Goal: Information Seeking & Learning: Learn about a topic

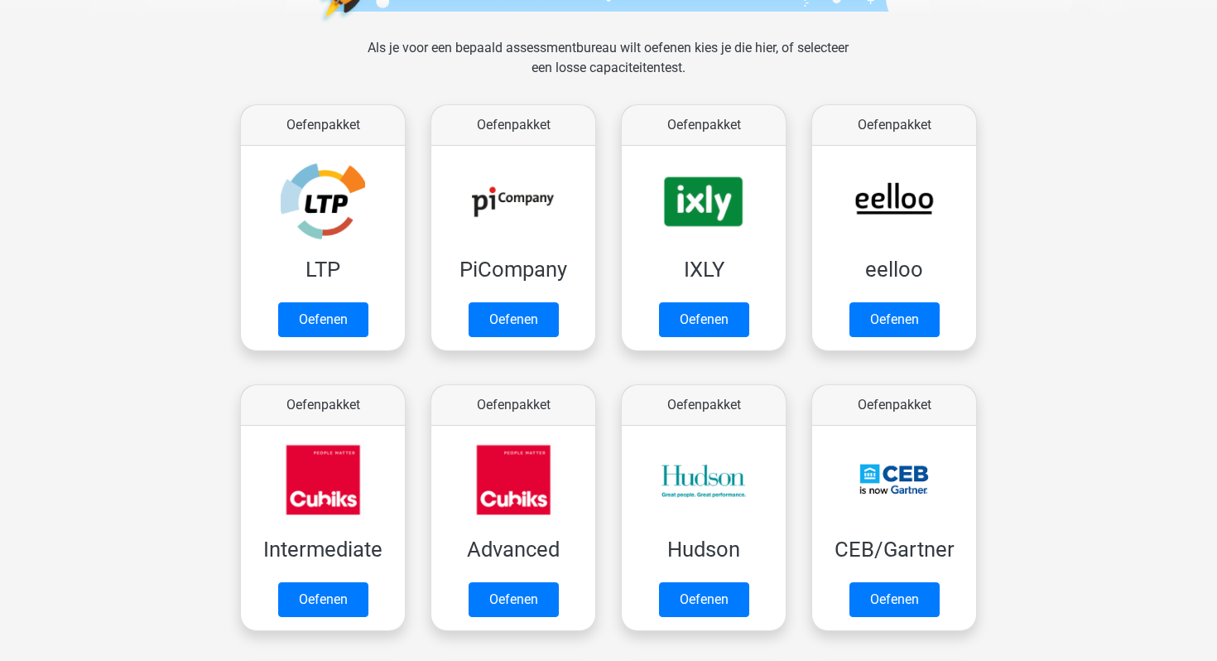
scroll to position [210, 0]
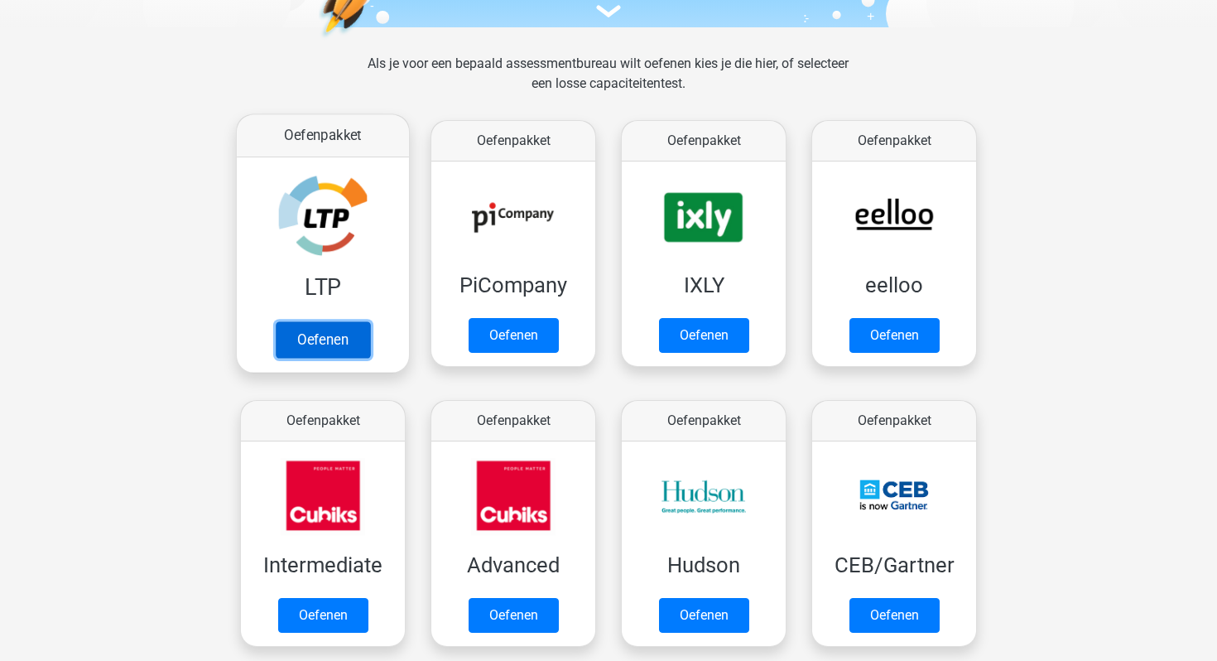
click at [294, 339] on link "Oefenen" at bounding box center [323, 339] width 94 height 36
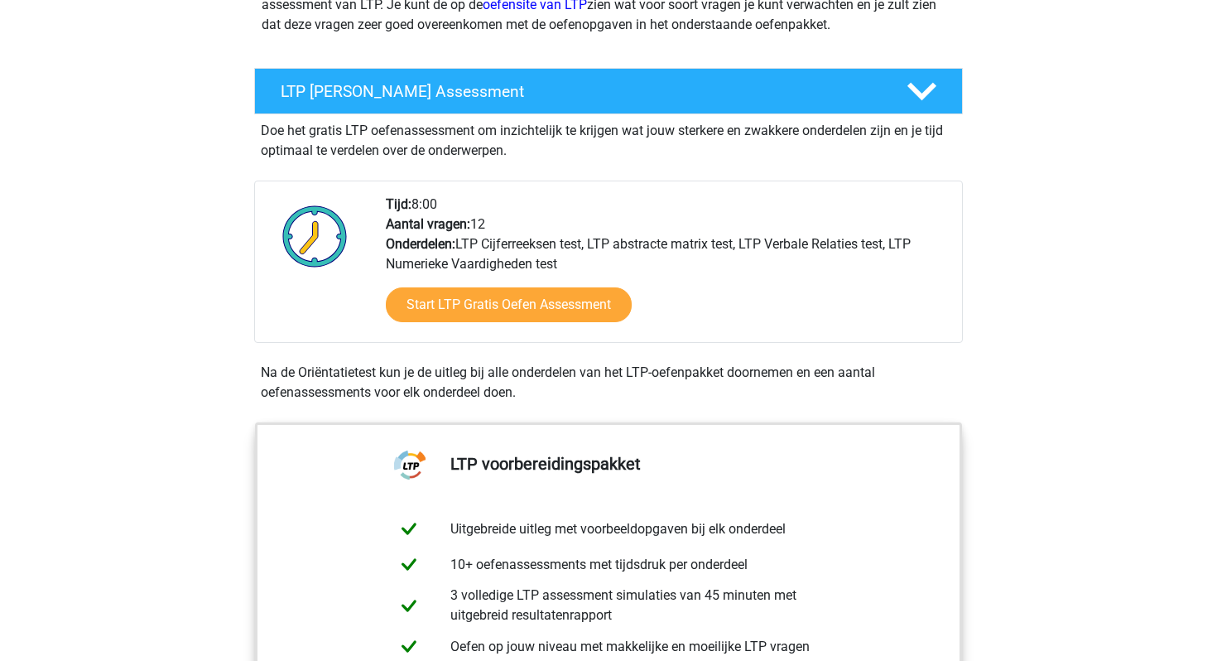
scroll to position [256, 0]
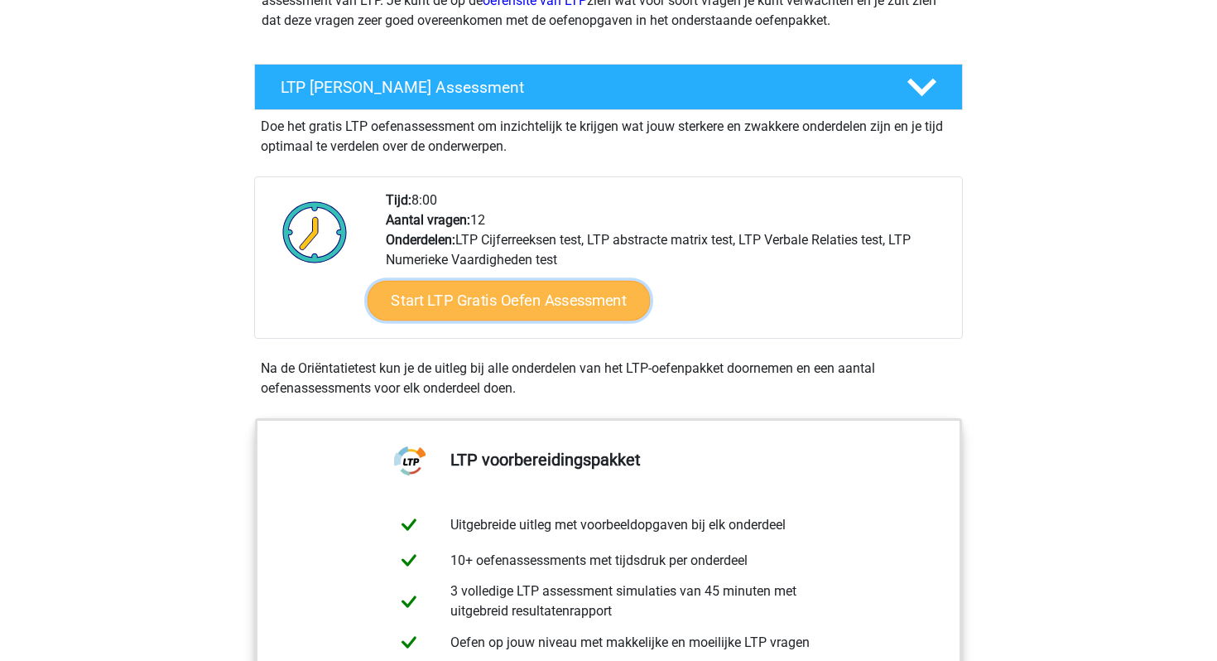
click at [556, 306] on link "Start LTP Gratis Oefen Assessment" at bounding box center [509, 301] width 283 height 40
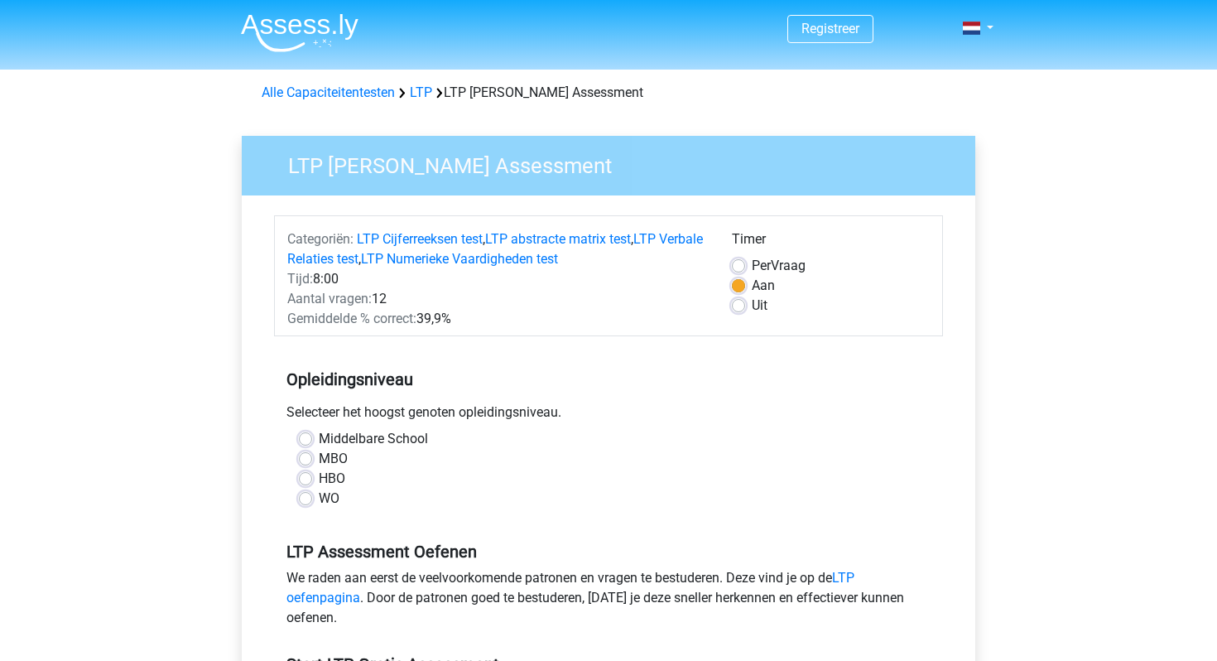
click at [323, 495] on label "WO" at bounding box center [329, 499] width 21 height 20
click at [312, 495] on input "WO" at bounding box center [305, 497] width 13 height 17
radio input "true"
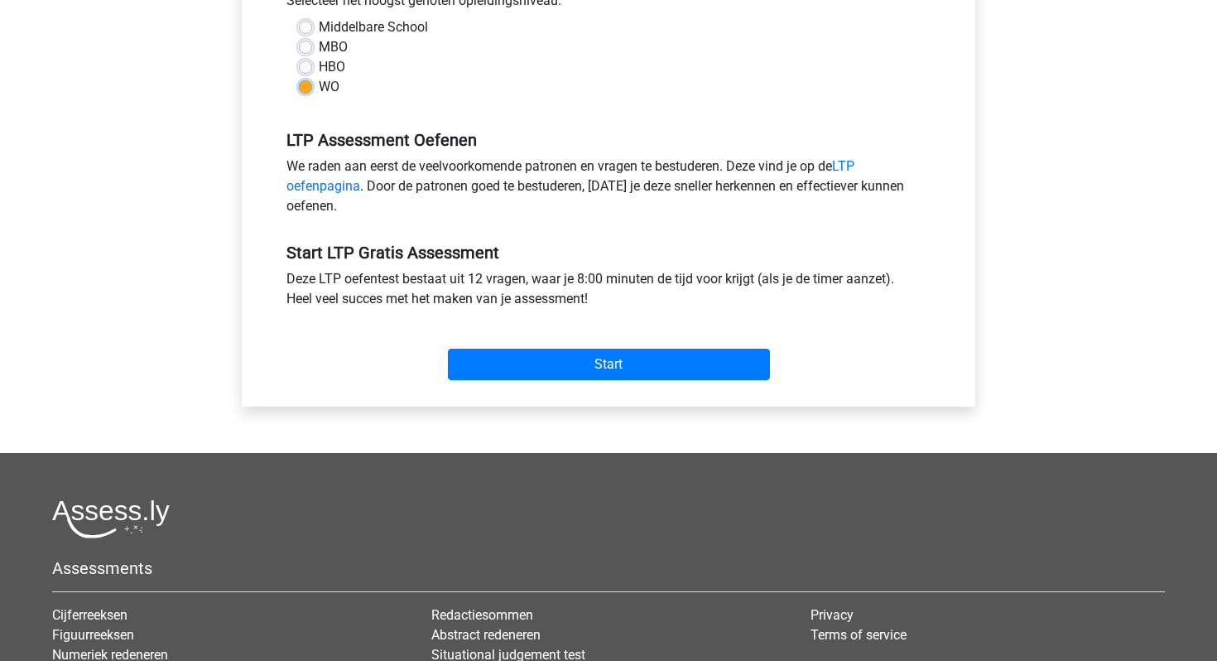
scroll to position [641, 0]
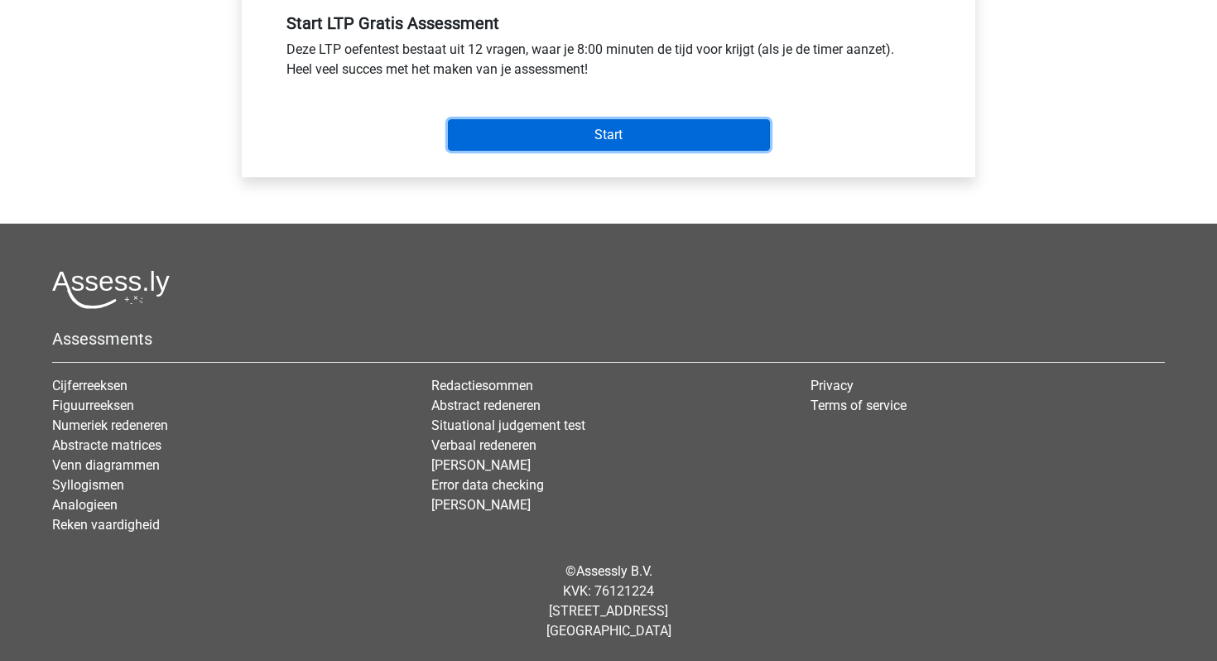
click at [619, 149] on input "Start" at bounding box center [609, 134] width 322 height 31
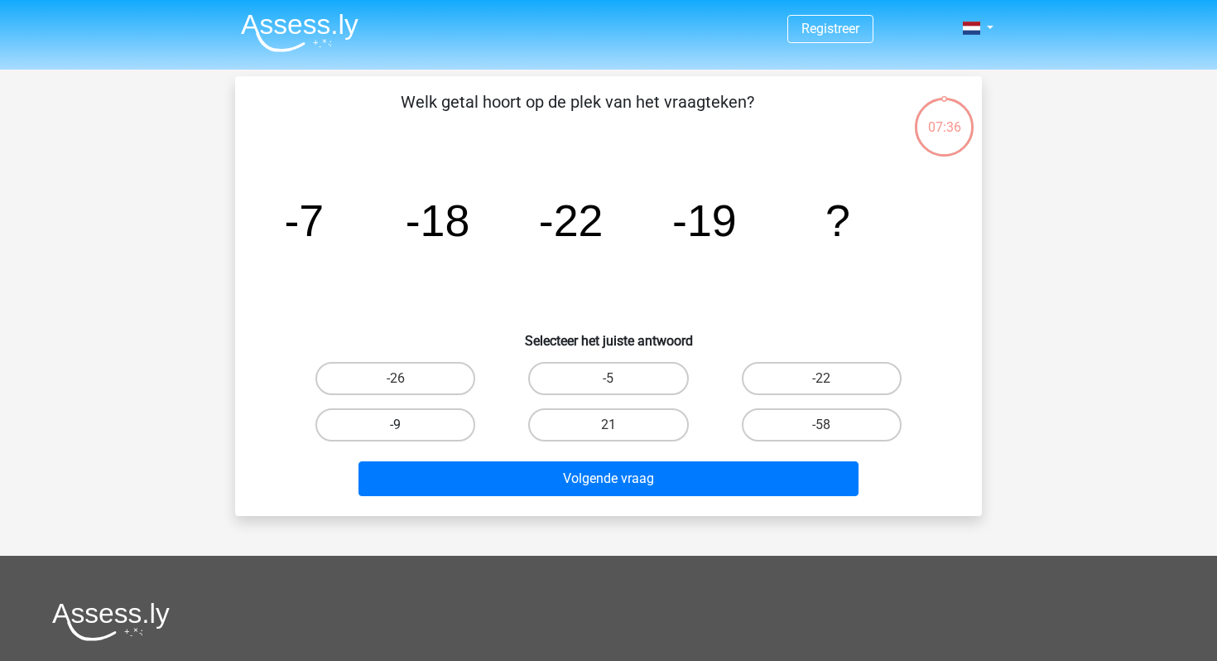
click at [453, 424] on label "-9" at bounding box center [396, 424] width 160 height 33
click at [407, 425] on input "-9" at bounding box center [401, 430] width 11 height 11
radio input "true"
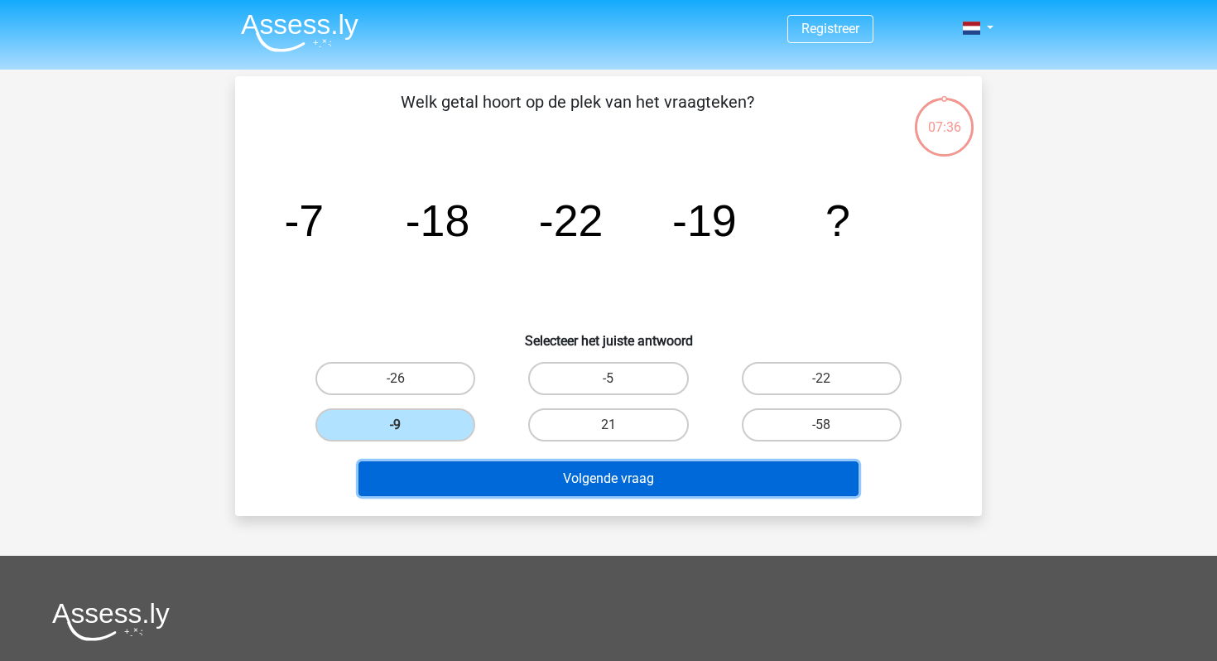
click at [457, 470] on button "Volgende vraag" at bounding box center [609, 478] width 501 height 35
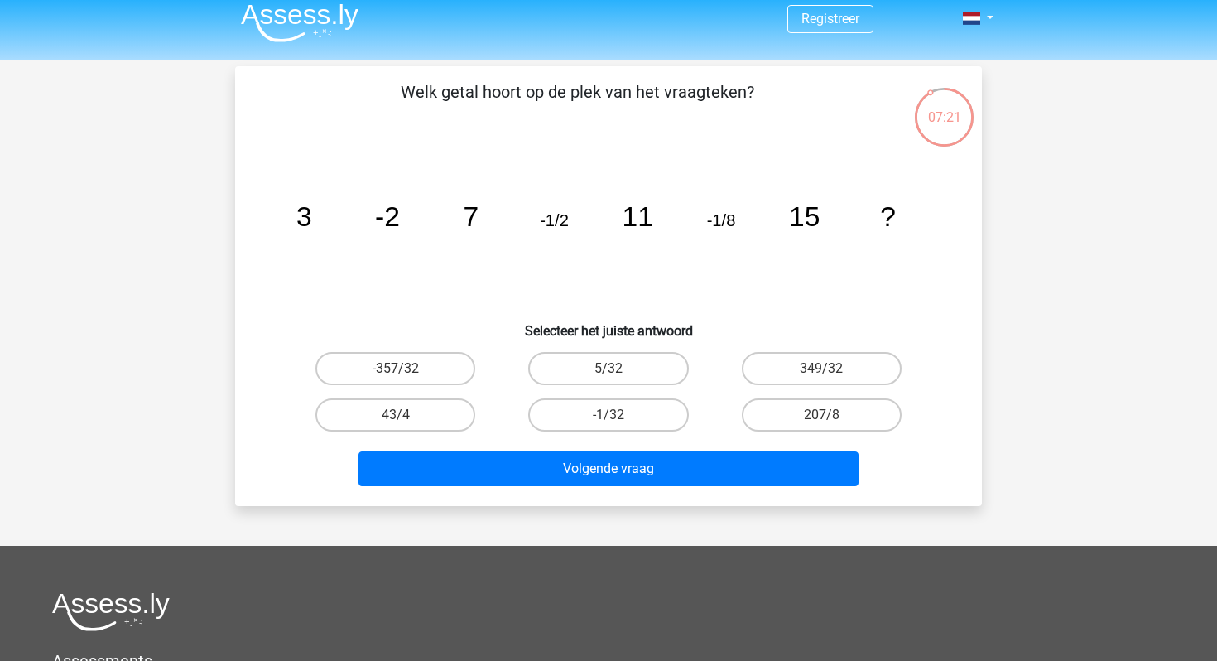
scroll to position [8, 0]
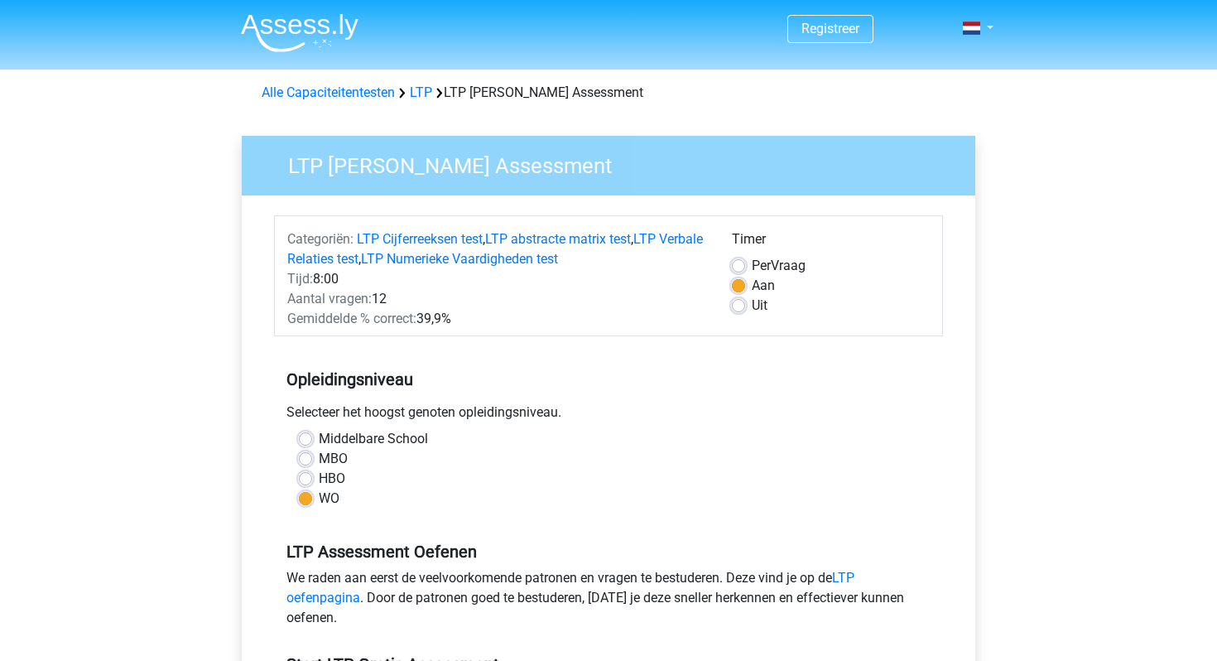
scroll to position [641, 0]
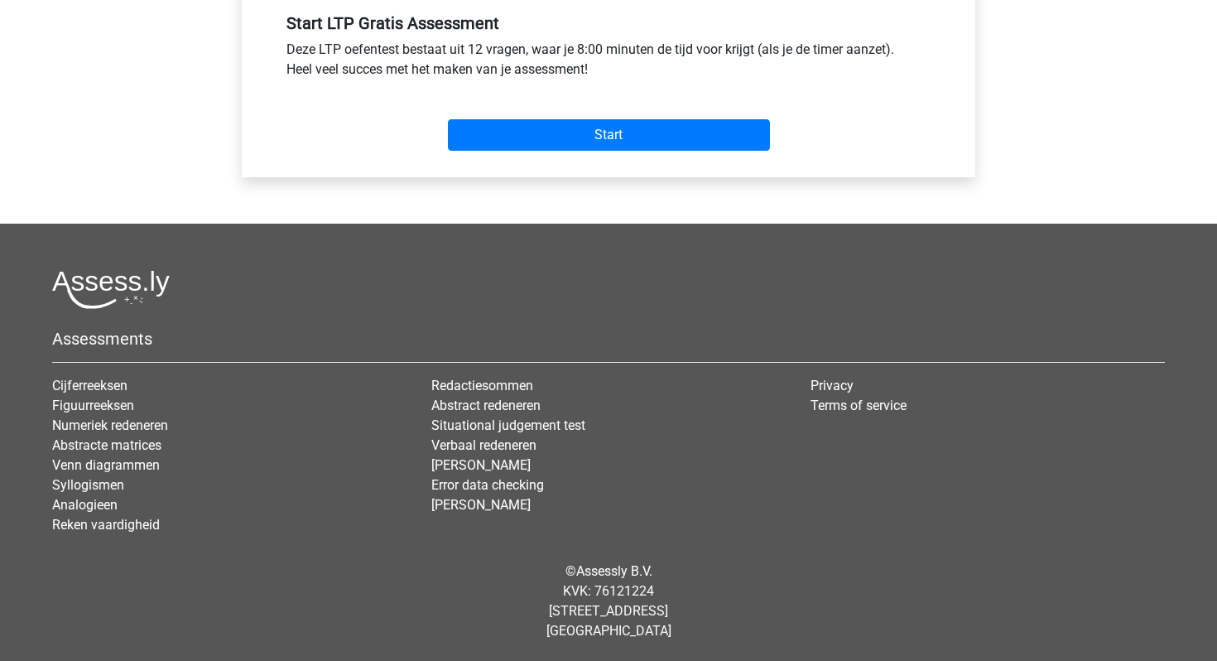
click at [557, 110] on div "Start" at bounding box center [608, 122] width 669 height 58
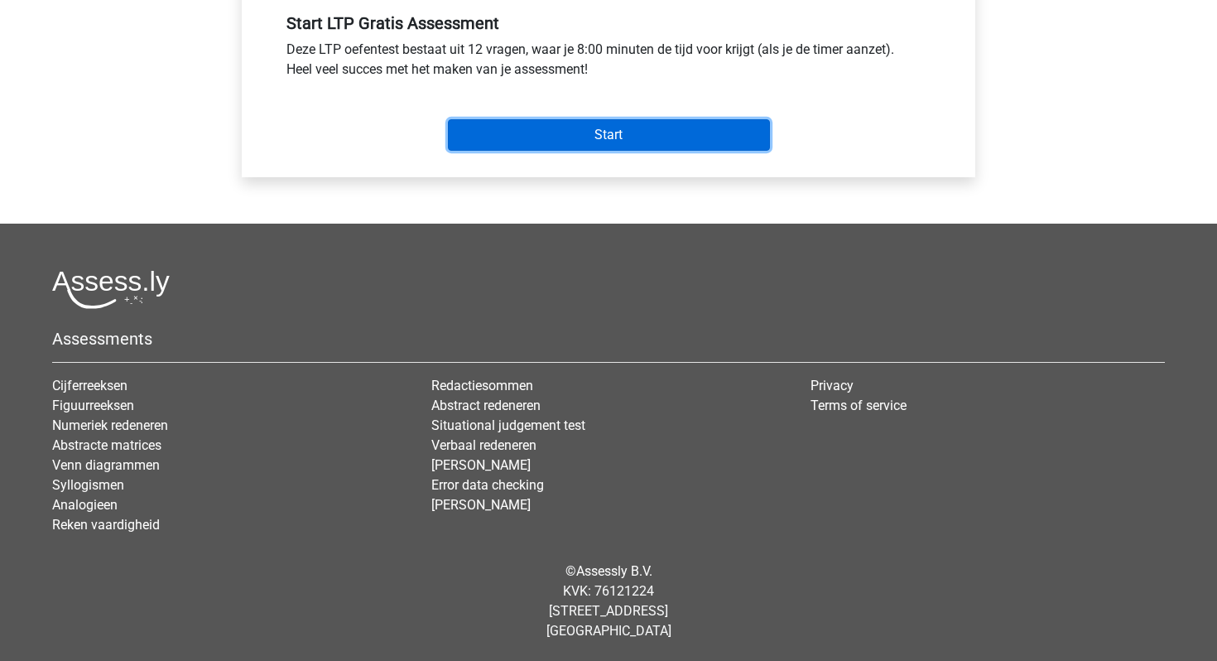
click at [553, 125] on input "Start" at bounding box center [609, 134] width 322 height 31
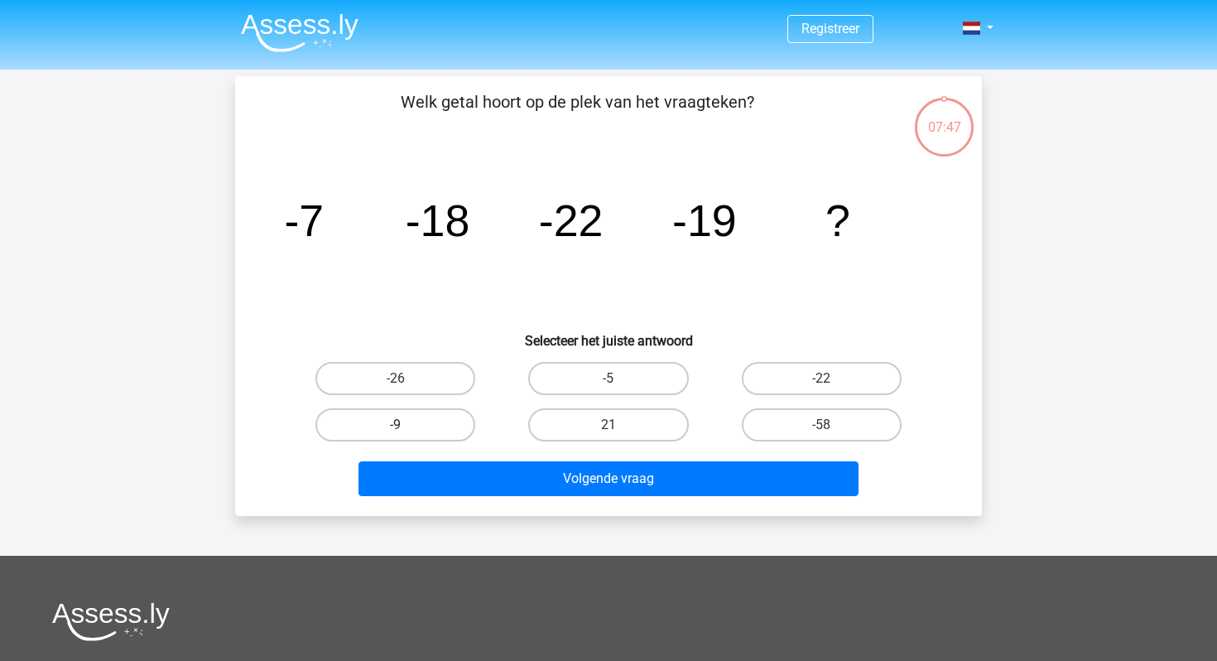
click at [330, 427] on label "-9" at bounding box center [396, 424] width 160 height 33
click at [396, 427] on input "-9" at bounding box center [401, 430] width 11 height 11
radio input "true"
click at [422, 460] on div "Volgende vraag" at bounding box center [609, 475] width 694 height 55
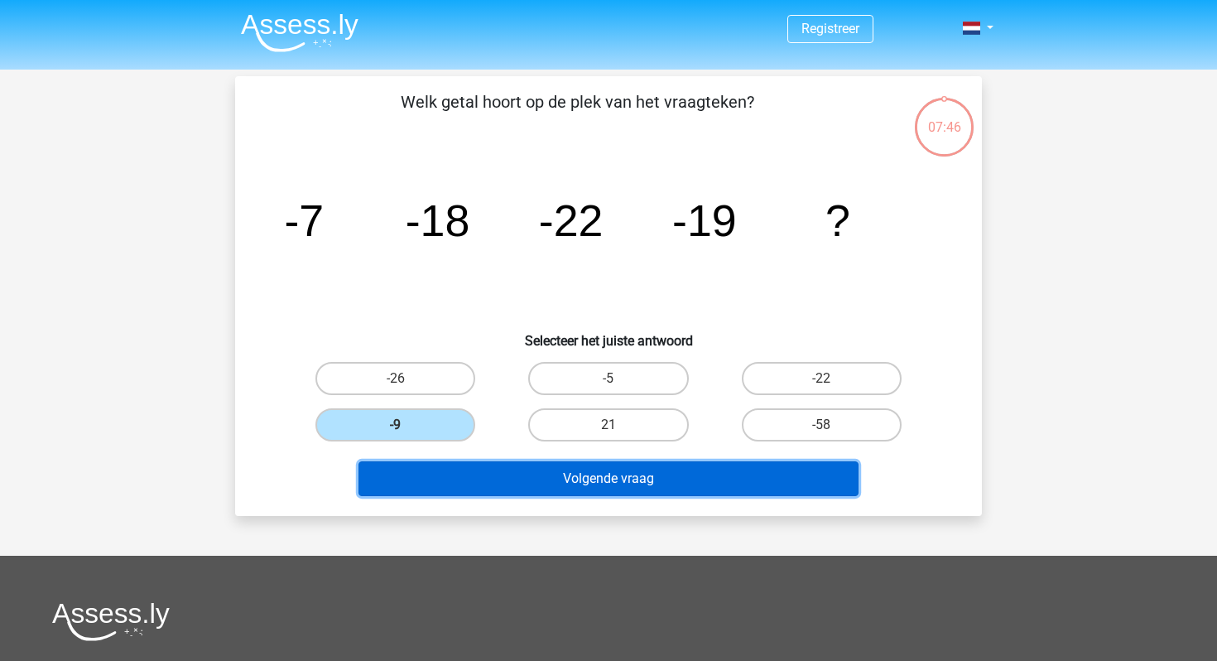
click at [415, 473] on button "Volgende vraag" at bounding box center [609, 478] width 501 height 35
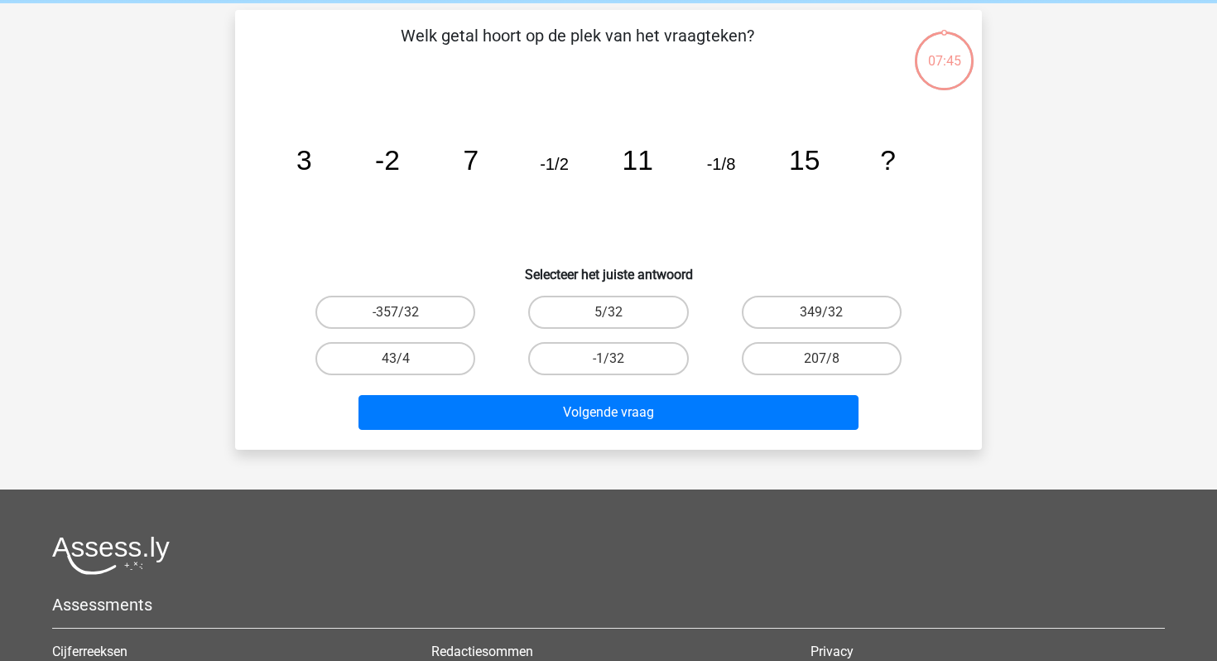
scroll to position [76, 0]
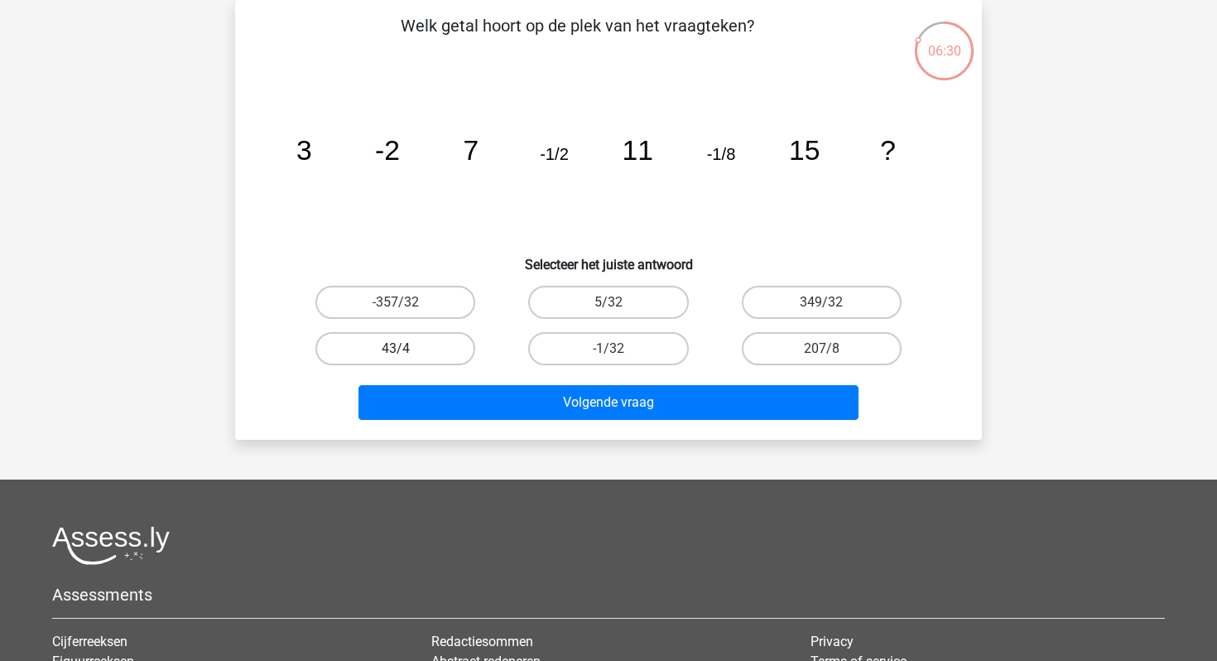
click at [426, 354] on label "43/4" at bounding box center [396, 348] width 160 height 33
click at [407, 354] on input "43/4" at bounding box center [401, 354] width 11 height 11
radio input "true"
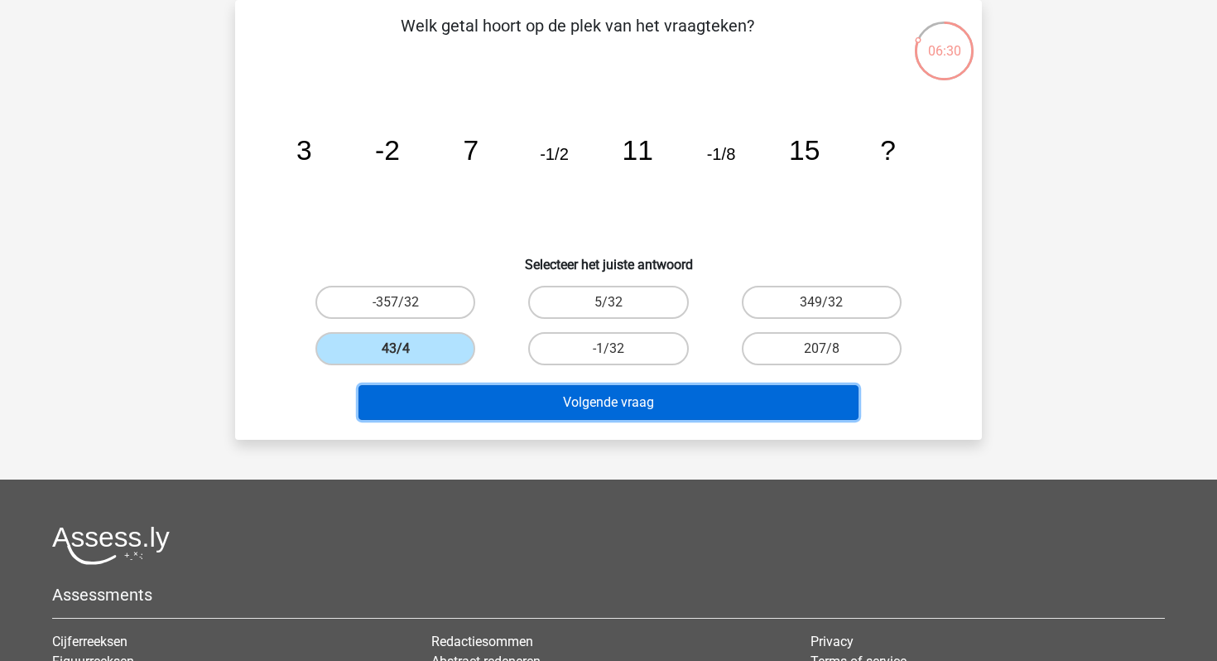
click at [479, 413] on button "Volgende vraag" at bounding box center [609, 402] width 501 height 35
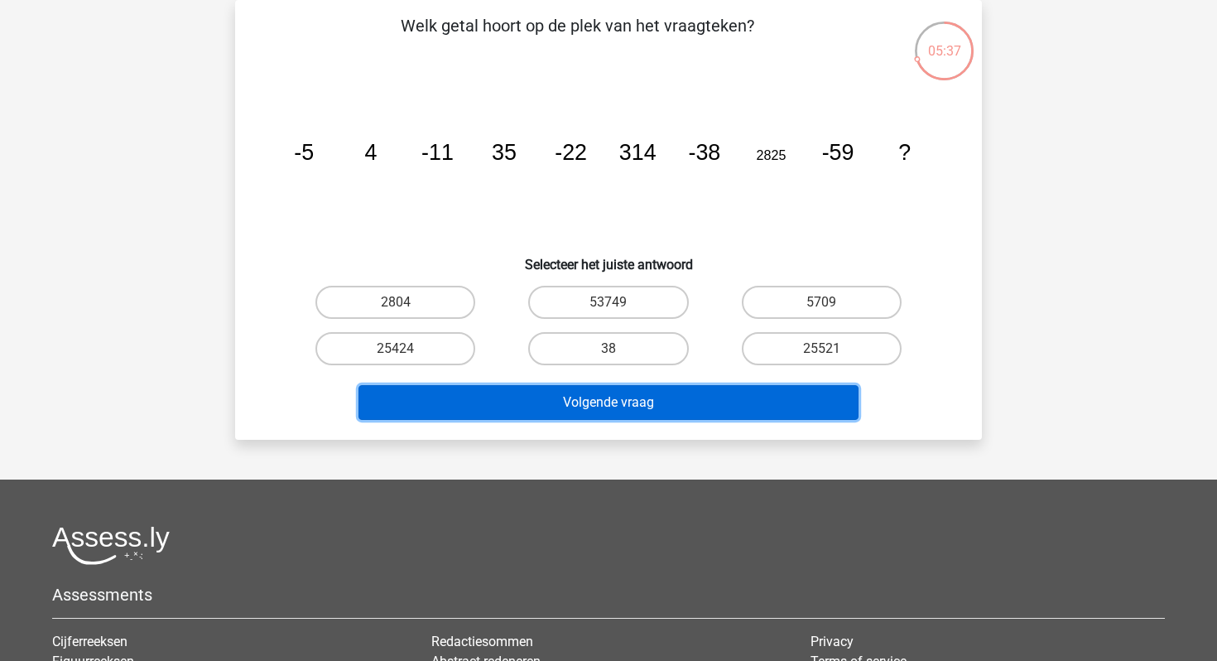
click at [699, 407] on button "Volgende vraag" at bounding box center [609, 402] width 501 height 35
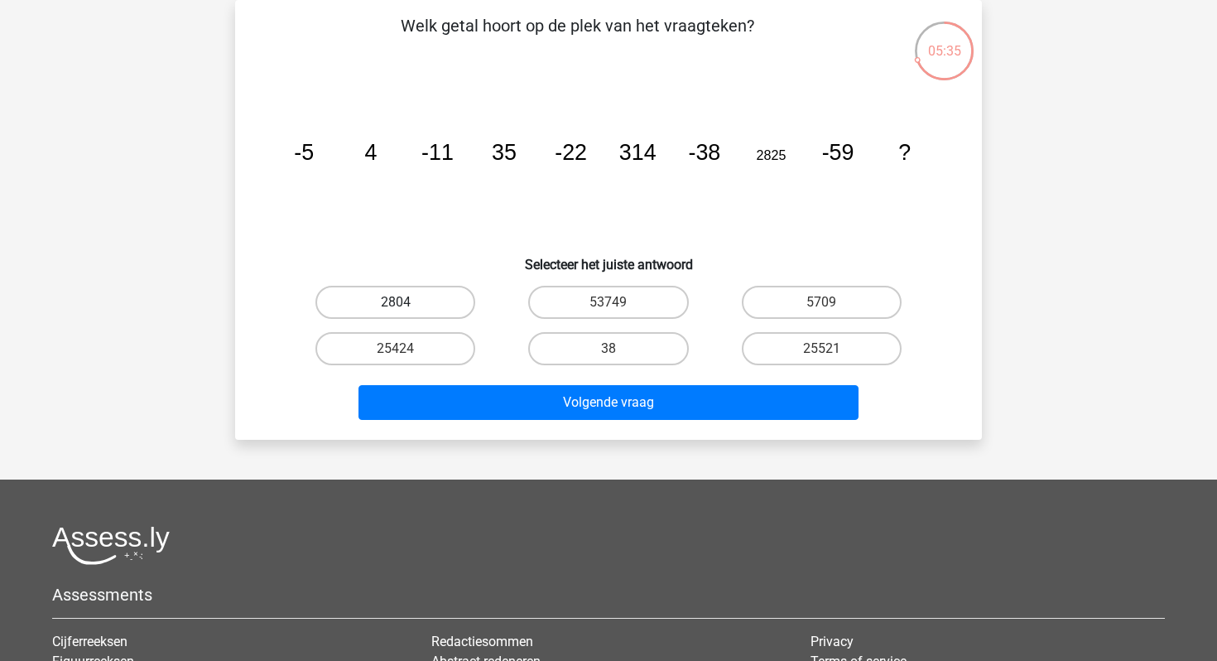
click at [422, 299] on label "2804" at bounding box center [396, 302] width 160 height 33
click at [407, 302] on input "2804" at bounding box center [401, 307] width 11 height 11
radio input "true"
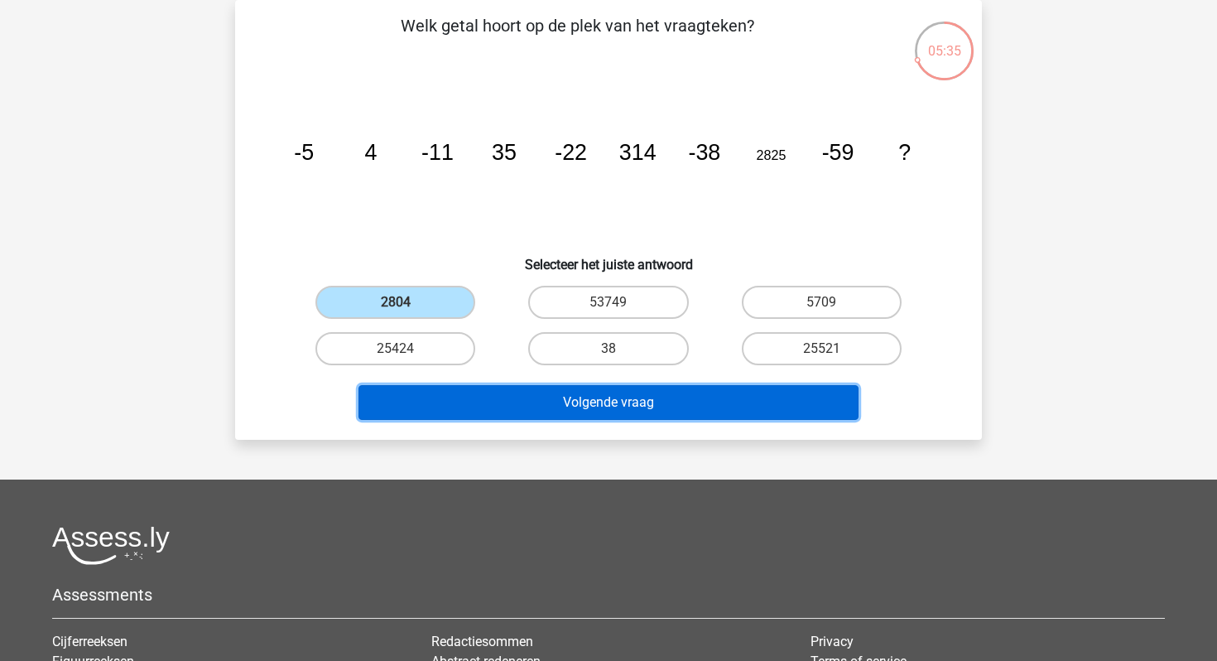
click at [436, 400] on button "Volgende vraag" at bounding box center [609, 402] width 501 height 35
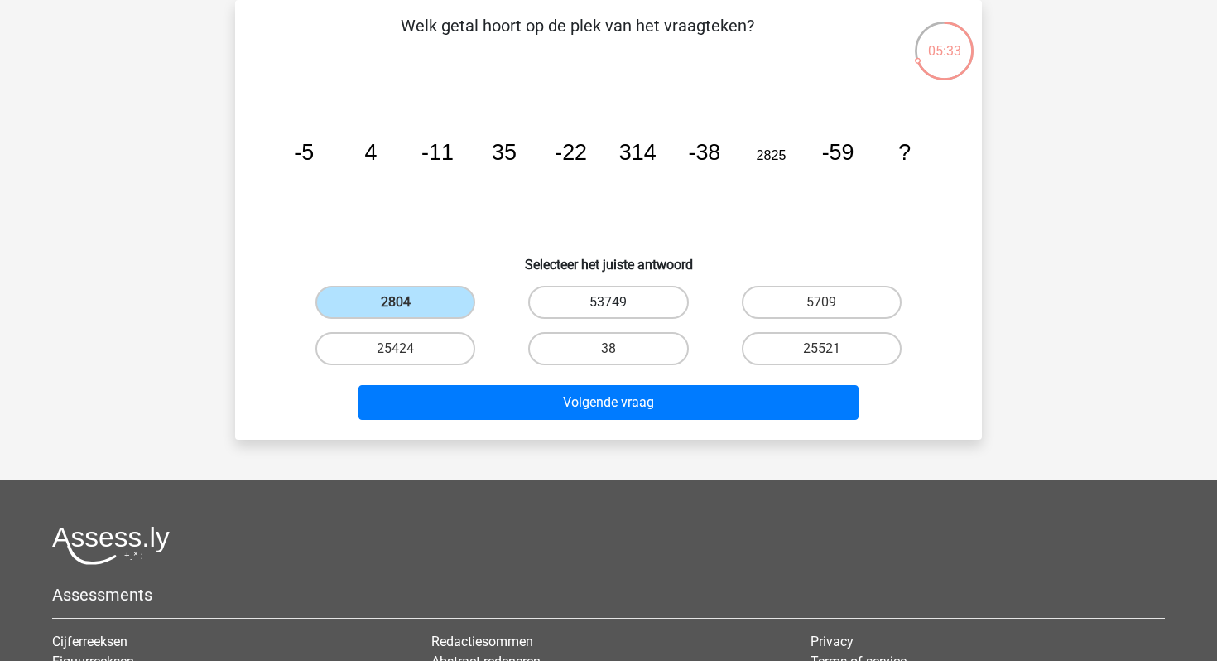
click at [588, 298] on label "53749" at bounding box center [608, 302] width 160 height 33
click at [609, 302] on input "53749" at bounding box center [614, 307] width 11 height 11
radio input "true"
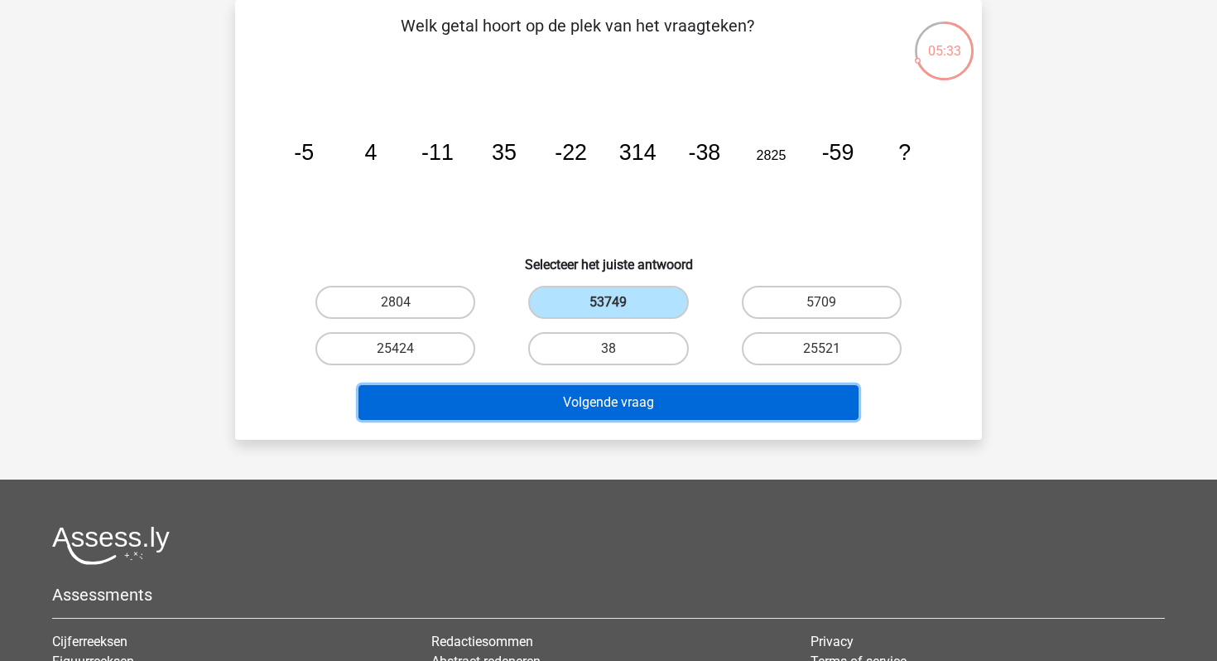
click at [556, 392] on button "Volgende vraag" at bounding box center [609, 402] width 501 height 35
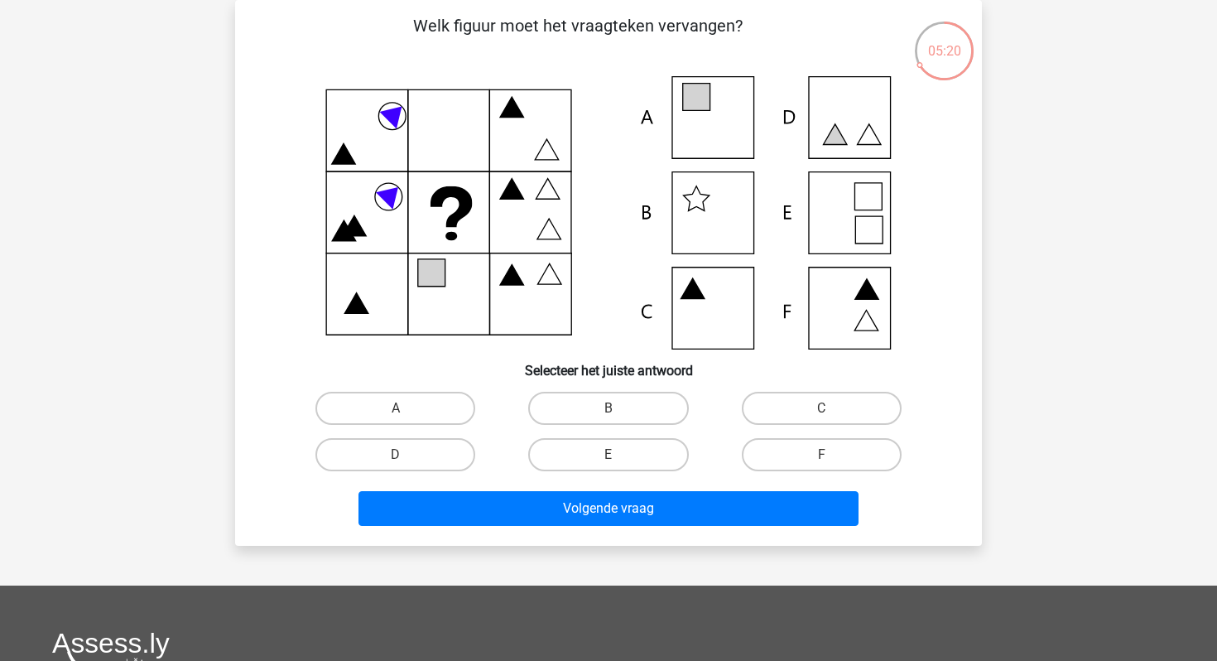
click at [406, 412] on input "A" at bounding box center [401, 413] width 11 height 11
radio input "true"
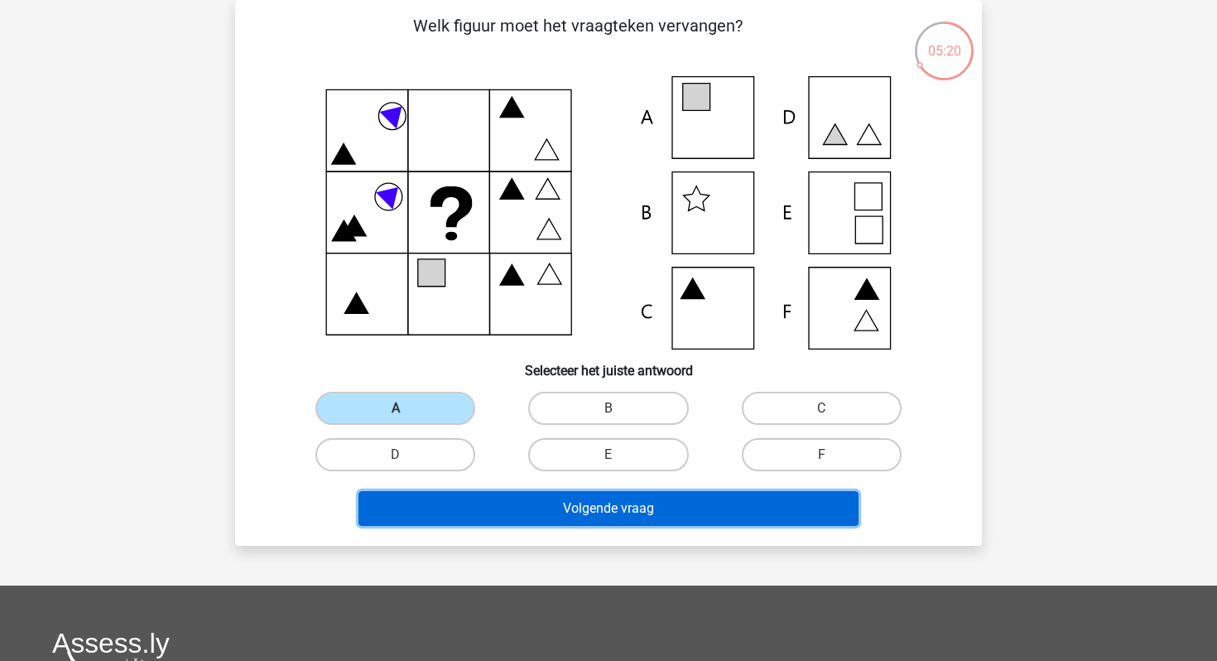
click at [426, 508] on button "Volgende vraag" at bounding box center [609, 508] width 501 height 35
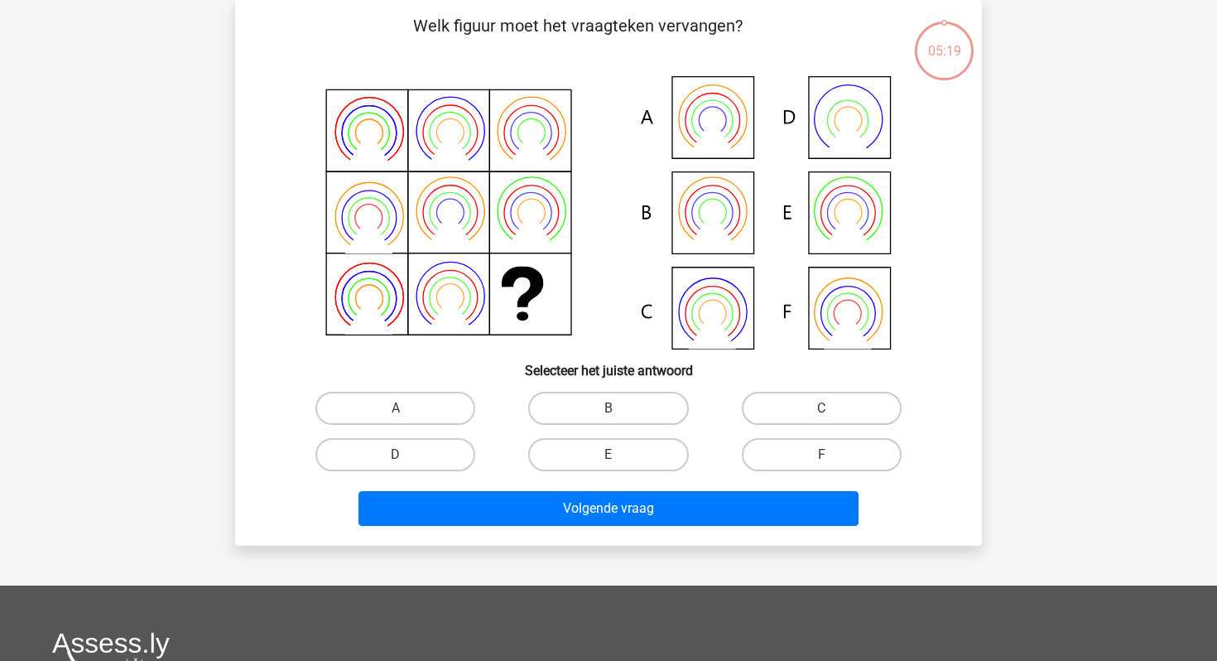
scroll to position [33, 0]
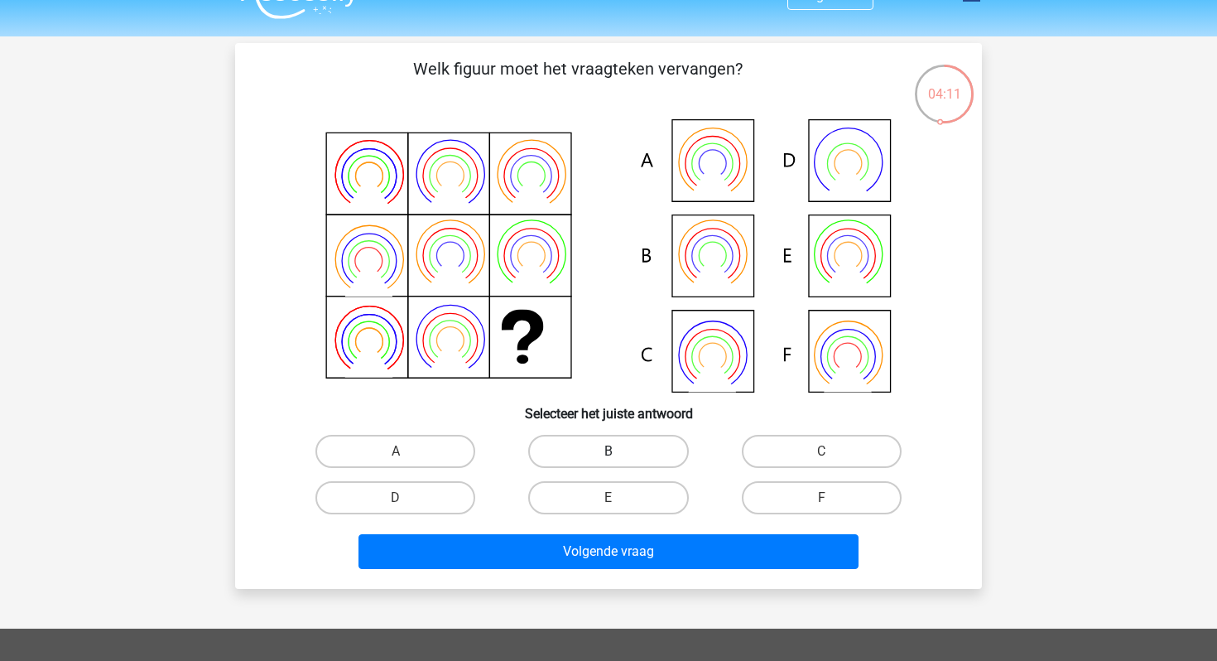
click at [620, 456] on label "B" at bounding box center [608, 451] width 160 height 33
click at [619, 456] on input "B" at bounding box center [614, 456] width 11 height 11
radio input "true"
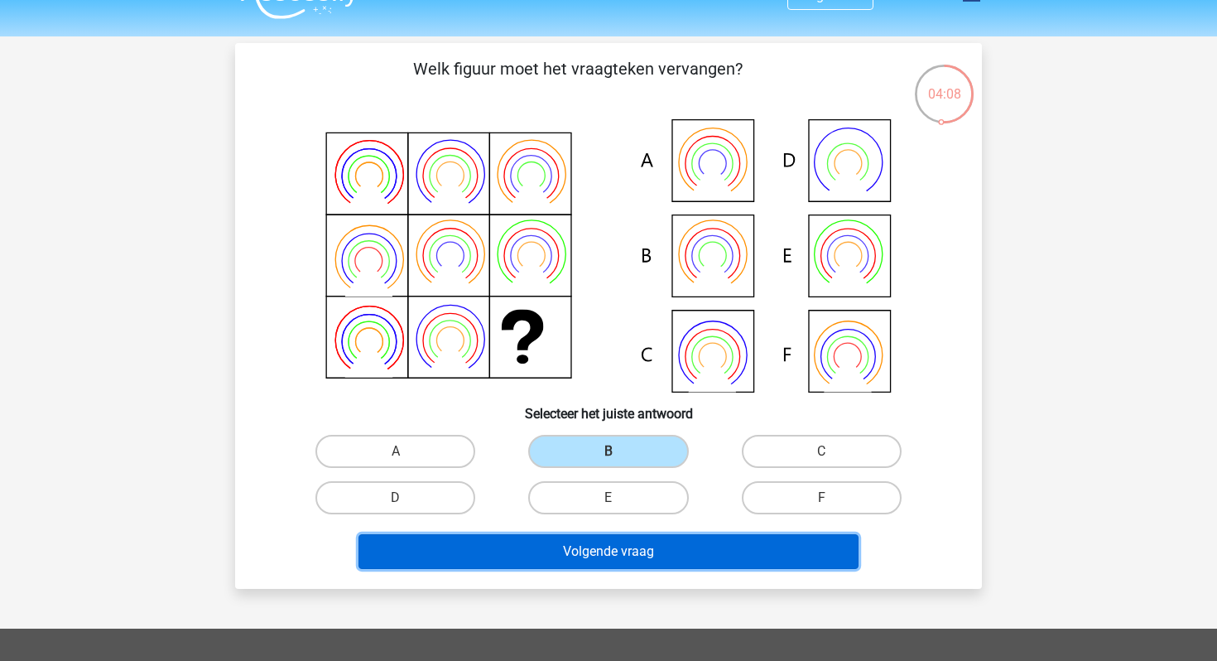
click at [628, 556] on button "Volgende vraag" at bounding box center [609, 551] width 501 height 35
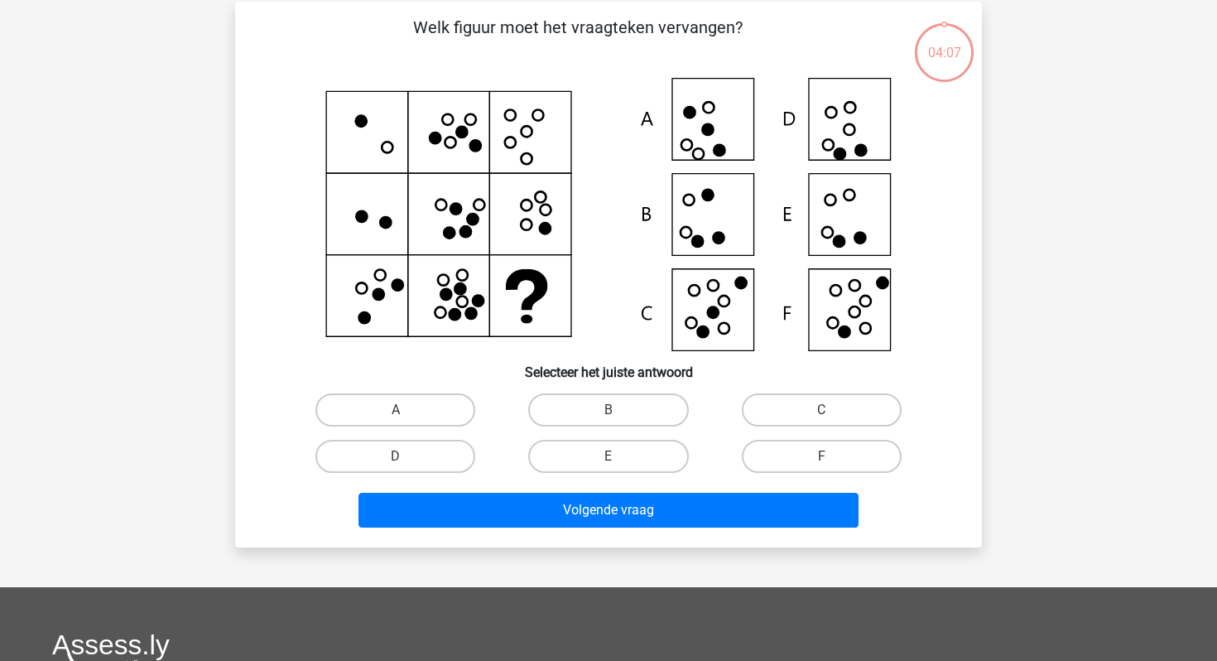
scroll to position [76, 0]
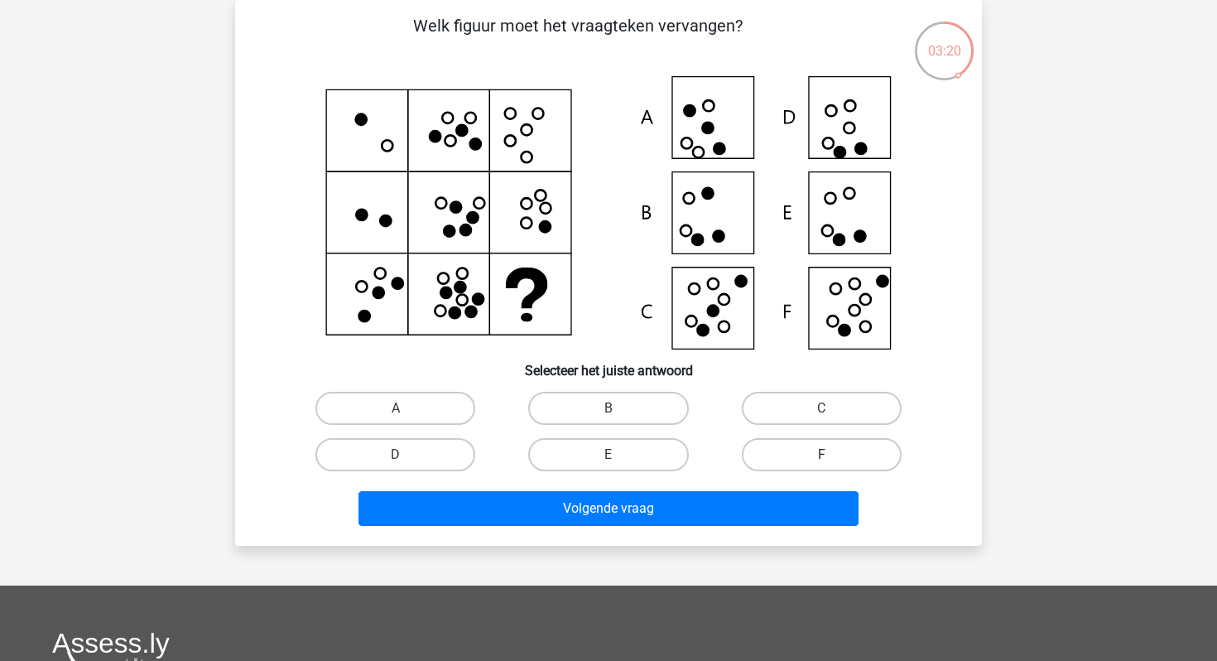
click at [794, 446] on label "F" at bounding box center [822, 454] width 160 height 33
click at [822, 455] on input "F" at bounding box center [827, 460] width 11 height 11
radio input "true"
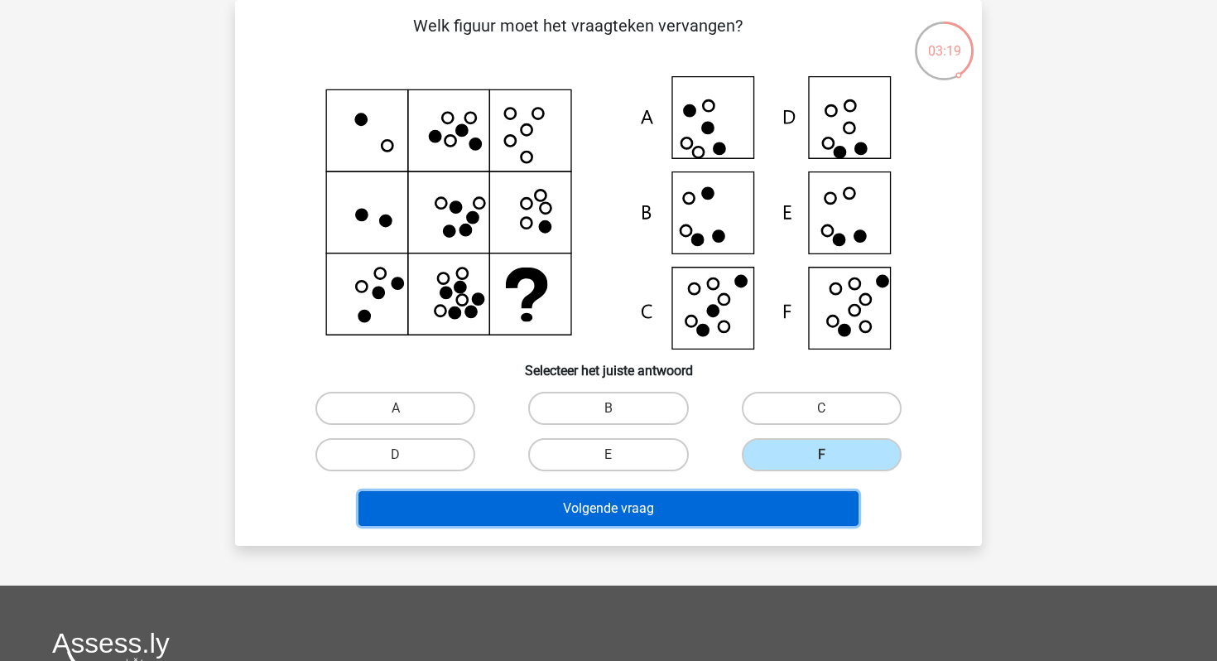
click at [764, 507] on button "Volgende vraag" at bounding box center [609, 508] width 501 height 35
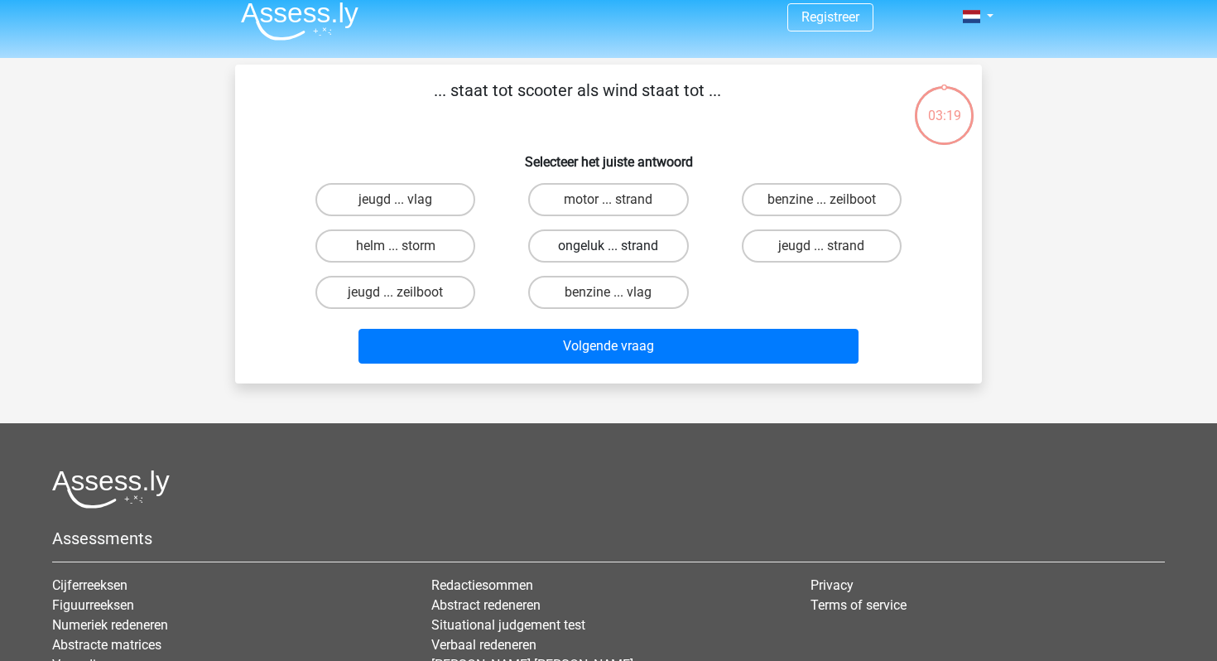
scroll to position [0, 0]
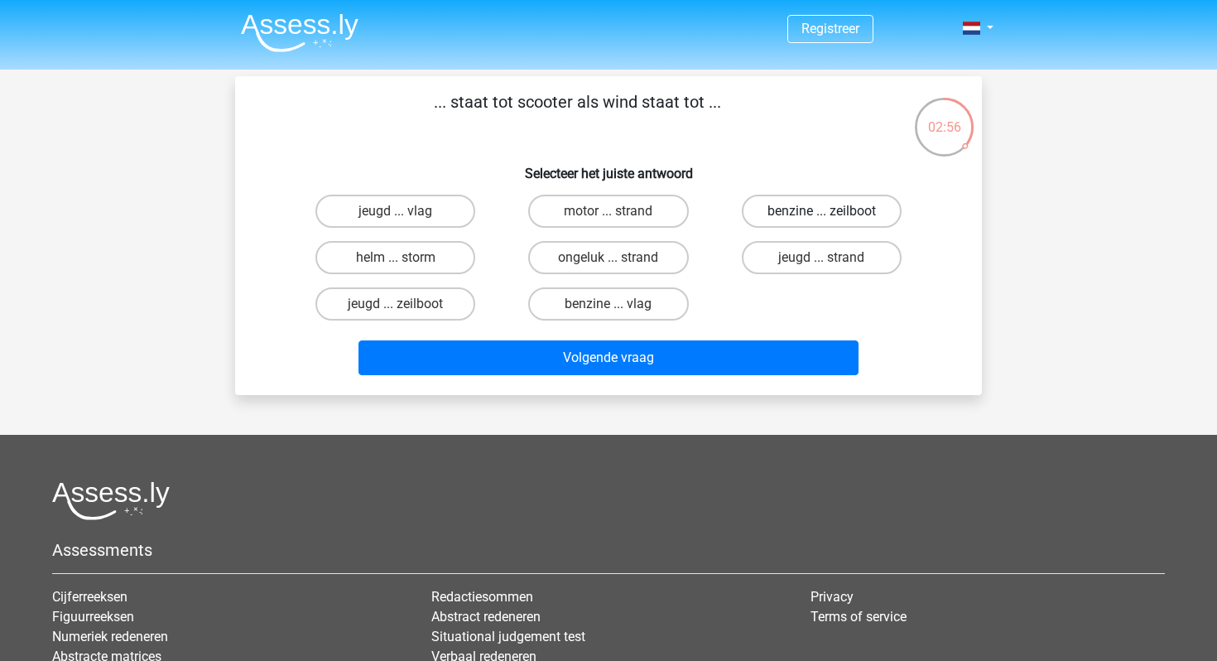
click at [809, 219] on label "benzine ... zeilboot" at bounding box center [822, 211] width 160 height 33
click at [822, 219] on input "benzine ... zeilboot" at bounding box center [827, 216] width 11 height 11
radio input "true"
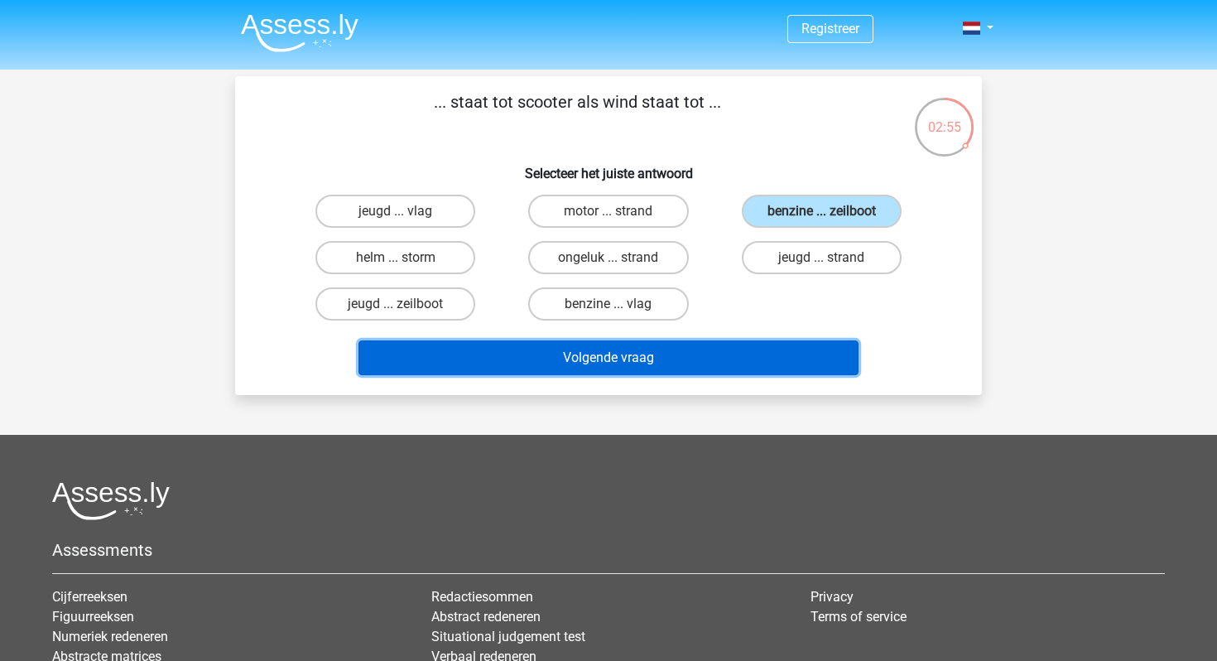
click at [687, 365] on button "Volgende vraag" at bounding box center [609, 357] width 501 height 35
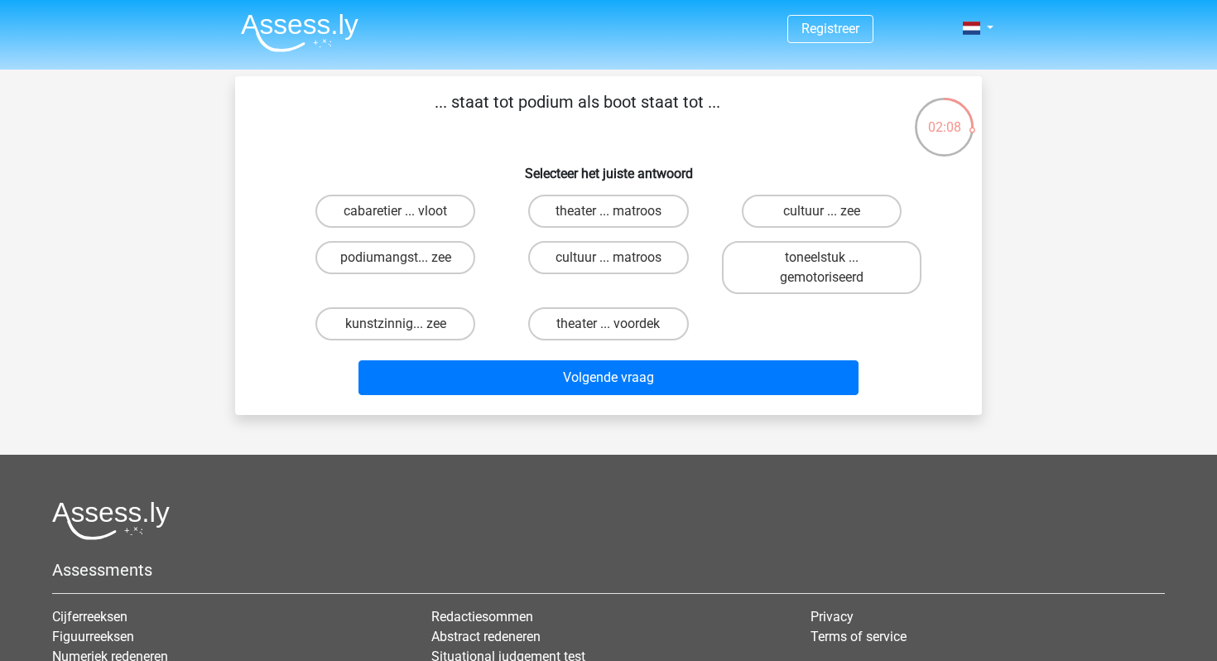
click at [396, 214] on input "cabaretier ... vloot" at bounding box center [401, 216] width 11 height 11
radio input "true"
click at [405, 247] on label "podiumangst... zee" at bounding box center [396, 257] width 160 height 33
click at [405, 258] on input "podiumangst... zee" at bounding box center [401, 263] width 11 height 11
radio input "true"
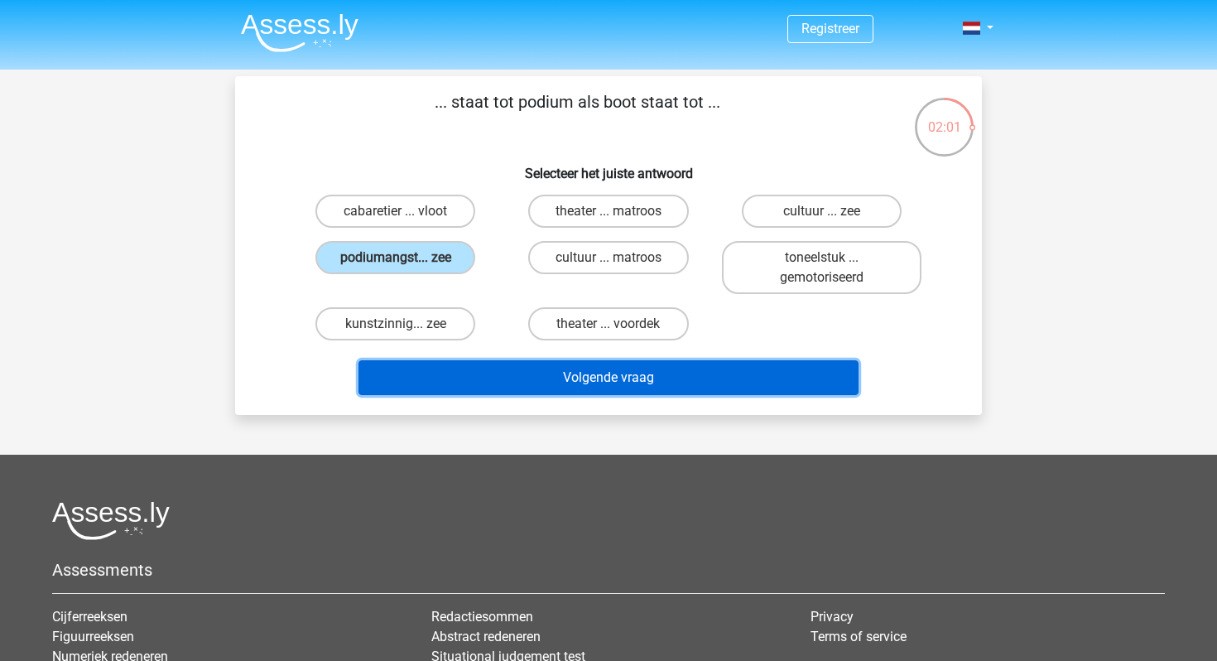
click at [560, 388] on button "Volgende vraag" at bounding box center [609, 377] width 501 height 35
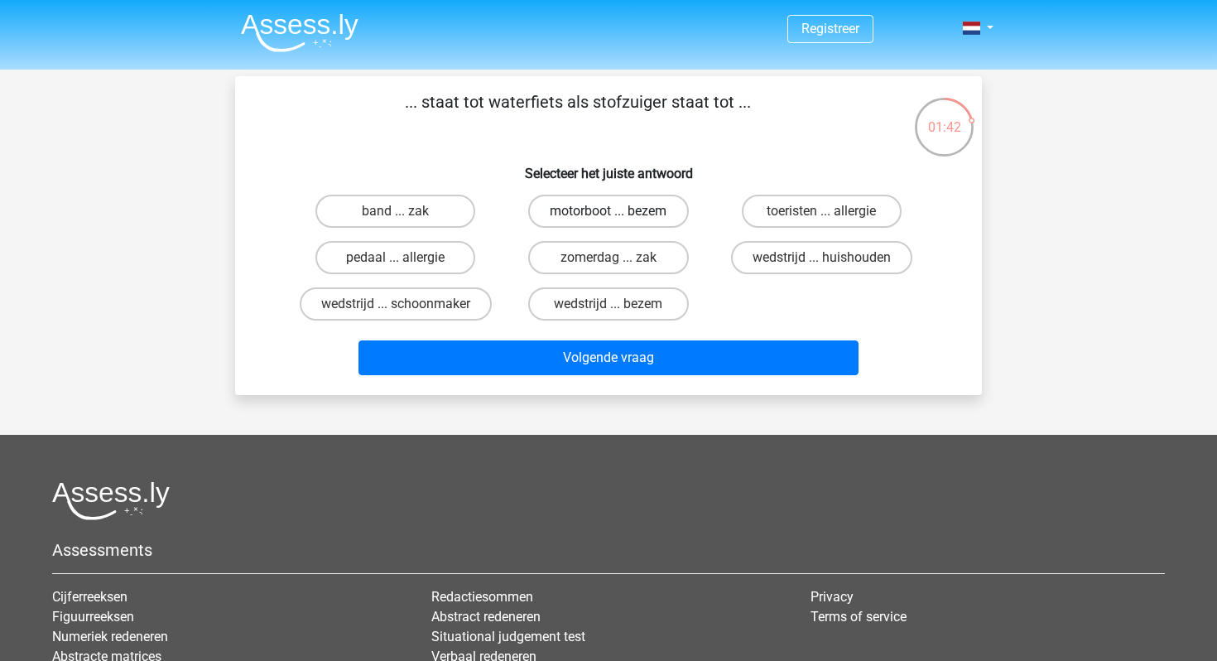
click at [666, 220] on label "motorboot ... bezem" at bounding box center [608, 211] width 160 height 33
click at [619, 220] on input "motorboot ... bezem" at bounding box center [614, 216] width 11 height 11
radio input "true"
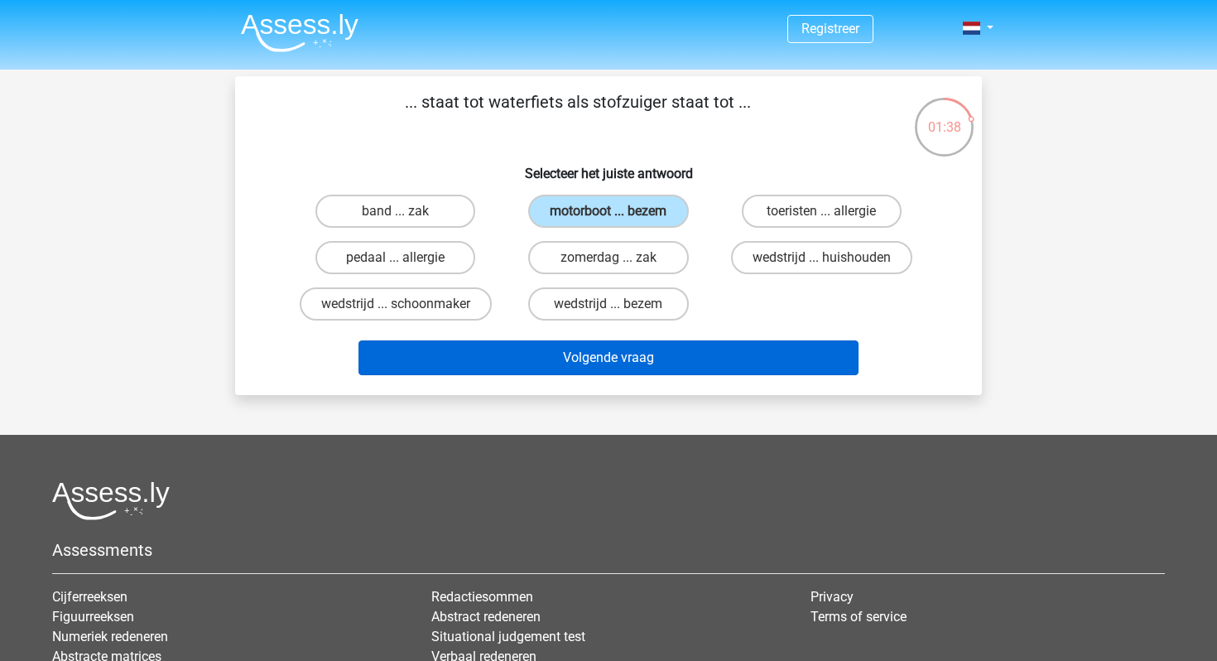
click at [634, 358] on button "Volgende vraag" at bounding box center [609, 357] width 501 height 35
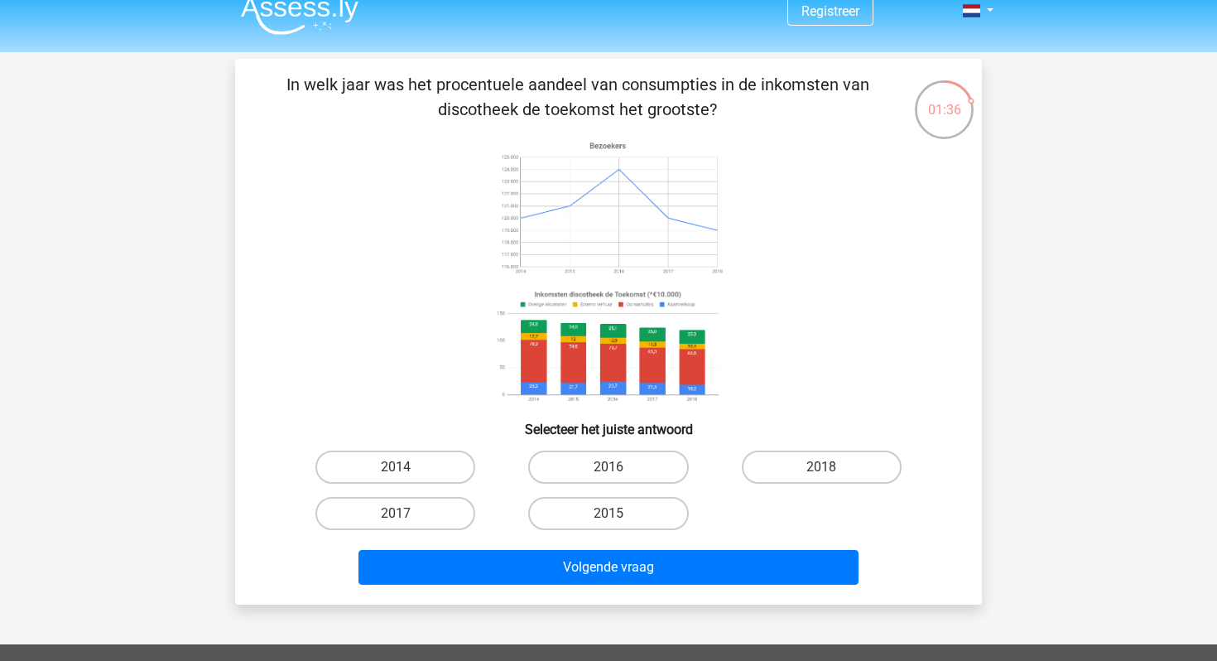
scroll to position [16, 0]
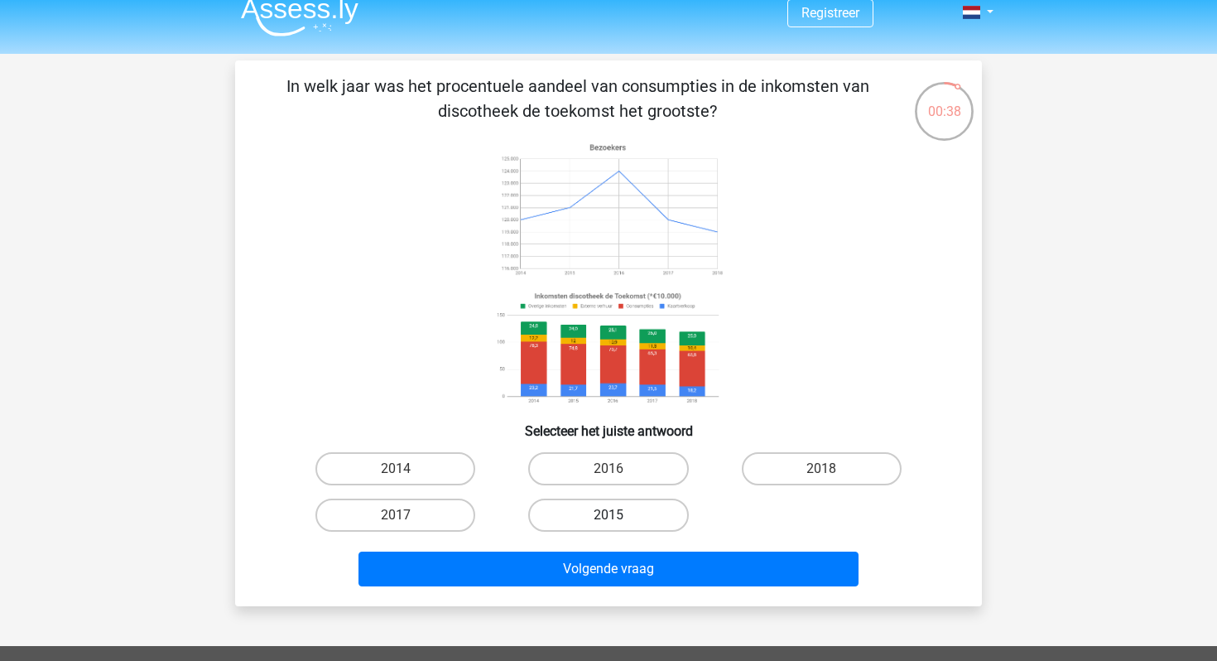
click at [551, 520] on label "2015" at bounding box center [608, 515] width 160 height 33
click at [609, 520] on input "2015" at bounding box center [614, 520] width 11 height 11
radio input "true"
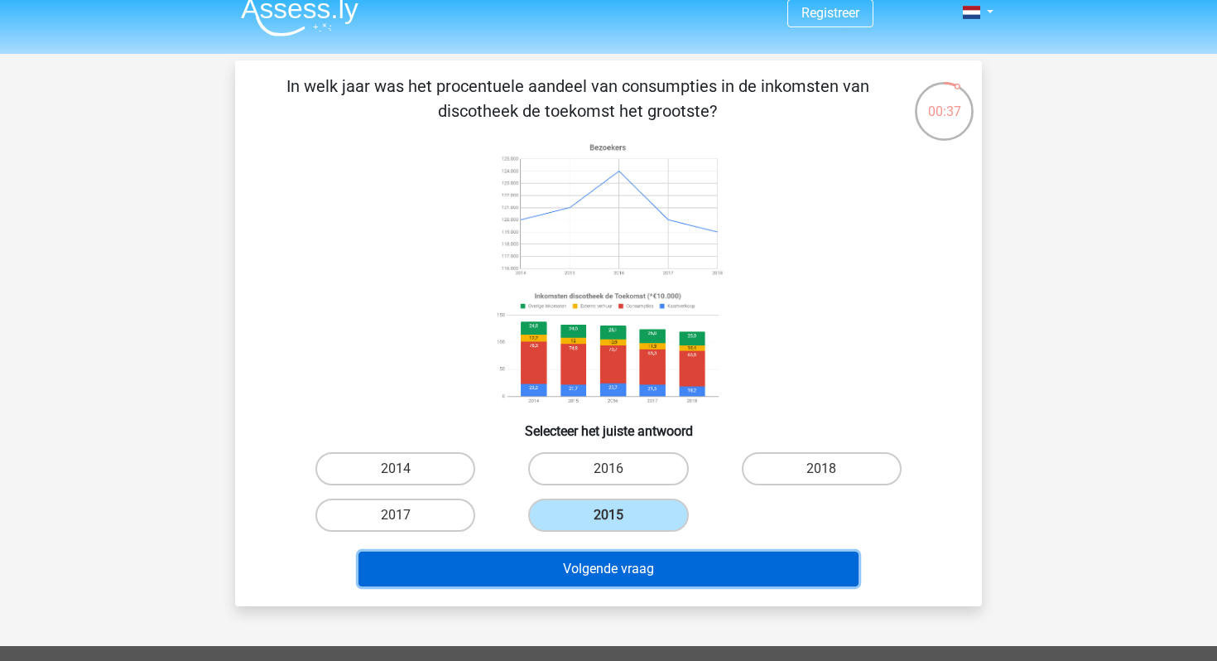
click at [546, 561] on button "Volgende vraag" at bounding box center [609, 569] width 501 height 35
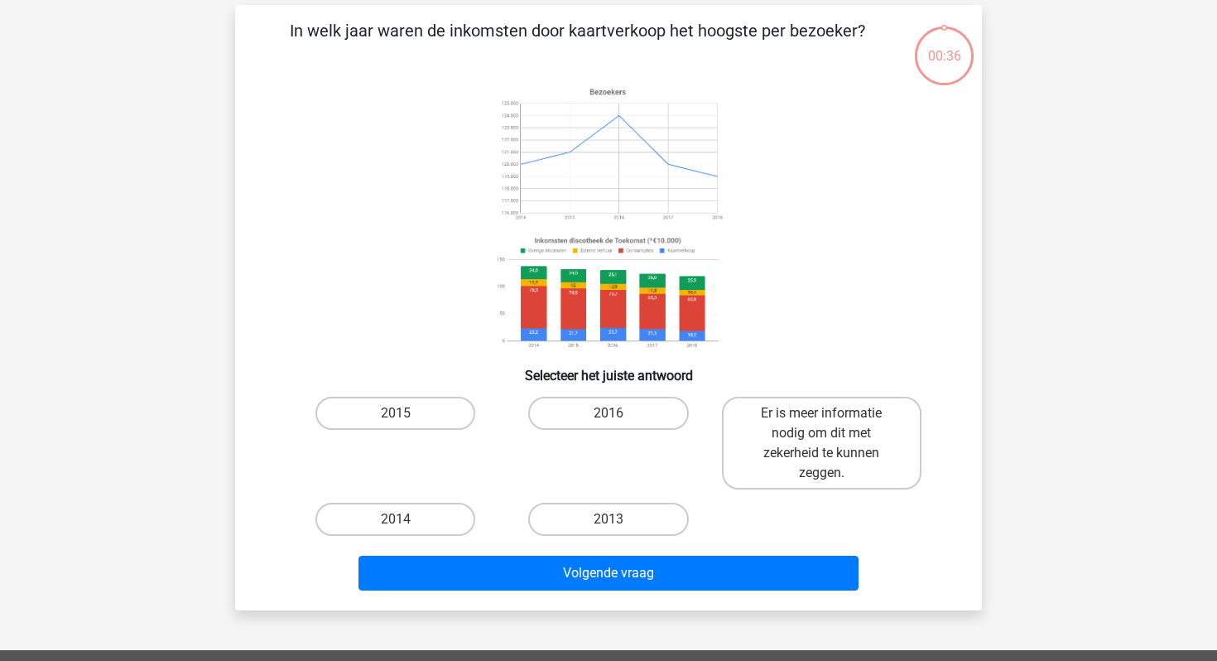
scroll to position [76, 0]
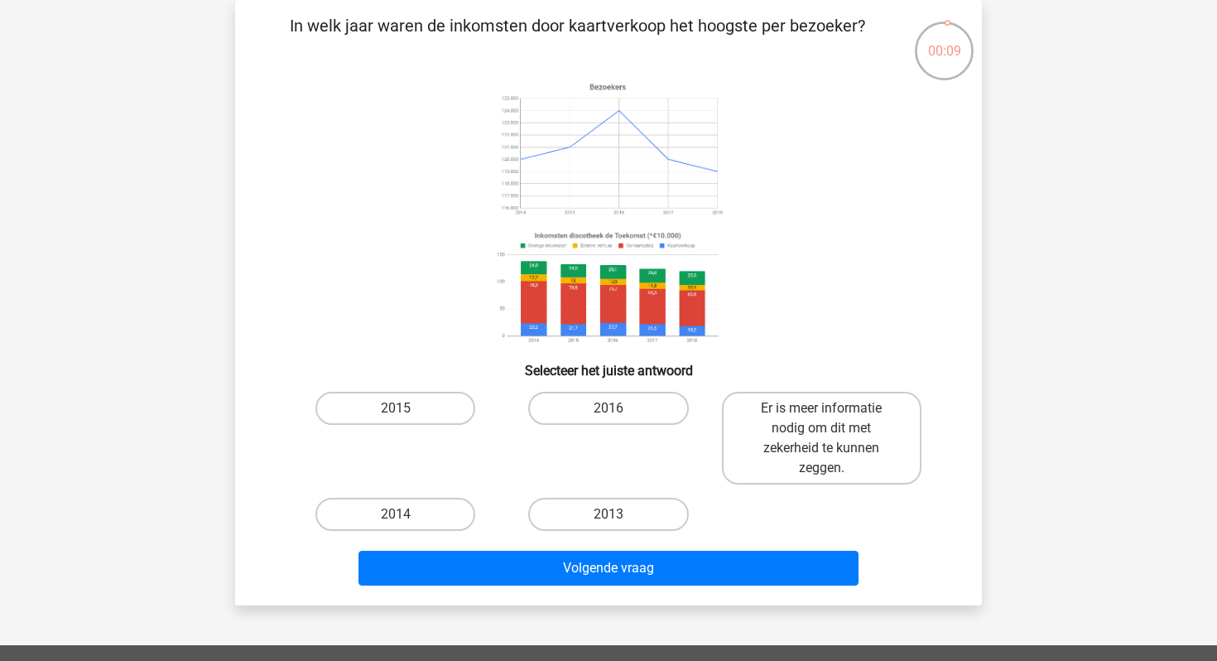
click at [415, 542] on div "Volgende vraag" at bounding box center [609, 564] width 694 height 55
click at [415, 513] on label "2014" at bounding box center [396, 514] width 160 height 33
click at [407, 514] on input "2014" at bounding box center [401, 519] width 11 height 11
radio input "true"
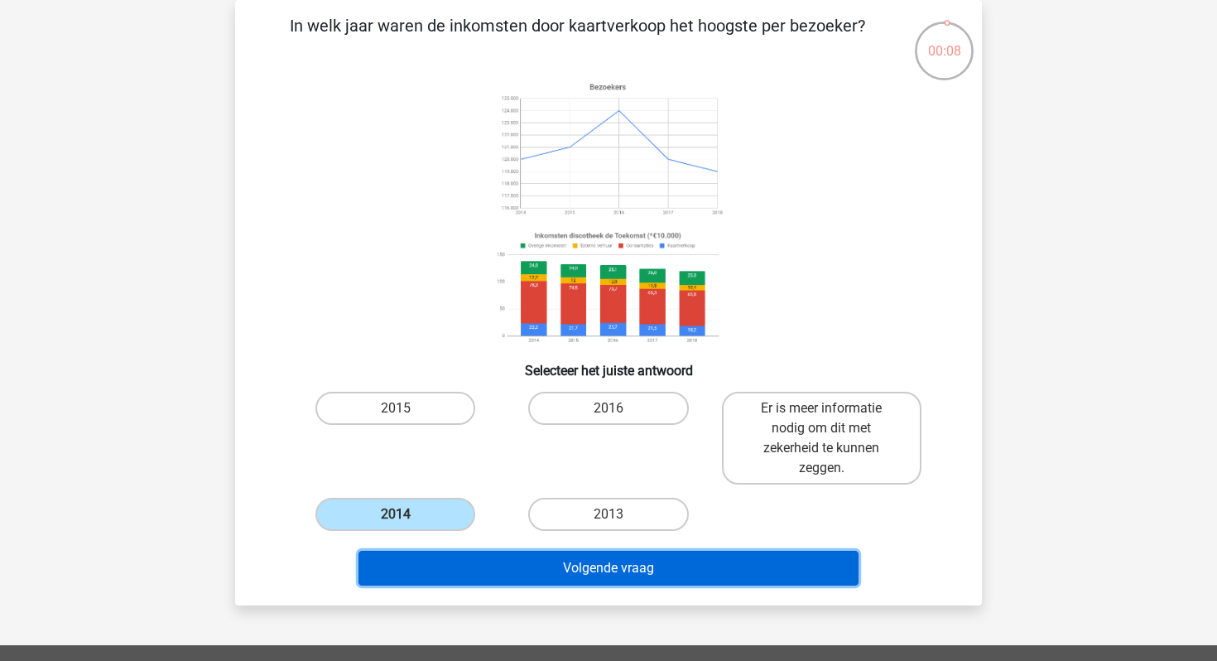
click at [431, 555] on button "Volgende vraag" at bounding box center [609, 568] width 501 height 35
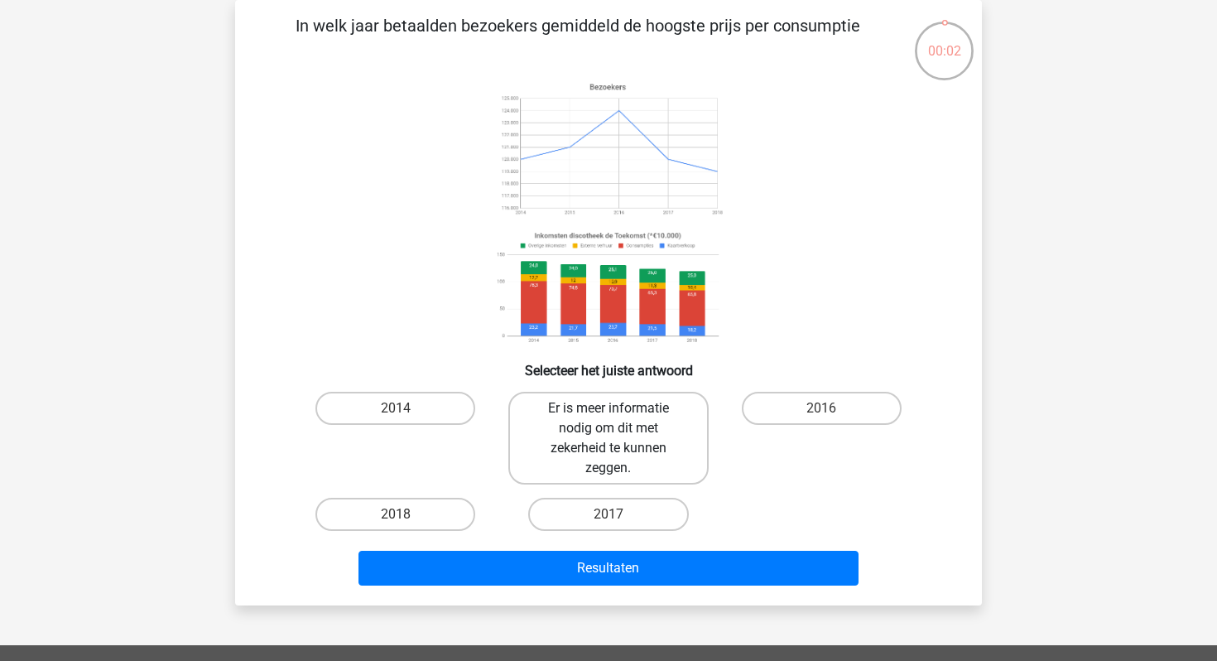
click at [638, 399] on label "Er is meer informatie nodig om dit met zekerheid te kunnen zeggen." at bounding box center [608, 438] width 200 height 93
click at [619, 408] on input "Er is meer informatie nodig om dit met zekerheid te kunnen zeggen." at bounding box center [614, 413] width 11 height 11
radio input "true"
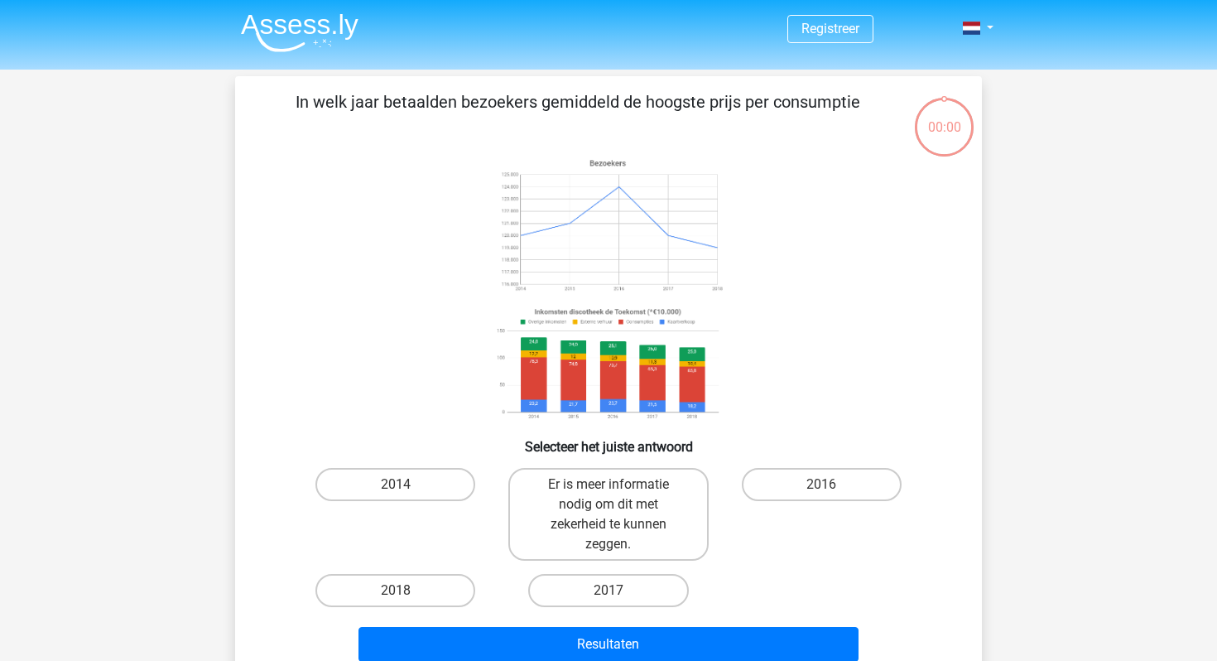
scroll to position [76, 0]
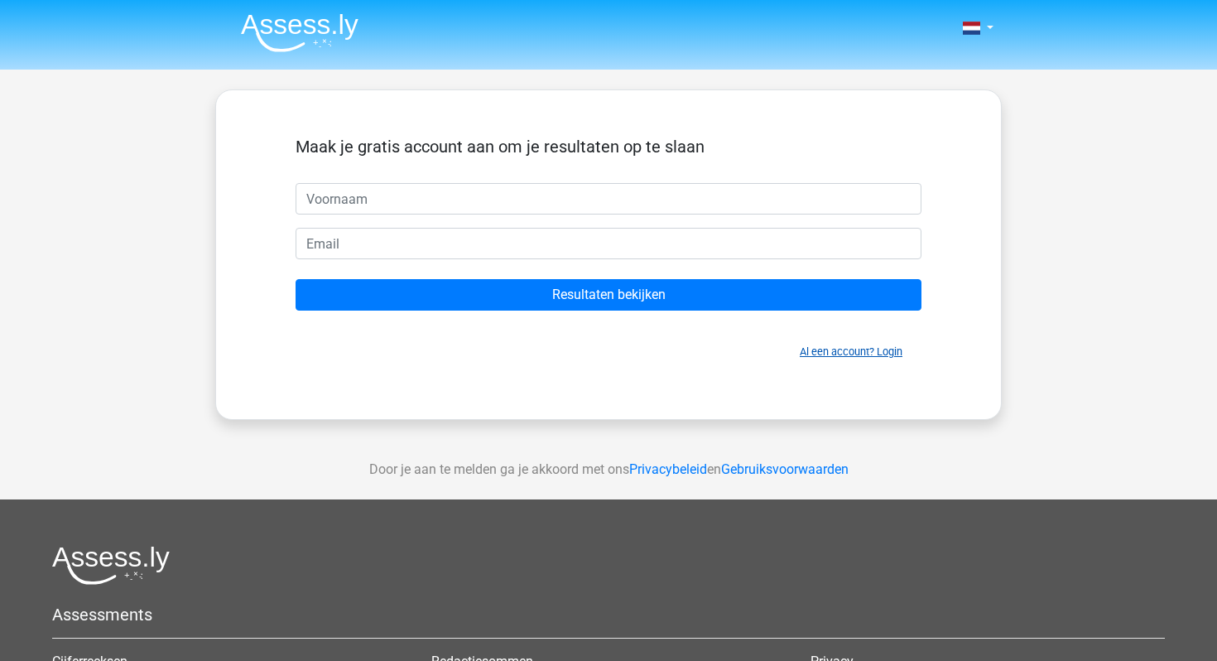
click at [868, 346] on link "Al een account? Login" at bounding box center [851, 351] width 103 height 12
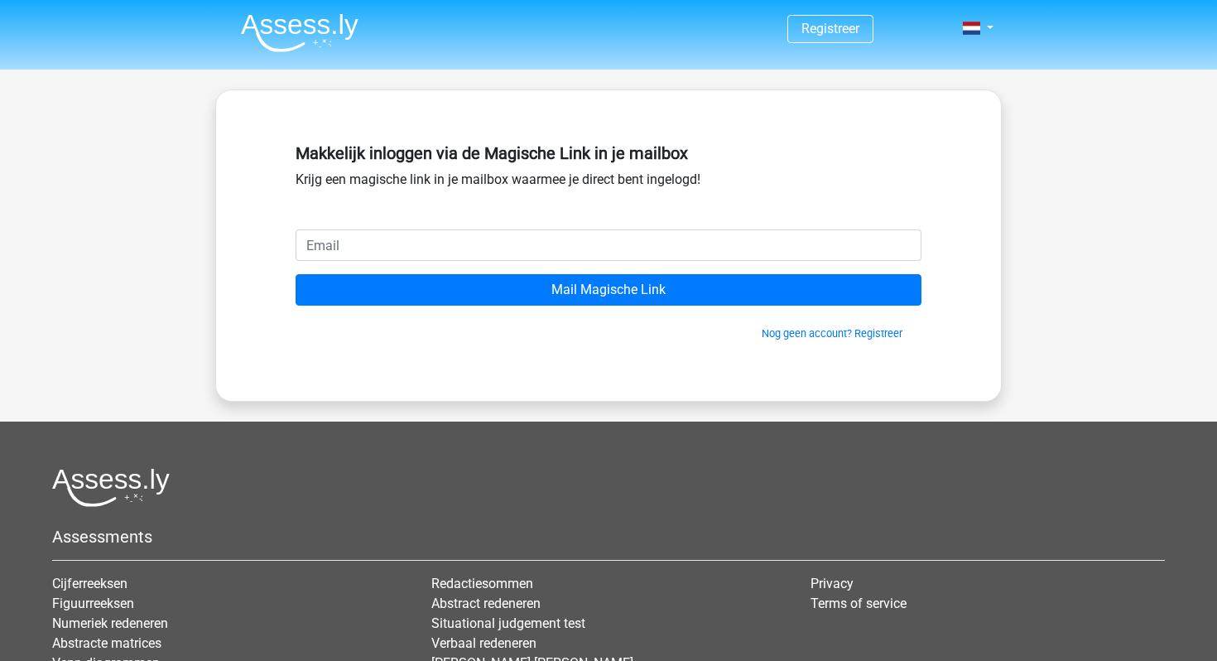
click at [415, 243] on input "email" at bounding box center [609, 244] width 626 height 31
type input "[EMAIL_ADDRESS][PERSON_NAME][DOMAIN_NAME]"
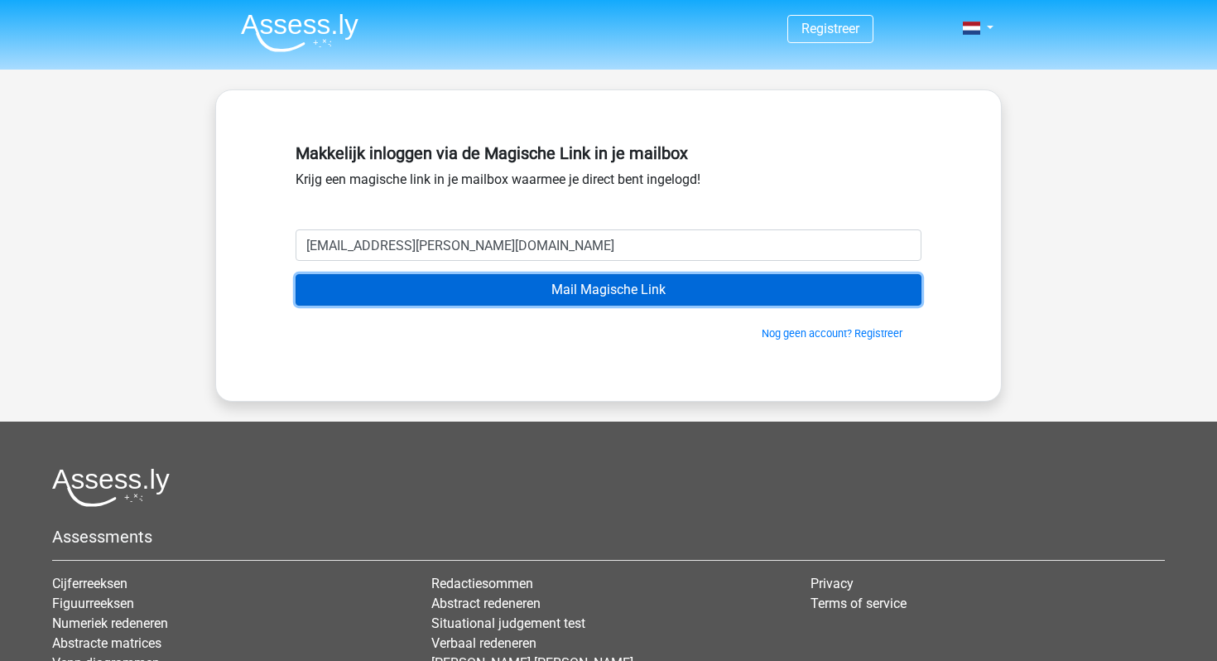
click at [431, 298] on input "Mail Magische Link" at bounding box center [609, 289] width 626 height 31
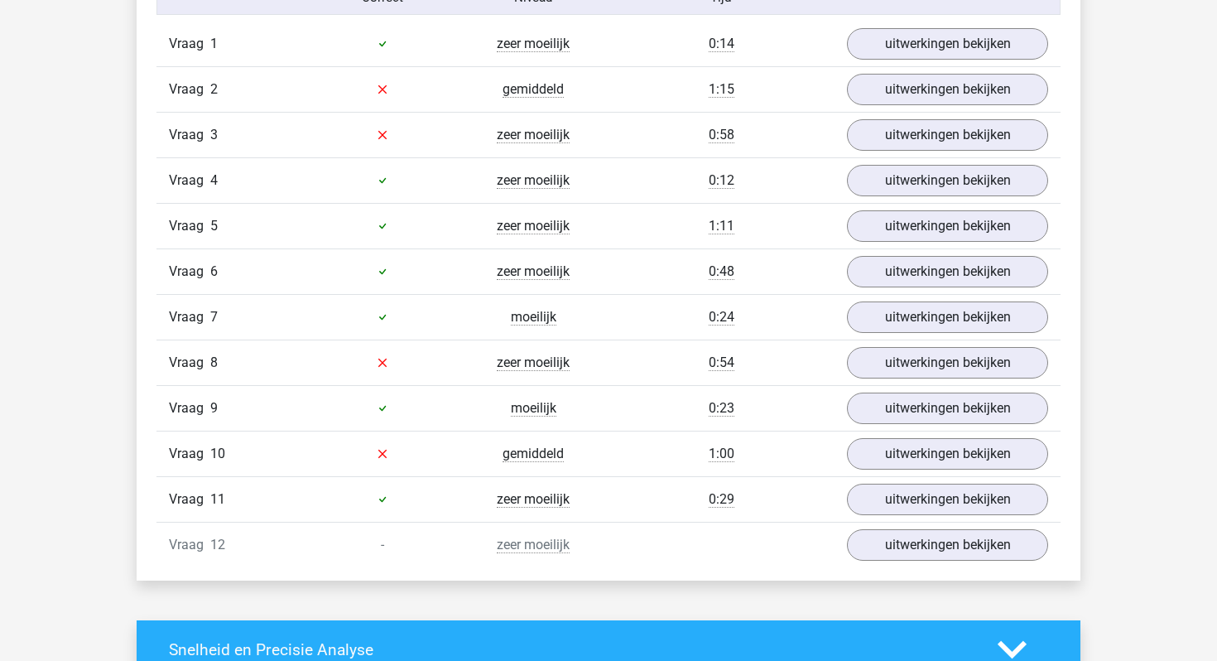
scroll to position [1579, 0]
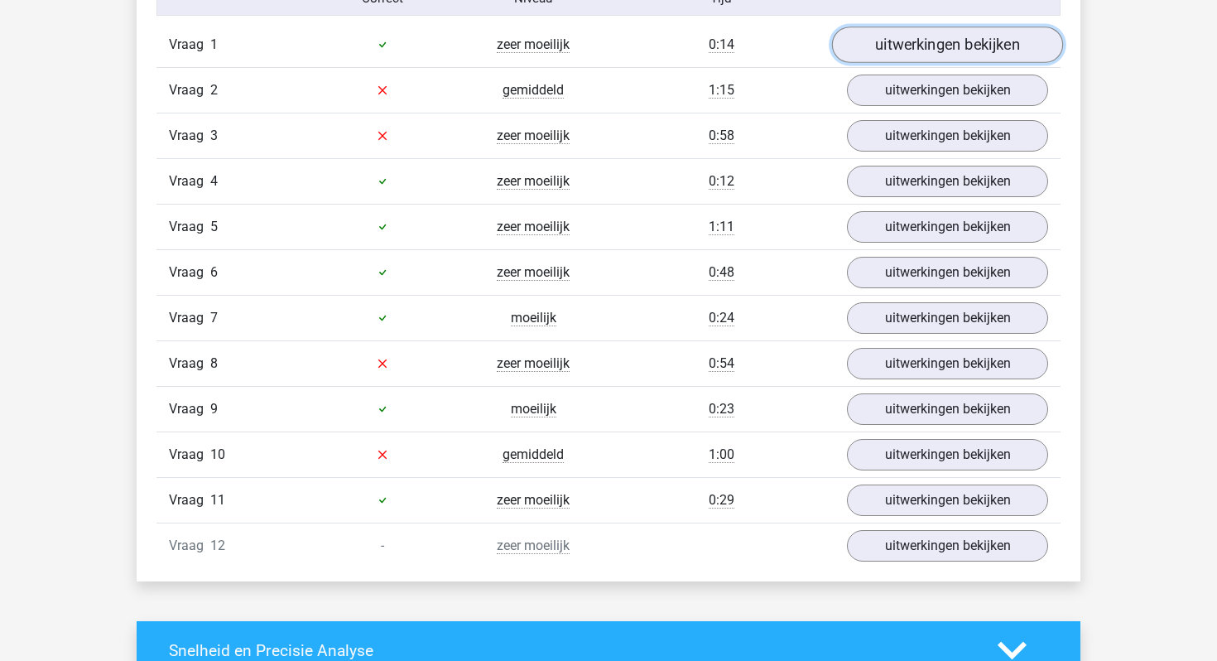
click at [891, 44] on link "uitwerkingen bekijken" at bounding box center [947, 45] width 231 height 36
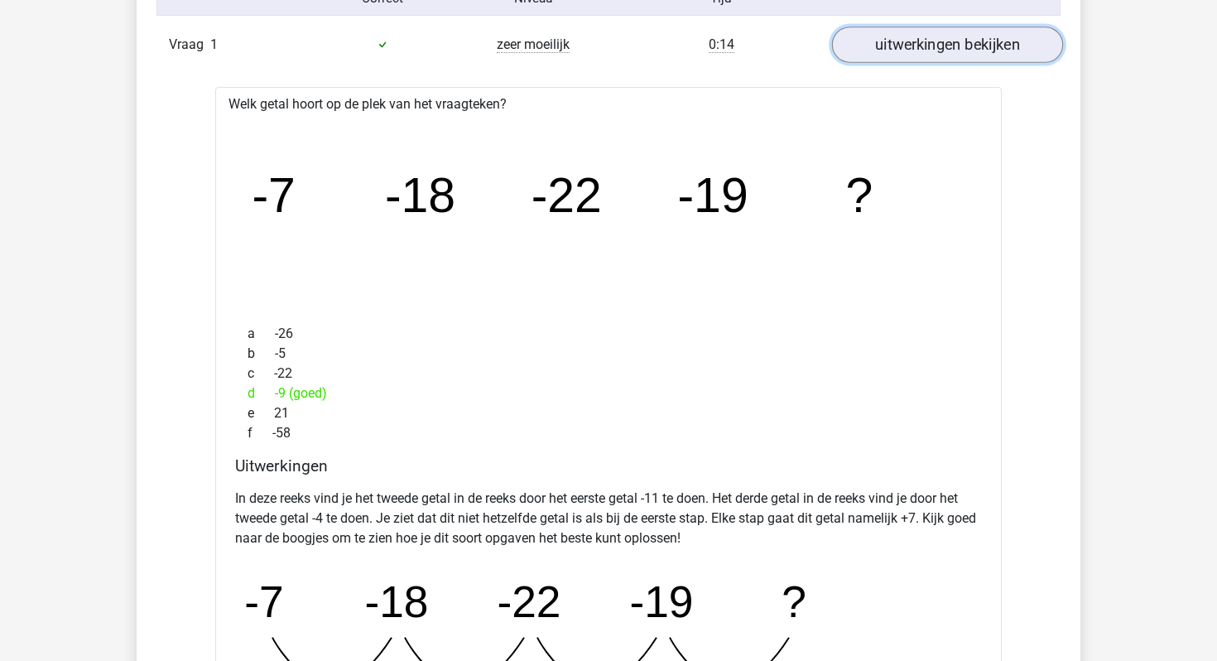
click at [913, 36] on link "uitwerkingen bekijken" at bounding box center [947, 45] width 231 height 36
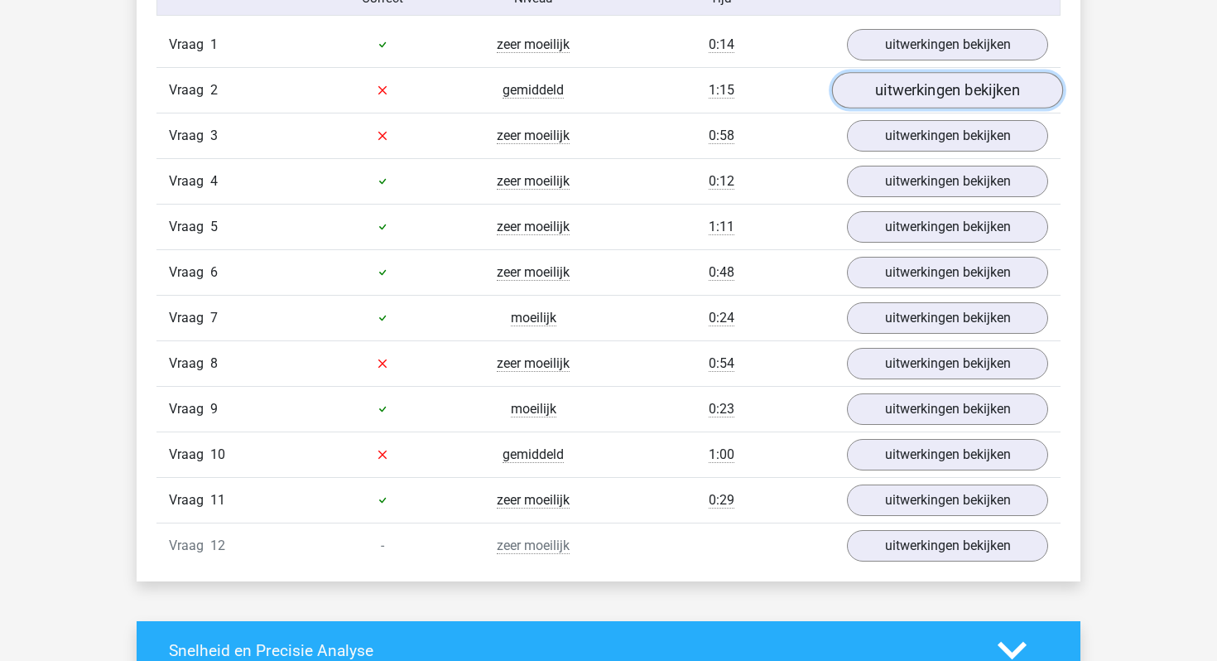
click at [913, 94] on link "uitwerkingen bekijken" at bounding box center [947, 90] width 231 height 36
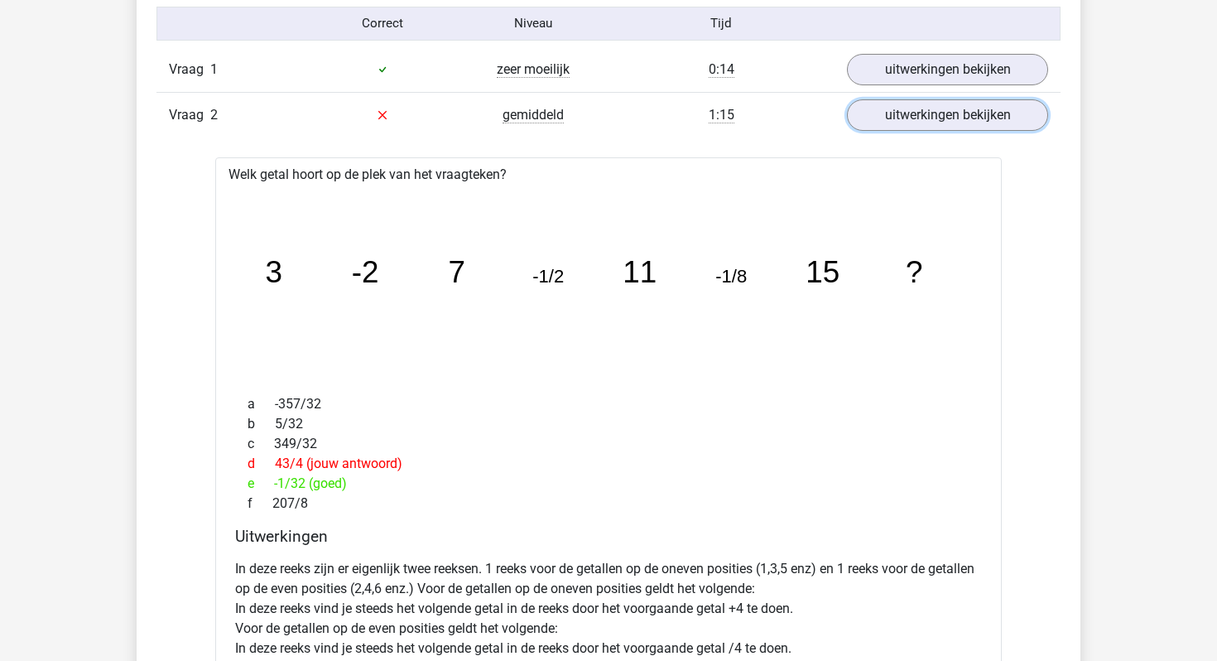
scroll to position [1524, 0]
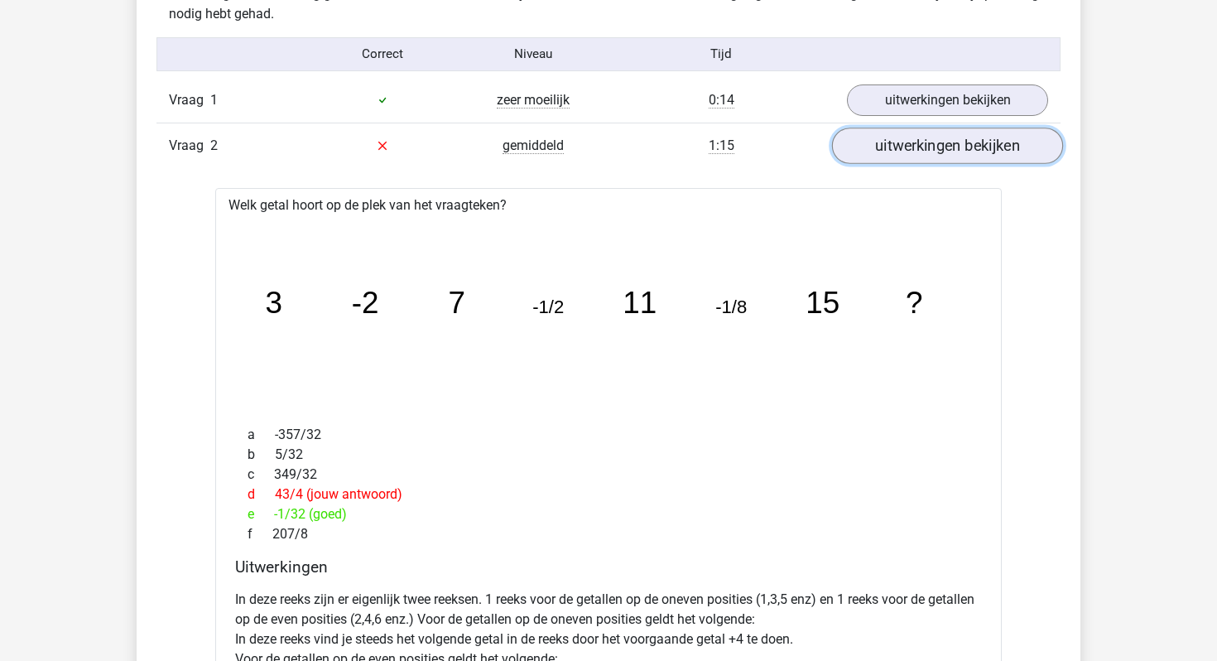
click at [931, 154] on link "uitwerkingen bekijken" at bounding box center [947, 146] width 231 height 36
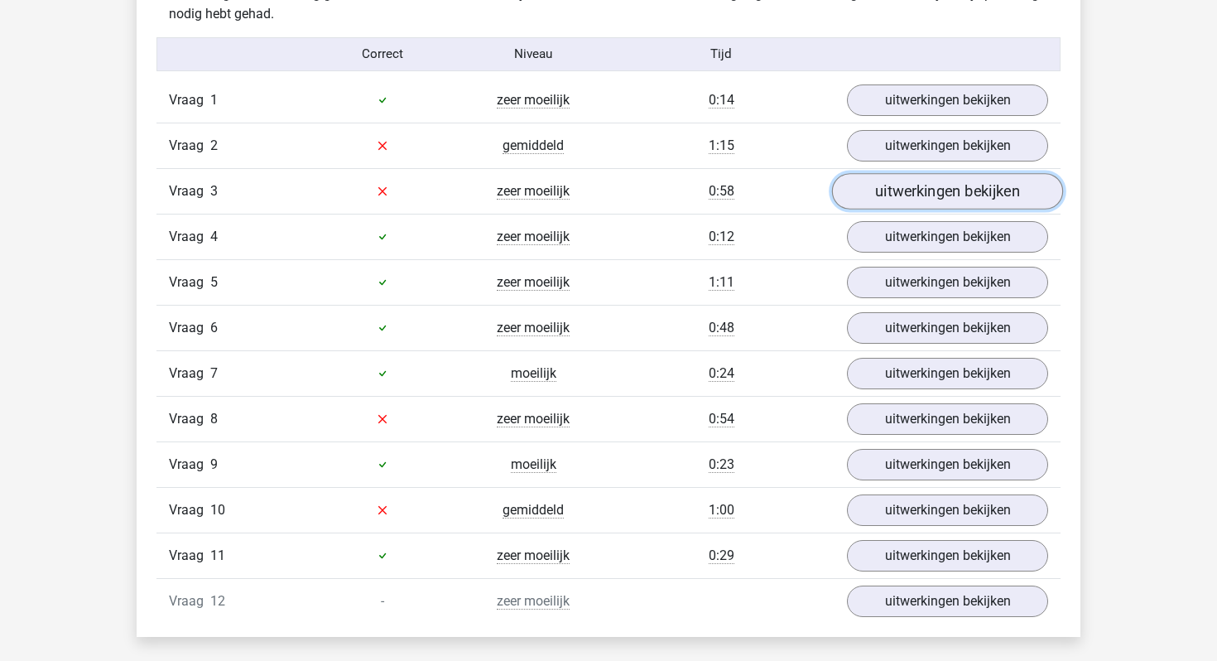
click at [928, 197] on link "uitwerkingen bekijken" at bounding box center [947, 191] width 231 height 36
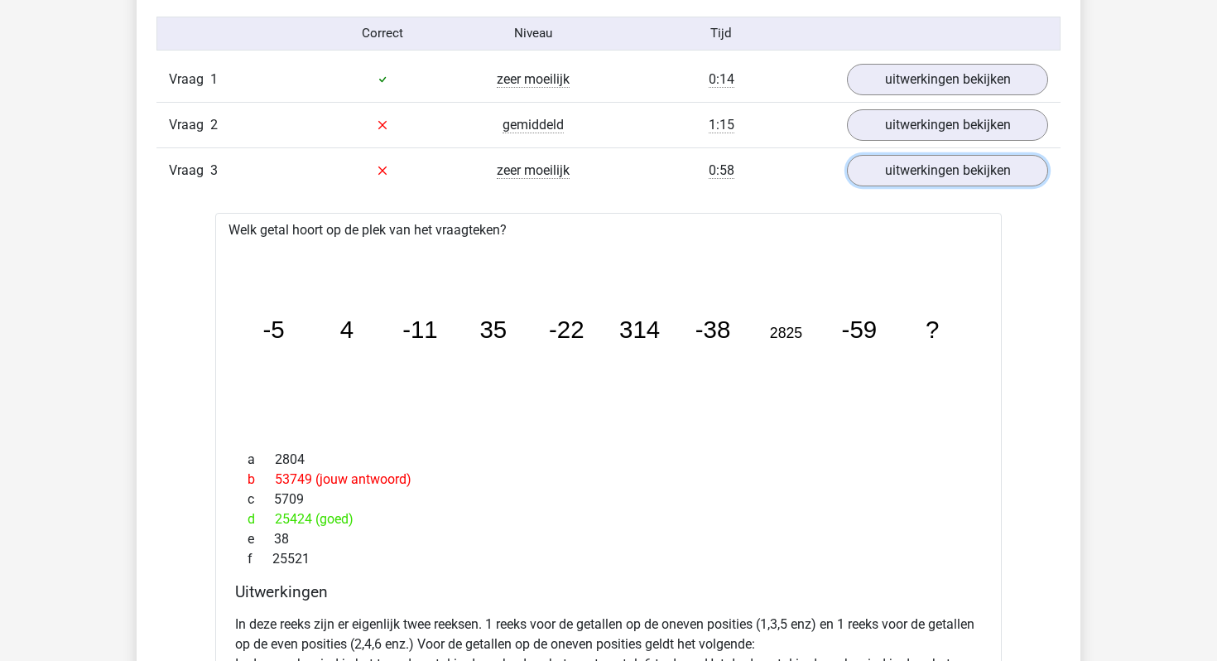
scroll to position [1426, 0]
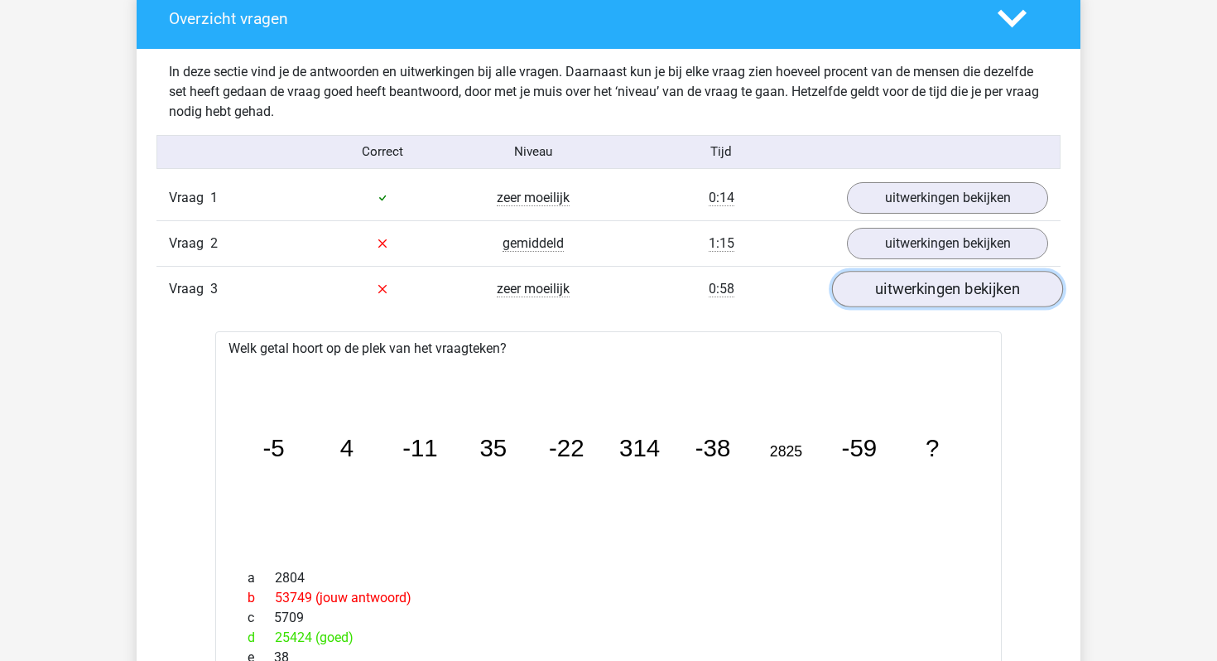
click at [900, 287] on link "uitwerkingen bekijken" at bounding box center [947, 289] width 231 height 36
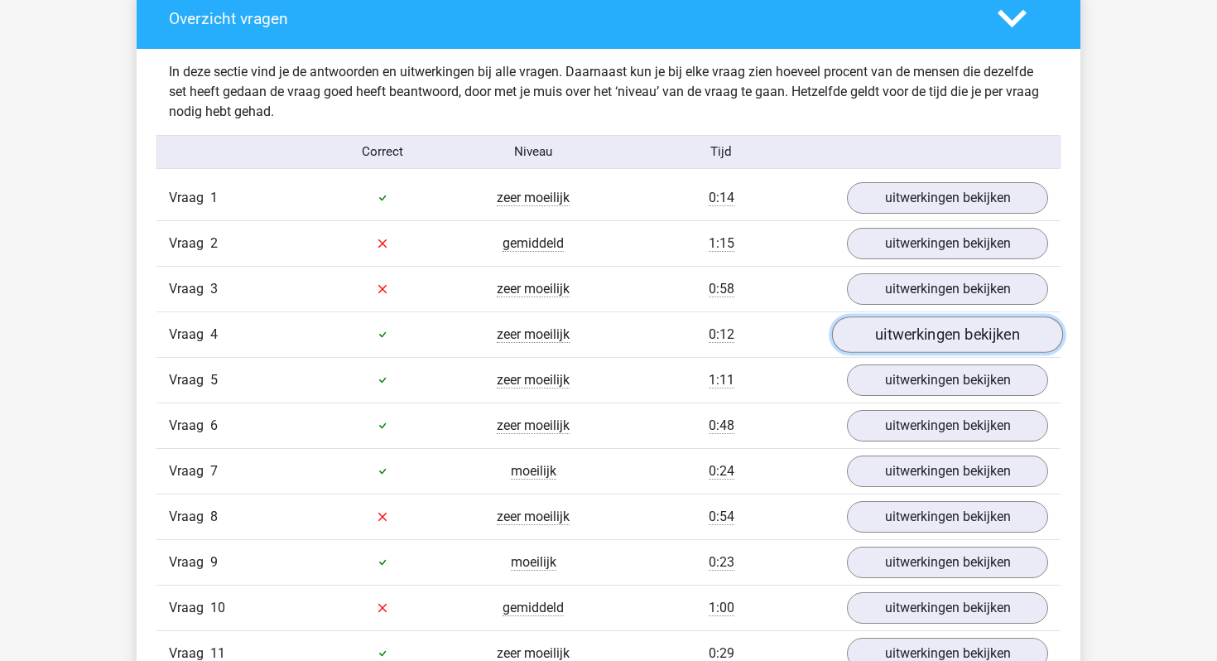
click at [900, 333] on link "uitwerkingen bekijken" at bounding box center [947, 334] width 231 height 36
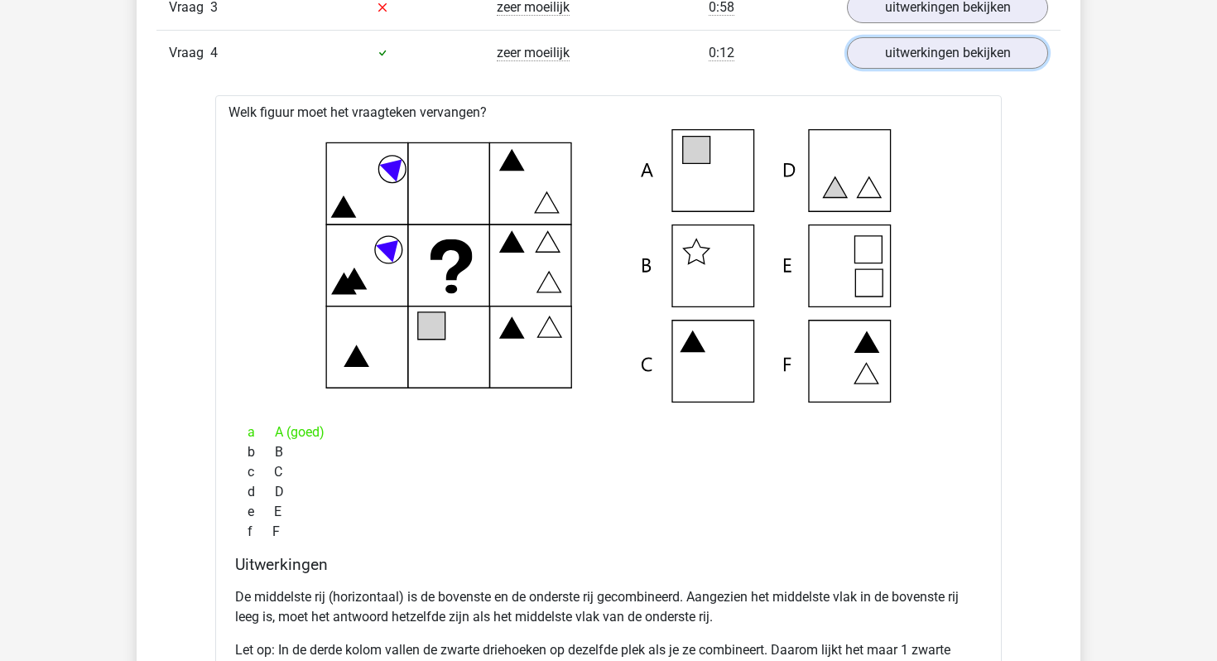
scroll to position [1555, 0]
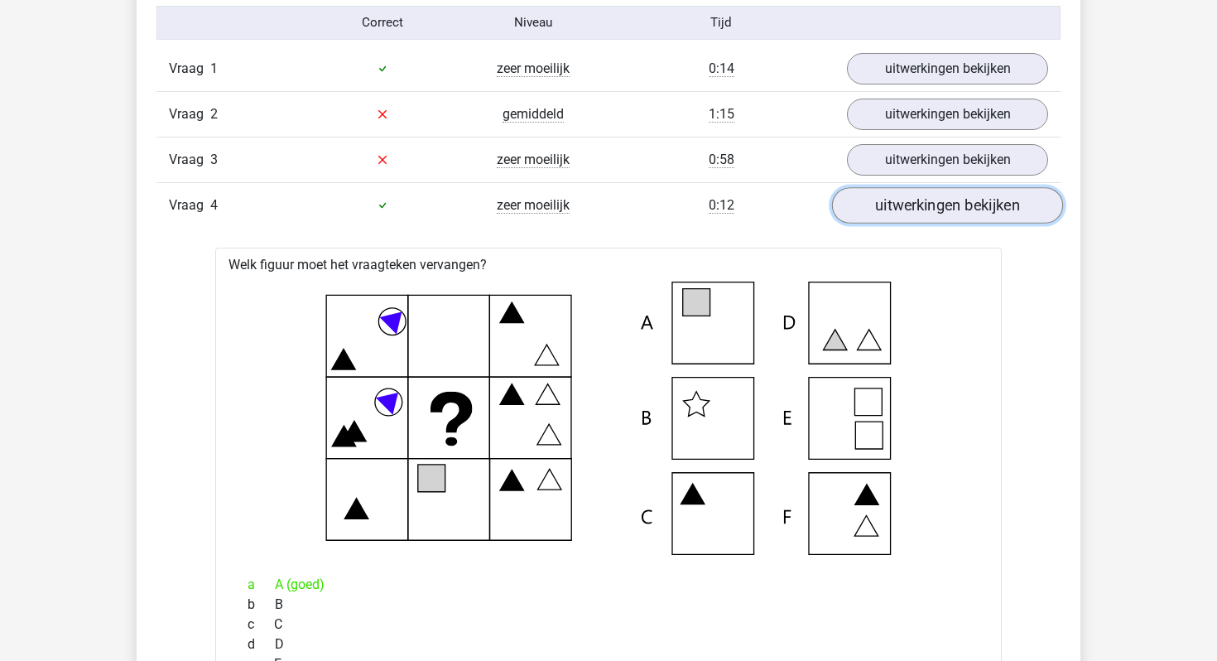
click at [903, 208] on link "uitwerkingen bekijken" at bounding box center [947, 205] width 231 height 36
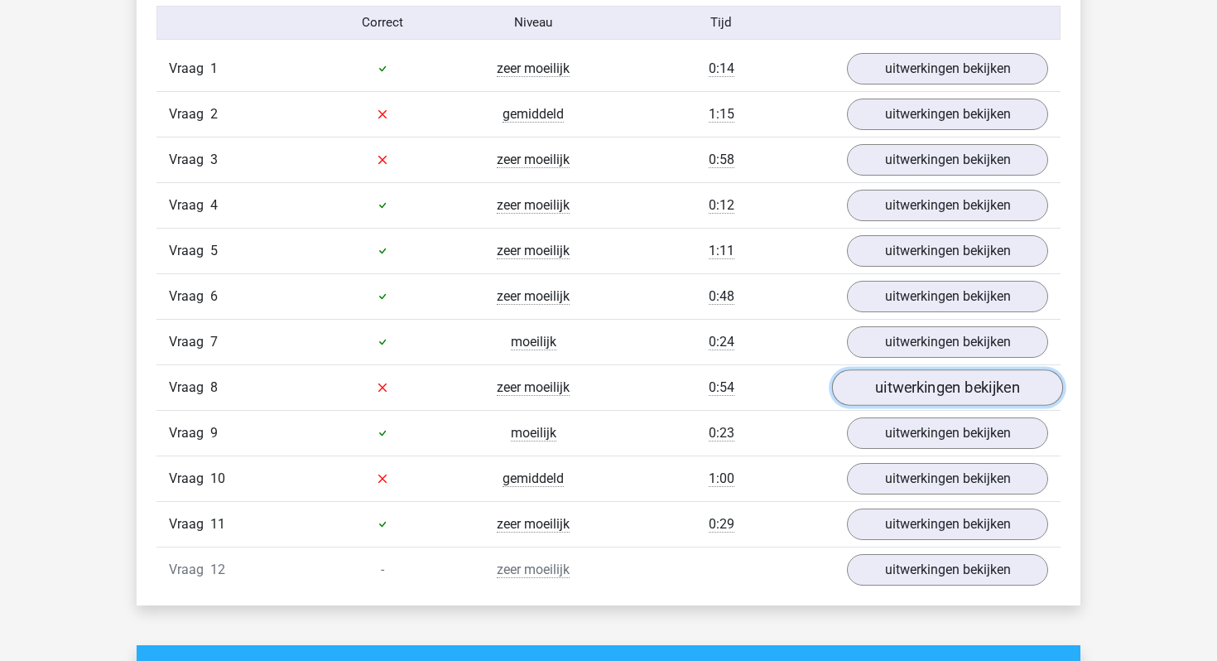
click at [937, 386] on link "uitwerkingen bekijken" at bounding box center [947, 387] width 231 height 36
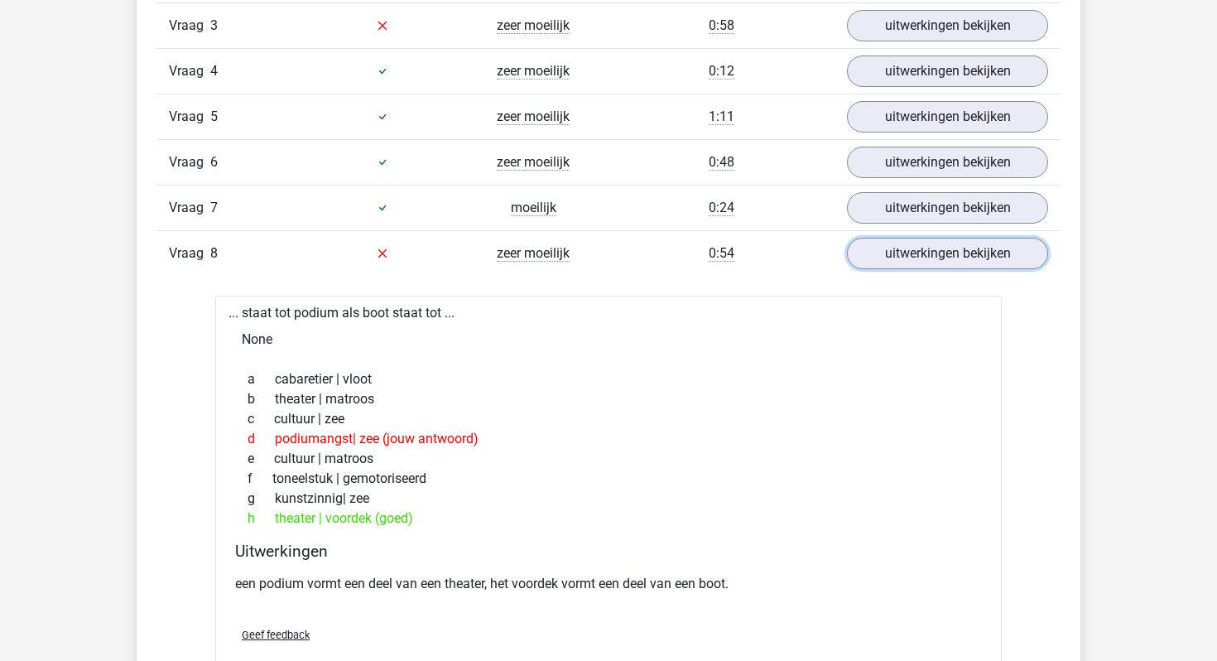
scroll to position [1677, 0]
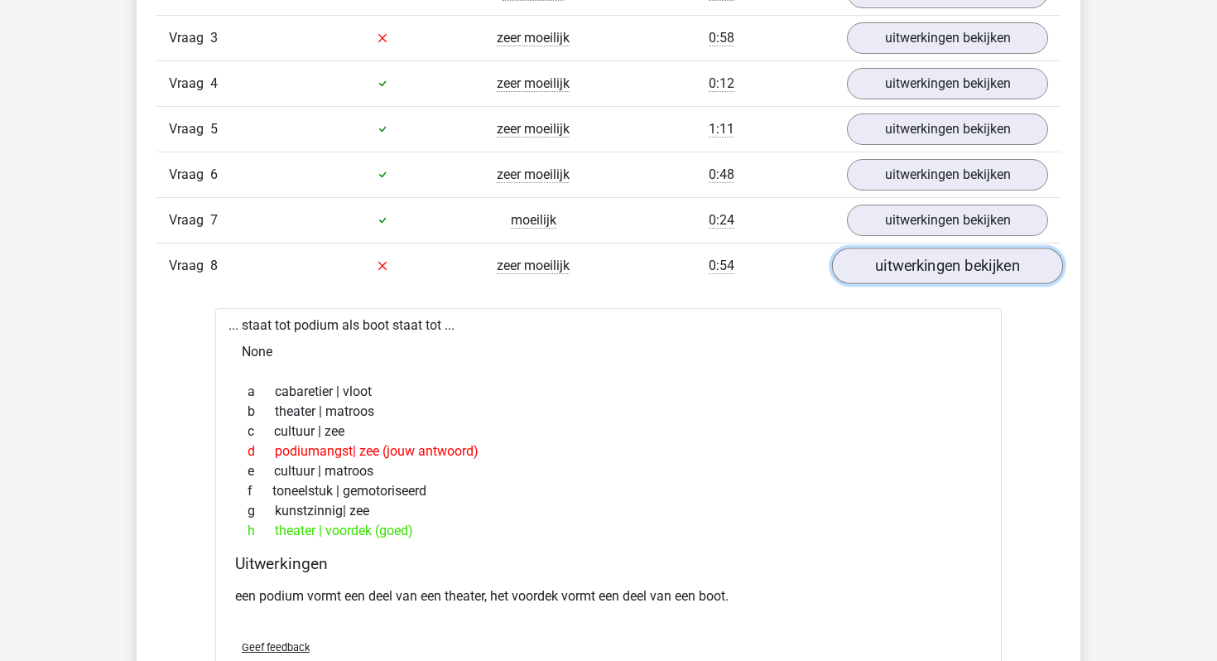
click at [932, 267] on link "uitwerkingen bekijken" at bounding box center [947, 266] width 231 height 36
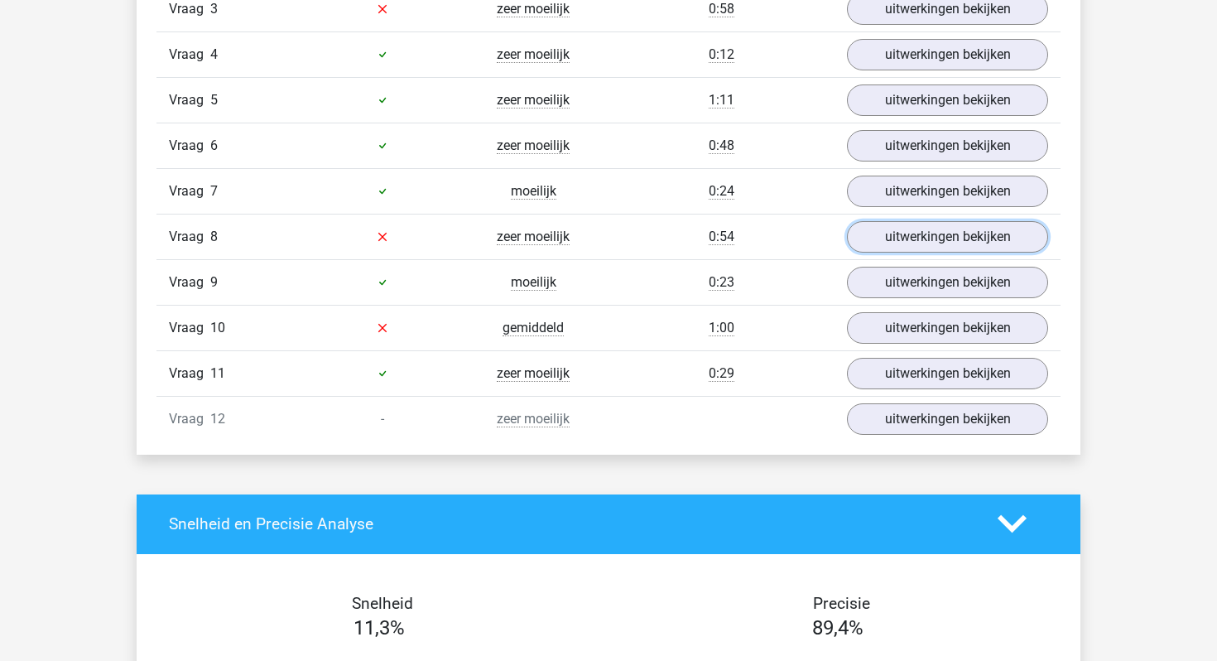
scroll to position [1707, 0]
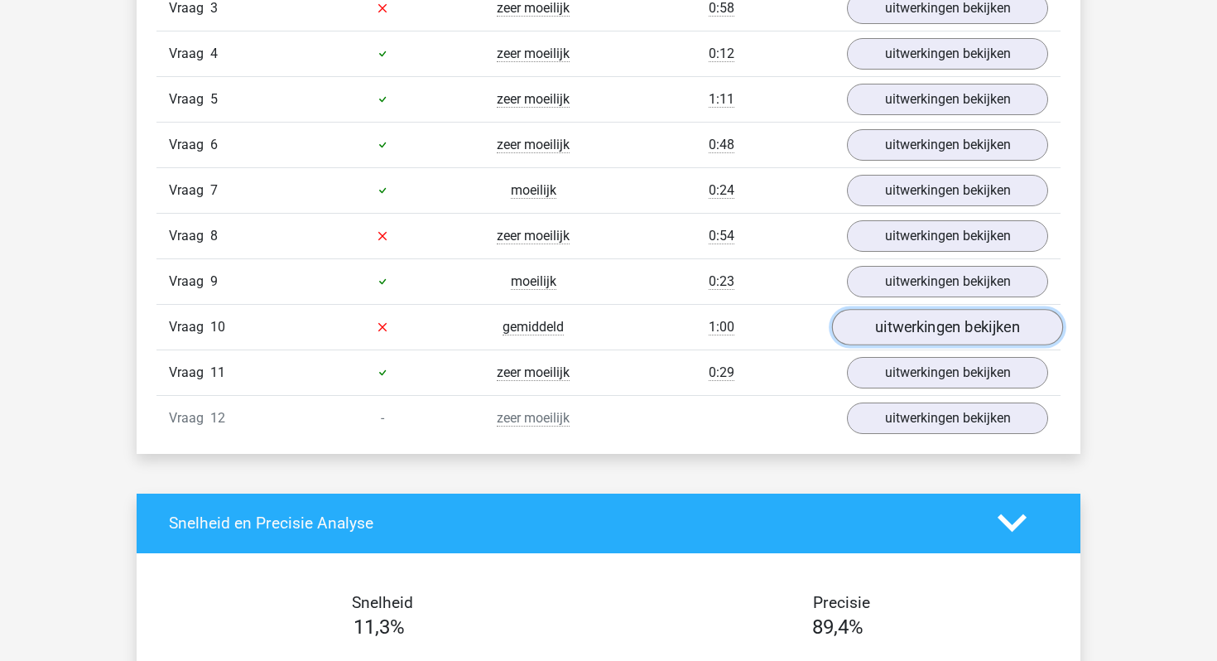
click at [889, 338] on link "uitwerkingen bekijken" at bounding box center [947, 327] width 231 height 36
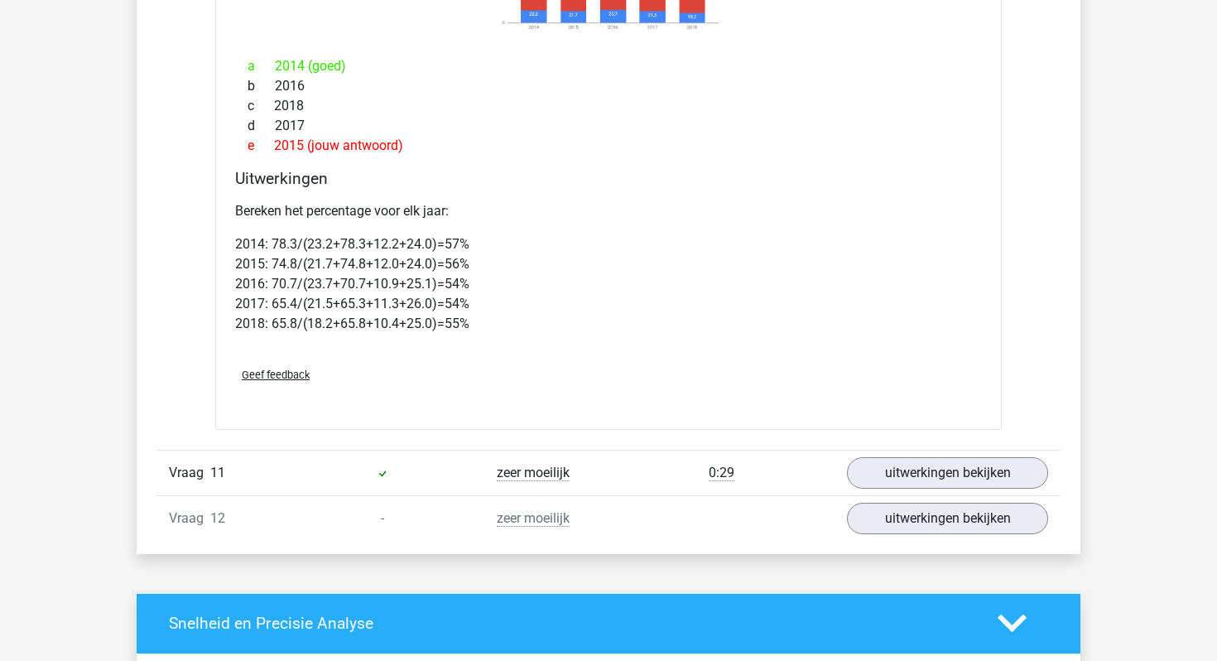
scroll to position [2353, 0]
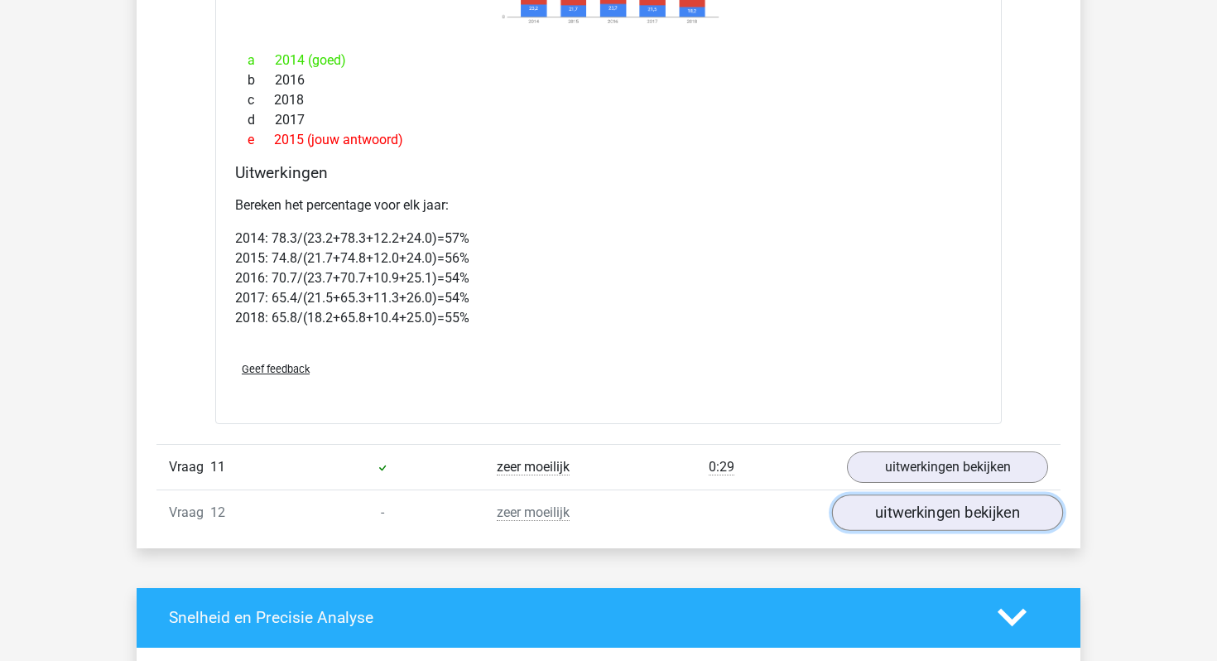
click at [902, 512] on link "uitwerkingen bekijken" at bounding box center [947, 512] width 231 height 36
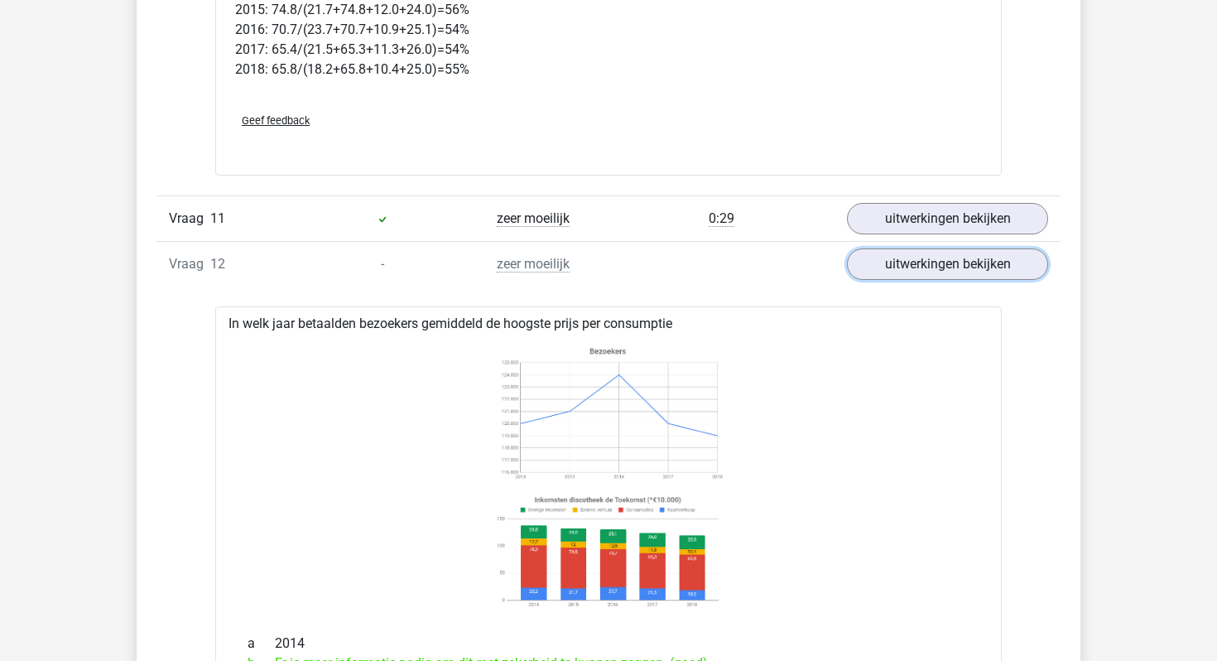
scroll to position [2416, 0]
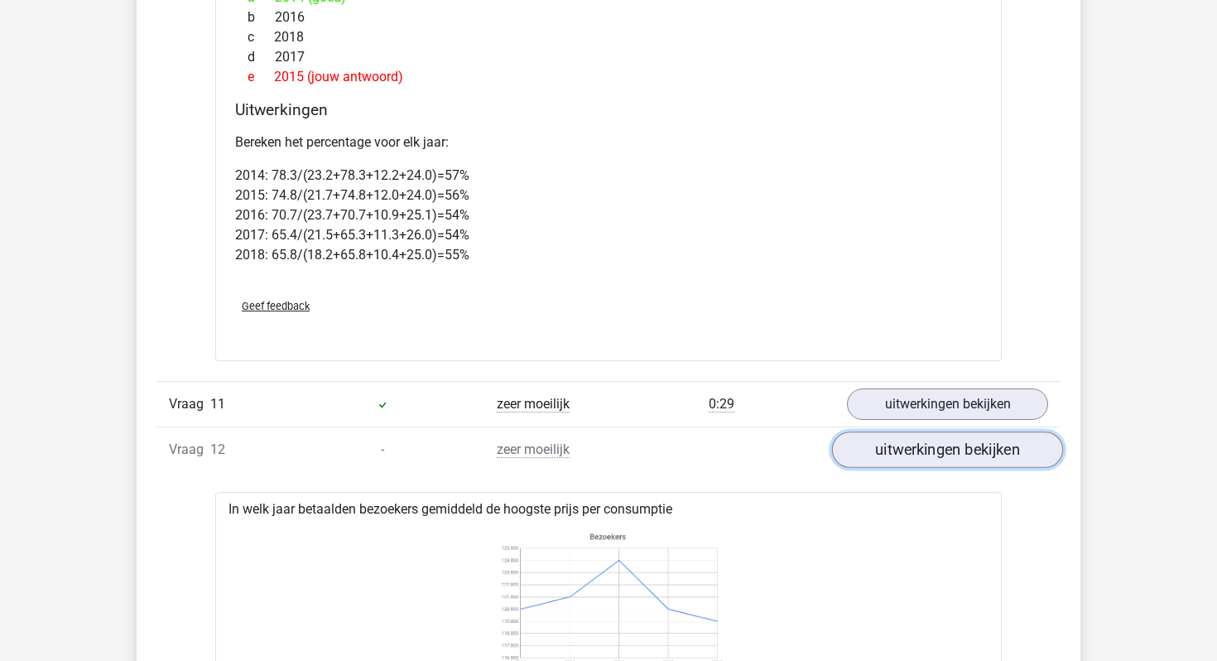
click at [937, 446] on link "uitwerkingen bekijken" at bounding box center [947, 449] width 231 height 36
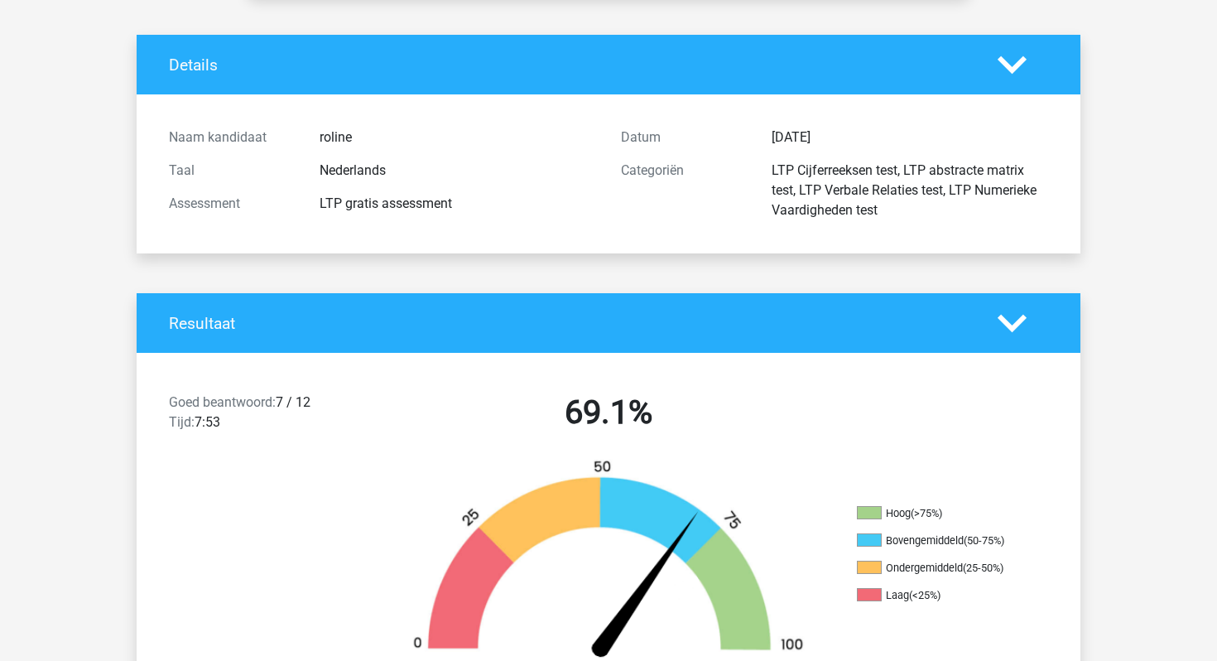
scroll to position [0, 0]
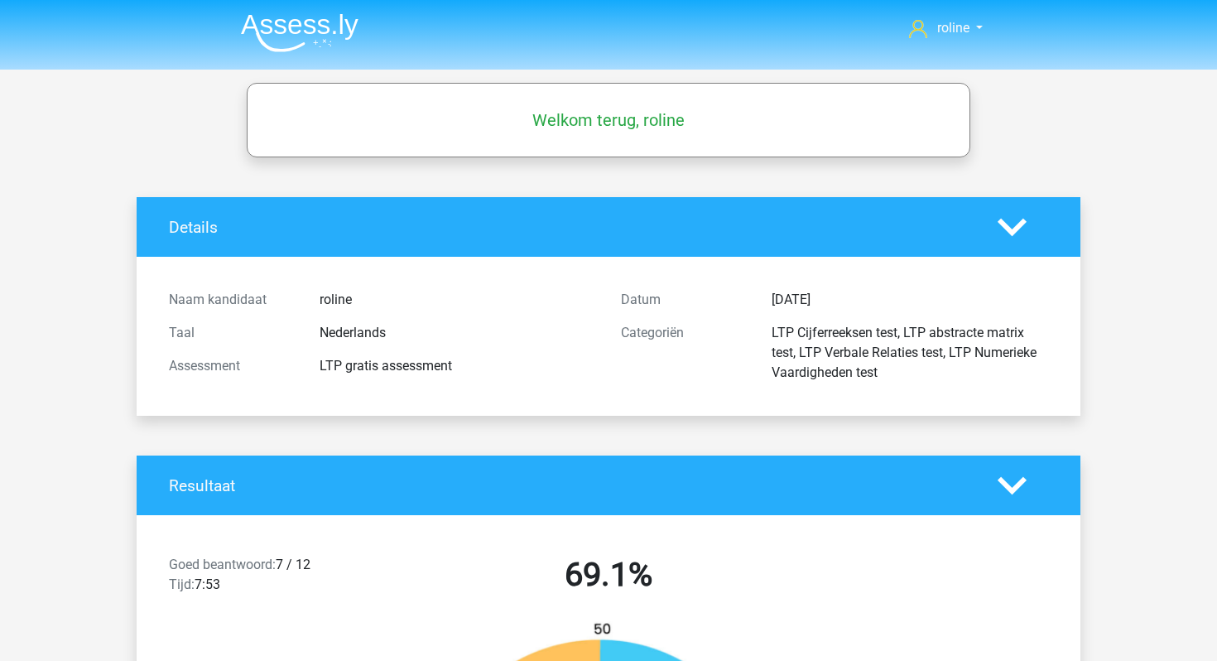
click at [315, 36] on img at bounding box center [300, 32] width 118 height 39
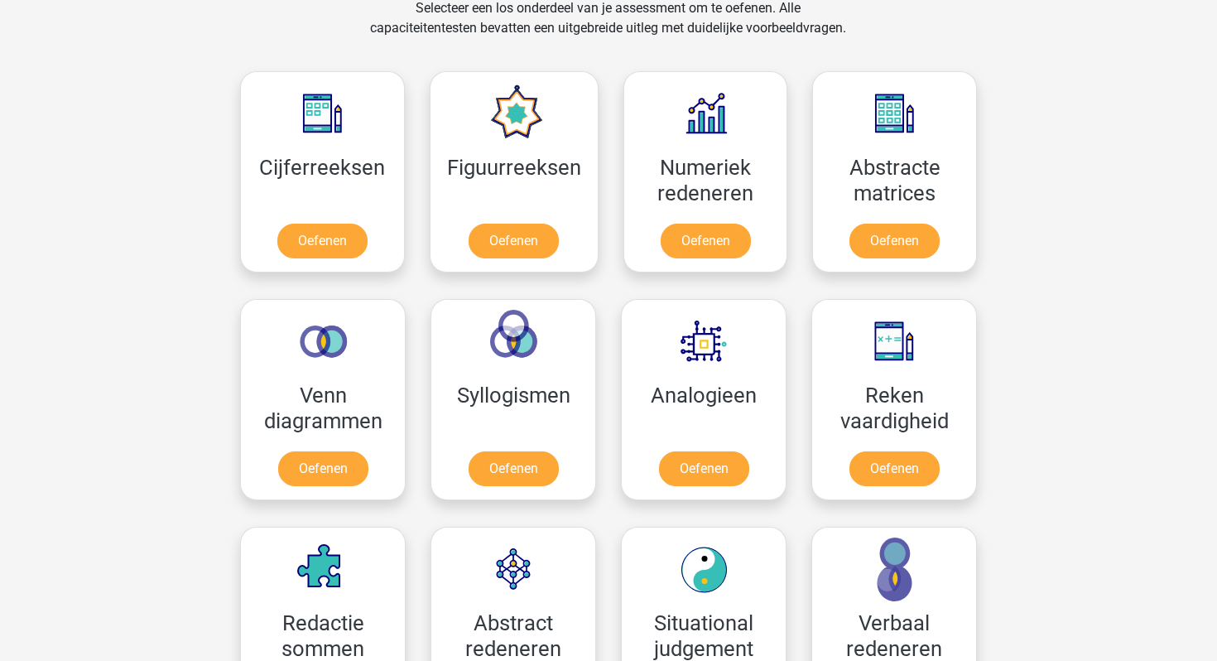
scroll to position [740, 0]
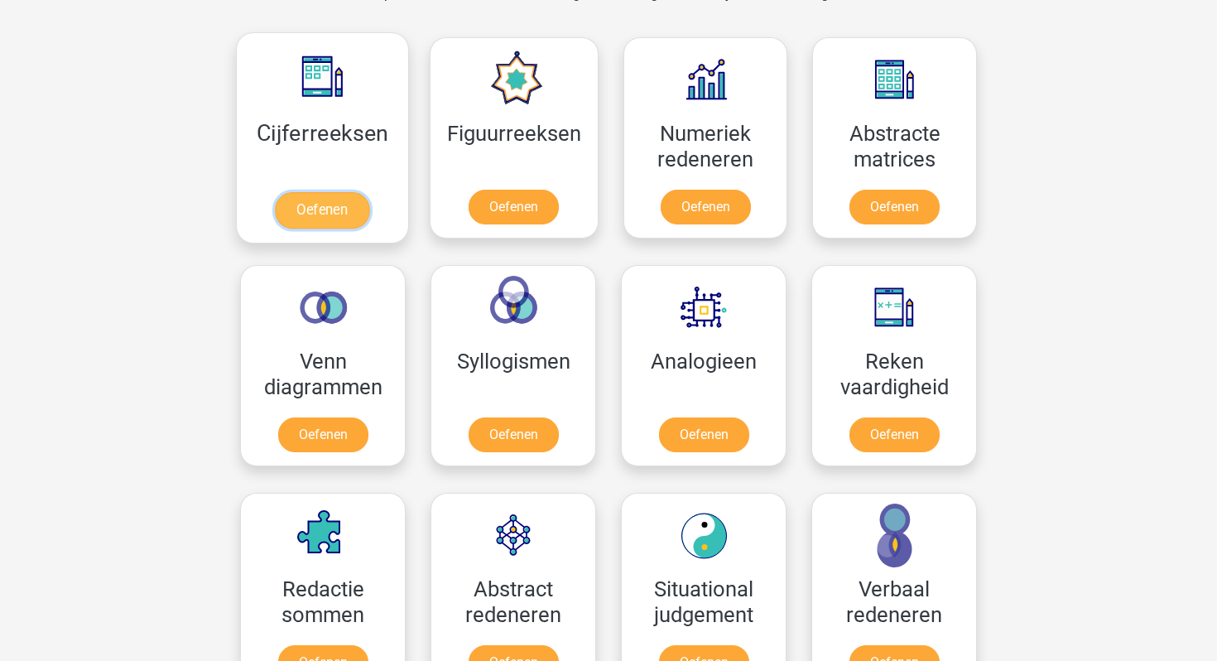
click at [347, 210] on link "Oefenen" at bounding box center [322, 210] width 94 height 36
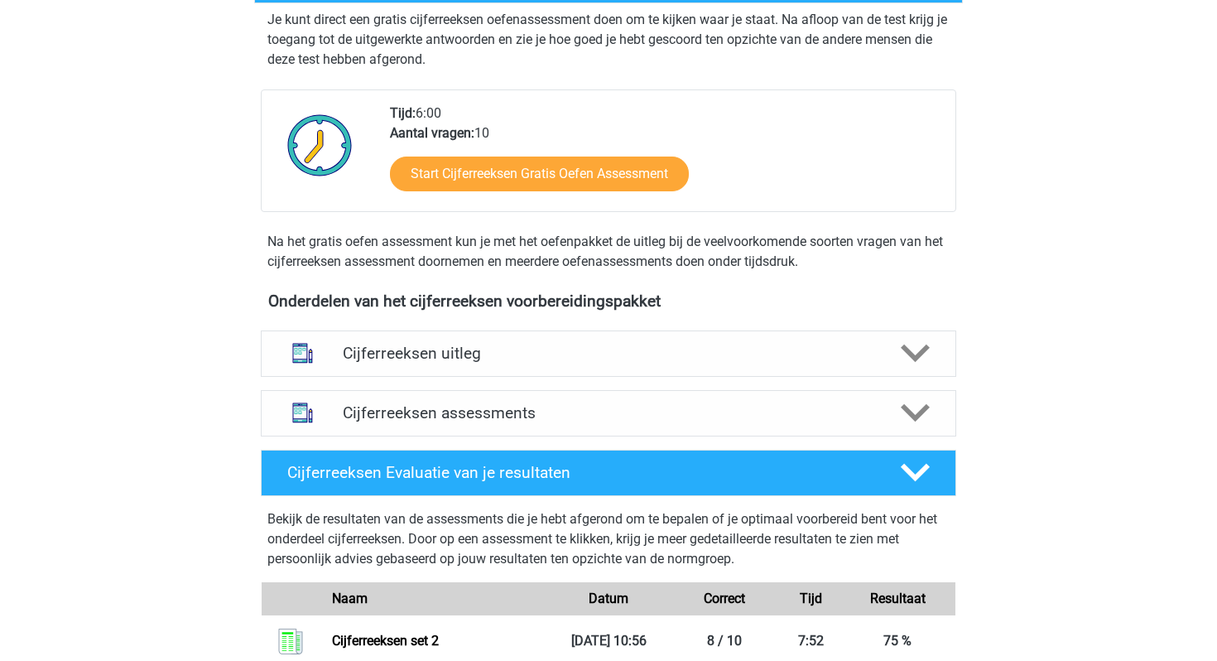
scroll to position [335, 0]
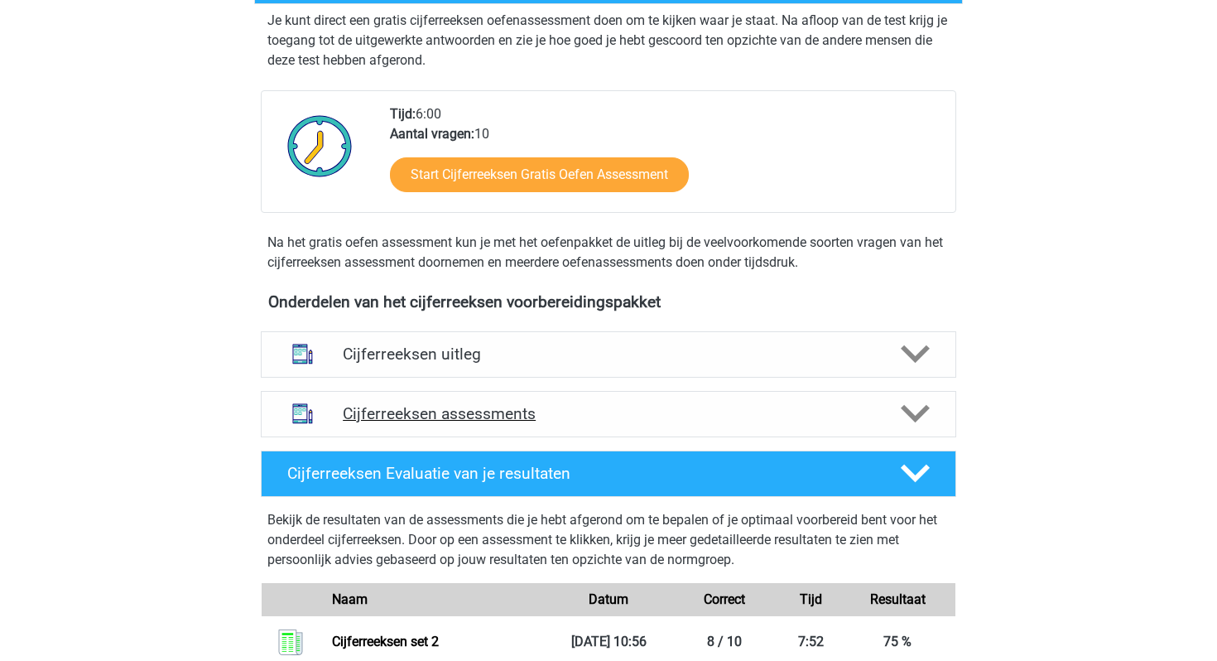
click at [406, 423] on h4 "Cijferreeksen assessments" at bounding box center [609, 413] width 532 height 19
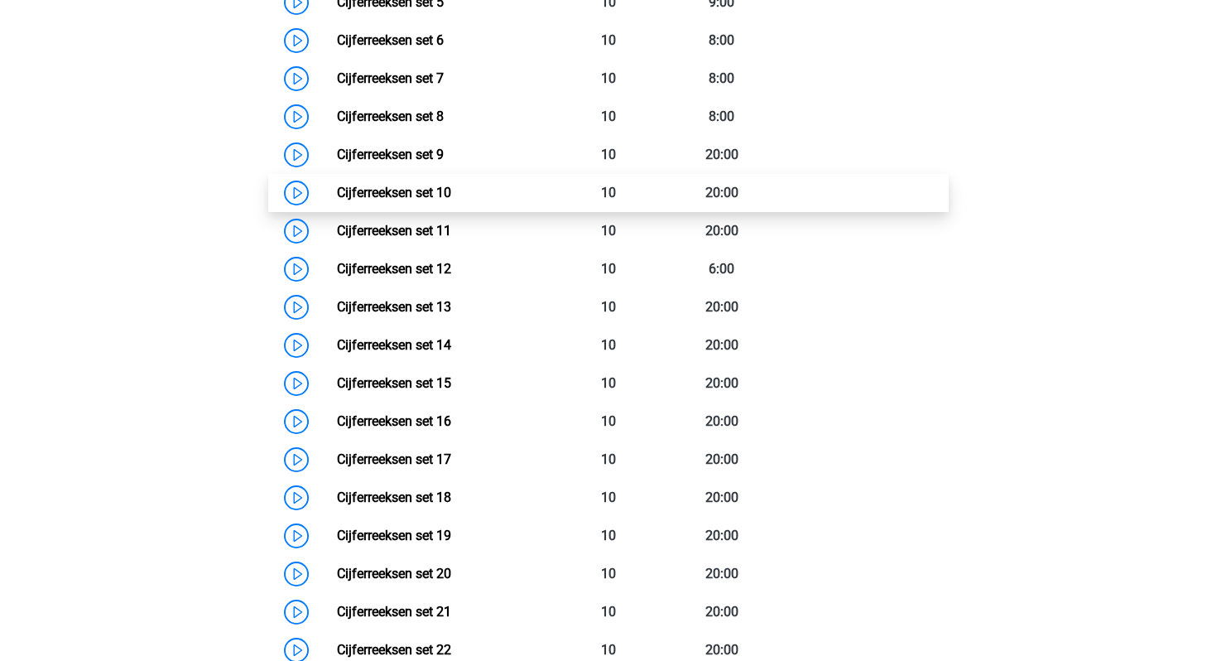
scroll to position [899, 0]
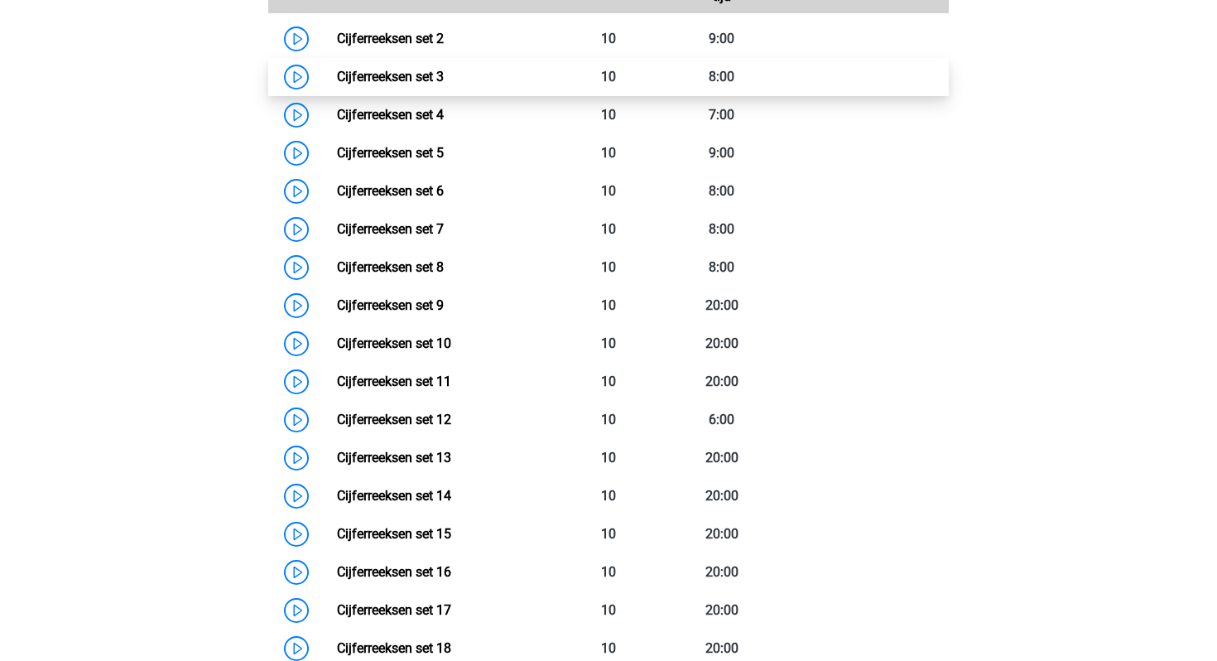
click at [417, 84] on link "Cijferreeksen set 3" at bounding box center [390, 77] width 107 height 16
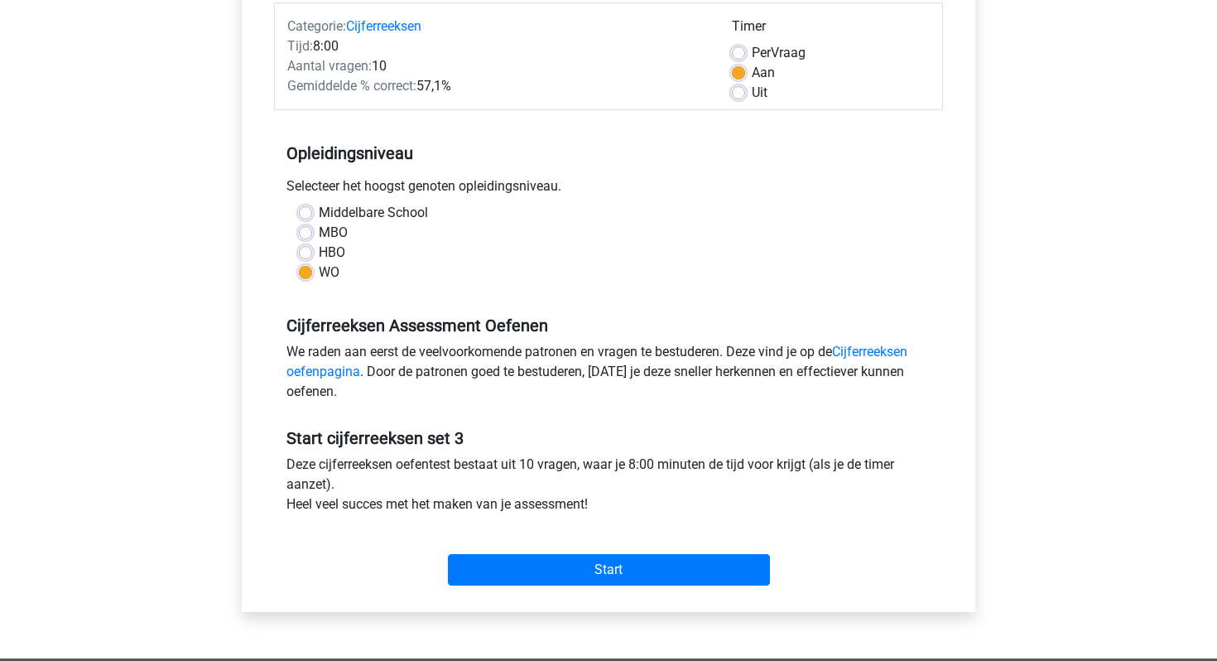
scroll to position [214, 0]
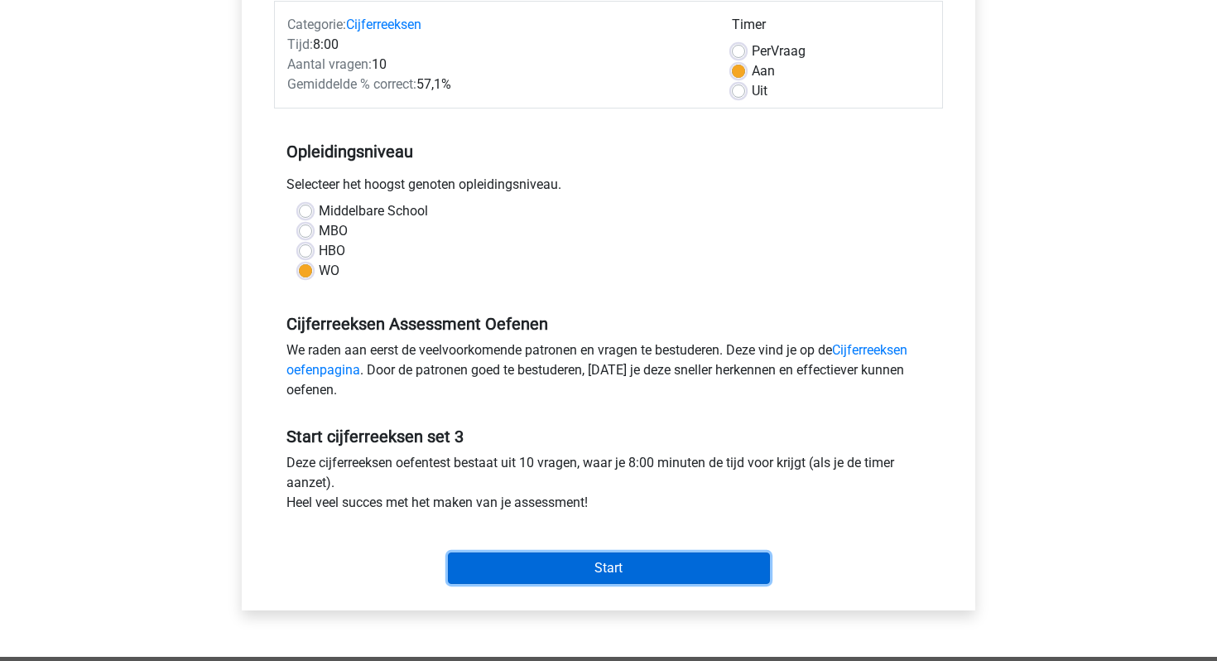
click at [544, 559] on input "Start" at bounding box center [609, 567] width 322 height 31
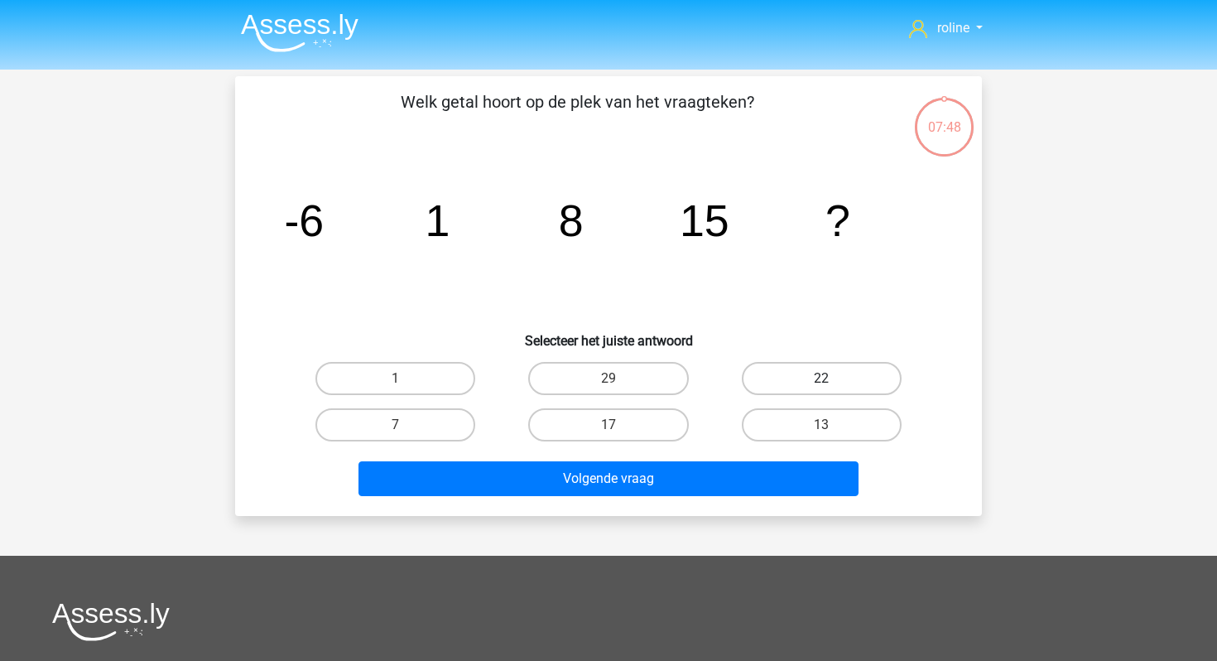
click at [814, 365] on label "22" at bounding box center [822, 378] width 160 height 33
click at [822, 378] on input "22" at bounding box center [827, 383] width 11 height 11
radio input "true"
click at [742, 496] on div "Volgende vraag" at bounding box center [608, 481] width 639 height 41
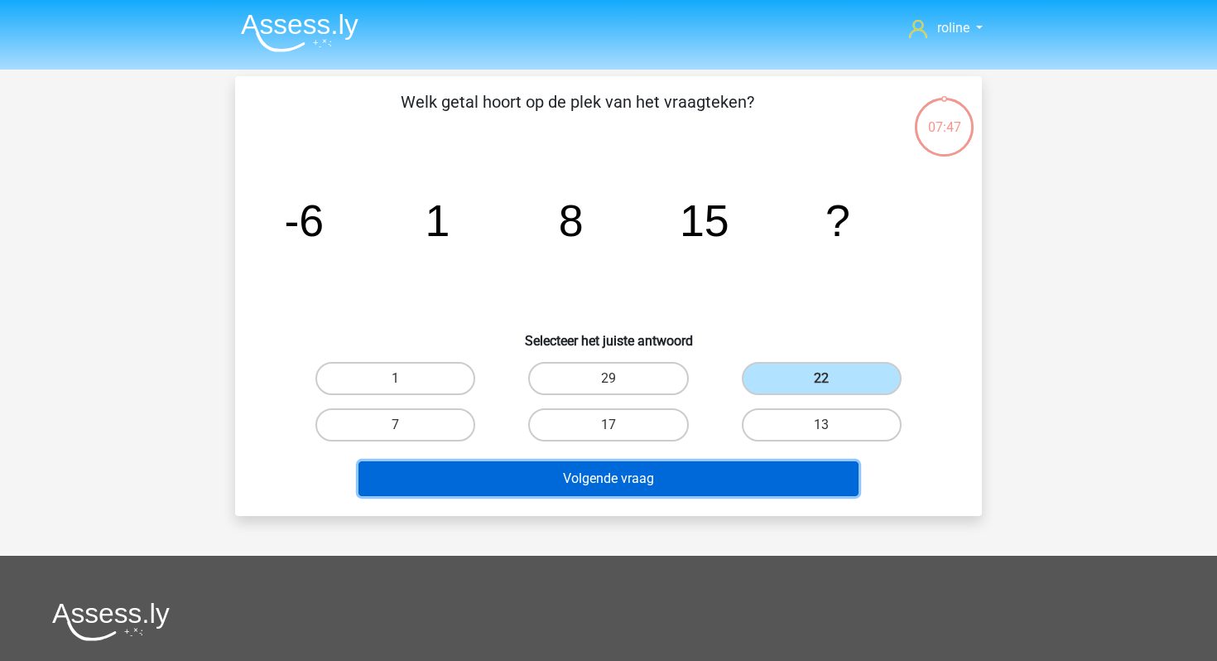
click at [739, 481] on button "Volgende vraag" at bounding box center [609, 478] width 501 height 35
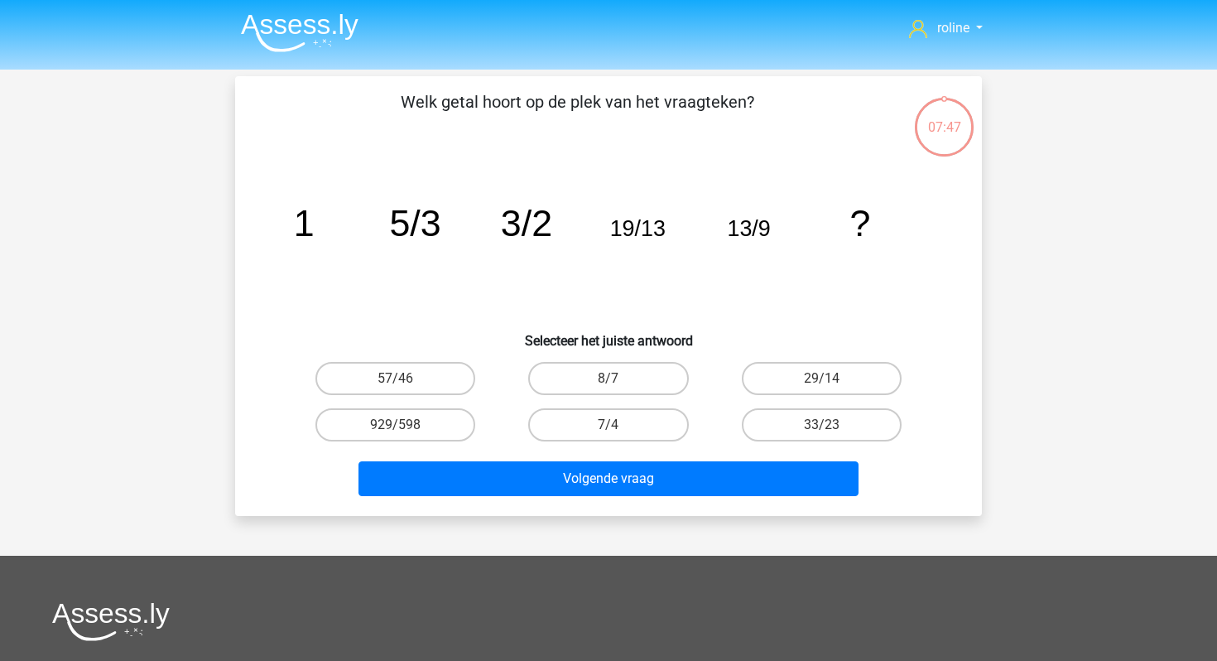
scroll to position [76, 0]
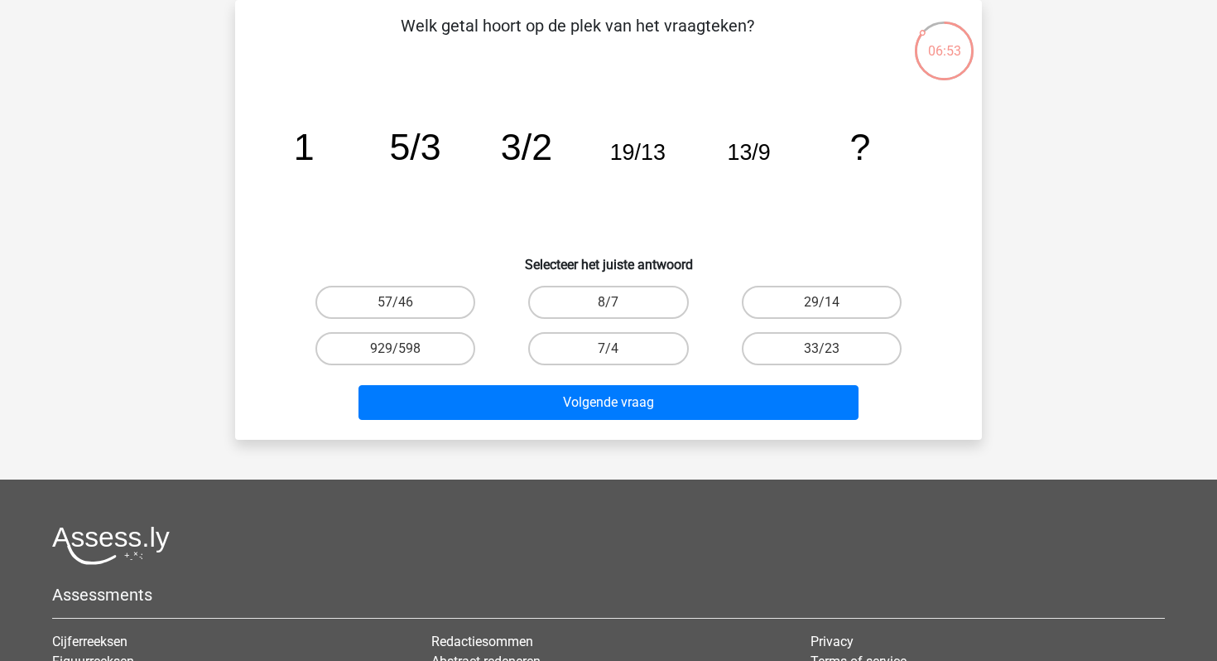
click at [831, 349] on input "33/23" at bounding box center [827, 354] width 11 height 11
radio input "true"
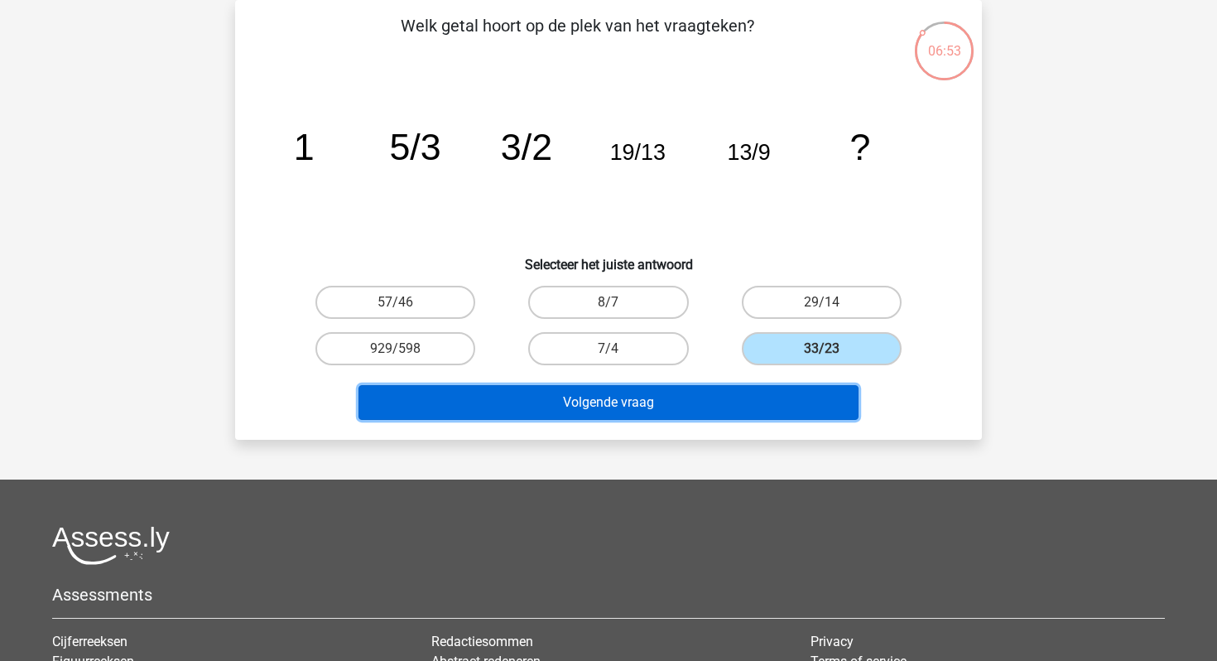
click at [773, 398] on button "Volgende vraag" at bounding box center [609, 402] width 501 height 35
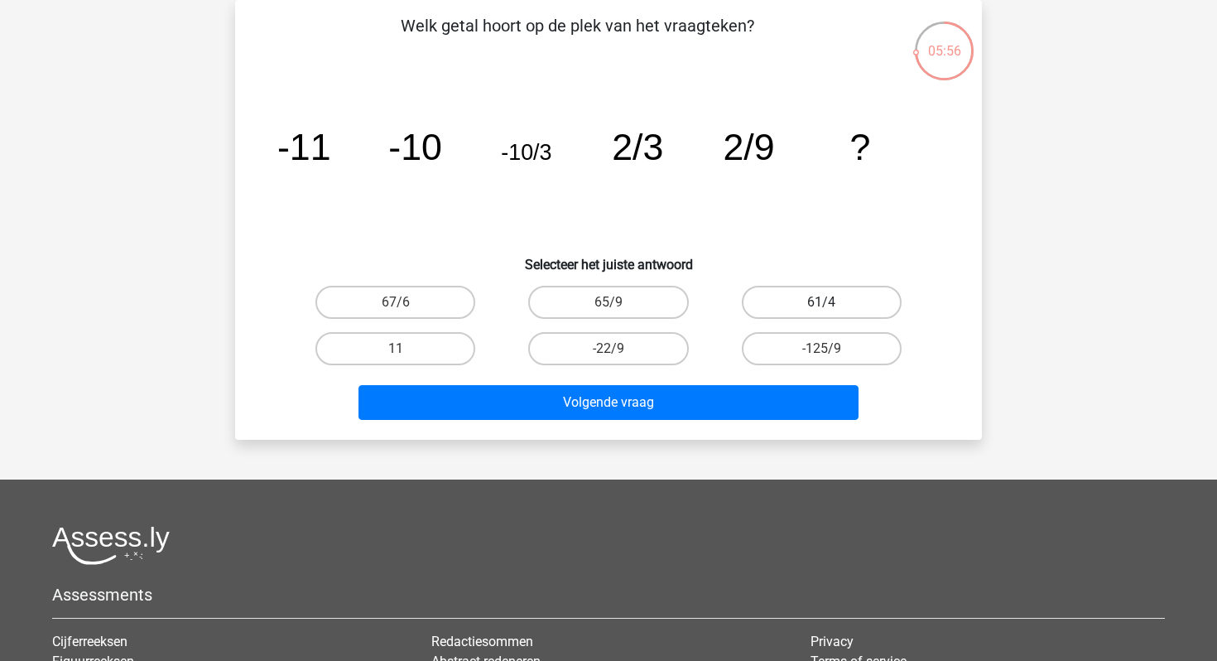
click at [807, 311] on label "61/4" at bounding box center [822, 302] width 160 height 33
click at [822, 311] on input "61/4" at bounding box center [827, 307] width 11 height 11
radio input "true"
click at [728, 432] on div "Welk getal hoort op de plek van het vraagteken? image/svg+xml -11 -10 -10/3 2/3…" at bounding box center [608, 220] width 747 height 440
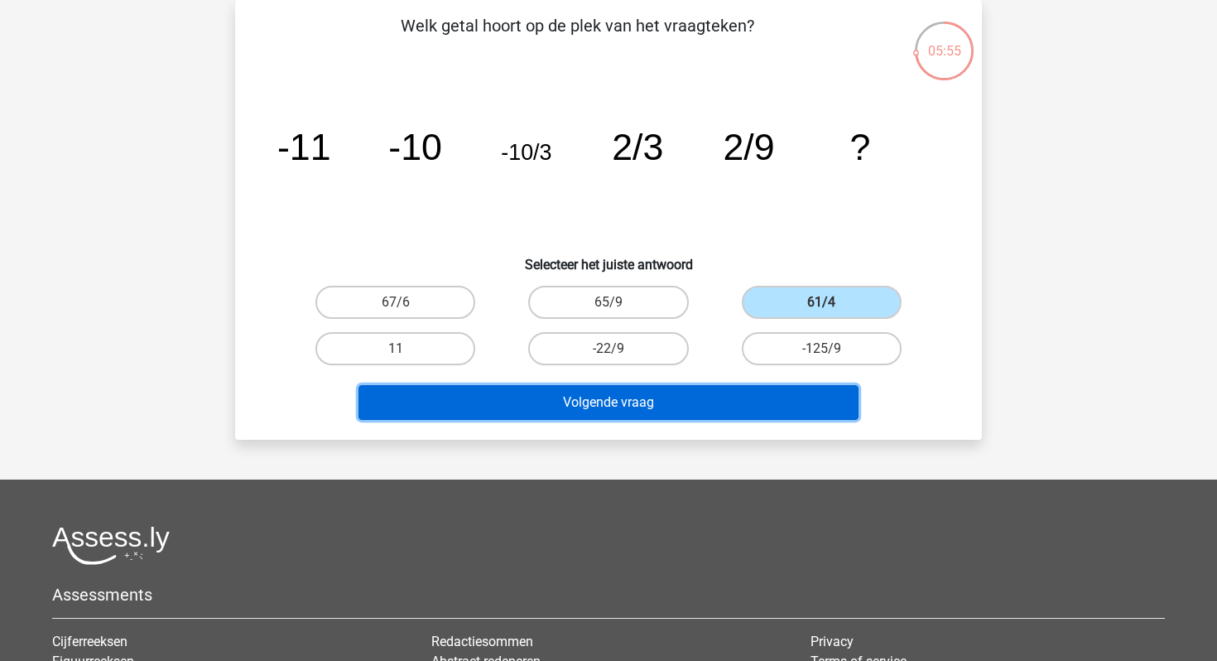
click at [720, 401] on button "Volgende vraag" at bounding box center [609, 402] width 501 height 35
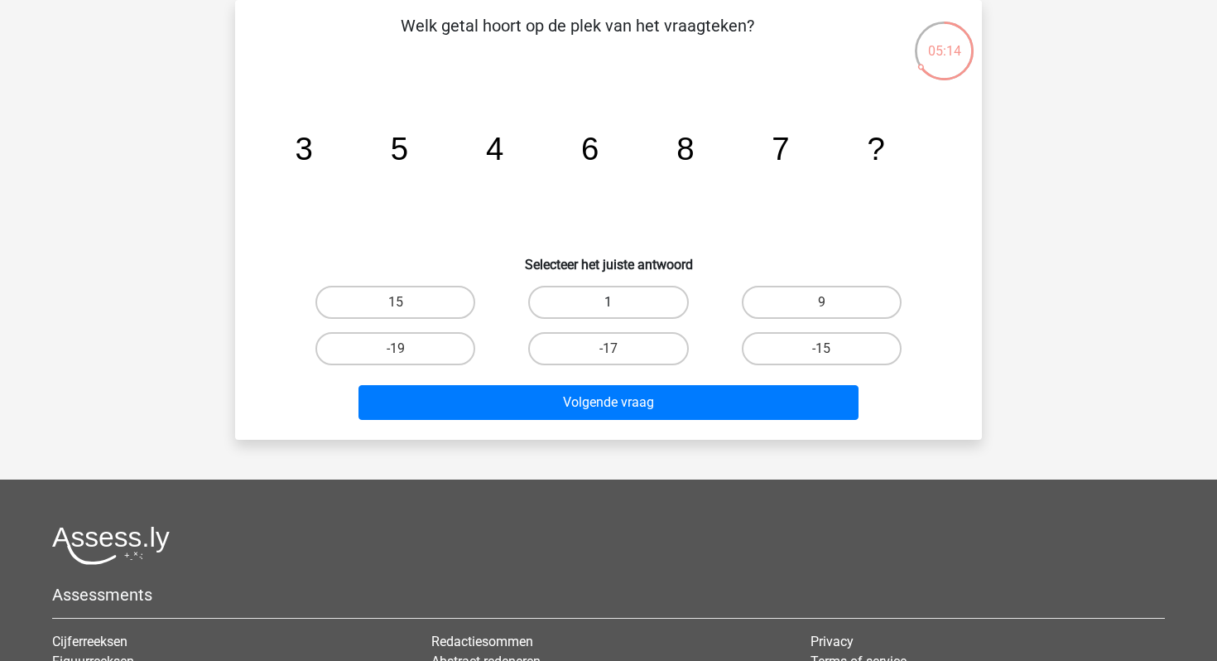
click at [599, 301] on label "1" at bounding box center [608, 302] width 160 height 33
click at [609, 302] on input "1" at bounding box center [614, 307] width 11 height 11
radio input "true"
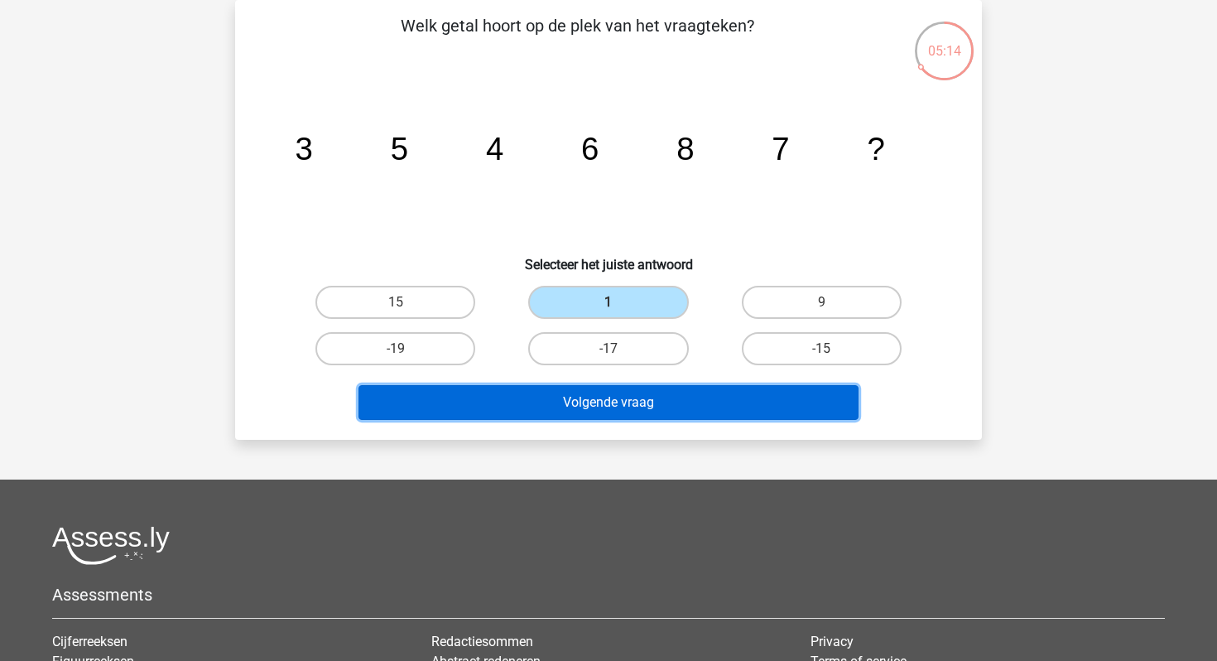
click at [578, 417] on button "Volgende vraag" at bounding box center [609, 402] width 501 height 35
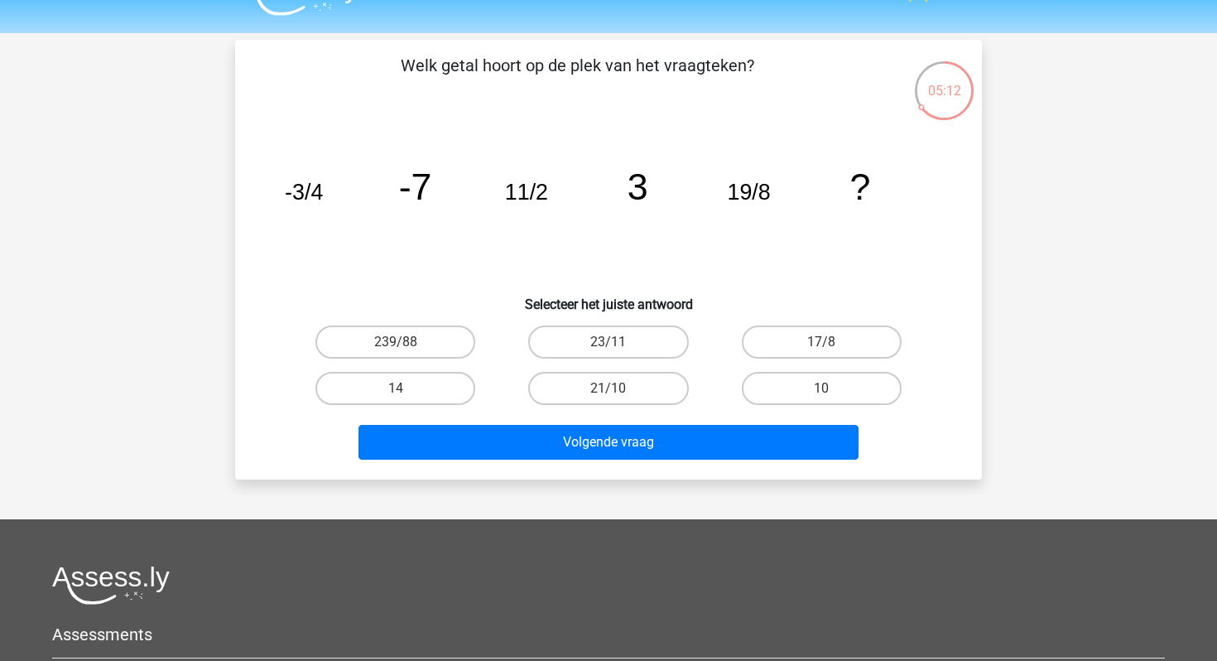
scroll to position [16, 0]
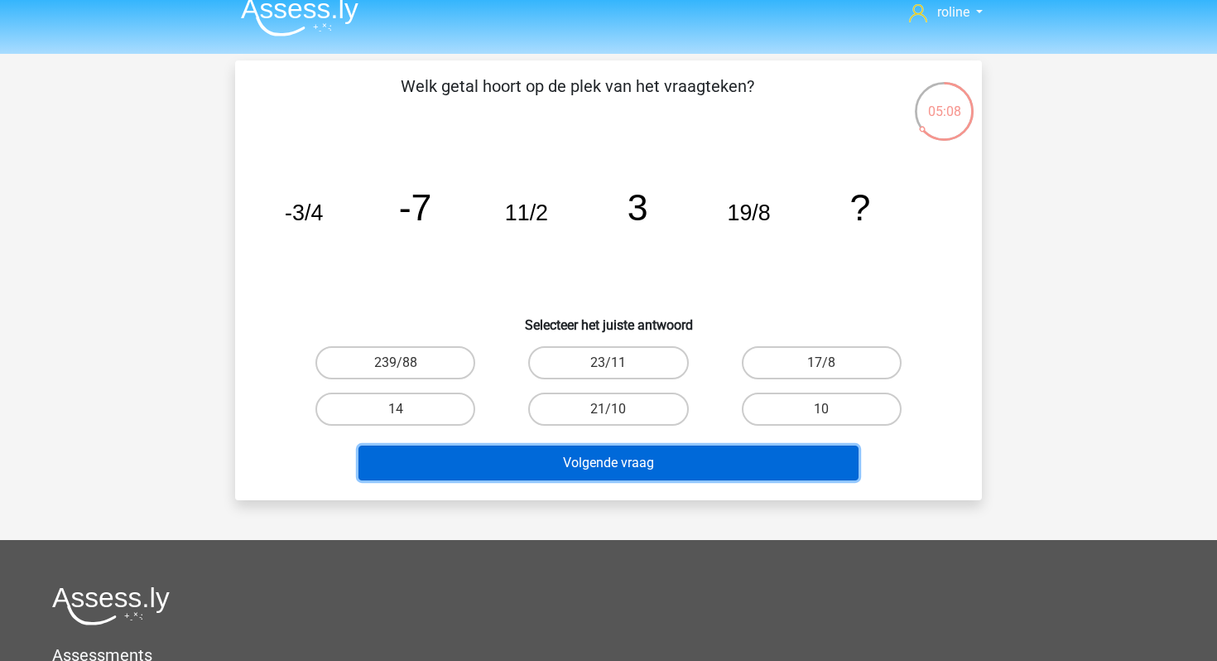
click at [638, 470] on button "Volgende vraag" at bounding box center [609, 463] width 501 height 35
click at [634, 467] on button "Volgende vraag" at bounding box center [609, 463] width 501 height 35
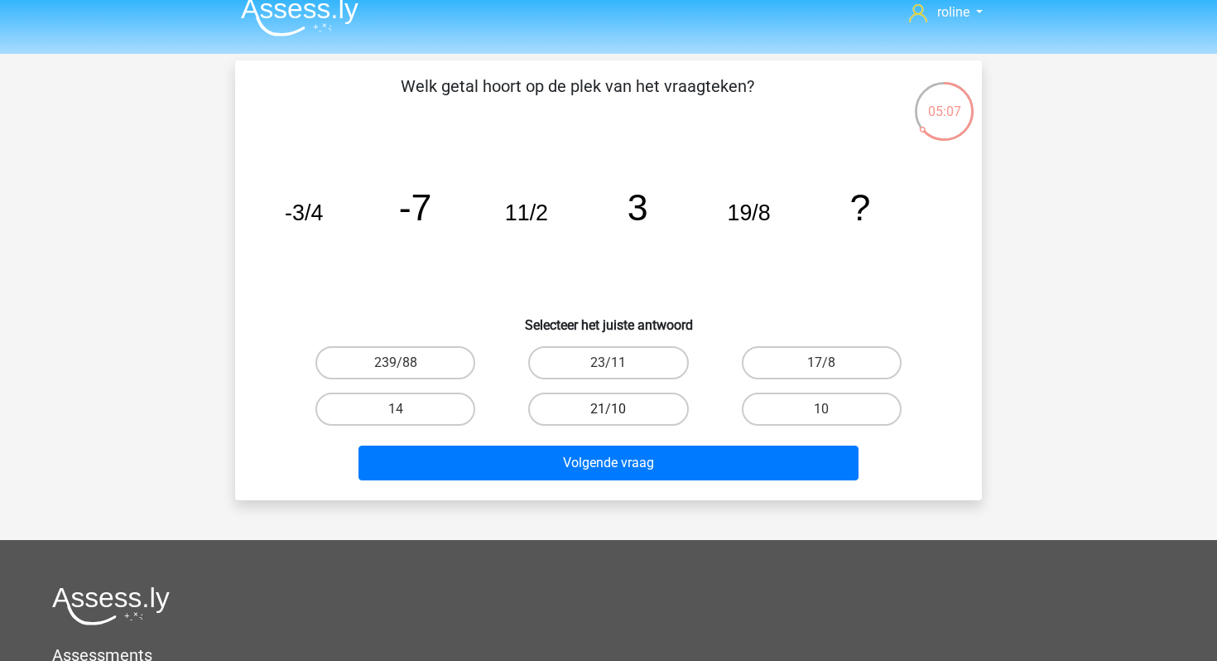
click at [638, 404] on label "21/10" at bounding box center [608, 409] width 160 height 33
click at [619, 409] on input "21/10" at bounding box center [614, 414] width 11 height 11
radio input "true"
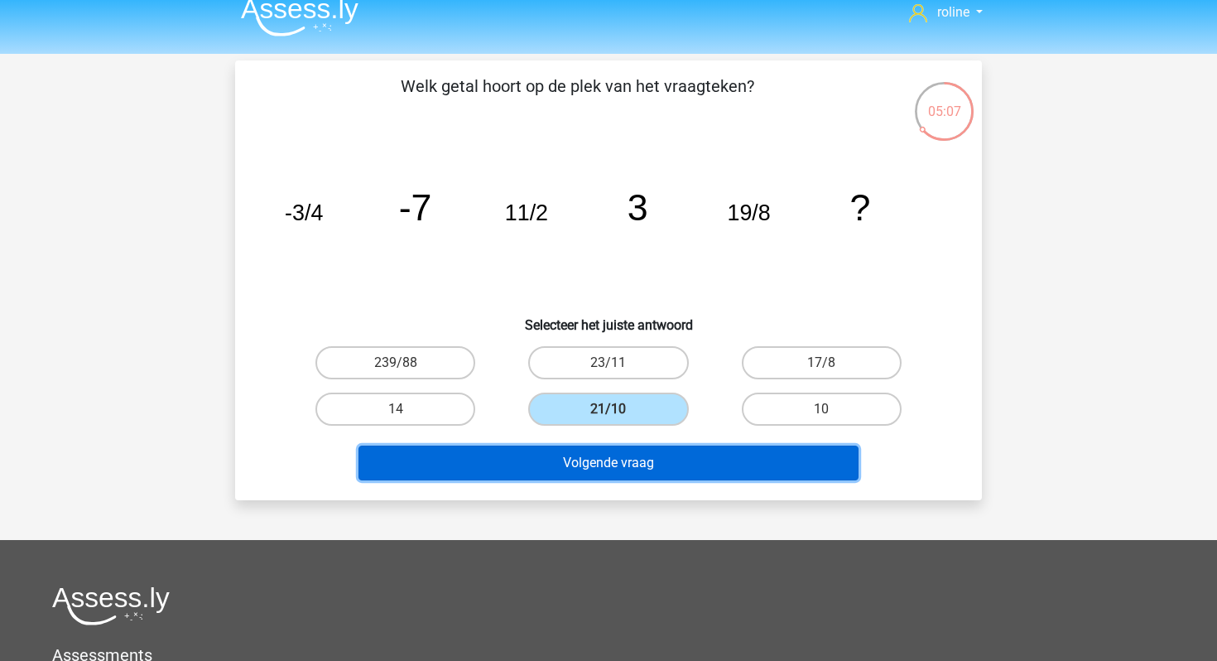
click at [632, 478] on button "Volgende vraag" at bounding box center [609, 463] width 501 height 35
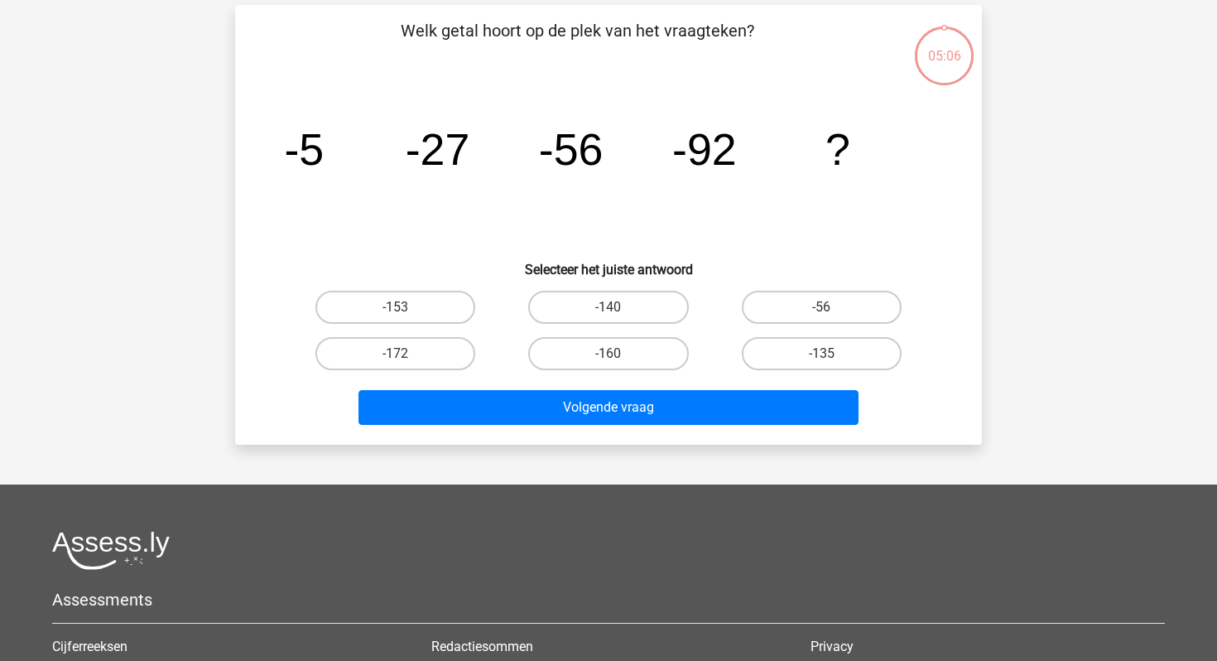
scroll to position [76, 0]
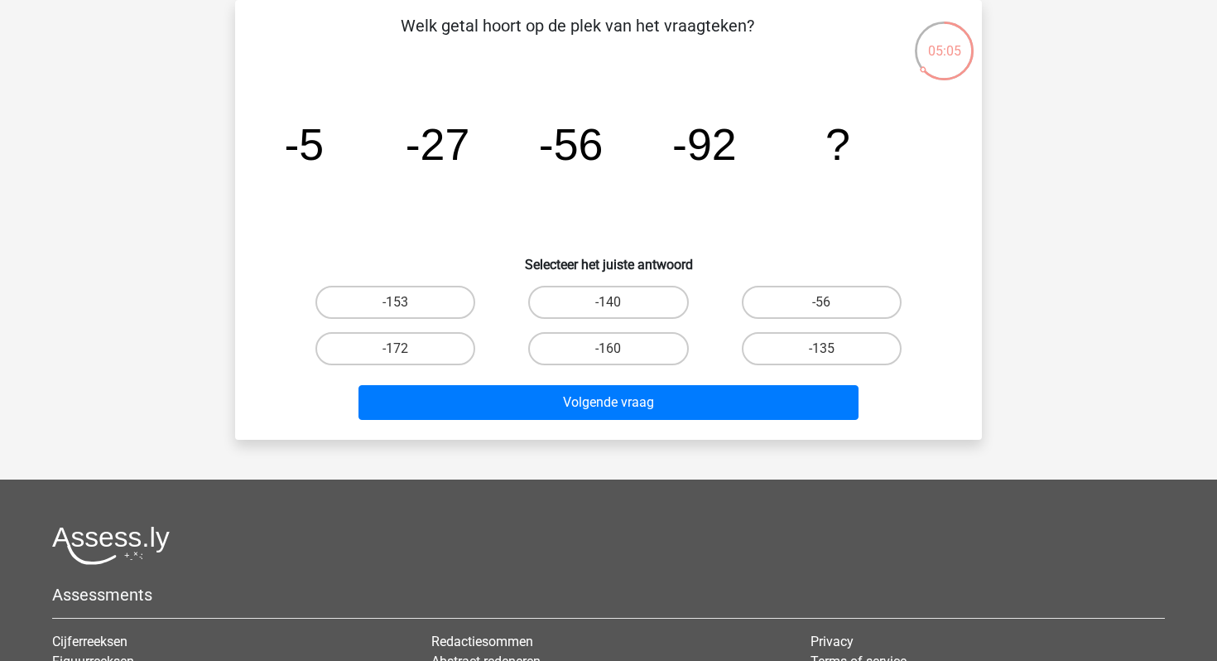
click at [406, 354] on input "-172" at bounding box center [401, 354] width 11 height 11
radio input "true"
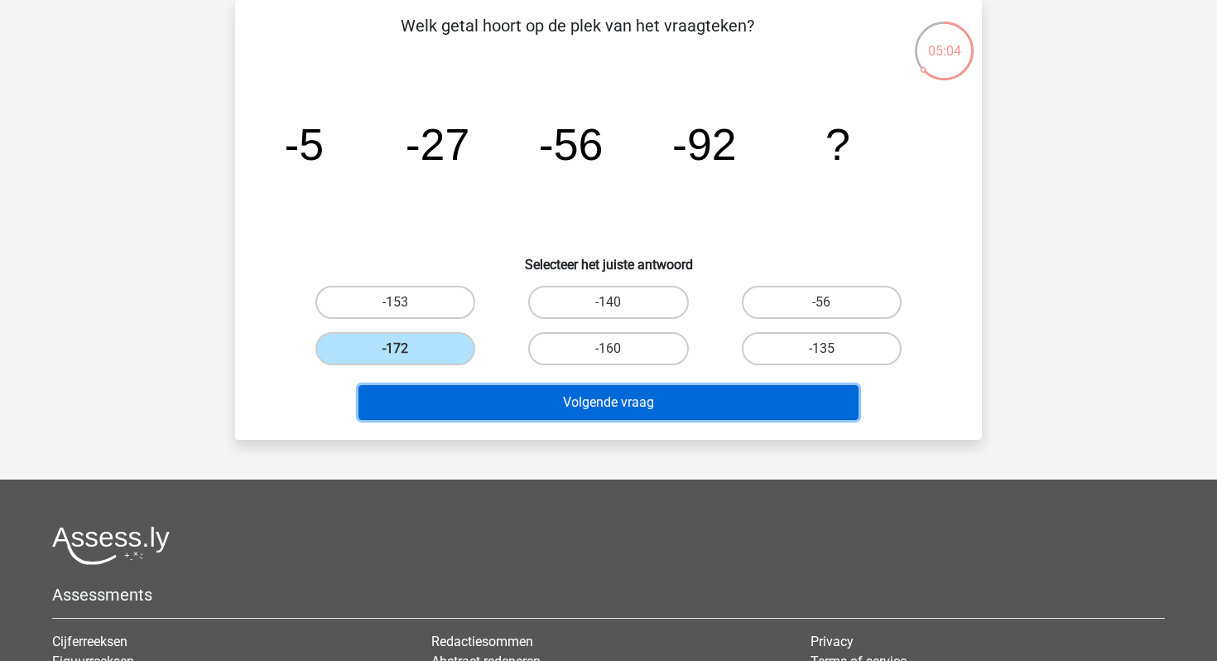
click at [417, 403] on button "Volgende vraag" at bounding box center [609, 402] width 501 height 35
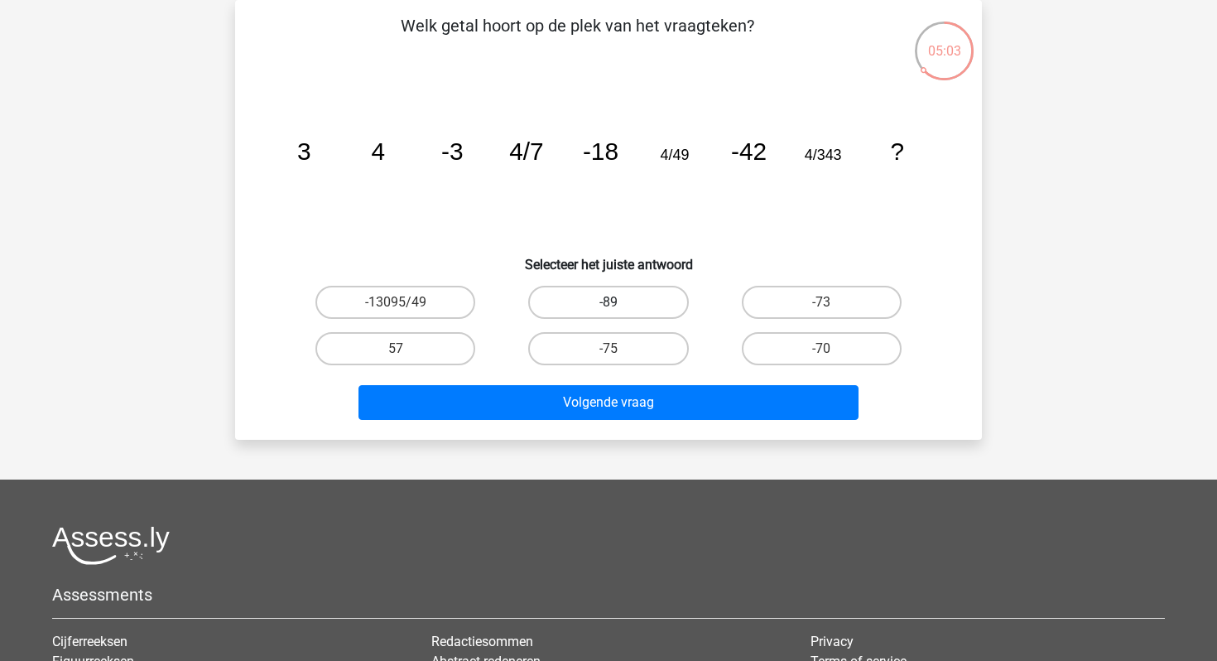
click at [641, 303] on label "-89" at bounding box center [608, 302] width 160 height 33
click at [619, 303] on input "-89" at bounding box center [614, 307] width 11 height 11
radio input "true"
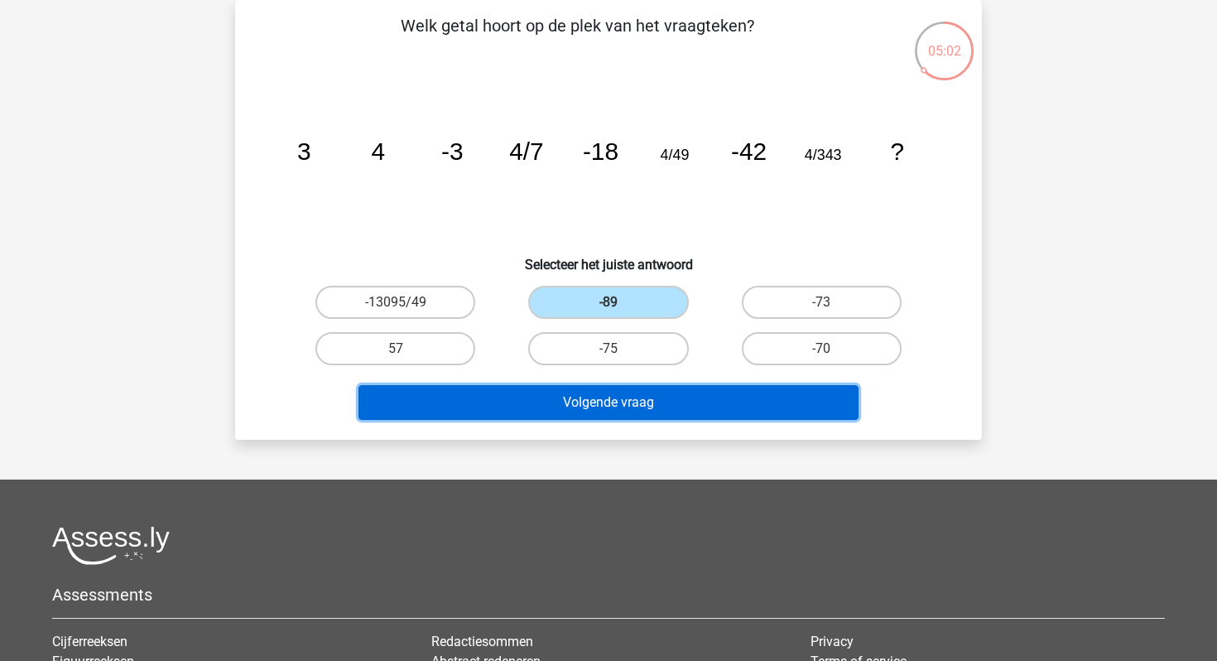
click at [604, 405] on button "Volgende vraag" at bounding box center [609, 402] width 501 height 35
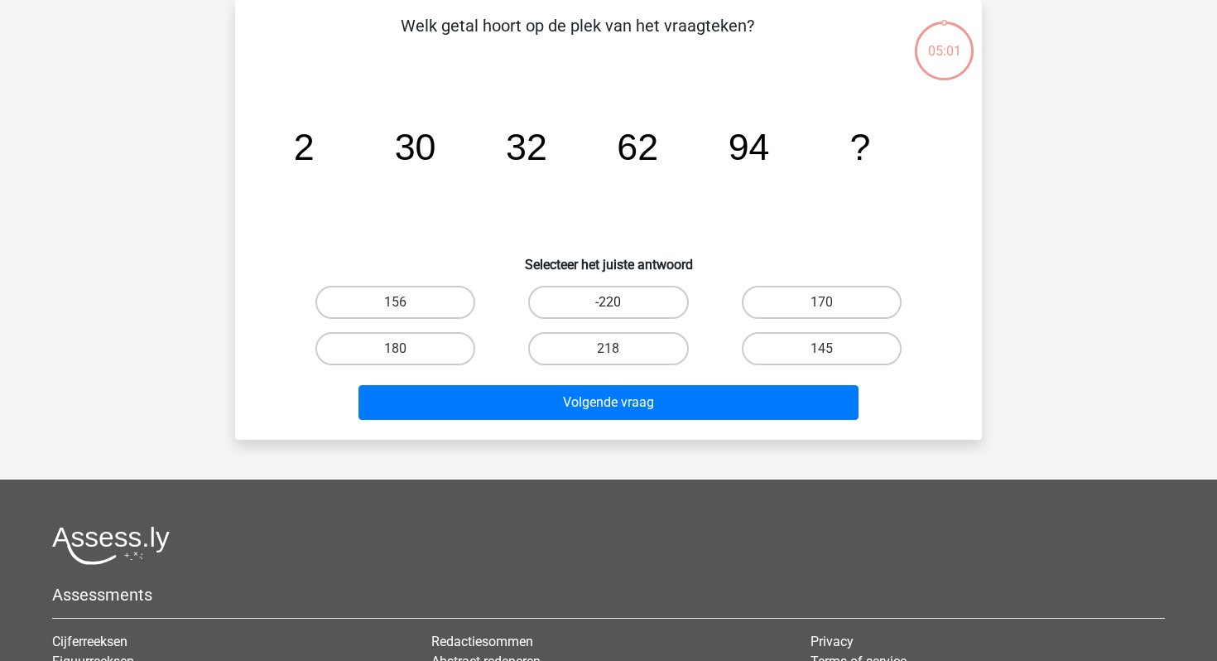
click at [608, 300] on label "-220" at bounding box center [608, 302] width 160 height 33
click at [609, 302] on input "-220" at bounding box center [614, 307] width 11 height 11
radio input "true"
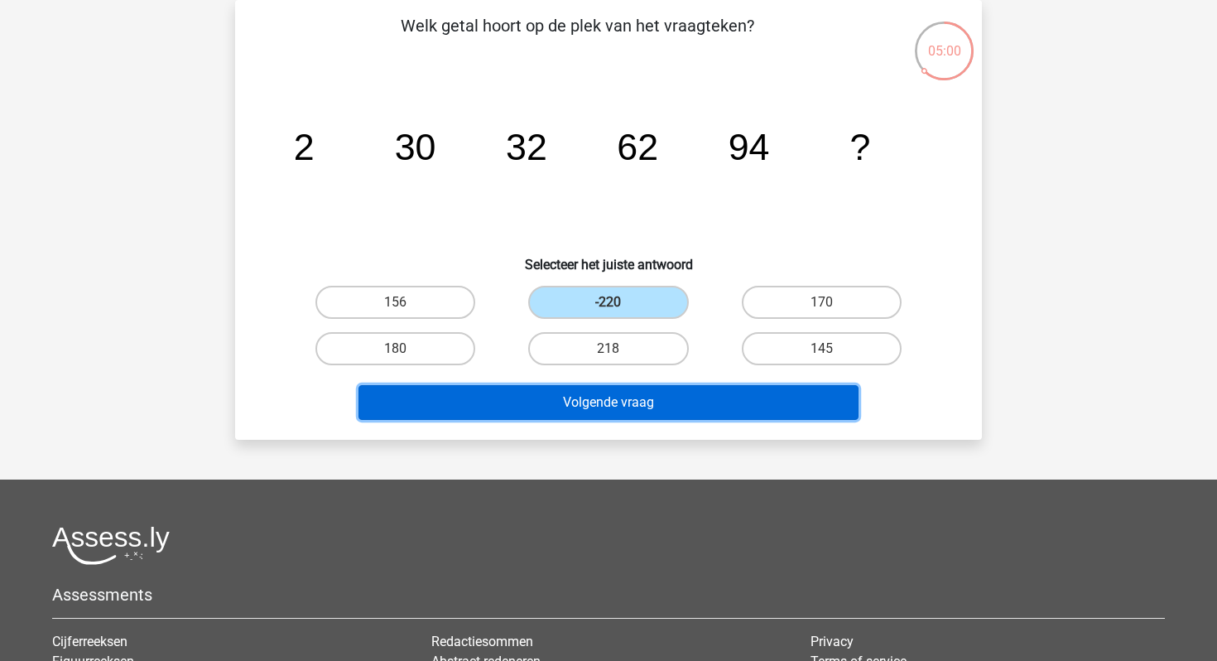
click at [599, 412] on button "Volgende vraag" at bounding box center [609, 402] width 501 height 35
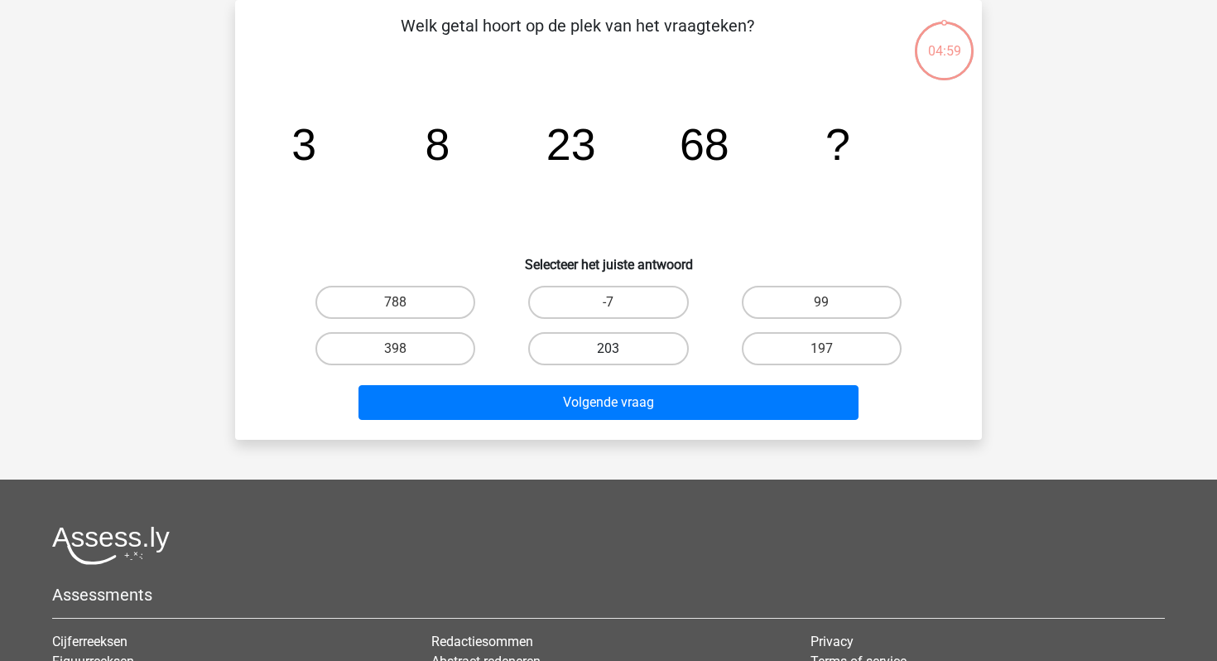
click at [620, 336] on label "203" at bounding box center [608, 348] width 160 height 33
click at [619, 349] on input "203" at bounding box center [614, 354] width 11 height 11
radio input "true"
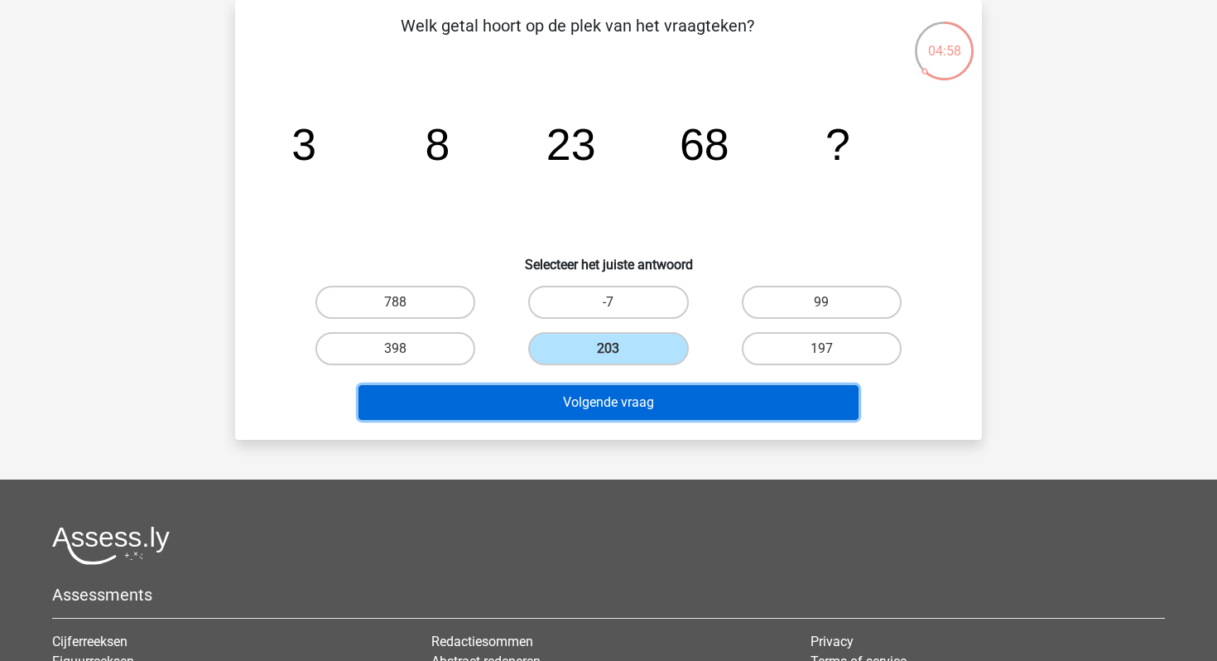
click at [612, 414] on button "Volgende vraag" at bounding box center [609, 402] width 501 height 35
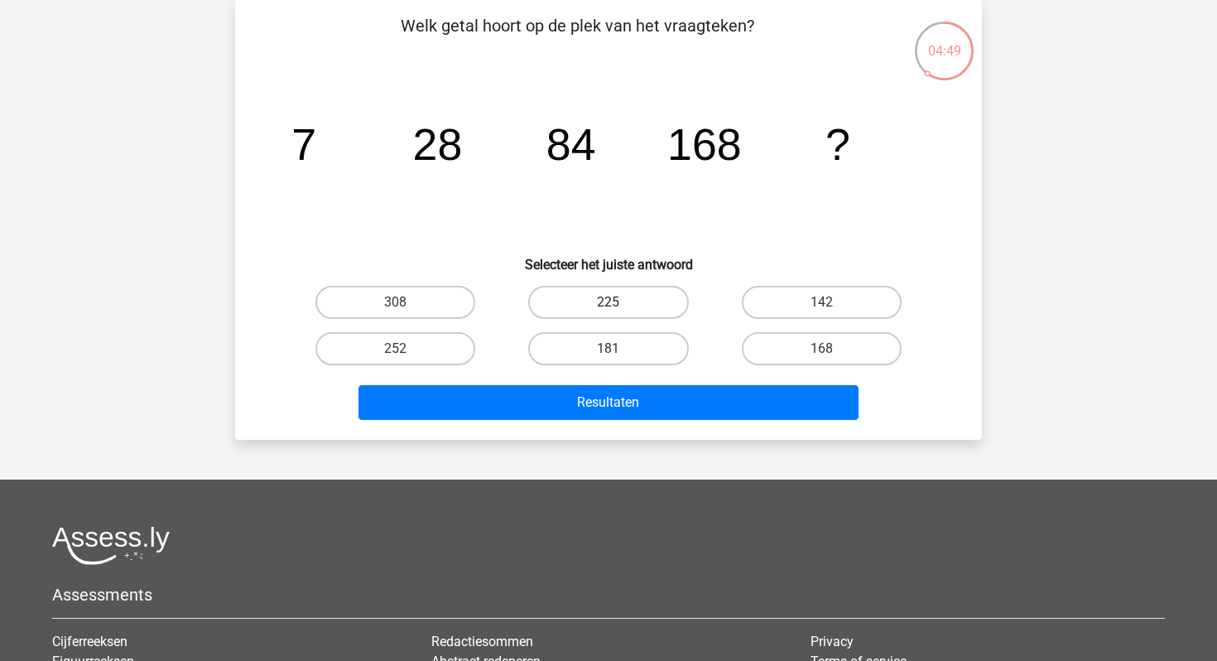
click at [635, 306] on label "225" at bounding box center [608, 302] width 160 height 33
click at [619, 306] on input "225" at bounding box center [614, 307] width 11 height 11
radio input "true"
click at [400, 349] on input "252" at bounding box center [401, 354] width 11 height 11
radio input "true"
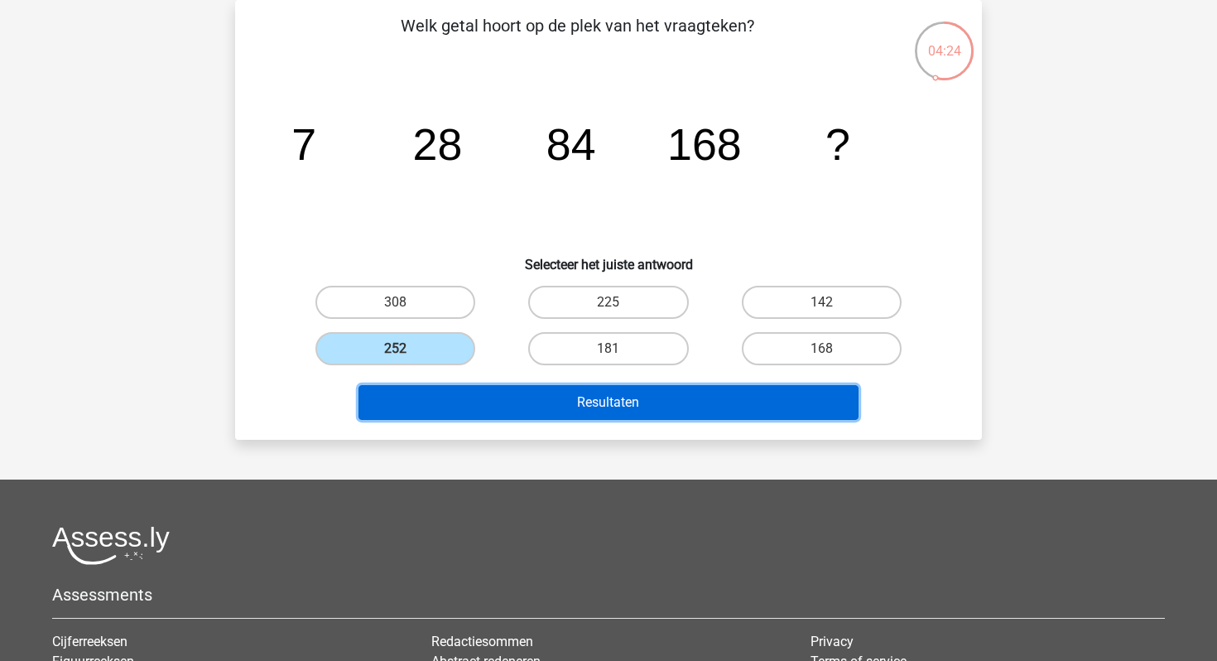
click at [407, 398] on button "Resultaten" at bounding box center [609, 402] width 501 height 35
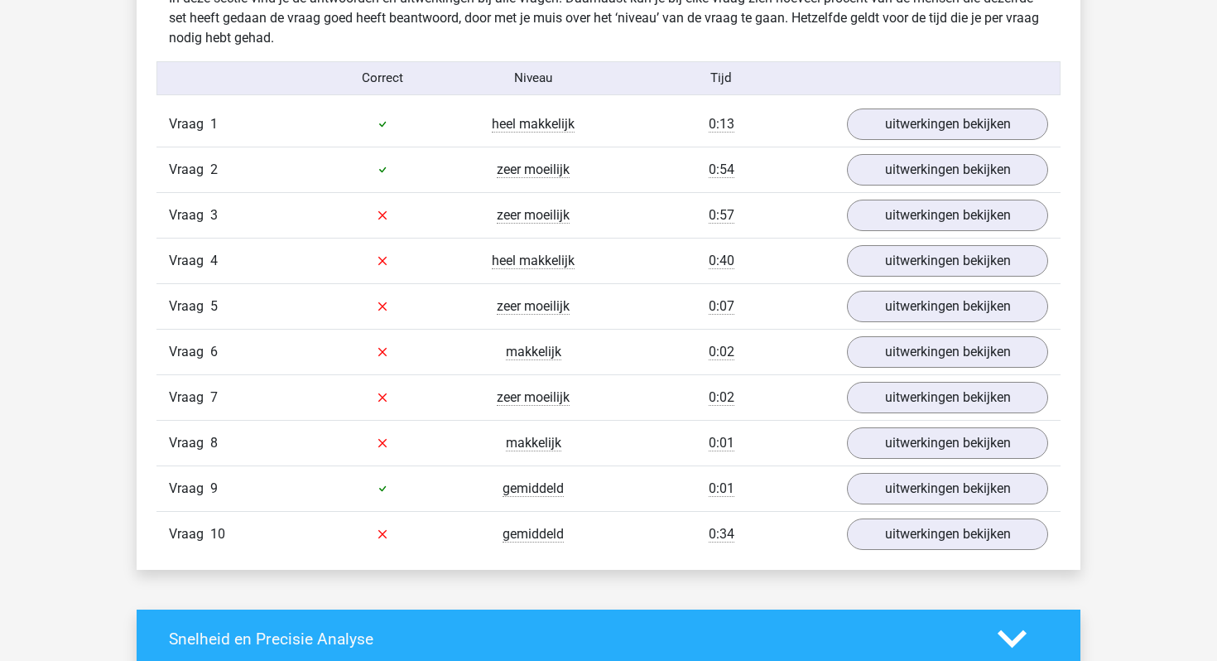
scroll to position [1038, 0]
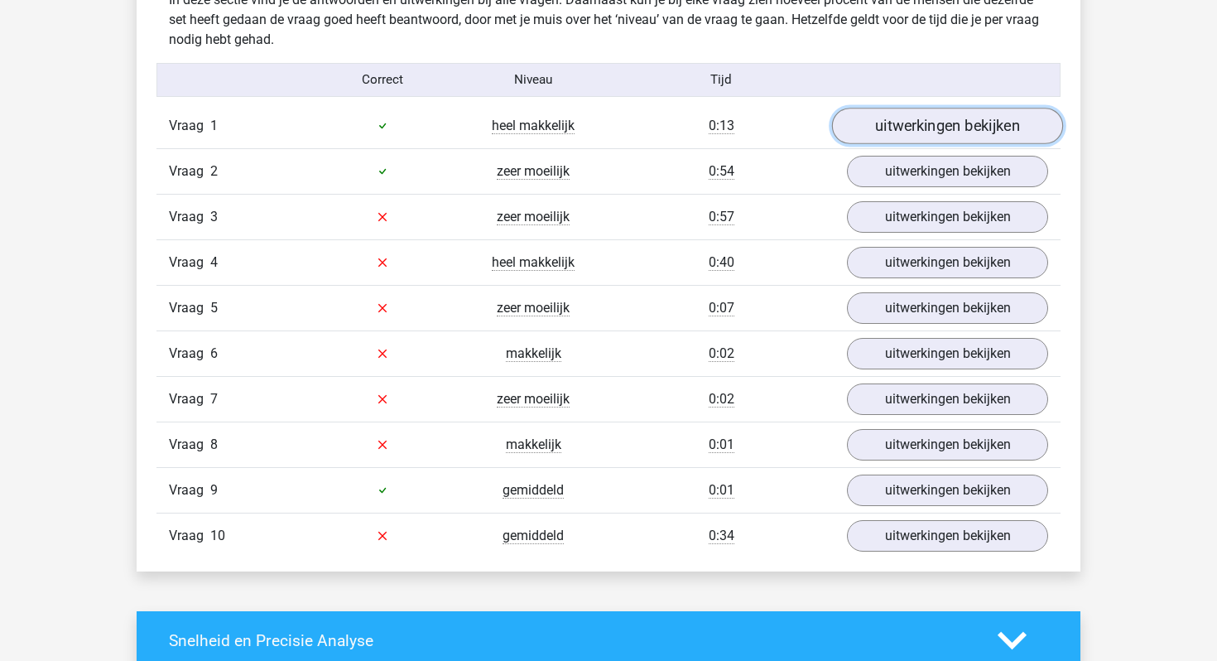
click at [902, 128] on link "uitwerkingen bekijken" at bounding box center [947, 126] width 231 height 36
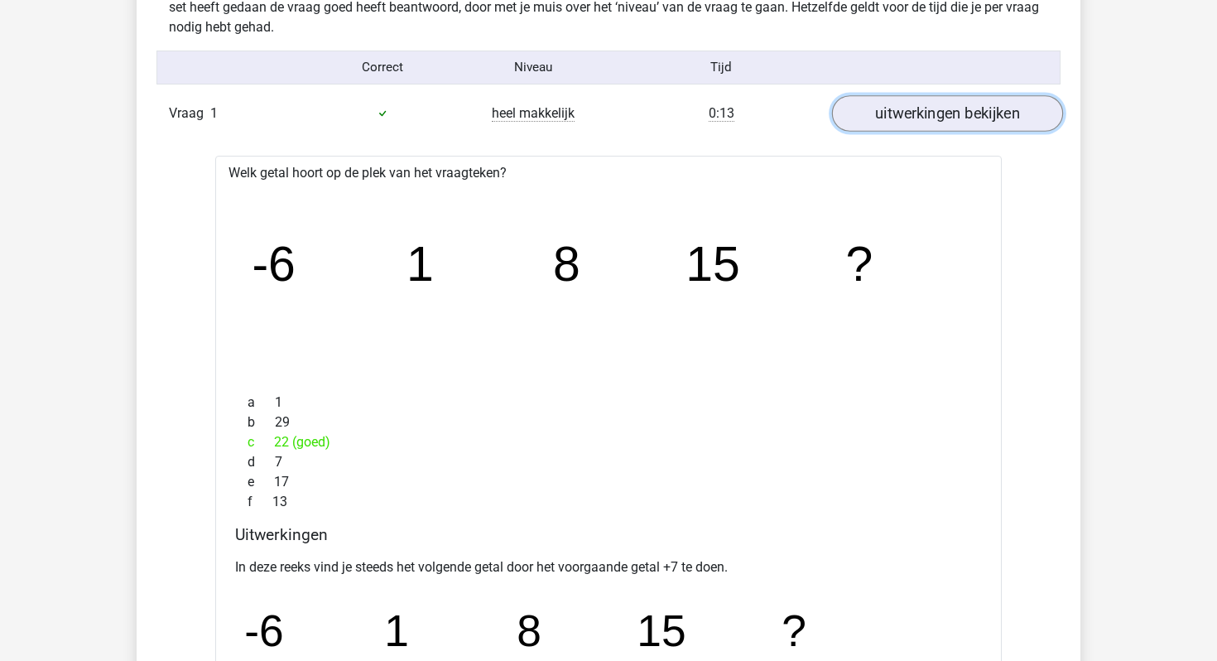
scroll to position [1034, 0]
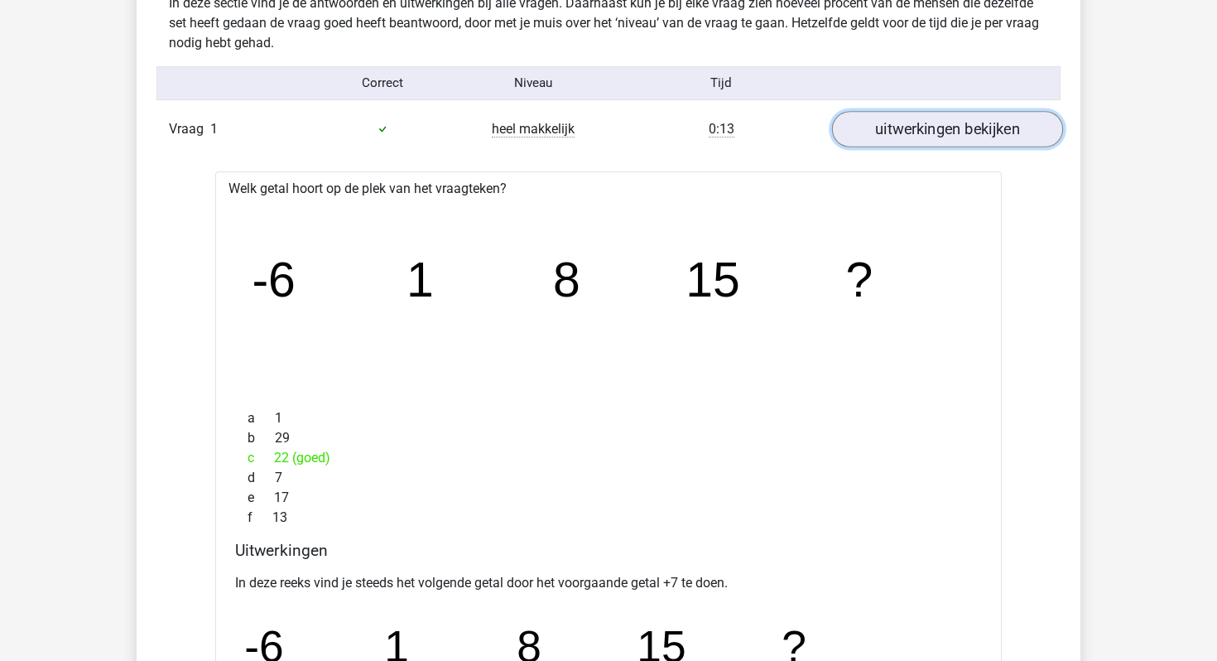
click at [916, 132] on link "uitwerkingen bekijken" at bounding box center [947, 129] width 231 height 36
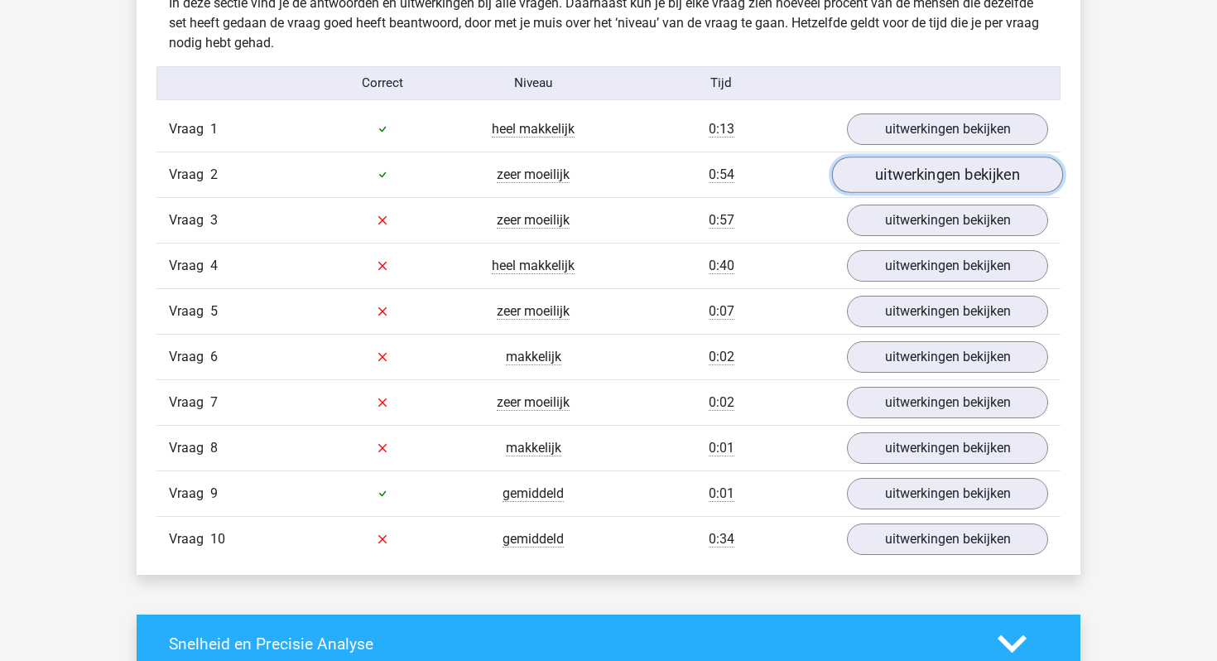
click at [907, 186] on link "uitwerkingen bekijken" at bounding box center [947, 175] width 231 height 36
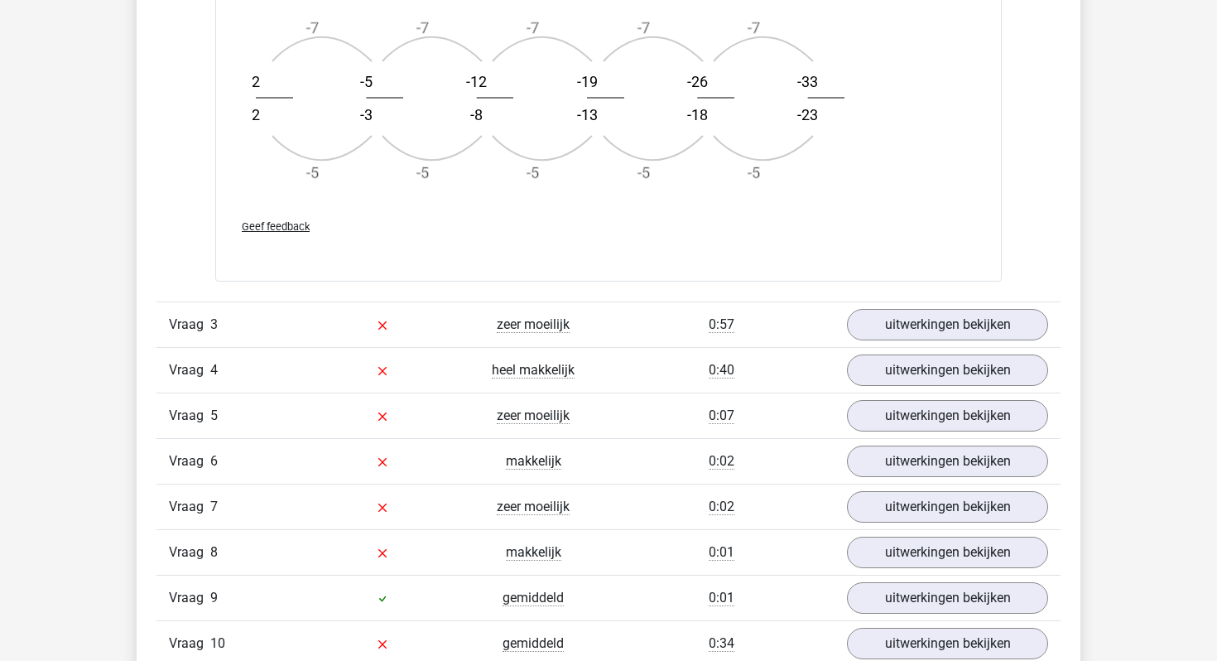
scroll to position [1946, 0]
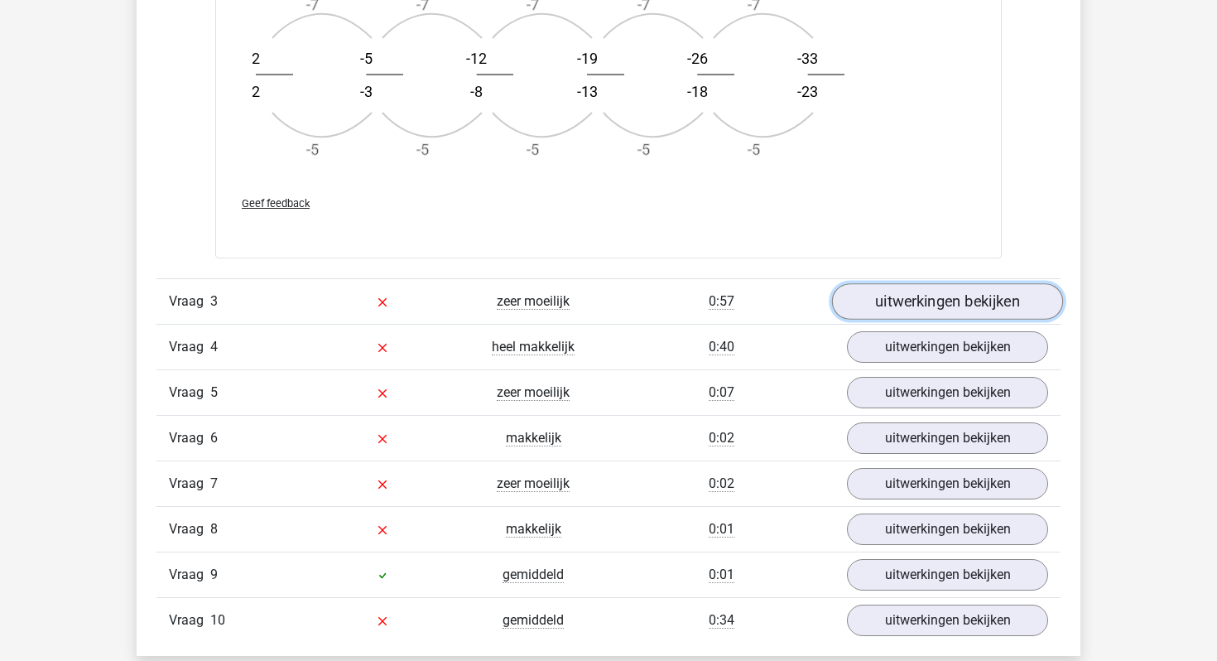
click at [910, 313] on link "uitwerkingen bekijken" at bounding box center [947, 301] width 231 height 36
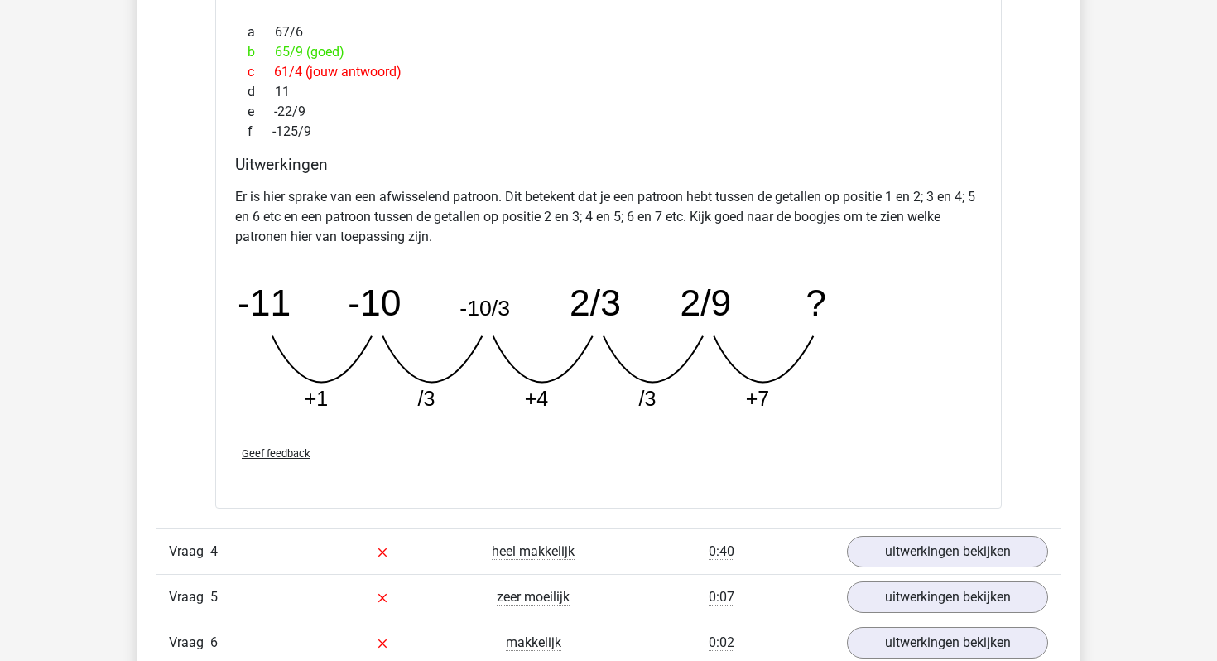
scroll to position [2508, 0]
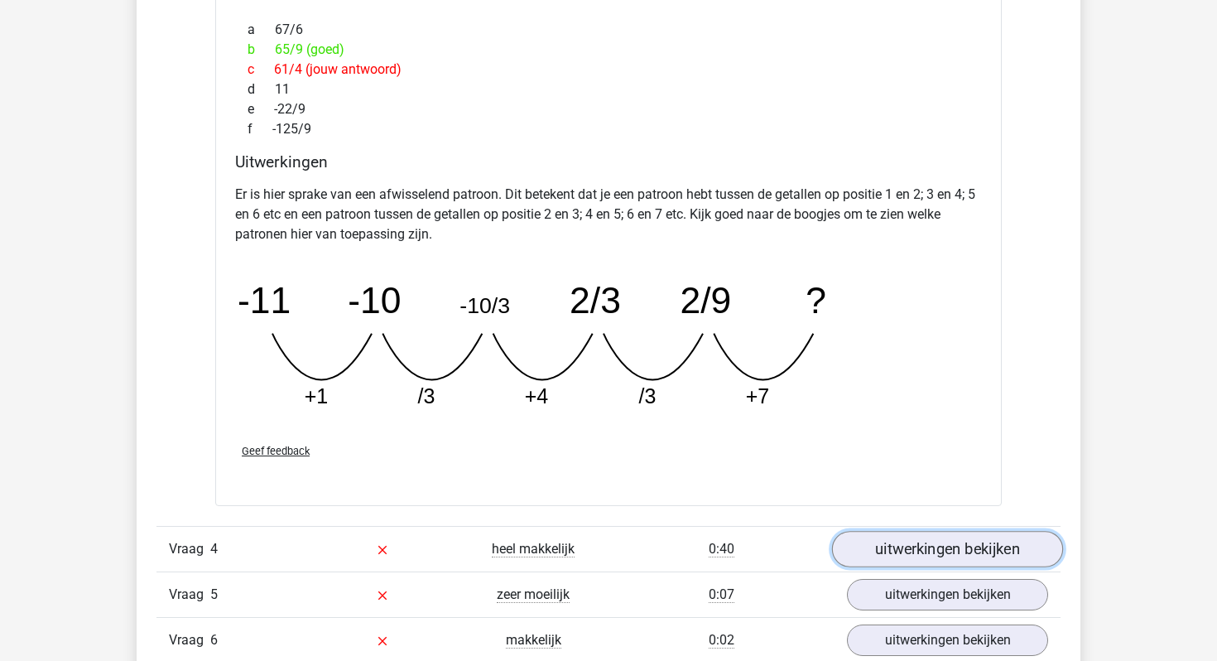
click at [937, 542] on link "uitwerkingen bekijken" at bounding box center [947, 549] width 231 height 36
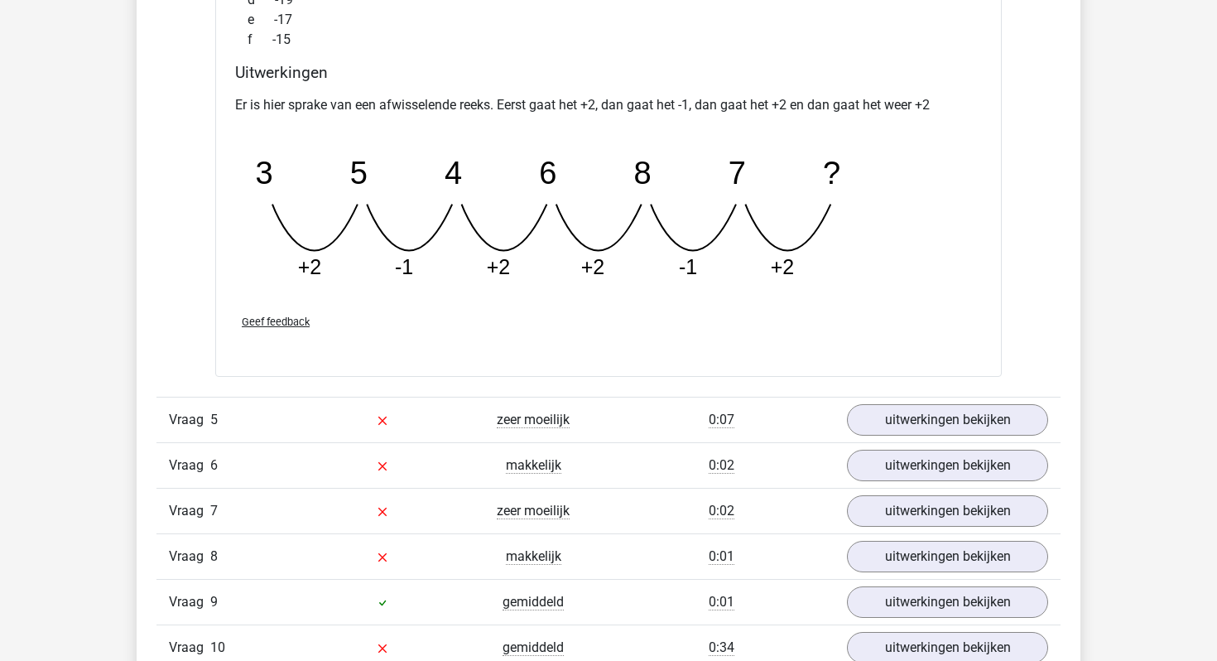
scroll to position [3404, 0]
click at [947, 425] on link "uitwerkingen bekijken" at bounding box center [947, 421] width 231 height 36
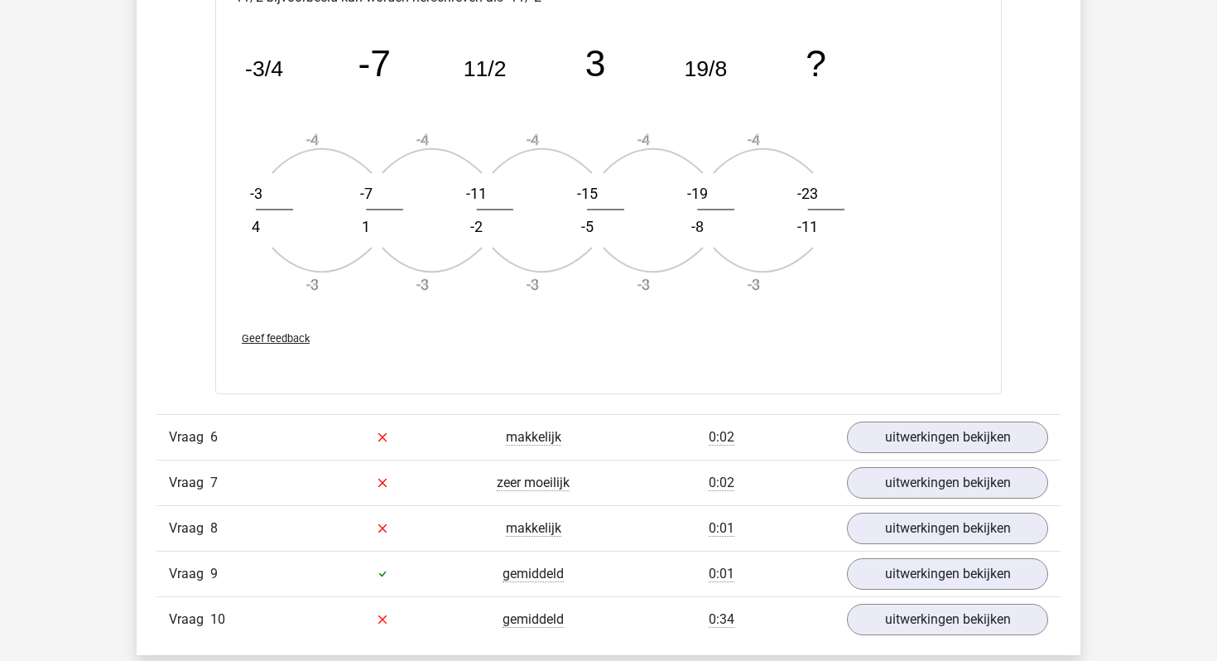
scroll to position [4436, 0]
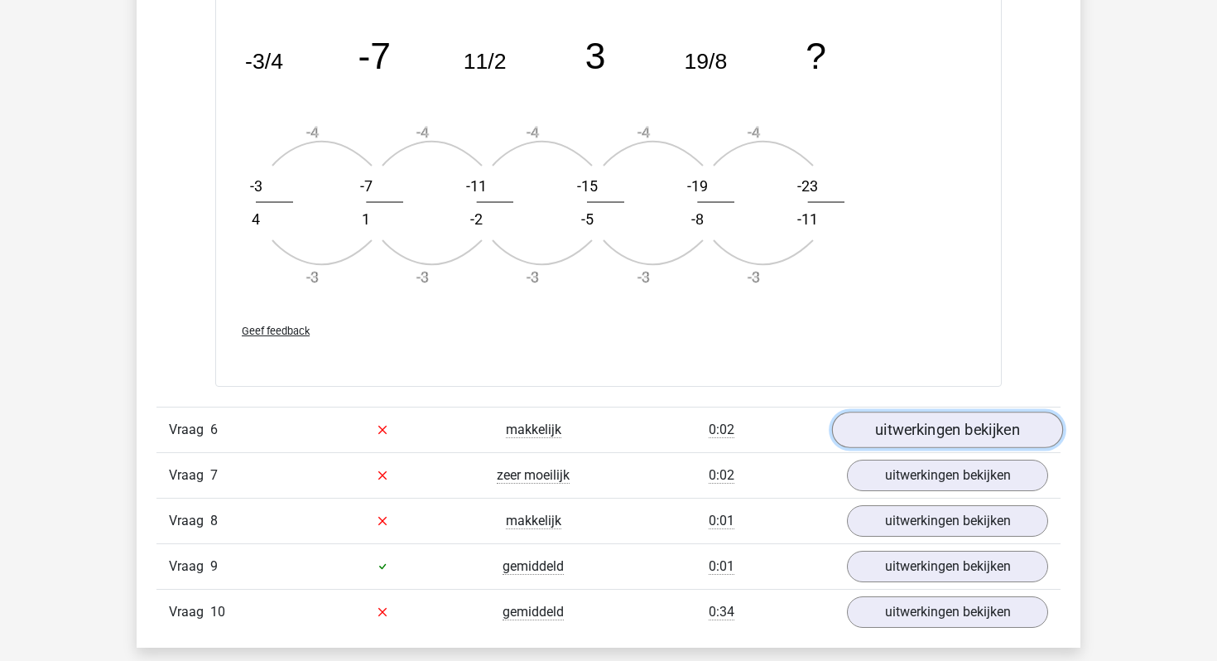
click at [958, 432] on link "uitwerkingen bekijken" at bounding box center [947, 430] width 231 height 36
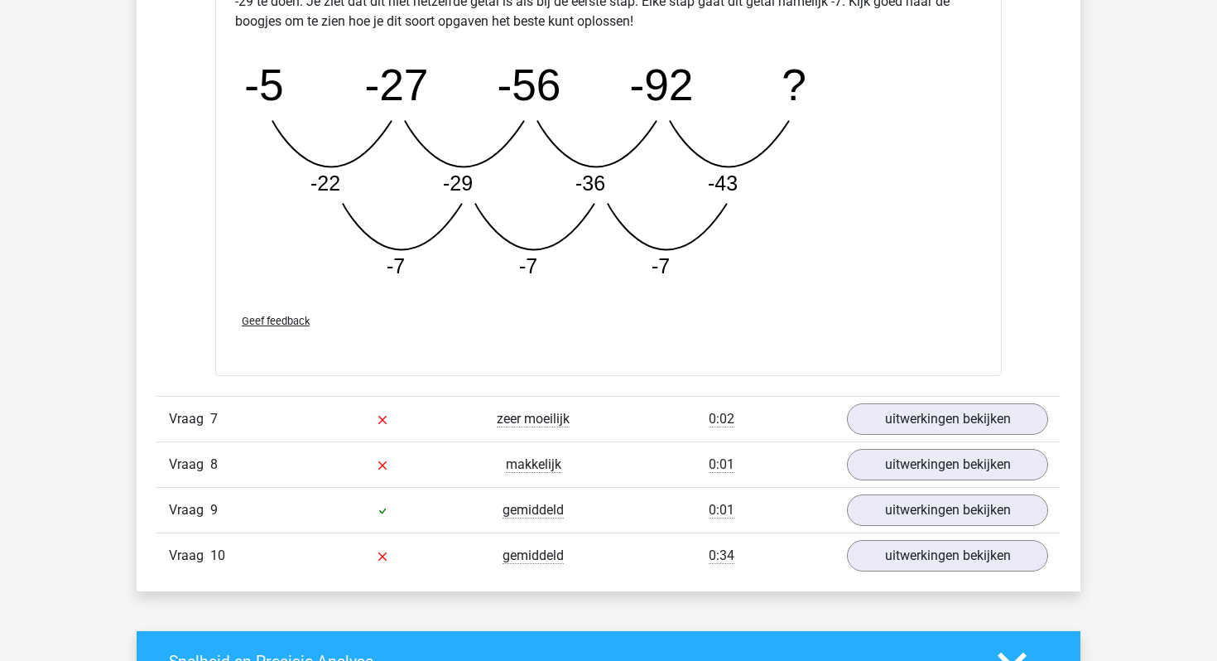
scroll to position [5339, 0]
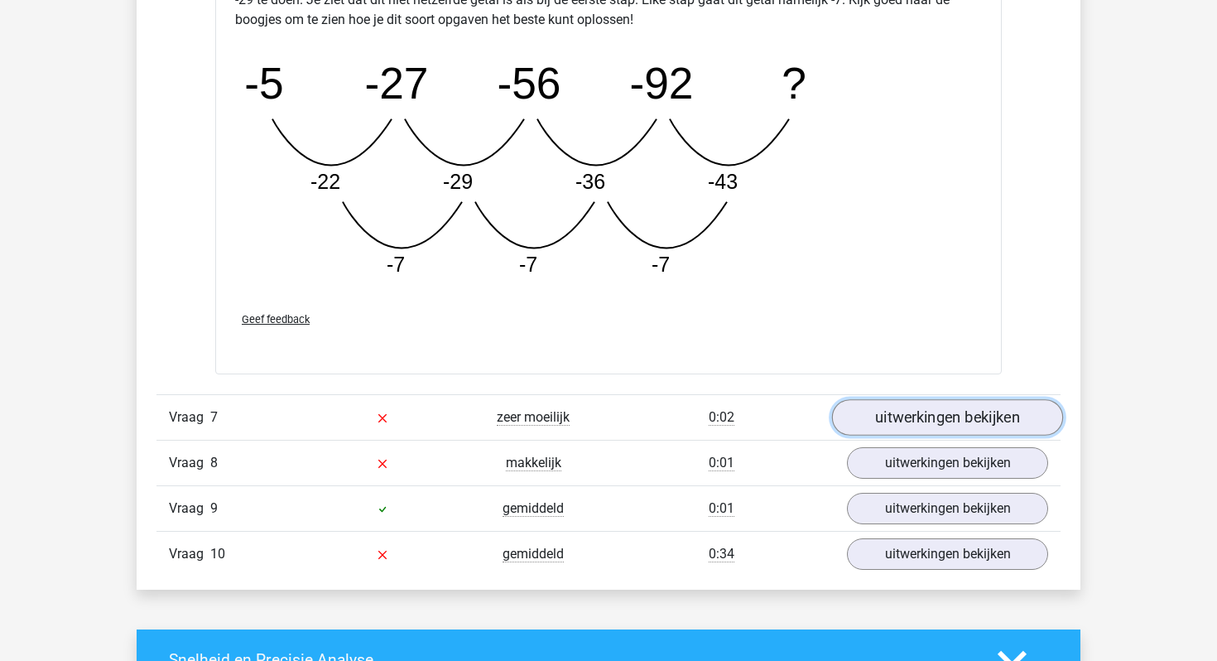
click at [871, 420] on link "uitwerkingen bekijken" at bounding box center [947, 417] width 231 height 36
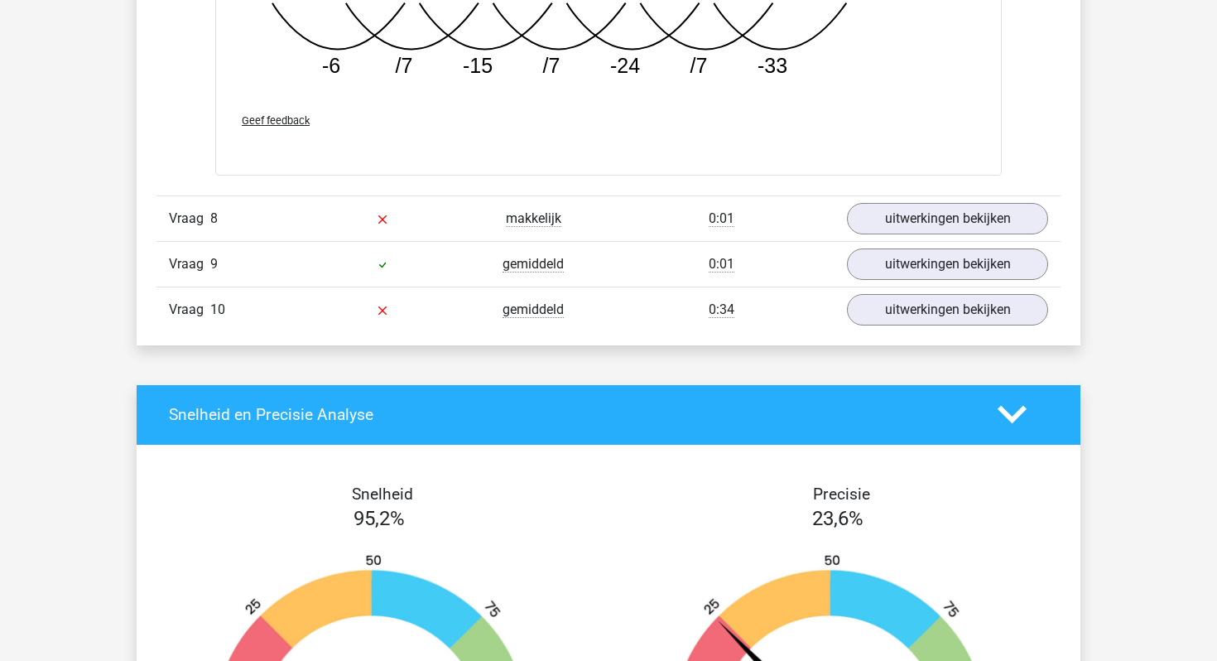
scroll to position [6423, 0]
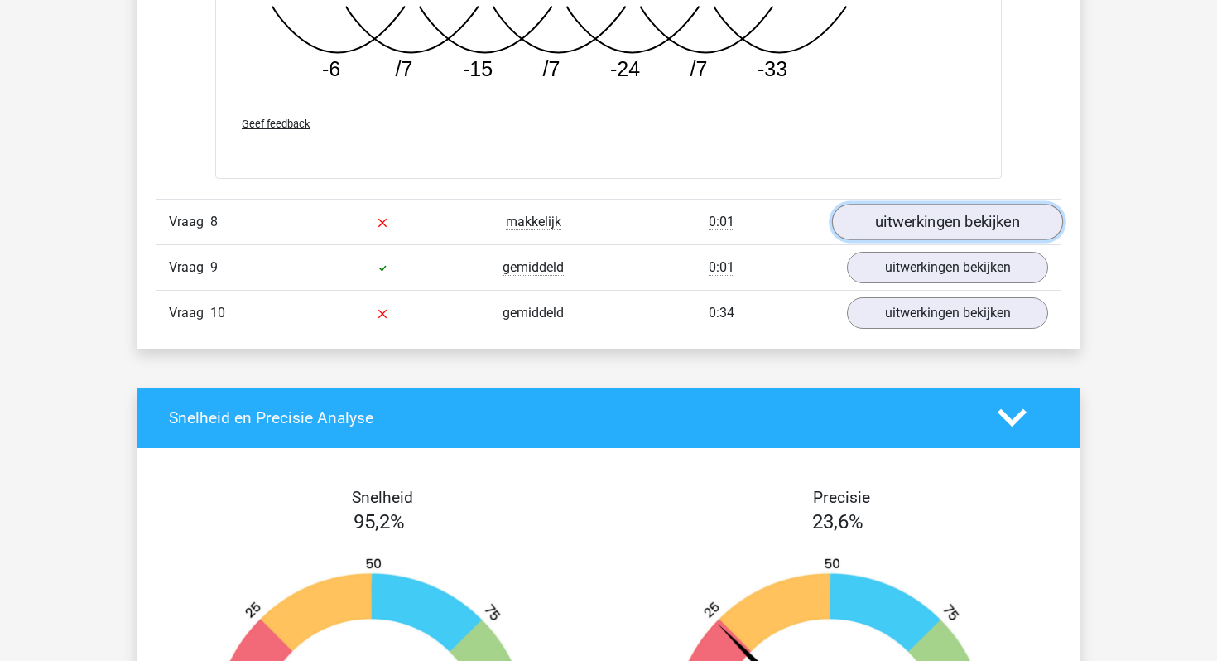
click at [922, 224] on link "uitwerkingen bekijken" at bounding box center [947, 222] width 231 height 36
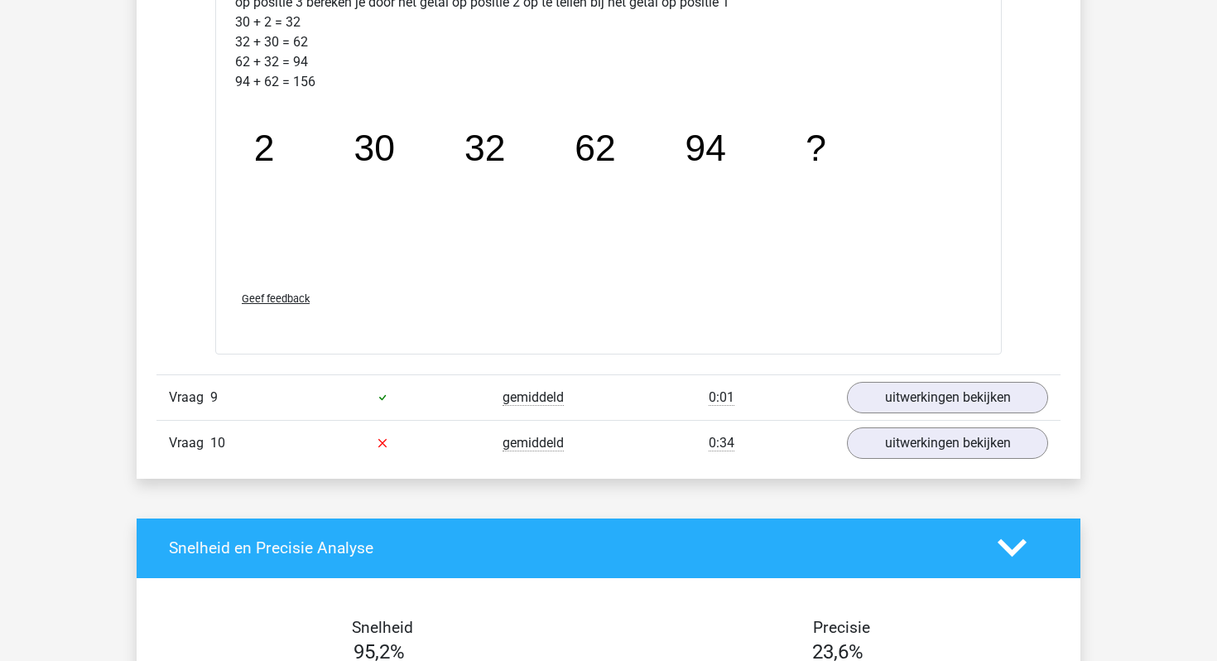
scroll to position [7115, 0]
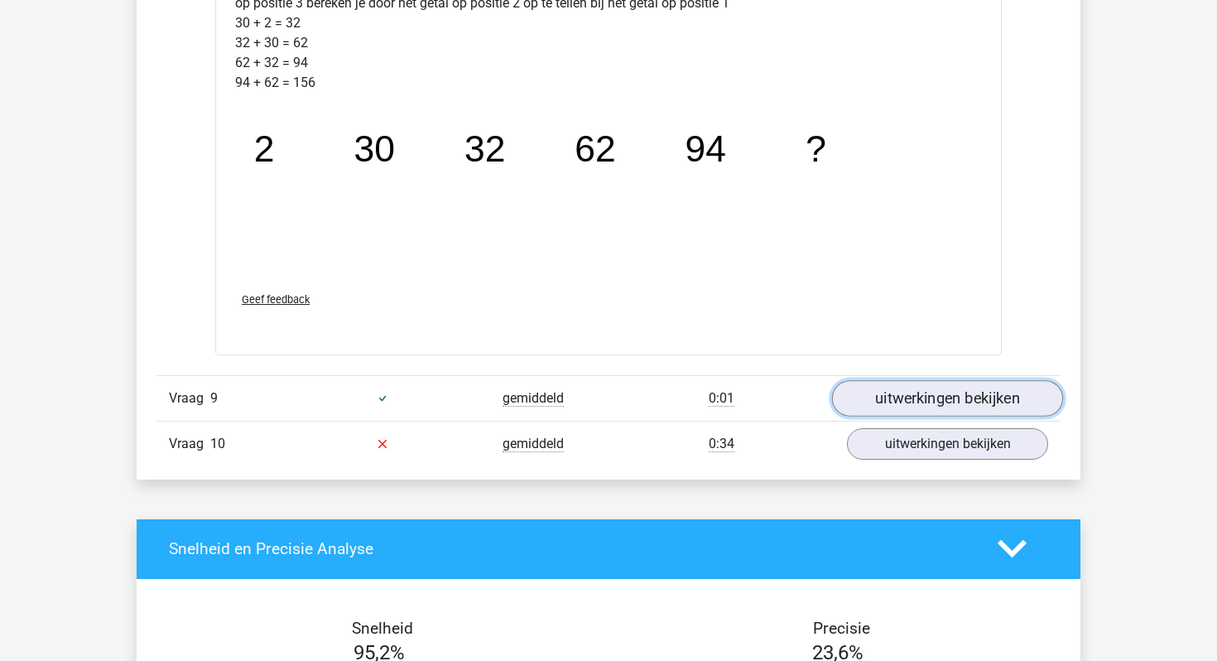
click at [996, 398] on link "uitwerkingen bekijken" at bounding box center [947, 398] width 231 height 36
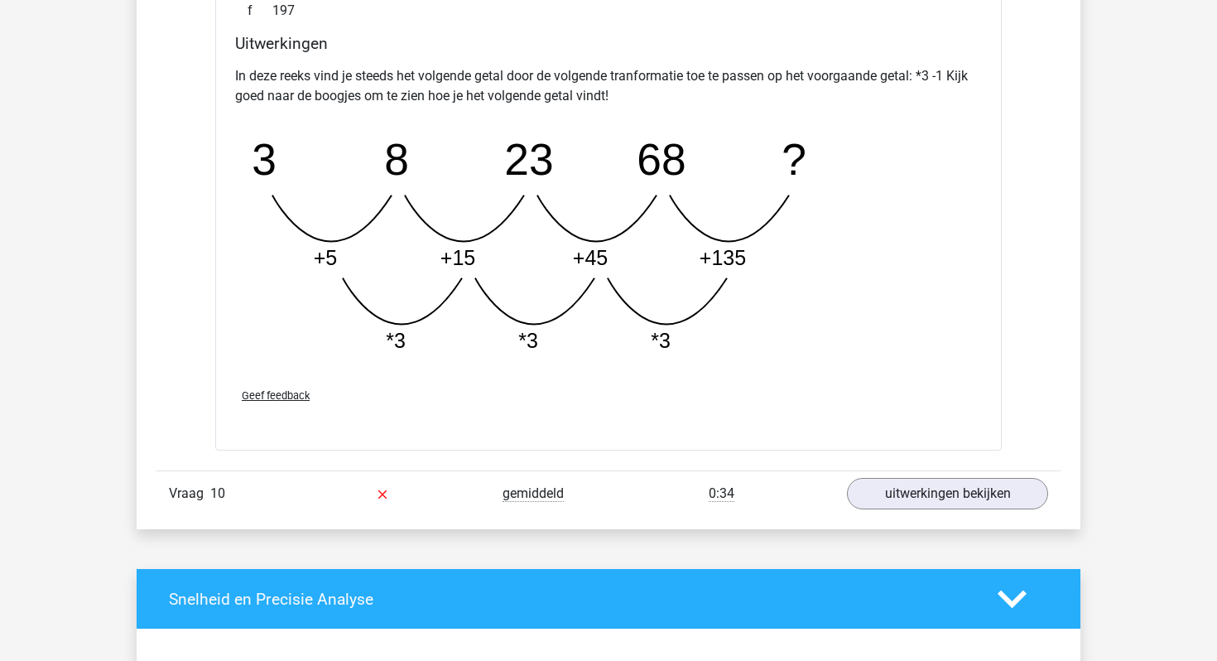
scroll to position [7904, 0]
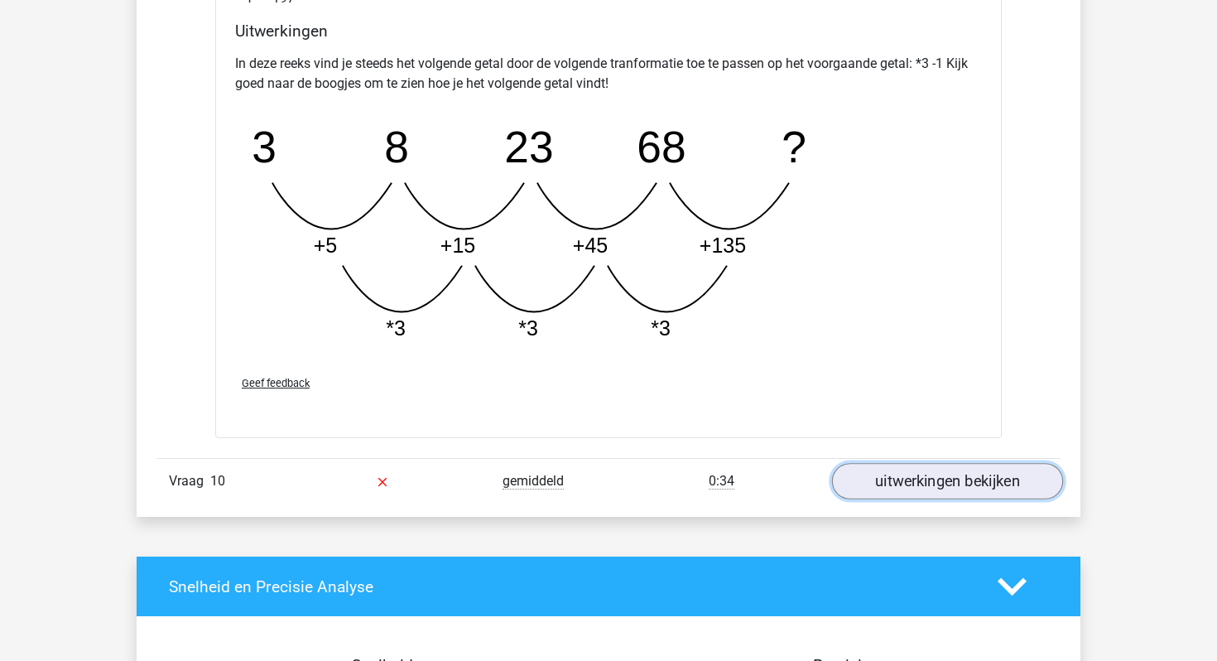
click at [991, 489] on link "uitwerkingen bekijken" at bounding box center [947, 482] width 231 height 36
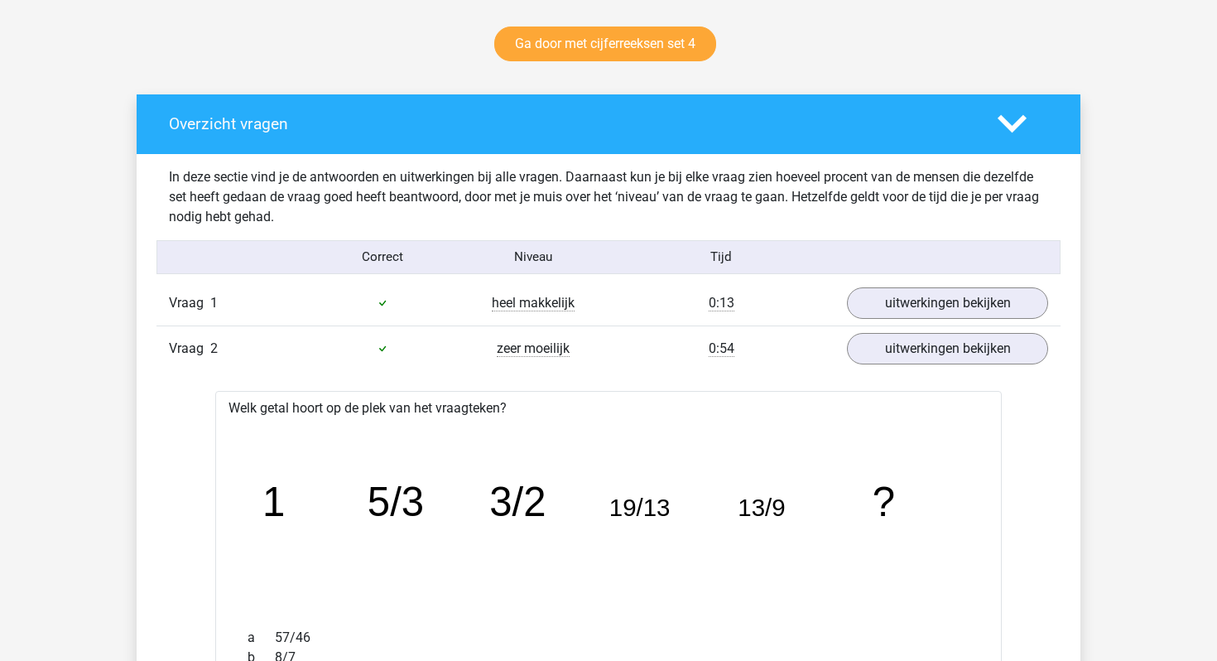
scroll to position [0, 0]
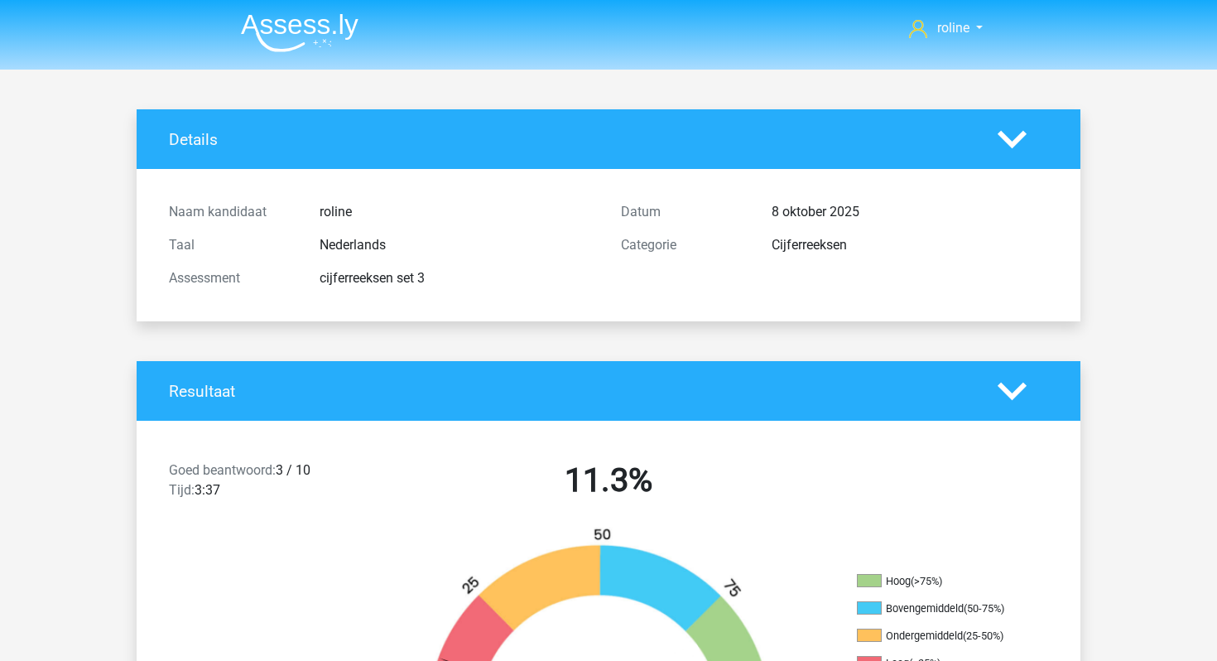
click at [267, 17] on img at bounding box center [300, 32] width 118 height 39
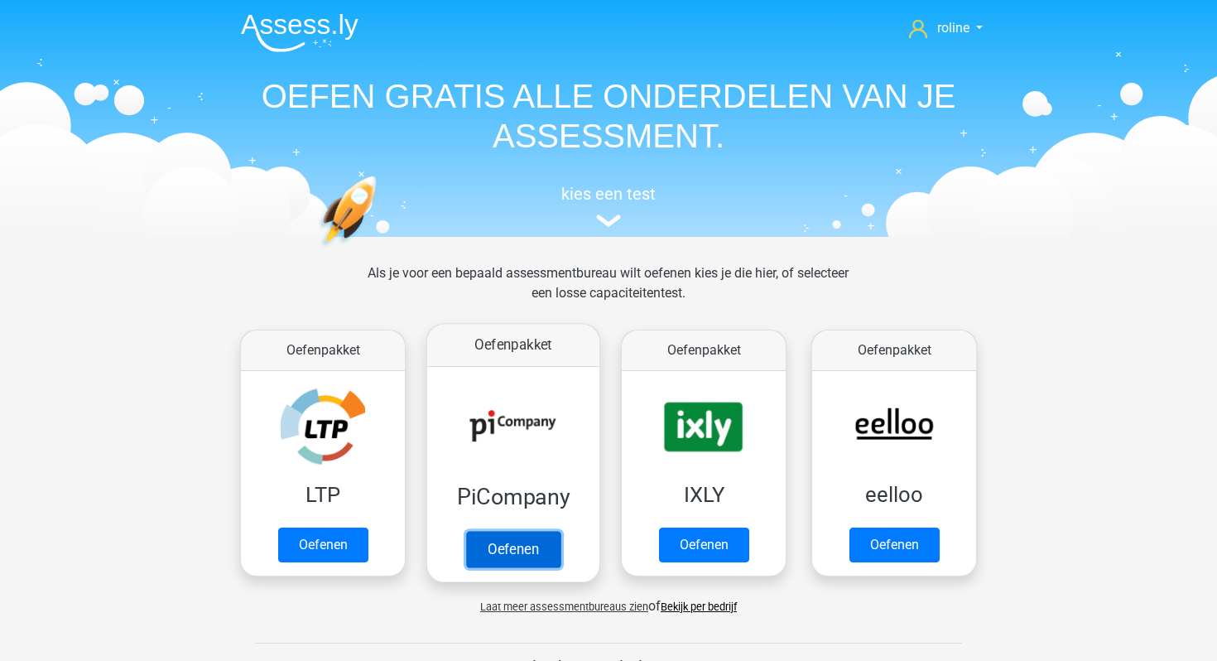
click at [506, 550] on link "Oefenen" at bounding box center [513, 549] width 94 height 36
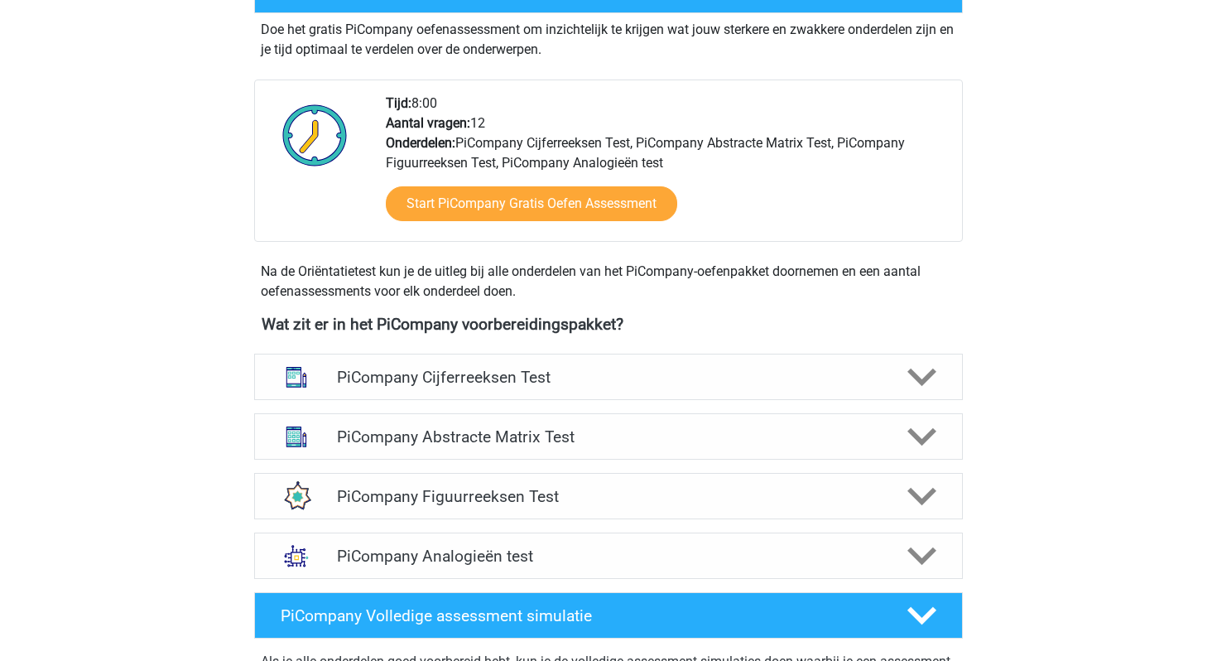
scroll to position [369, 0]
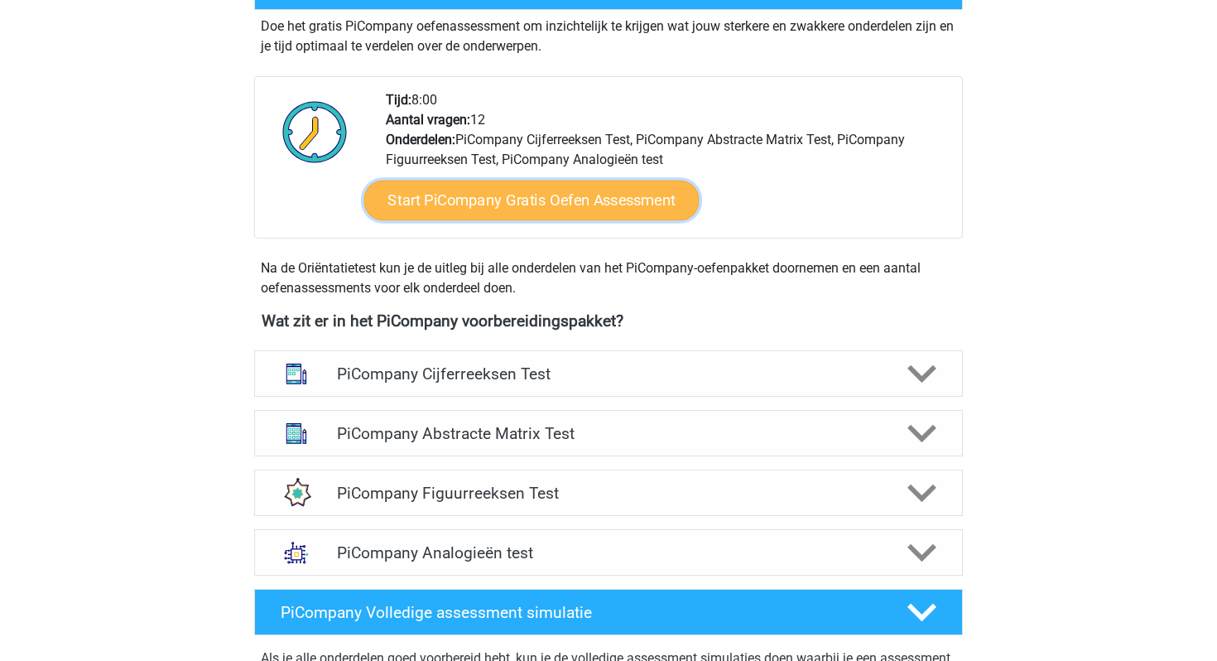
click at [573, 220] on link "Start PiCompany Gratis Oefen Assessment" at bounding box center [531, 201] width 335 height 40
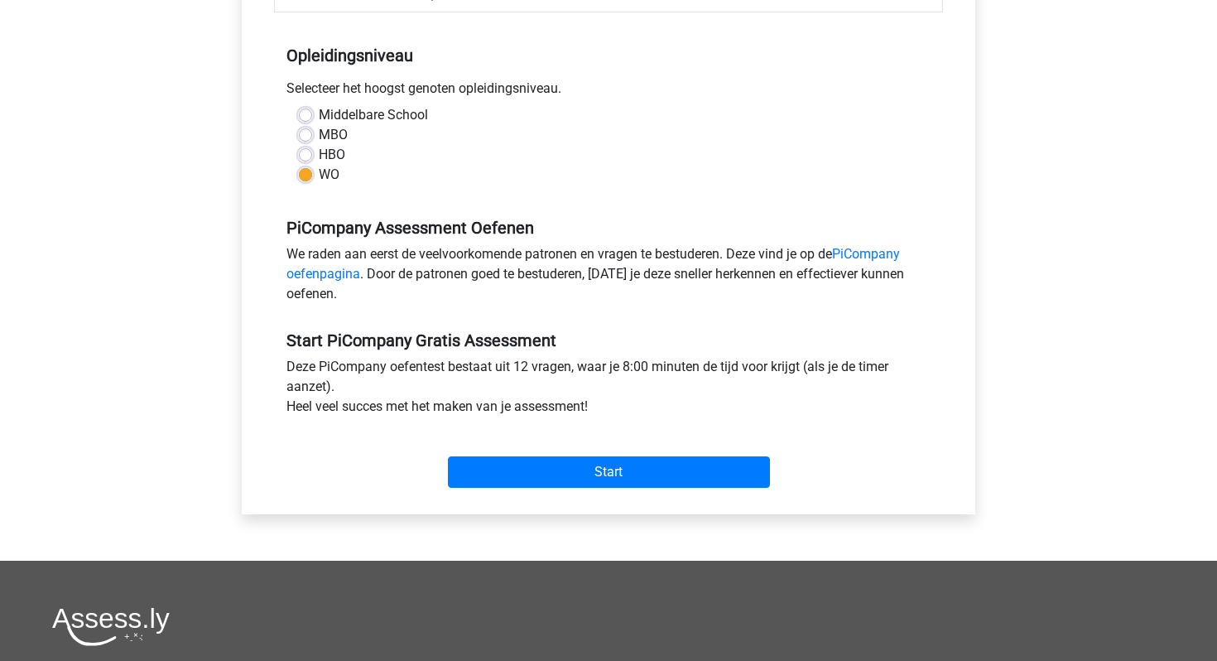
scroll to position [358, 0]
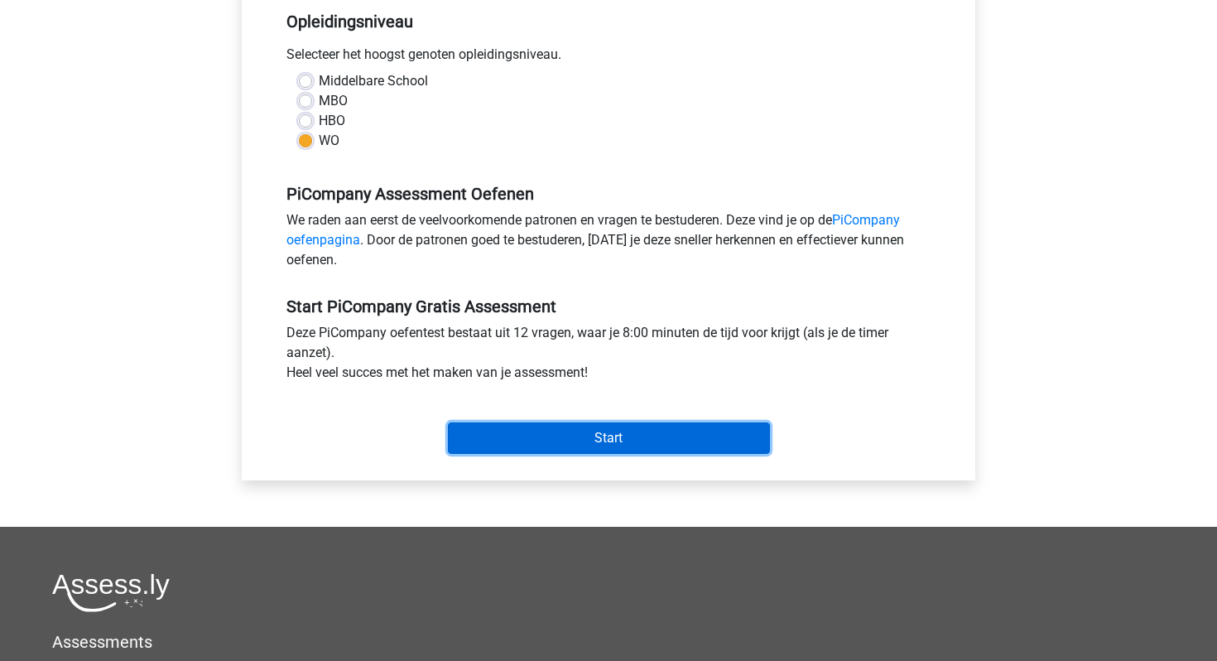
click at [605, 447] on input "Start" at bounding box center [609, 437] width 322 height 31
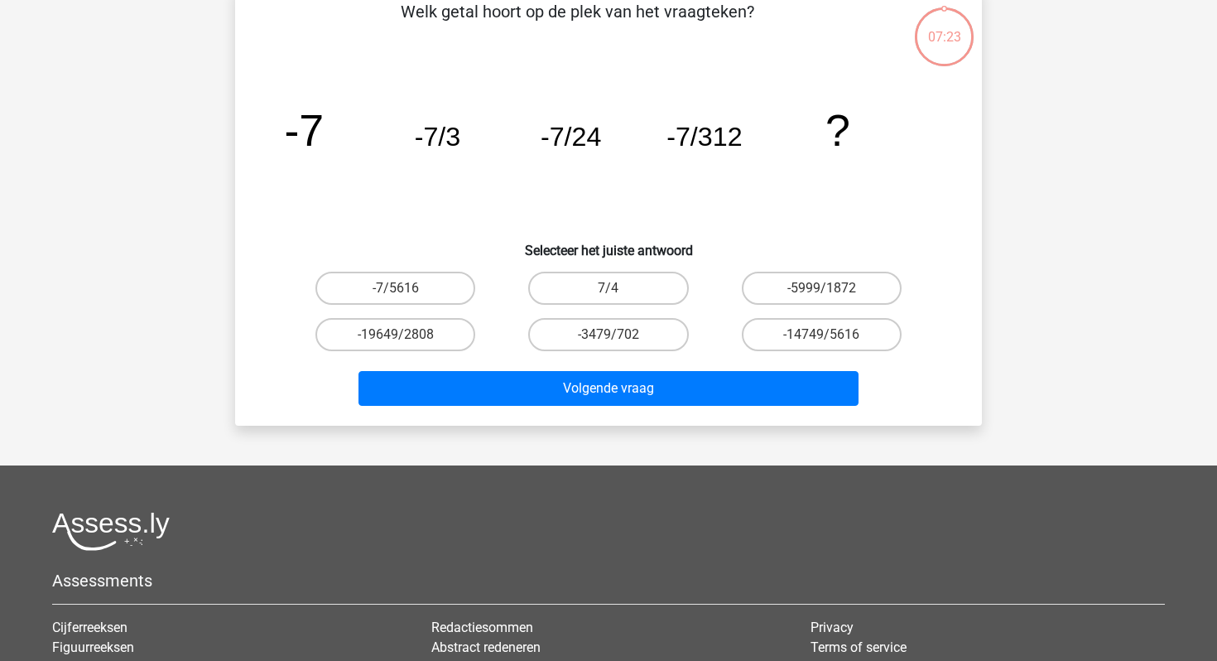
scroll to position [88, 0]
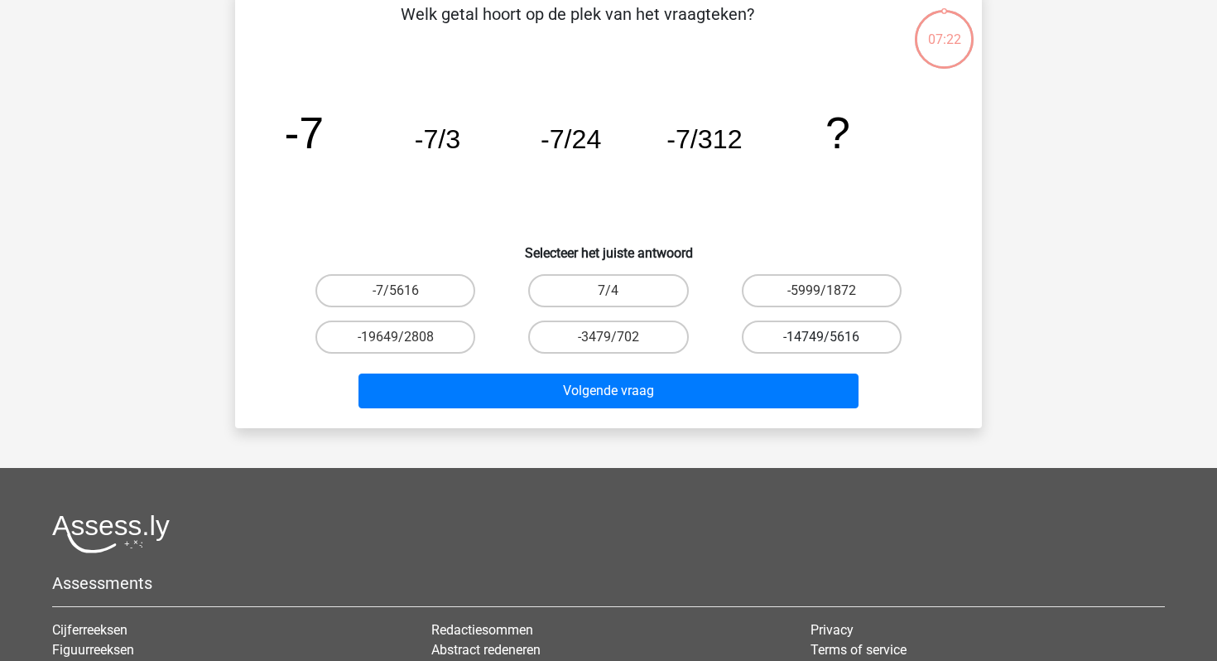
click at [810, 340] on label "-14749/5616" at bounding box center [822, 336] width 160 height 33
click at [822, 340] on input "-14749/5616" at bounding box center [827, 342] width 11 height 11
radio input "true"
click at [460, 285] on label "-7/5616" at bounding box center [396, 290] width 160 height 33
click at [407, 291] on input "-7/5616" at bounding box center [401, 296] width 11 height 11
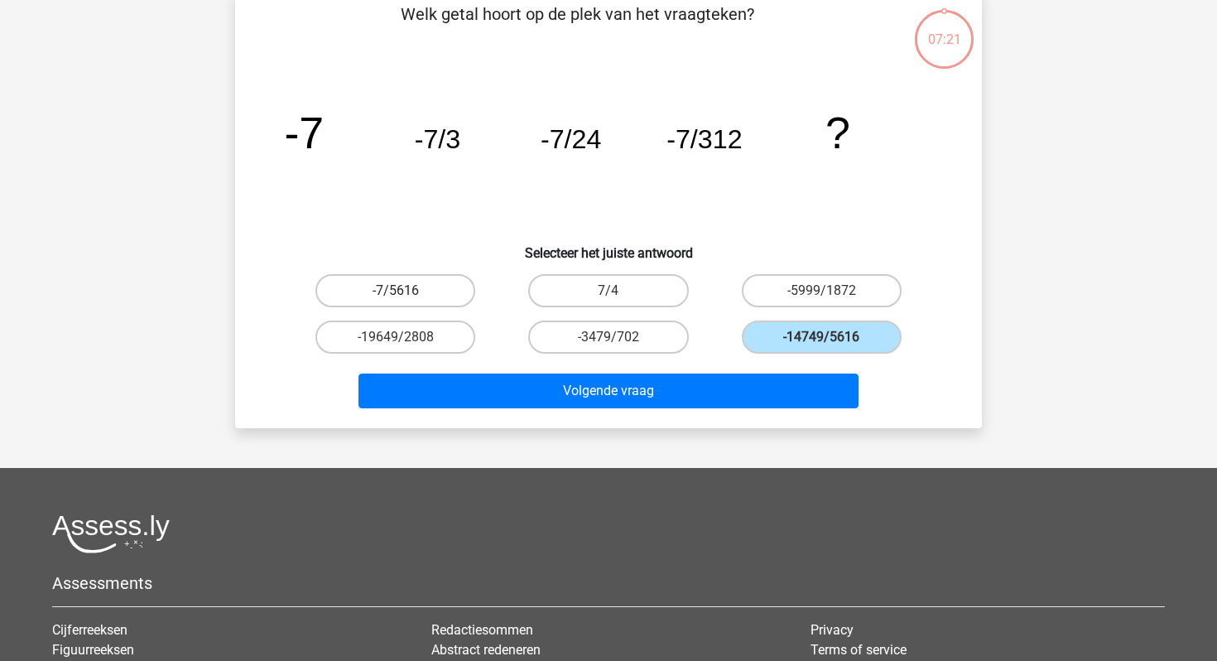
radio input "true"
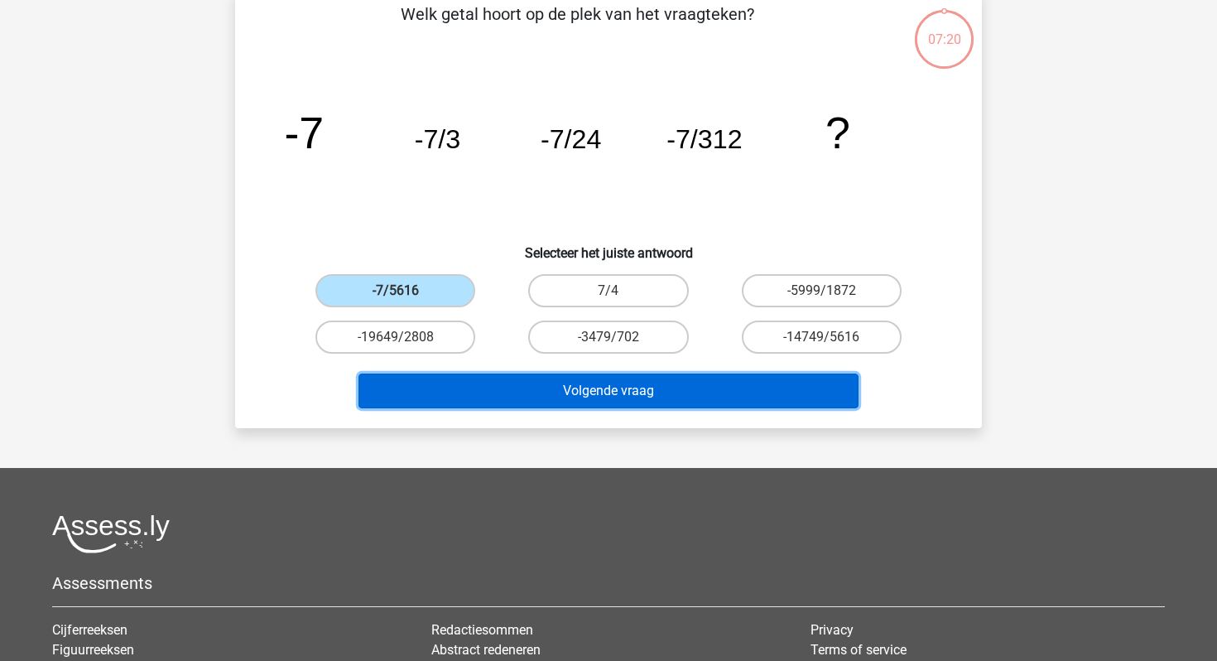
click at [559, 398] on button "Volgende vraag" at bounding box center [609, 390] width 501 height 35
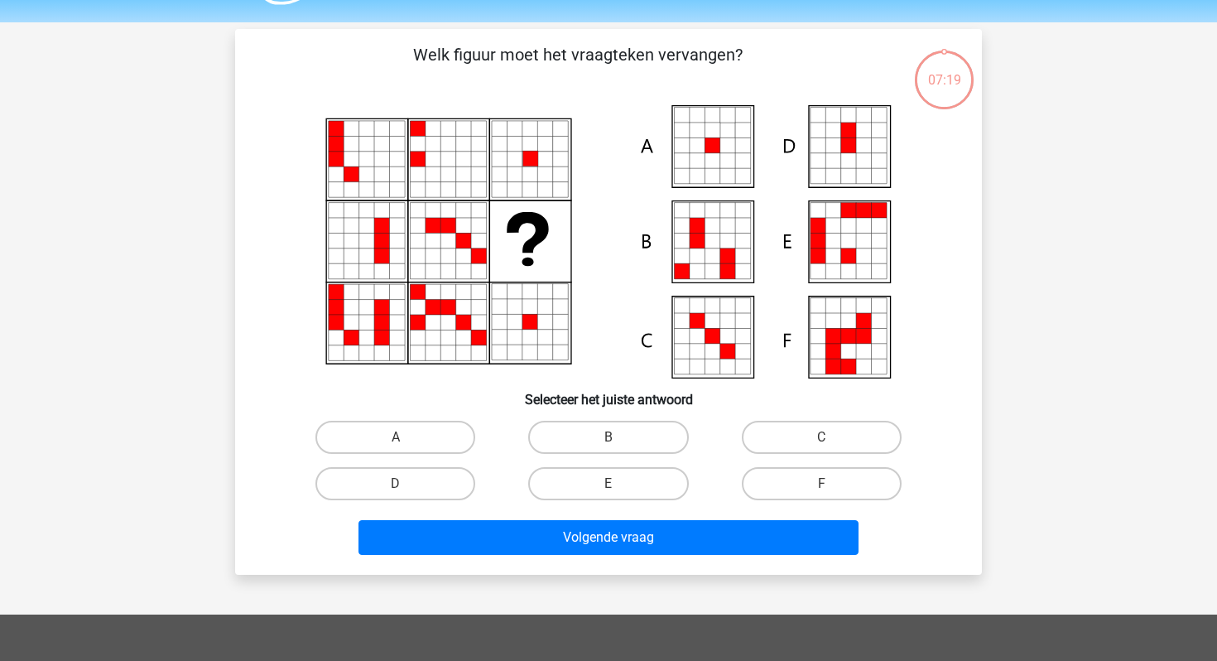
scroll to position [41, 0]
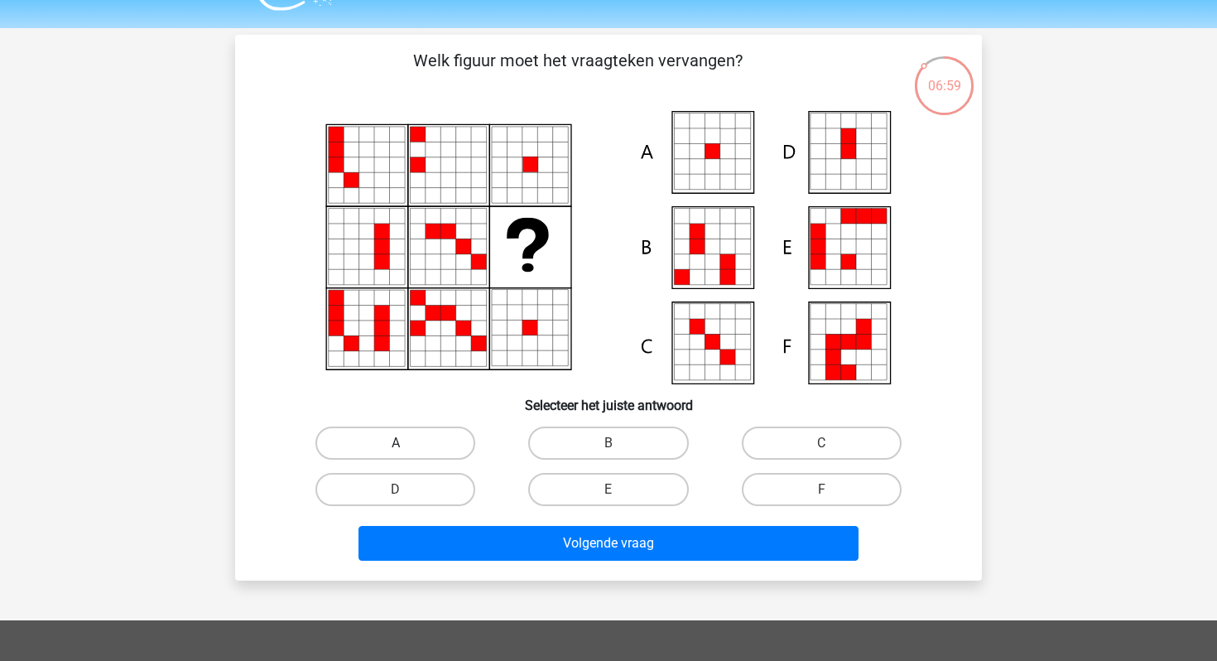
click at [441, 429] on label "A" at bounding box center [396, 442] width 160 height 33
click at [407, 443] on input "A" at bounding box center [401, 448] width 11 height 11
radio input "true"
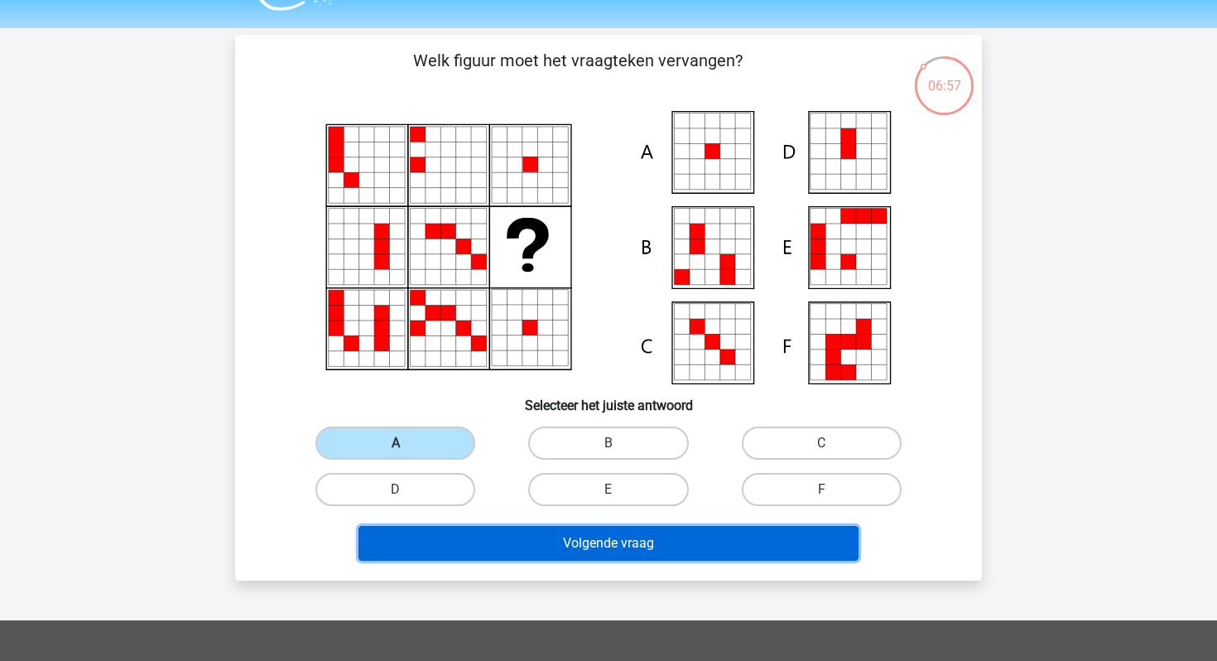
click at [467, 552] on button "Volgende vraag" at bounding box center [609, 543] width 501 height 35
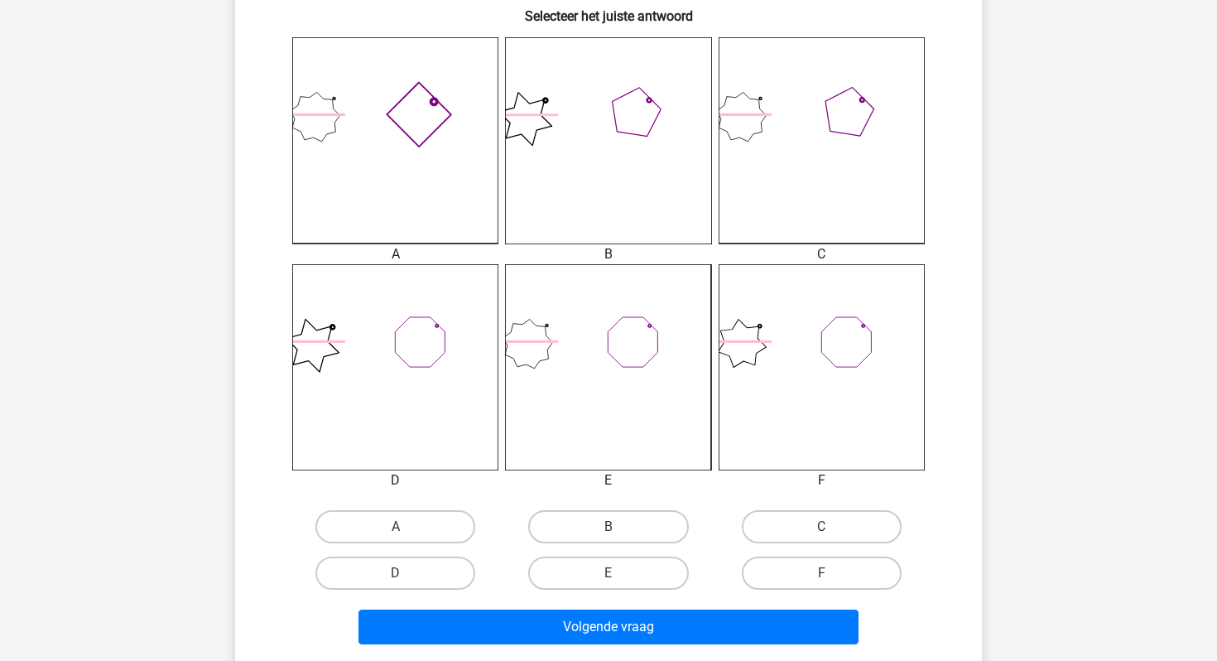
scroll to position [413, 0]
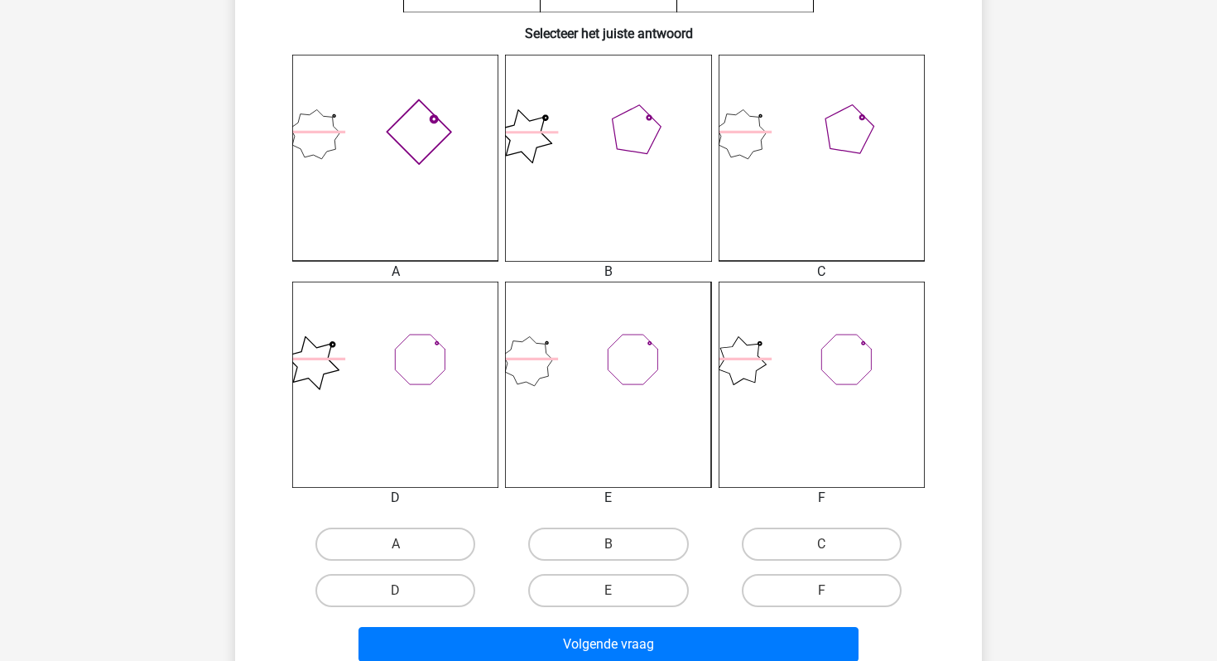
click at [423, 135] on icon at bounding box center [395, 158] width 206 height 206
click at [393, 528] on label "A" at bounding box center [396, 544] width 160 height 33
click at [396, 544] on input "A" at bounding box center [401, 549] width 11 height 11
radio input "true"
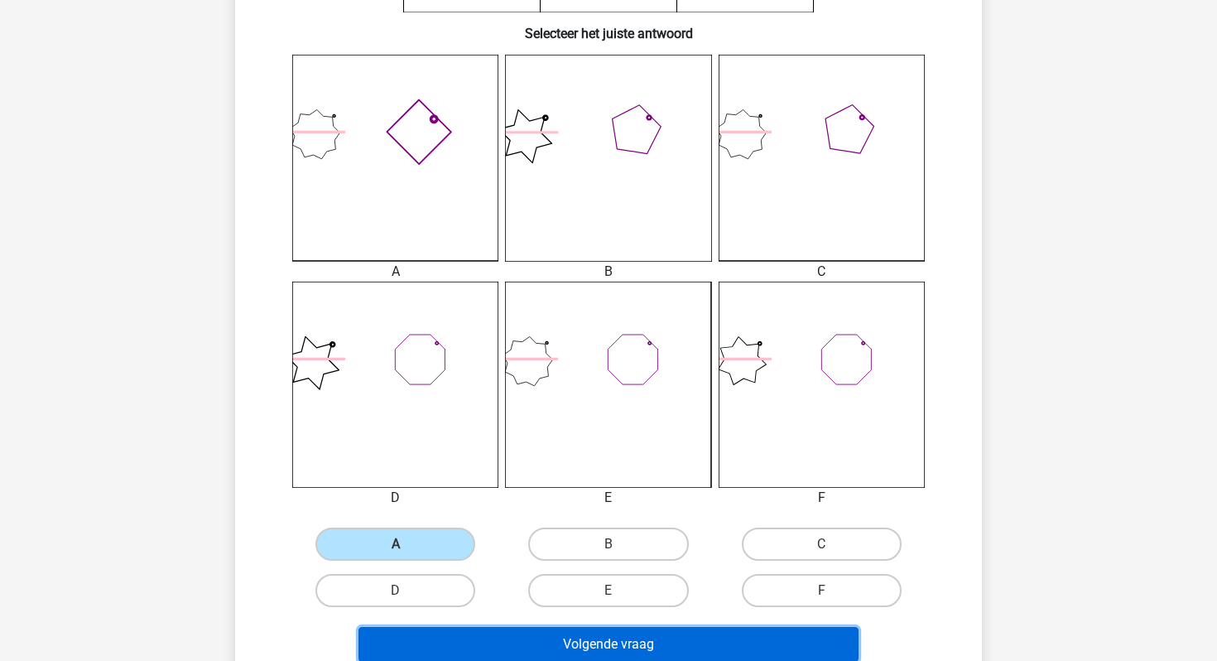
click at [433, 642] on button "Volgende vraag" at bounding box center [609, 644] width 501 height 35
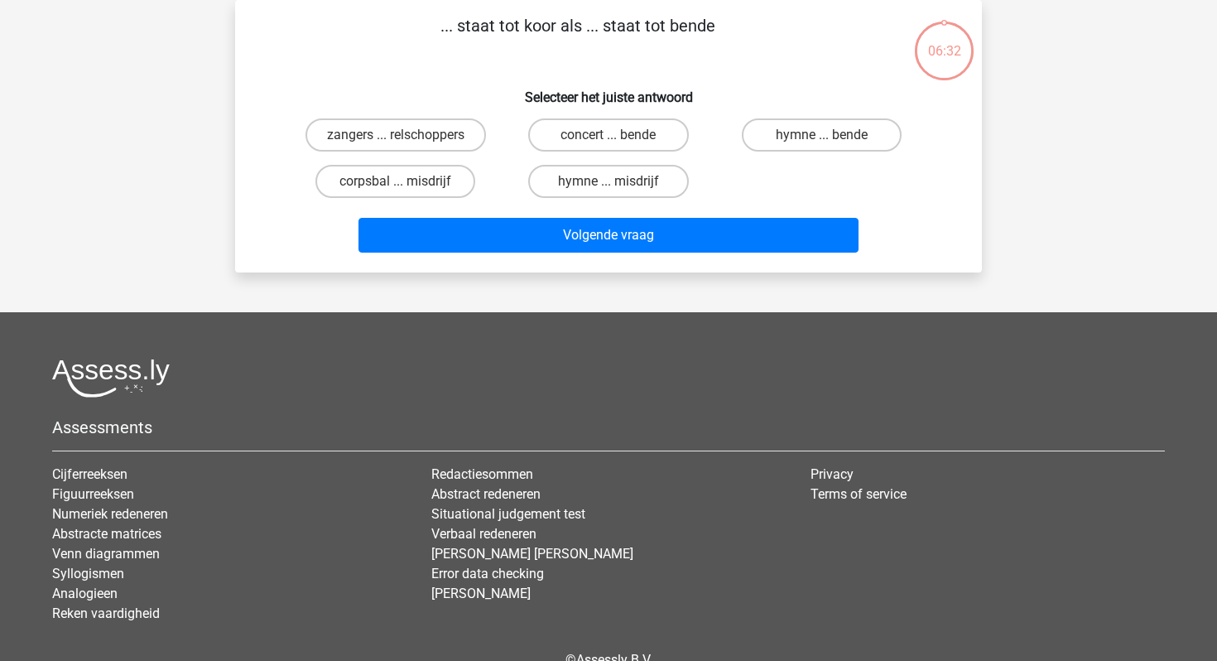
scroll to position [0, 0]
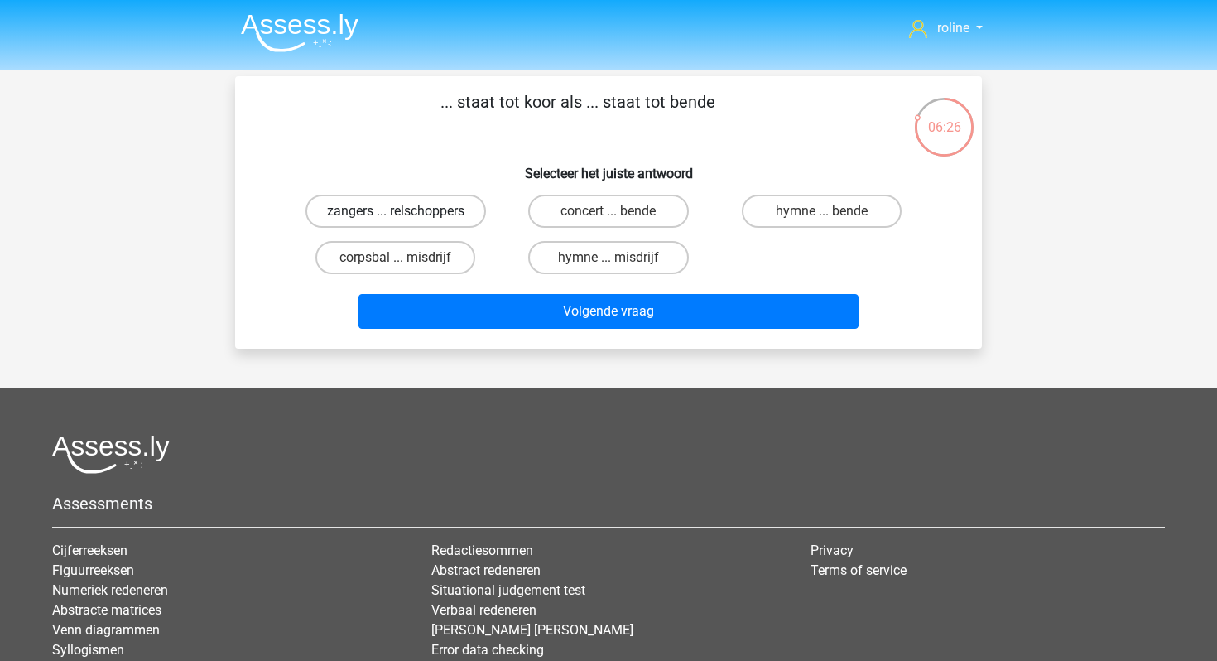
click at [346, 209] on label "zangers ... relschoppers" at bounding box center [396, 211] width 181 height 33
click at [396, 211] on input "zangers ... relschoppers" at bounding box center [401, 216] width 11 height 11
radio input "true"
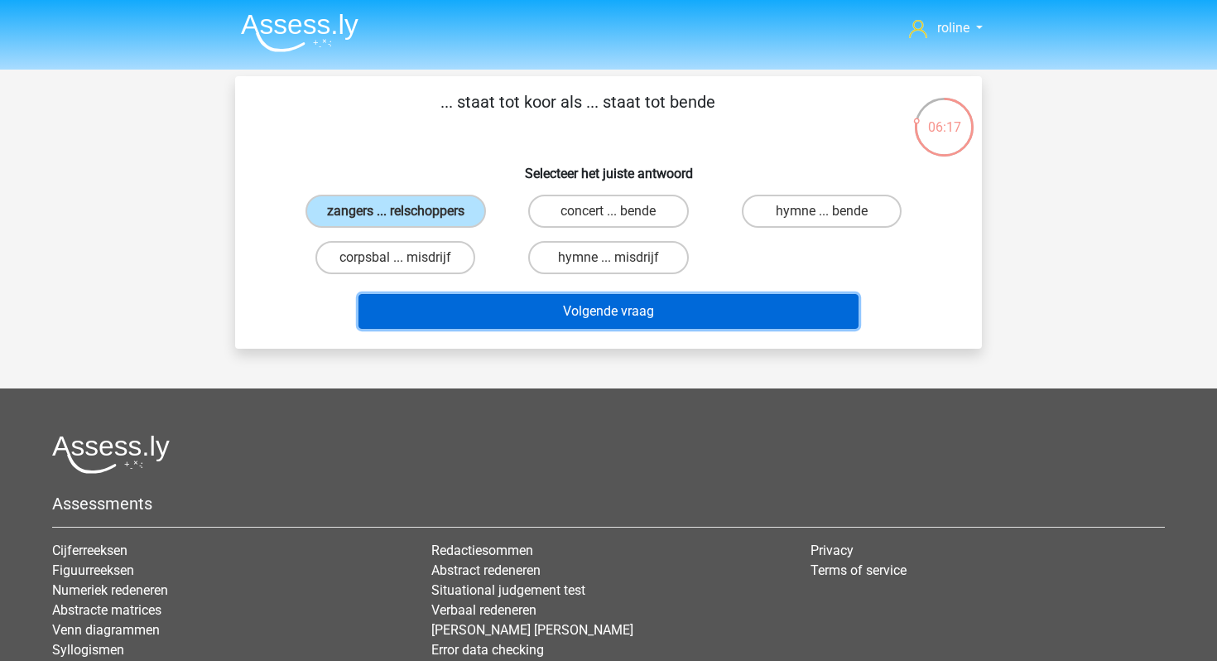
click at [479, 303] on button "Volgende vraag" at bounding box center [609, 311] width 501 height 35
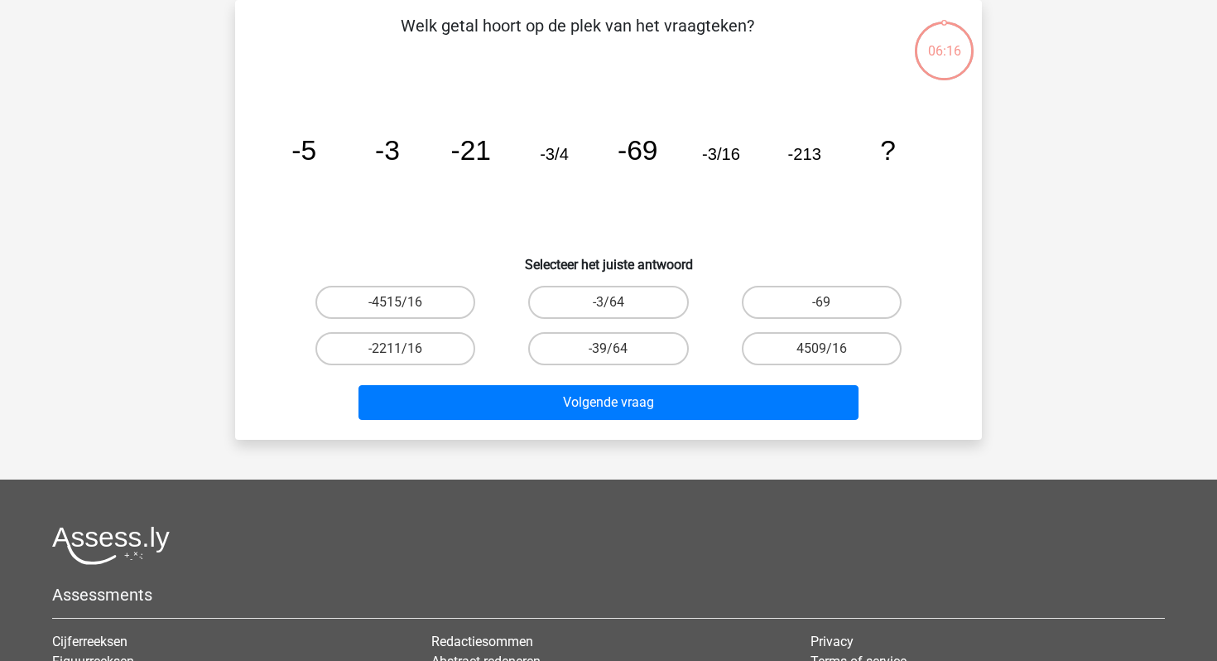
scroll to position [41, 0]
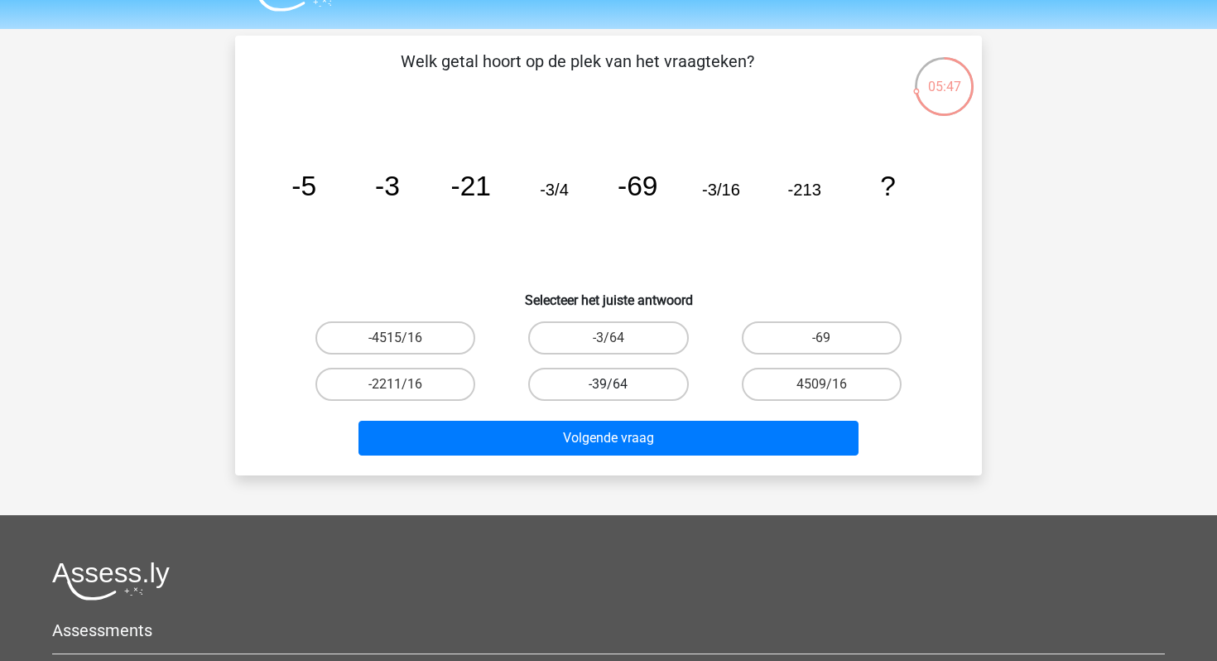
click at [664, 385] on label "-39/64" at bounding box center [608, 384] width 160 height 33
click at [619, 385] on input "-39/64" at bounding box center [614, 389] width 11 height 11
radio input "true"
click at [637, 330] on label "-3/64" at bounding box center [608, 337] width 160 height 33
click at [619, 338] on input "-3/64" at bounding box center [614, 343] width 11 height 11
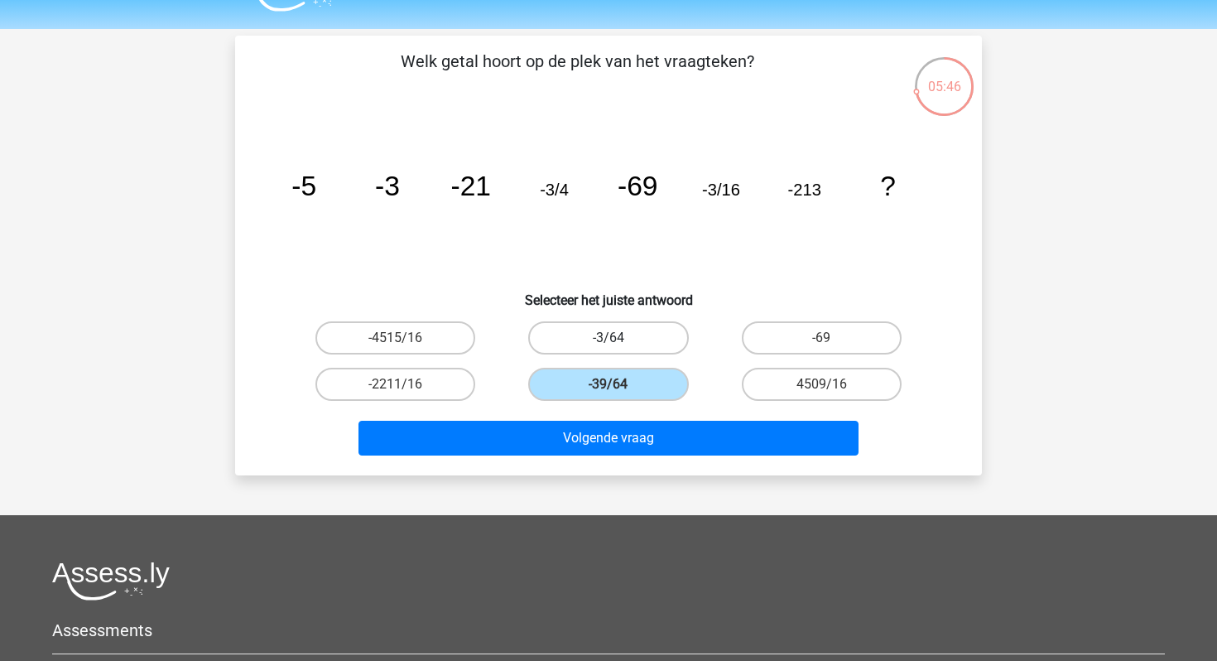
radio input "true"
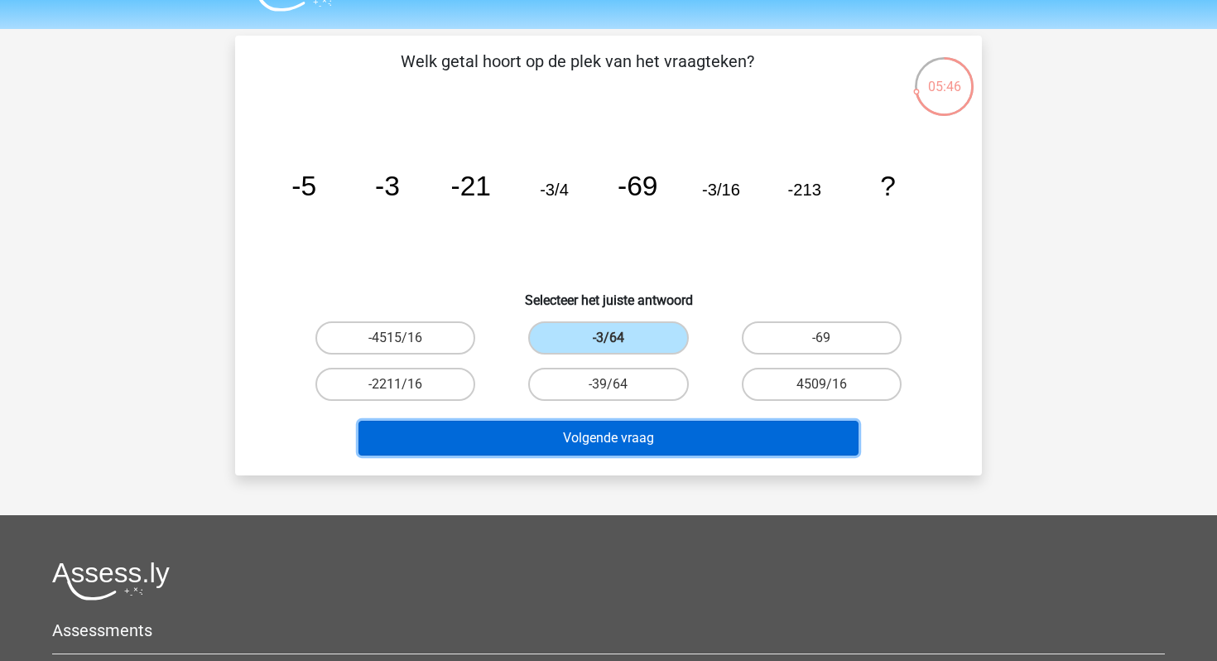
click at [629, 449] on button "Volgende vraag" at bounding box center [609, 438] width 501 height 35
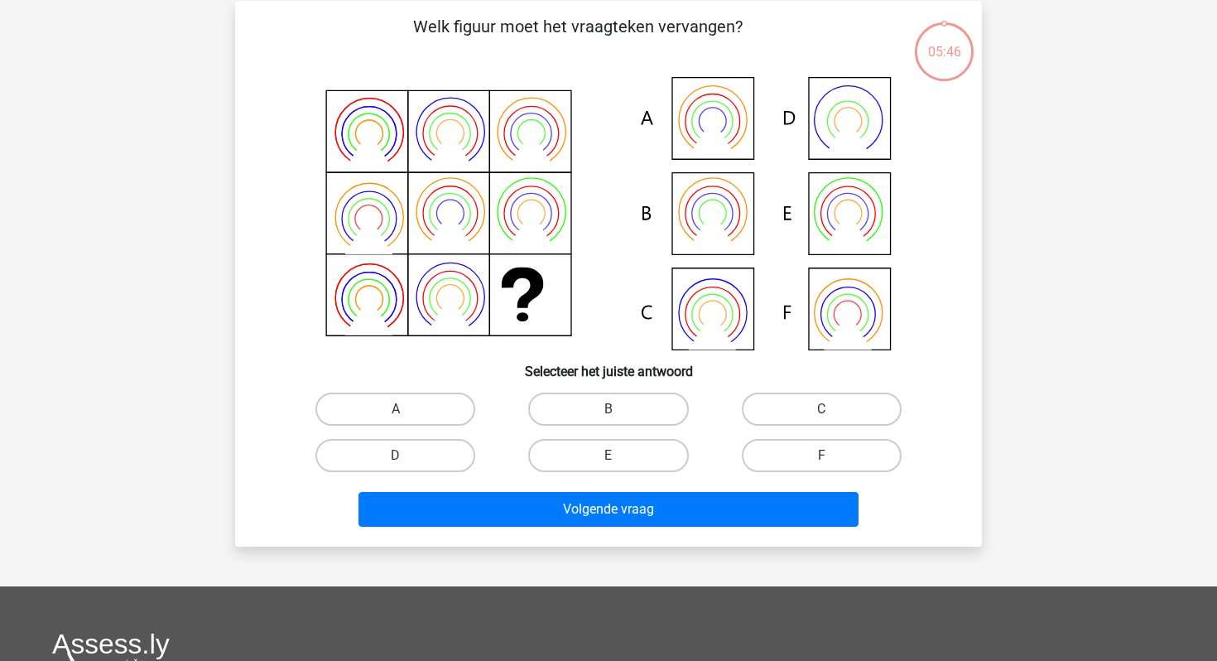
scroll to position [76, 0]
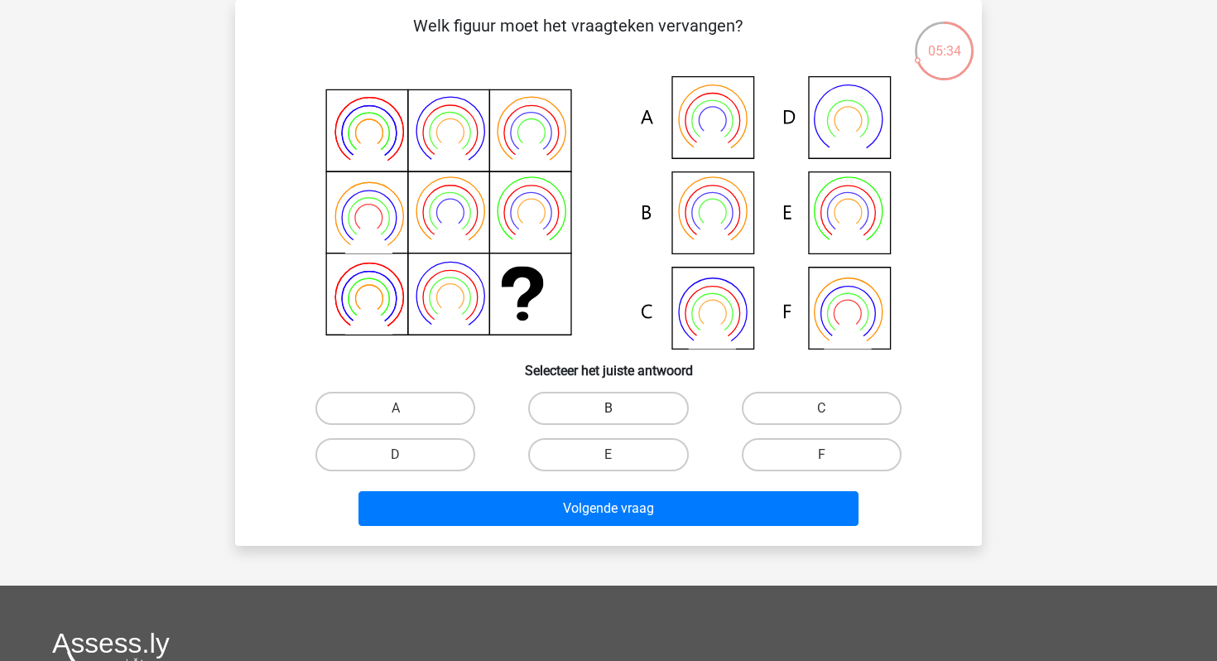
click at [623, 408] on label "B" at bounding box center [608, 408] width 160 height 33
click at [619, 408] on input "B" at bounding box center [614, 413] width 11 height 11
radio input "true"
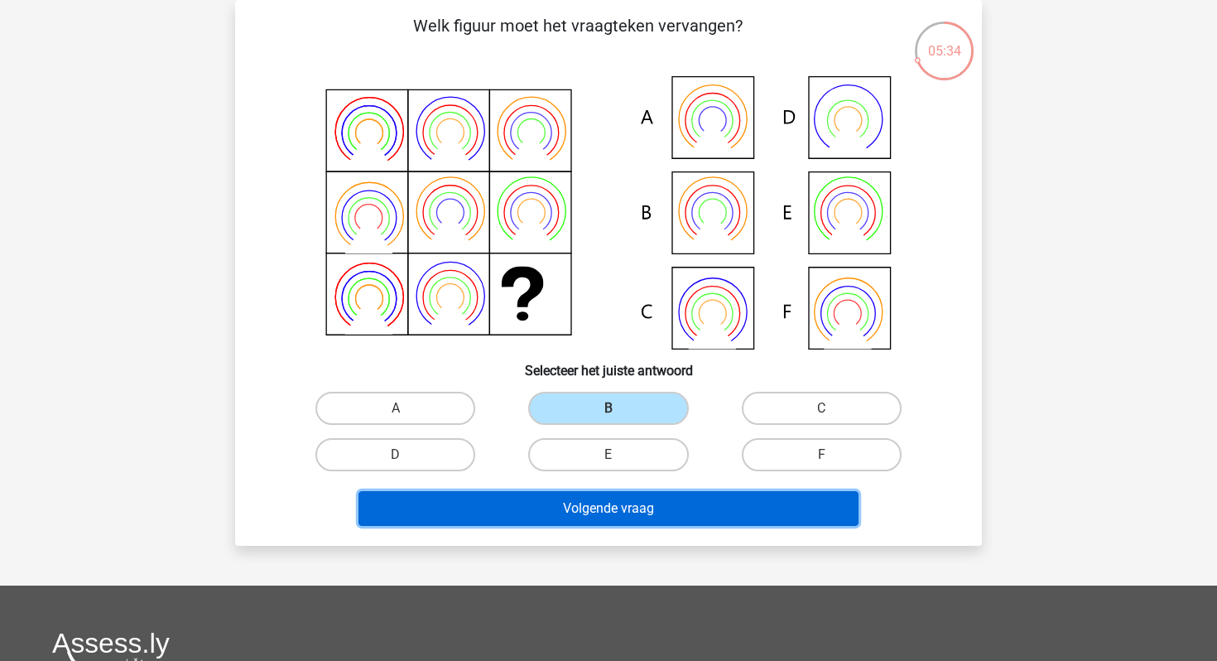
click at [599, 507] on button "Volgende vraag" at bounding box center [609, 508] width 501 height 35
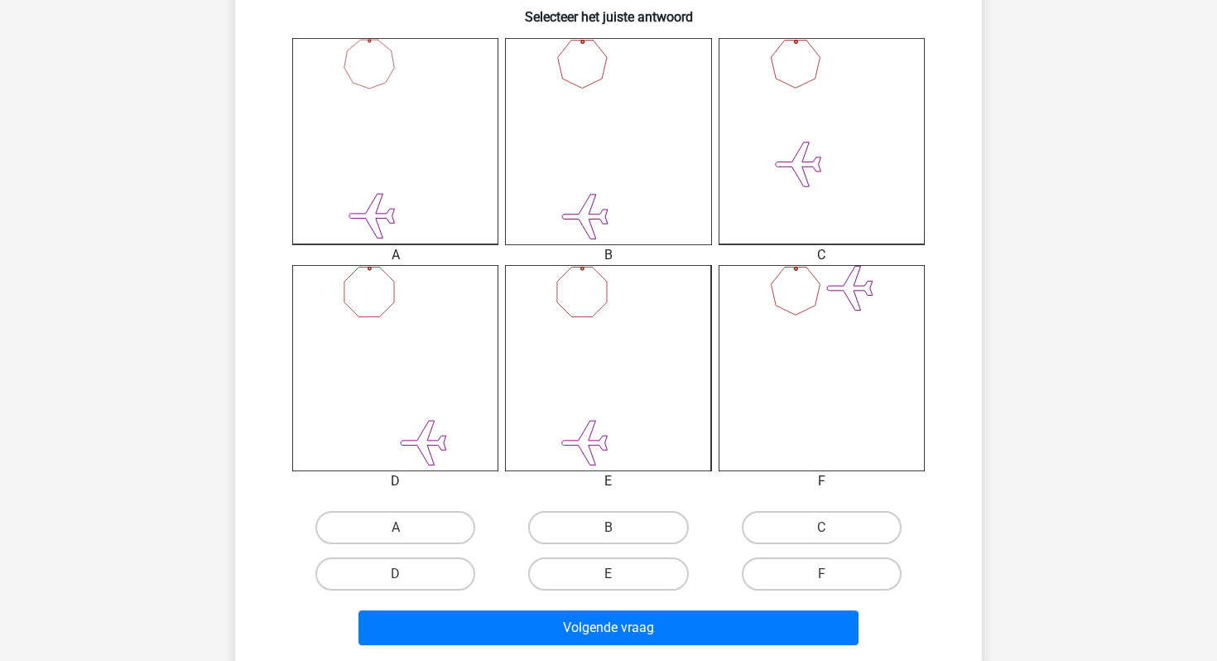
scroll to position [463, 0]
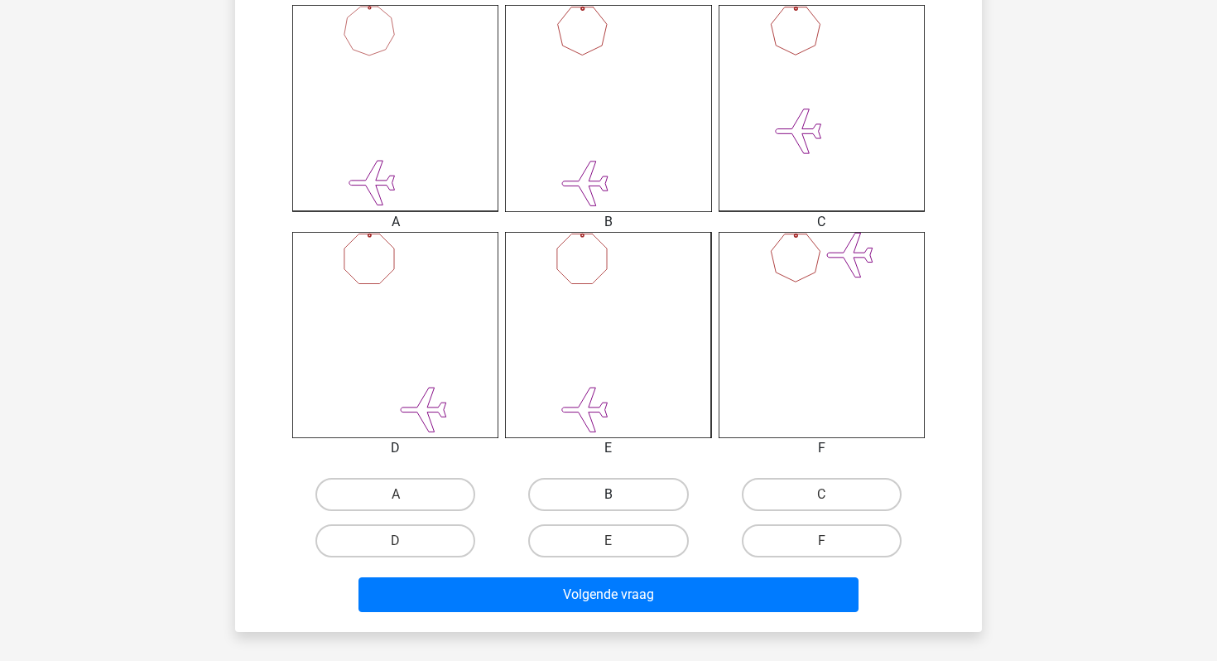
click at [574, 504] on label "B" at bounding box center [608, 494] width 160 height 33
click at [609, 504] on input "B" at bounding box center [614, 499] width 11 height 11
radio input "true"
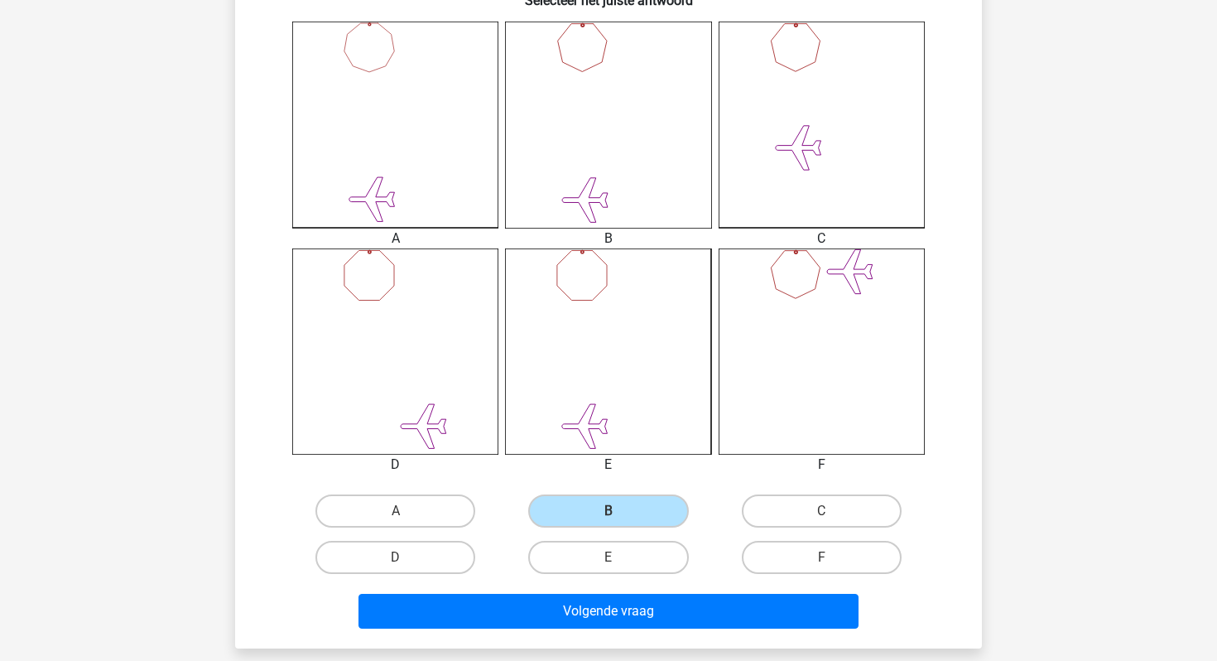
scroll to position [482, 0]
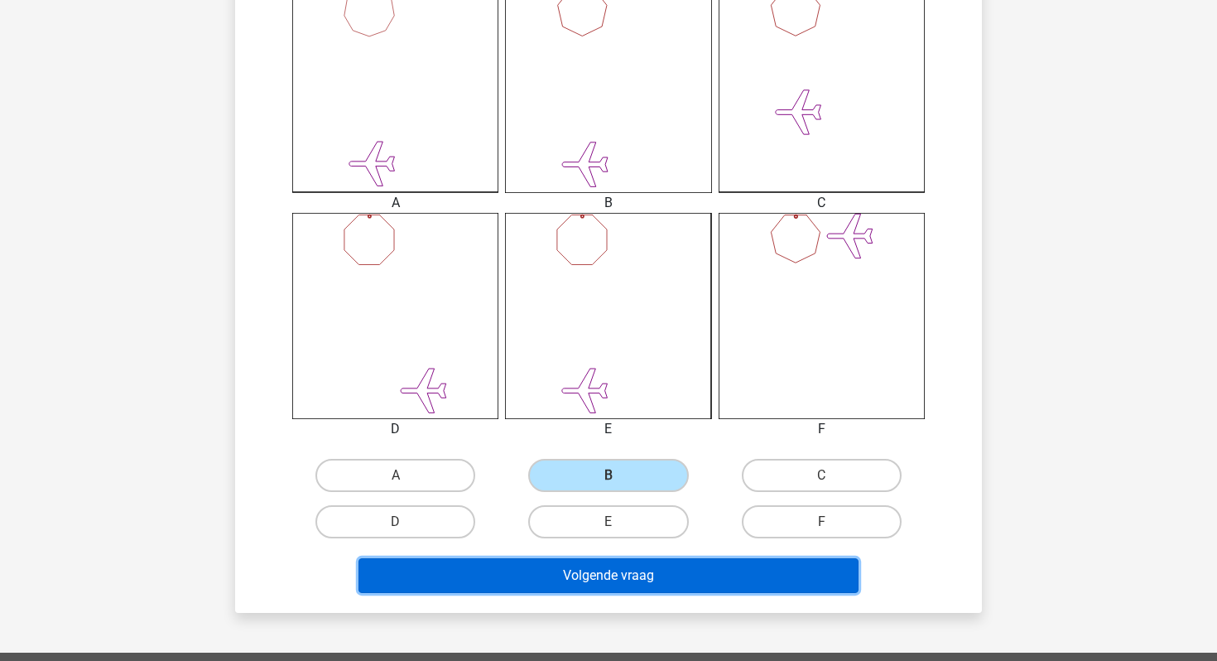
click at [507, 572] on button "Volgende vraag" at bounding box center [609, 575] width 501 height 35
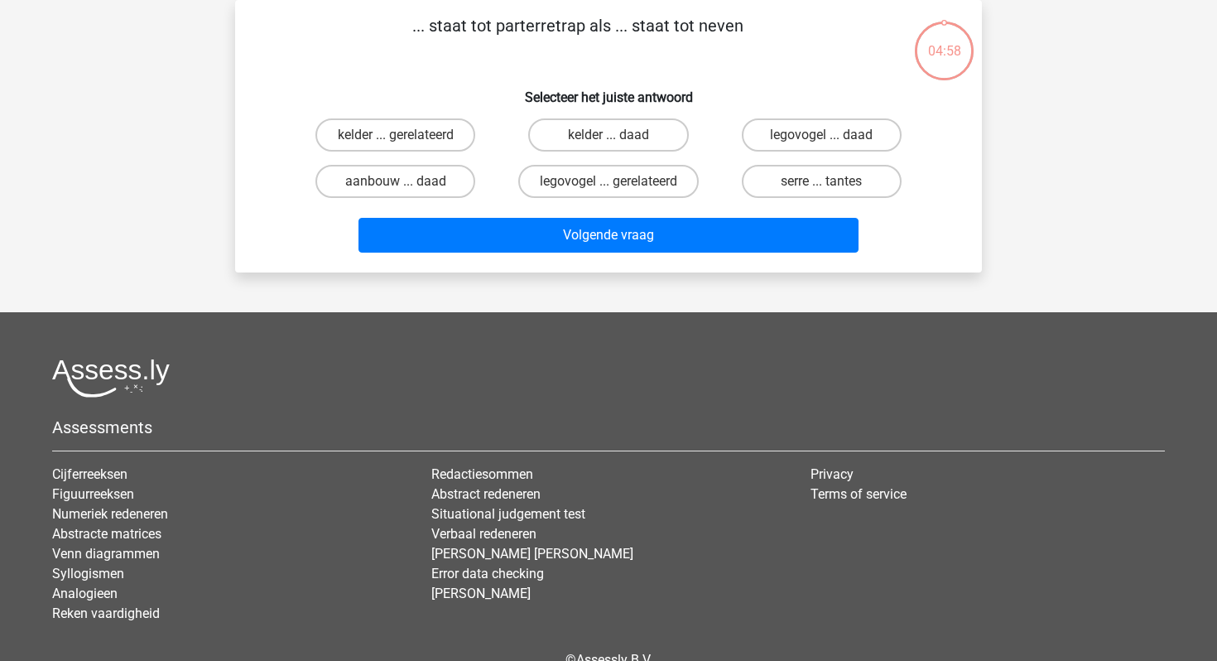
scroll to position [0, 0]
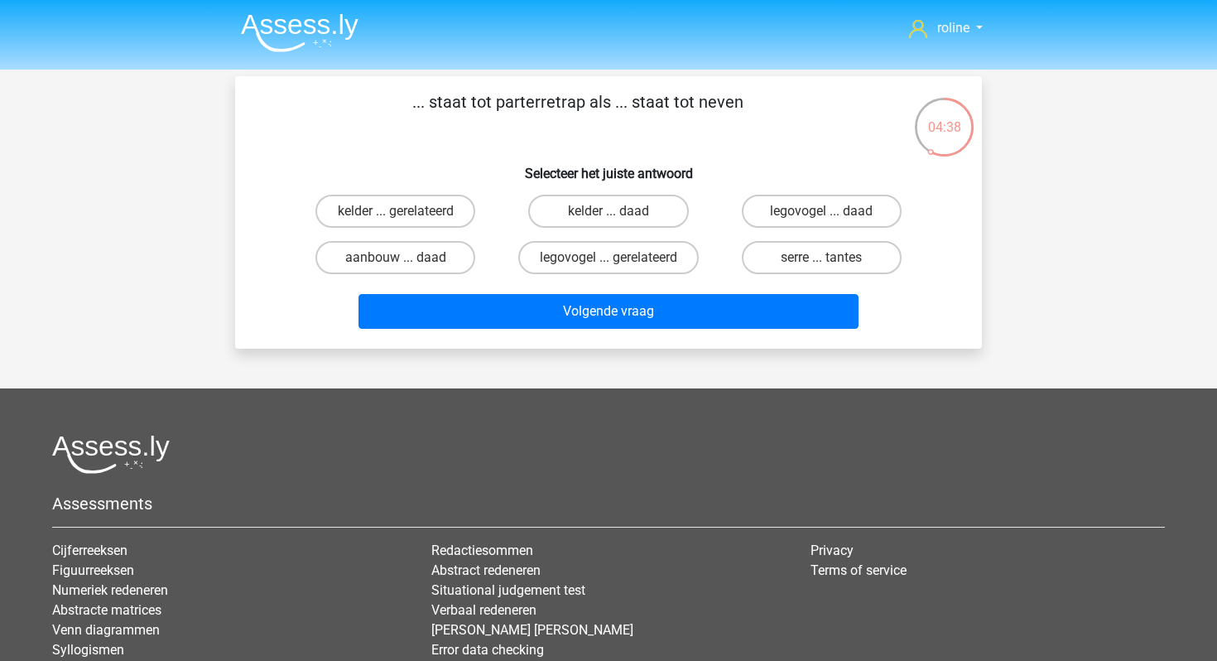
click at [831, 263] on input "serre ... tantes" at bounding box center [827, 263] width 11 height 11
radio input "true"
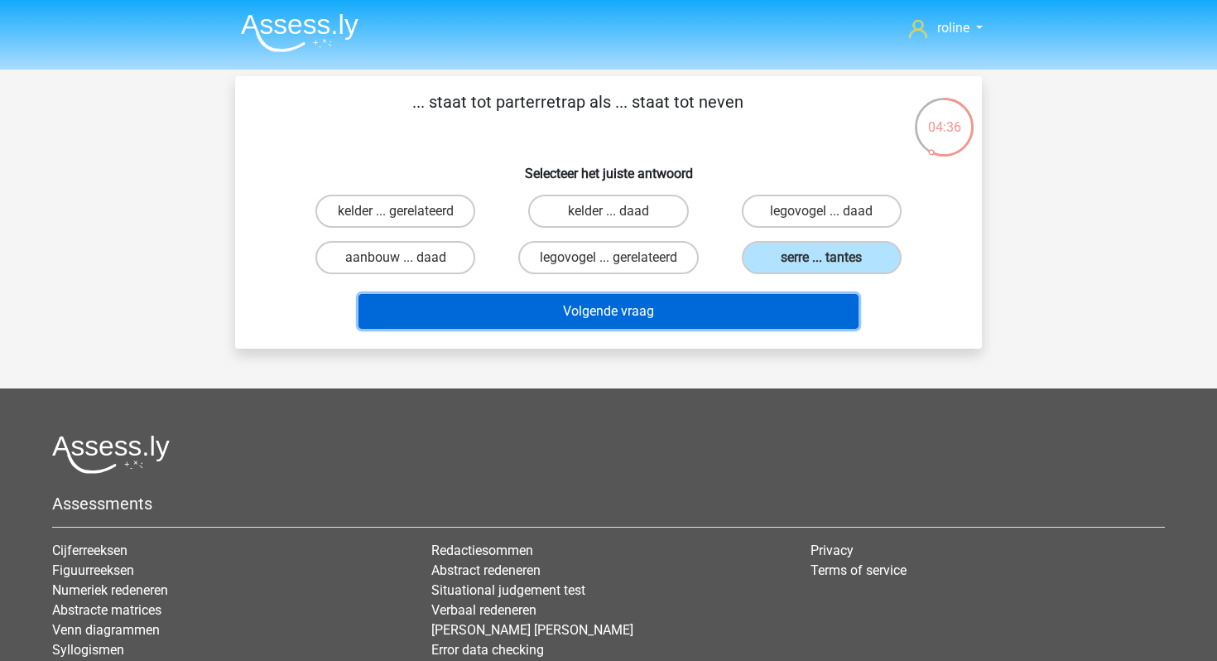
click at [583, 307] on button "Volgende vraag" at bounding box center [609, 311] width 501 height 35
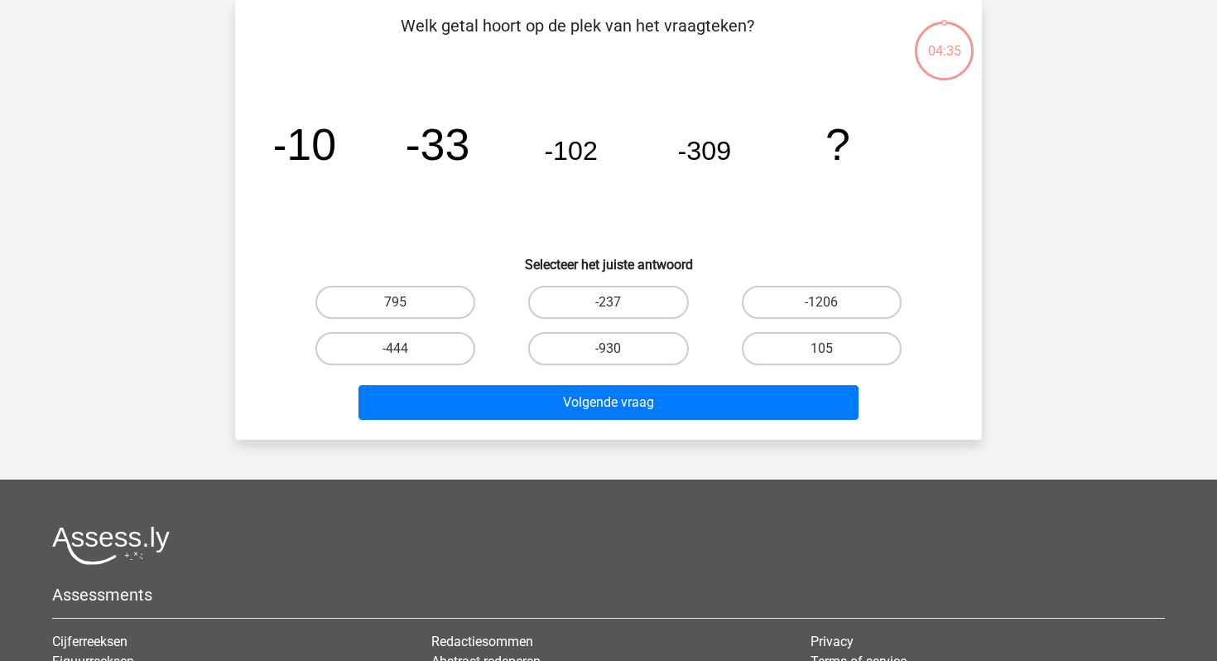
scroll to position [53, 0]
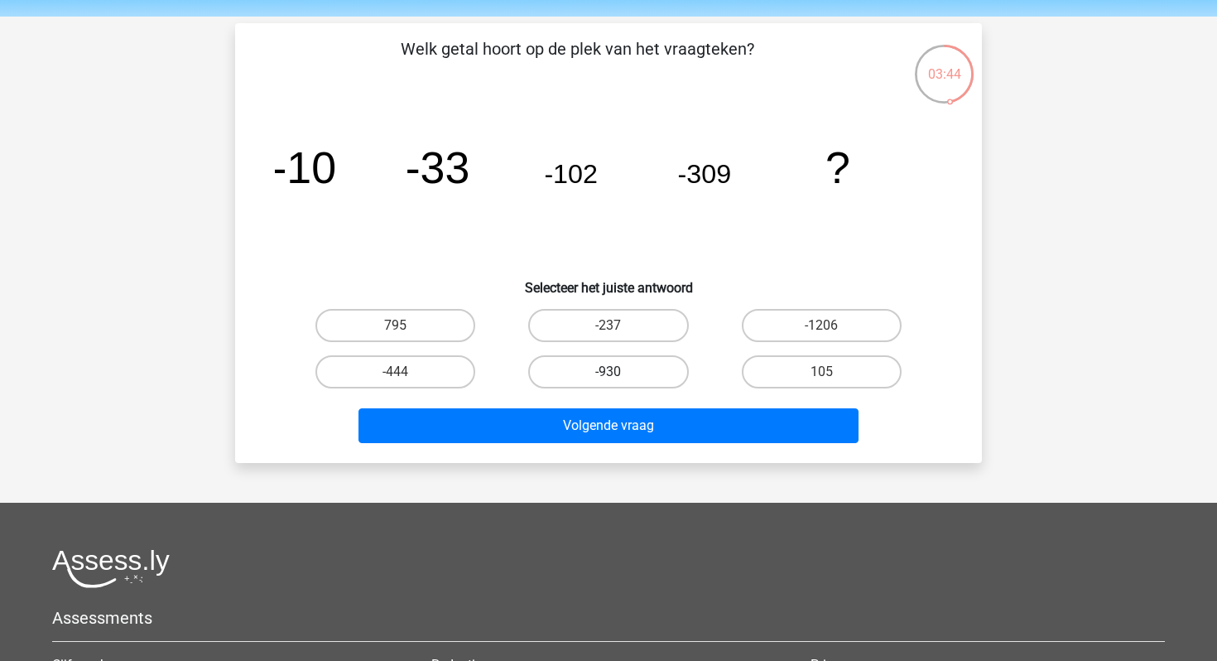
click at [618, 368] on label "-930" at bounding box center [608, 371] width 160 height 33
click at [618, 372] on input "-930" at bounding box center [614, 377] width 11 height 11
radio input "true"
click at [593, 446] on div "Volgende vraag" at bounding box center [608, 428] width 639 height 41
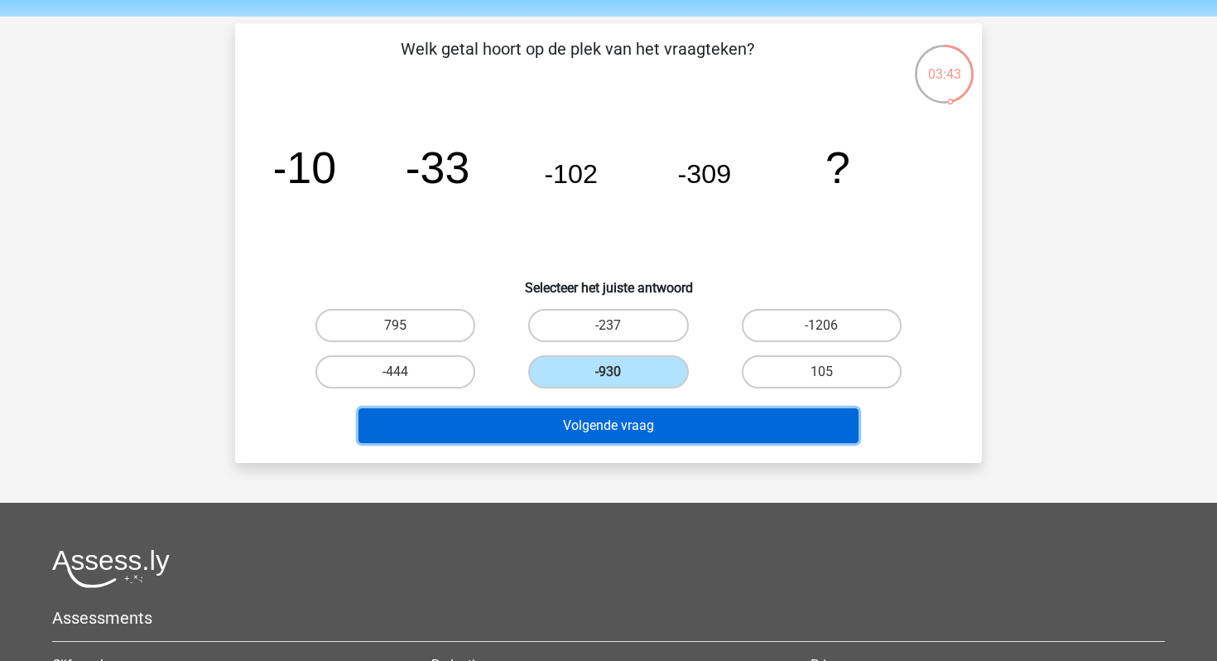
click at [593, 424] on button "Volgende vraag" at bounding box center [609, 425] width 501 height 35
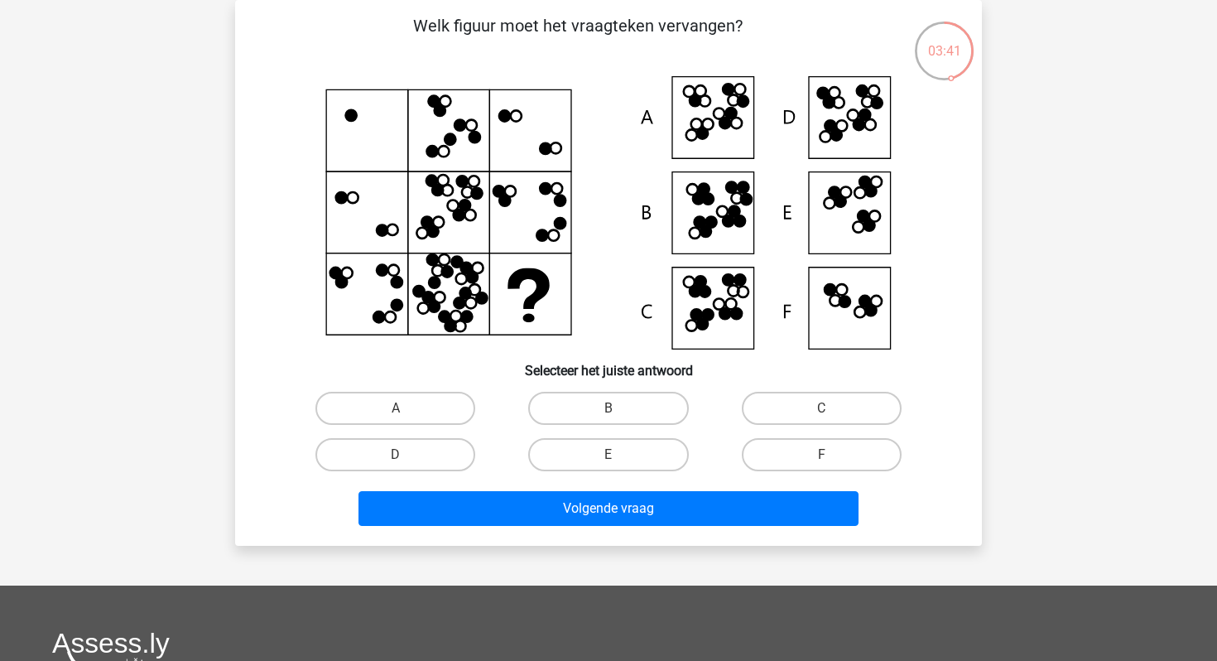
scroll to position [74, 0]
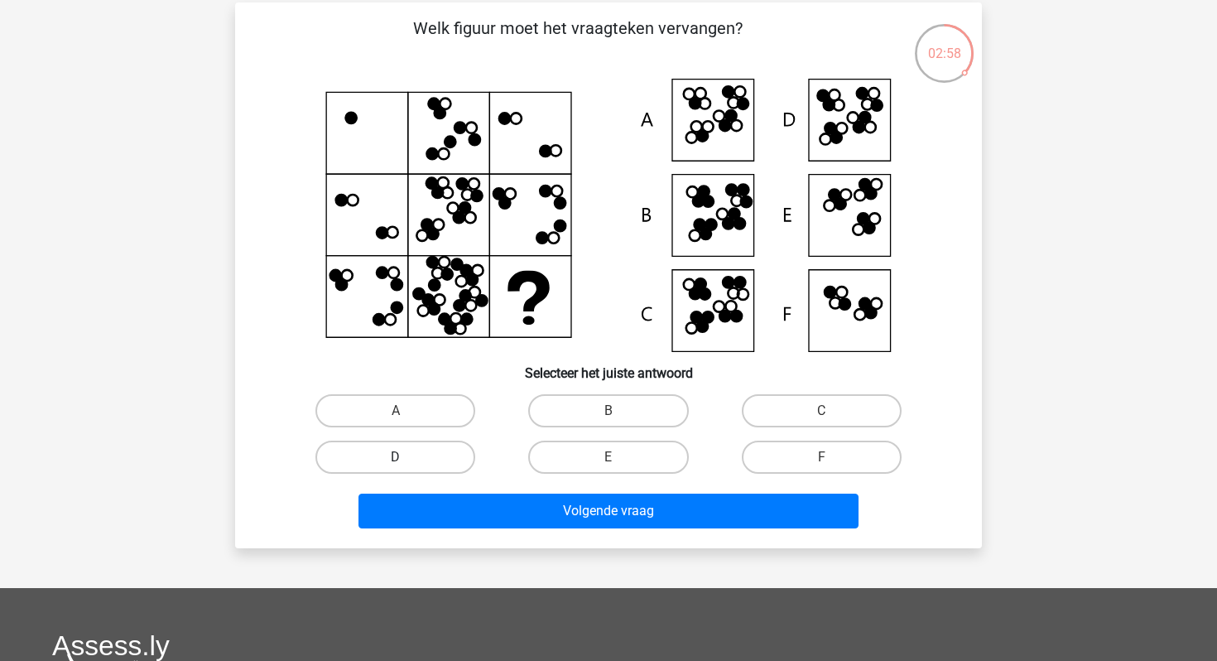
click at [452, 446] on label "D" at bounding box center [396, 457] width 160 height 33
click at [407, 457] on input "D" at bounding box center [401, 462] width 11 height 11
radio input "true"
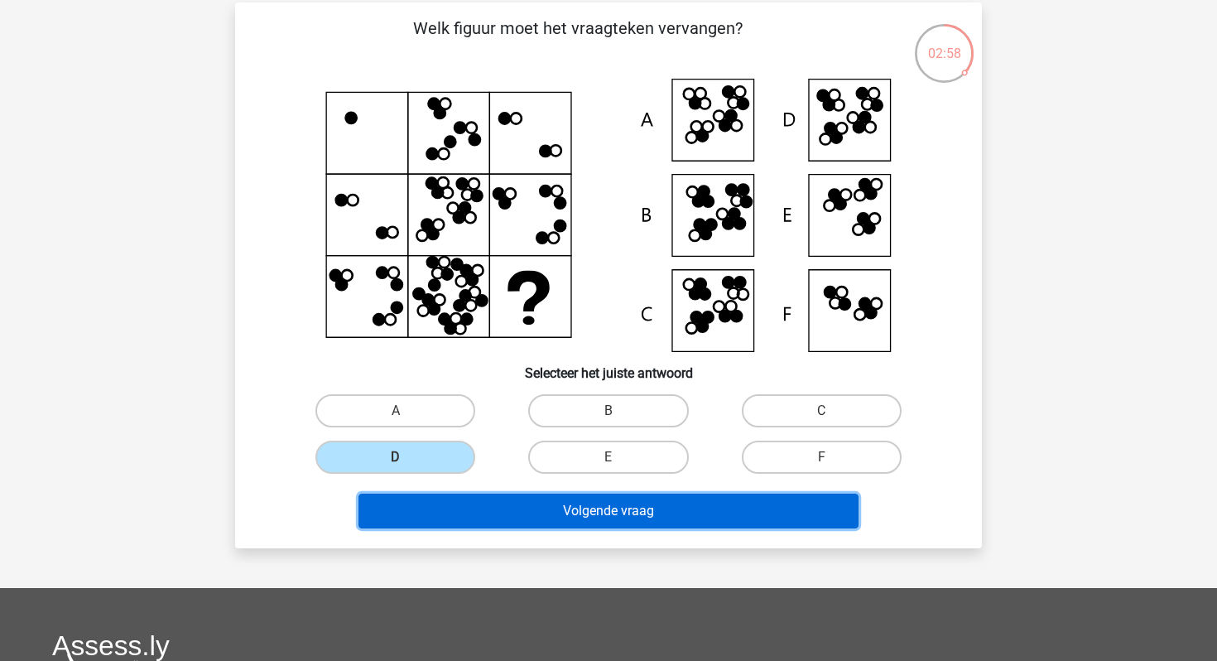
click at [456, 519] on button "Volgende vraag" at bounding box center [609, 511] width 501 height 35
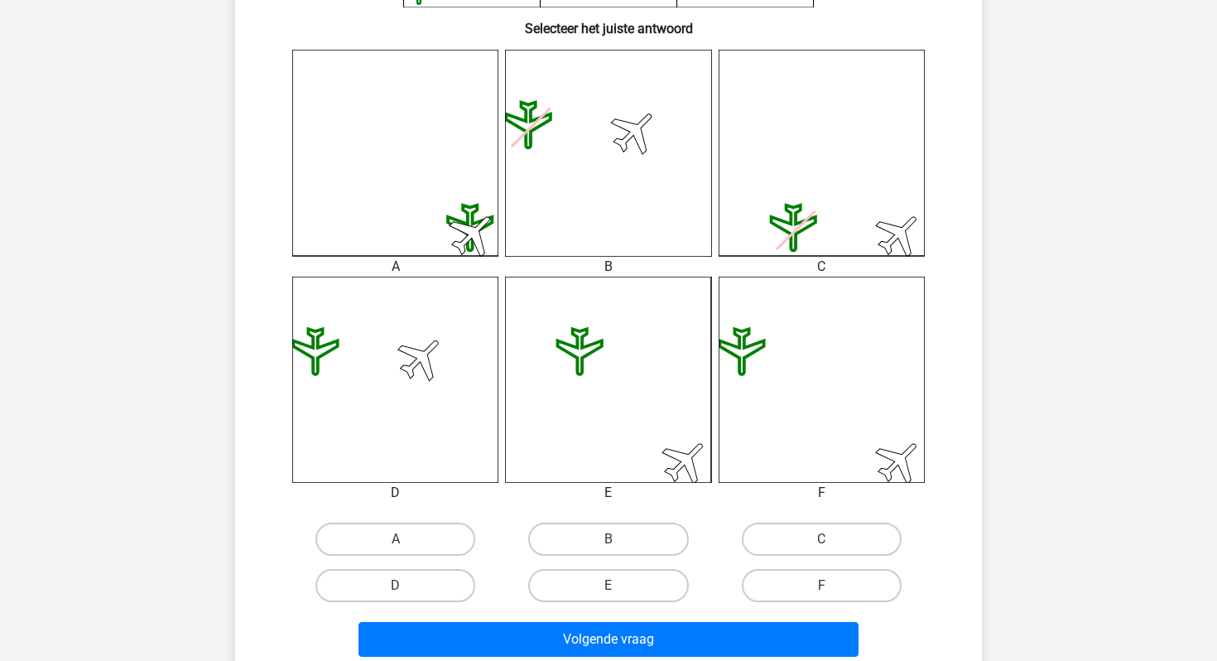
scroll to position [507, 0]
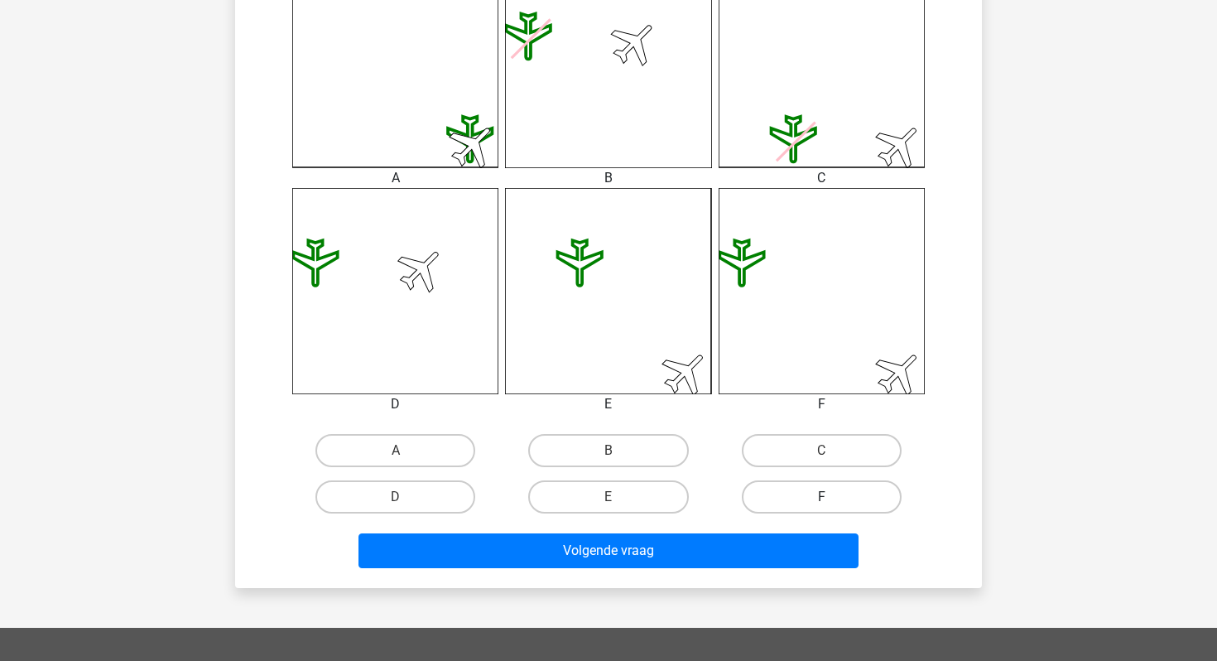
click at [773, 493] on label "F" at bounding box center [822, 496] width 160 height 33
click at [822, 497] on input "F" at bounding box center [827, 502] width 11 height 11
radio input "true"
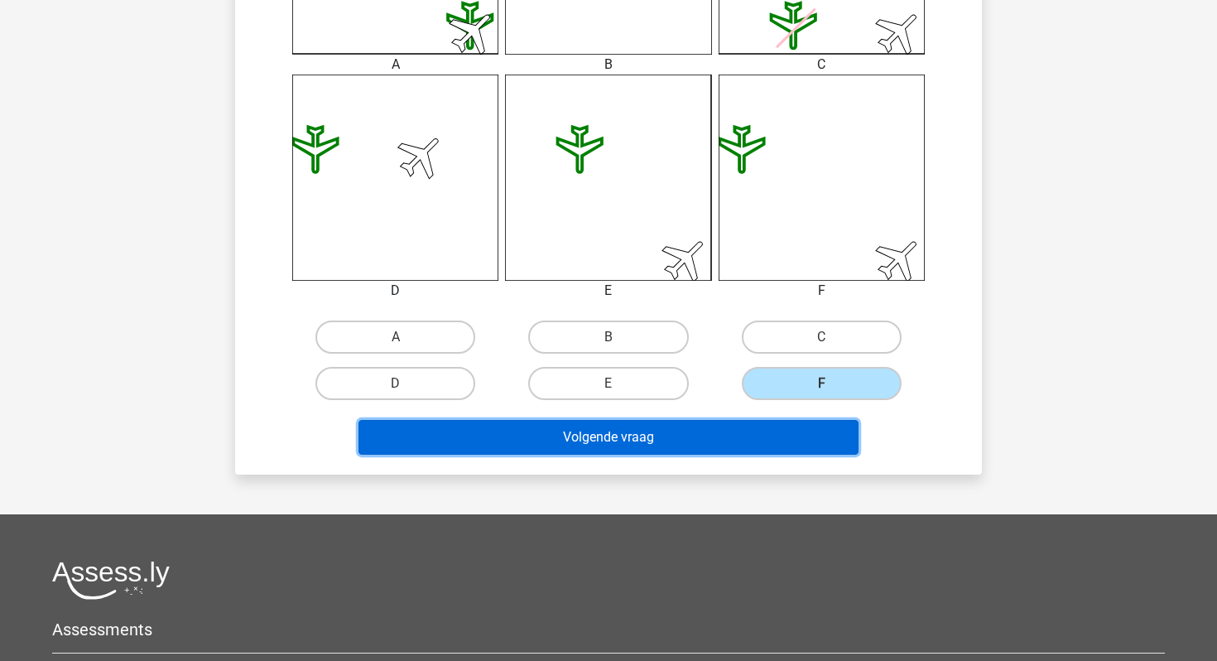
click at [580, 447] on button "Volgende vraag" at bounding box center [609, 437] width 501 height 35
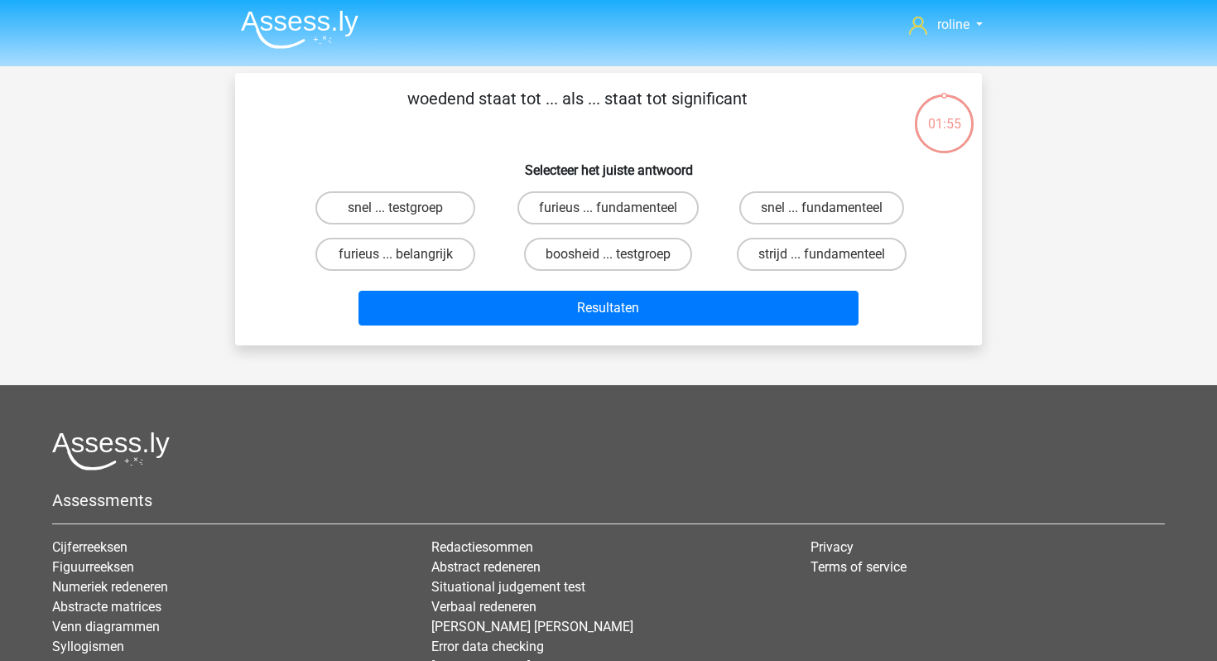
scroll to position [0, 0]
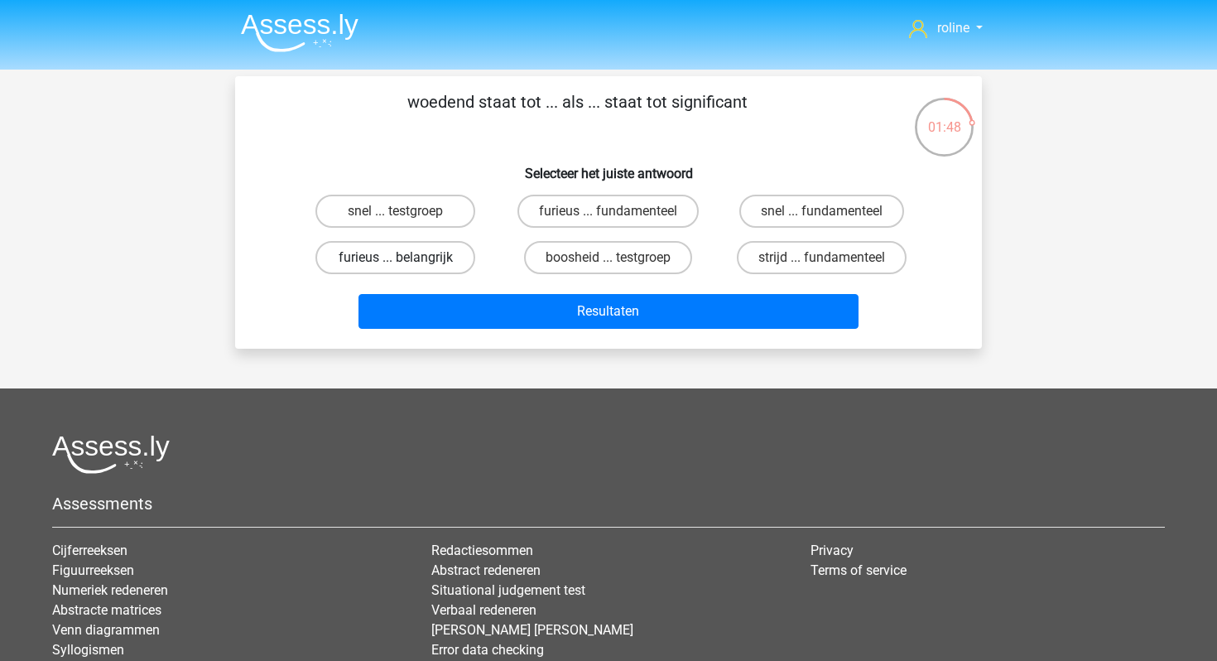
click at [363, 253] on label "furieus ... belangrijk" at bounding box center [396, 257] width 160 height 33
click at [396, 258] on input "furieus ... belangrijk" at bounding box center [401, 263] width 11 height 11
radio input "true"
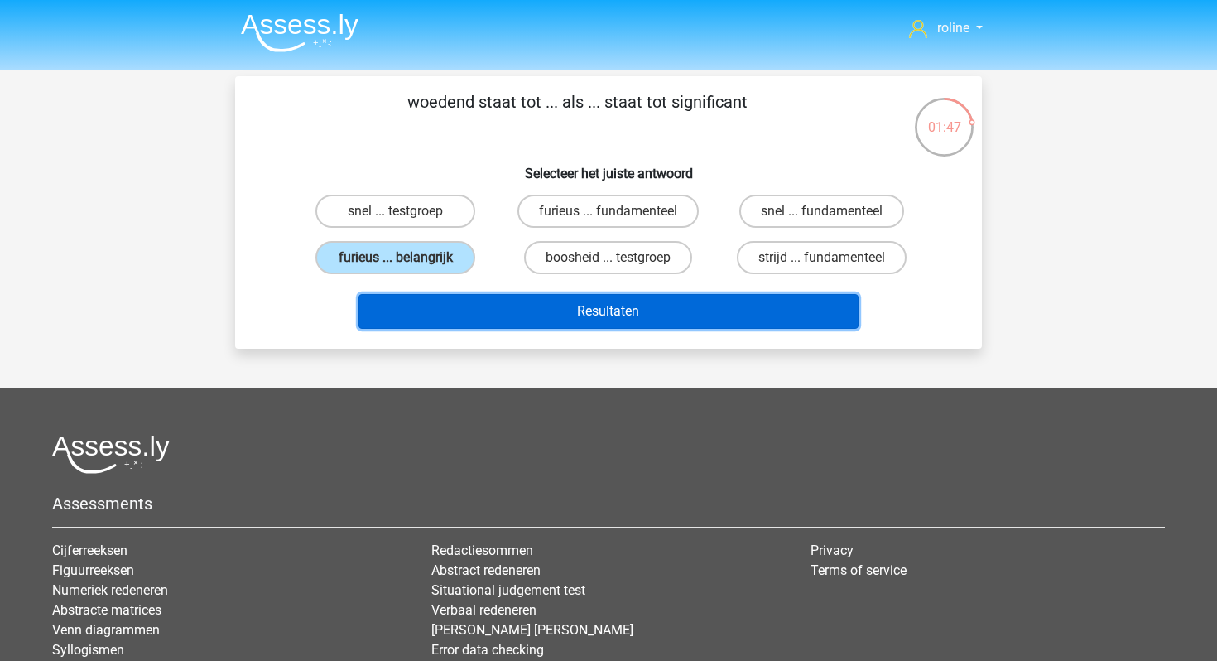
click at [468, 315] on button "Resultaten" at bounding box center [609, 311] width 501 height 35
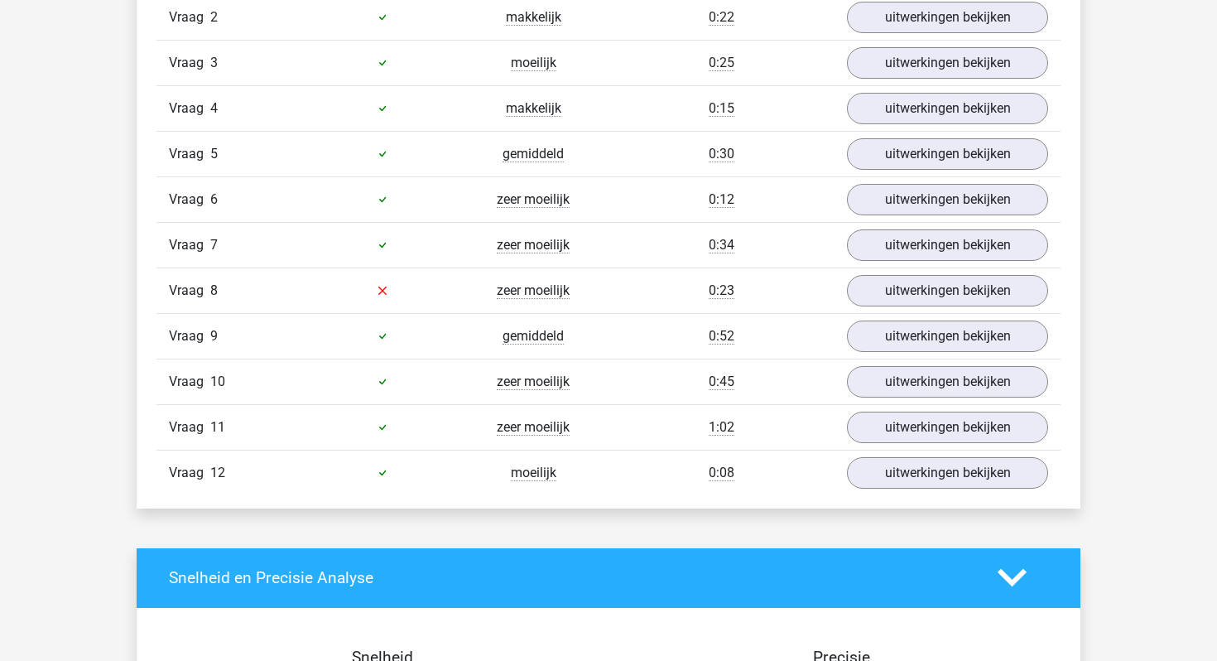
scroll to position [1594, 0]
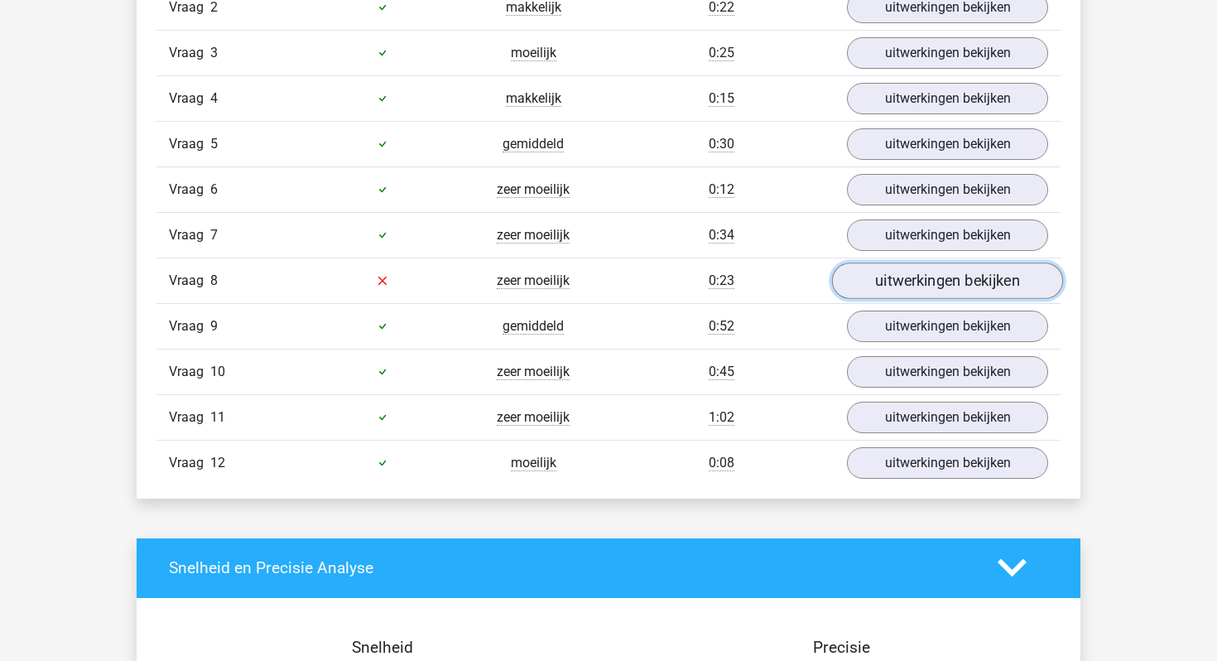
click at [946, 287] on link "uitwerkingen bekijken" at bounding box center [947, 281] width 231 height 36
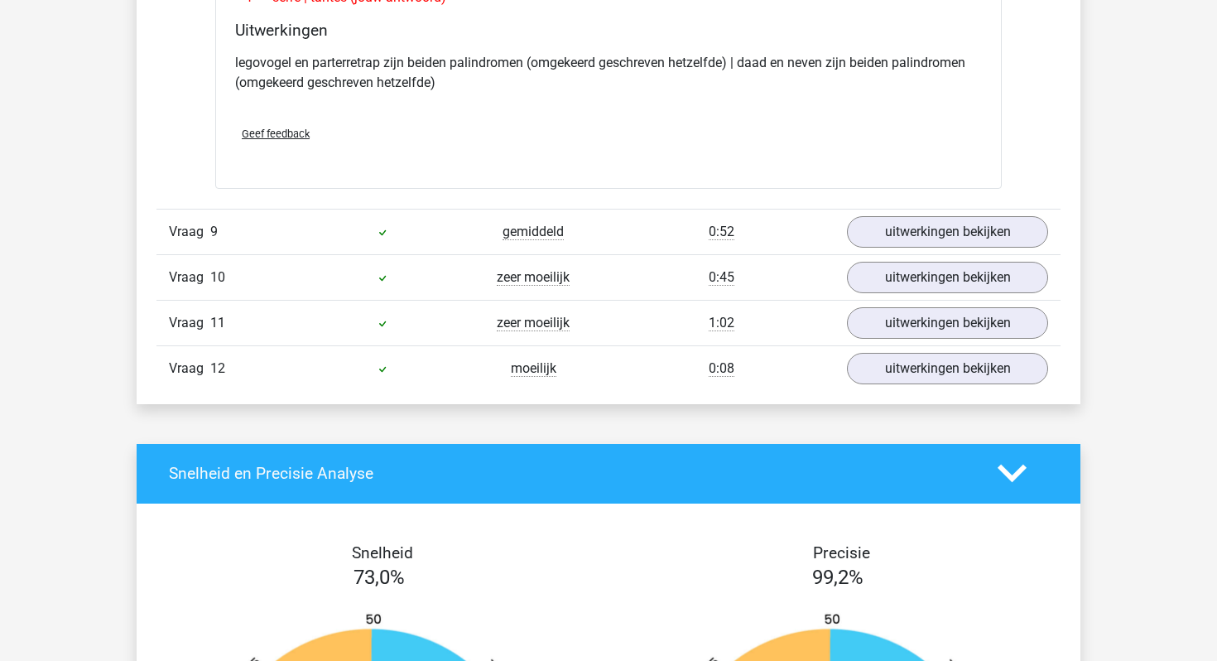
scroll to position [2099, 0]
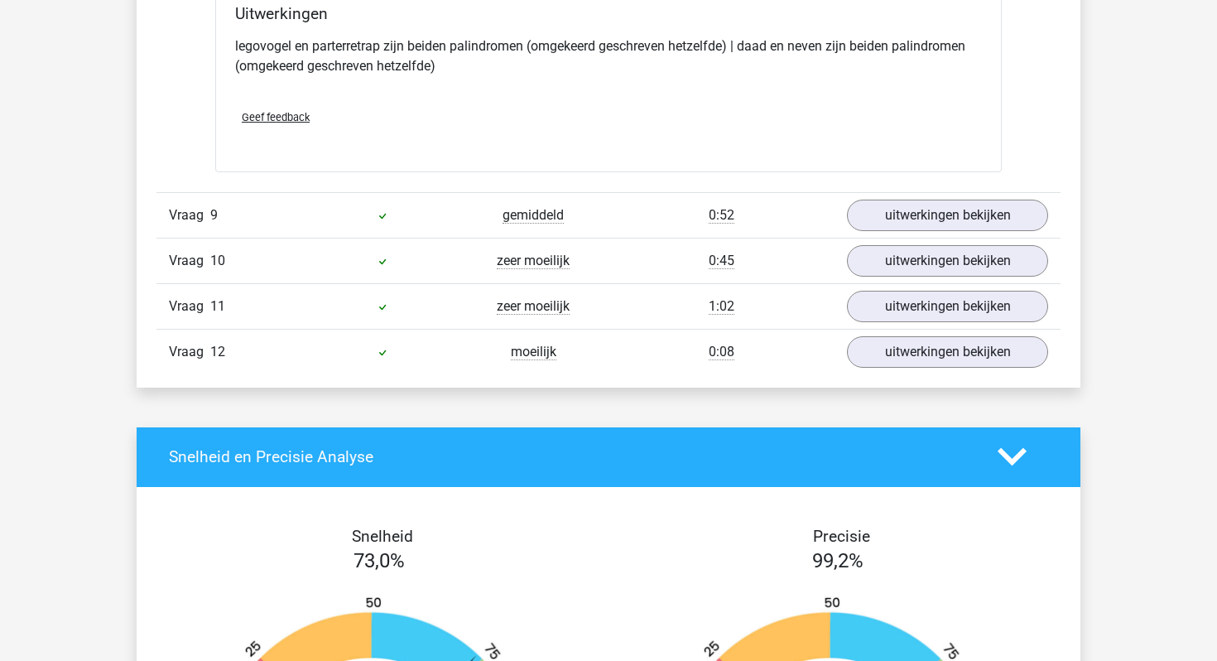
click at [936, 367] on div "Vraag 12 moeilijk 0:08 uitwerkingen bekijken" at bounding box center [609, 352] width 904 height 46
click at [947, 304] on link "uitwerkingen bekijken" at bounding box center [947, 306] width 231 height 36
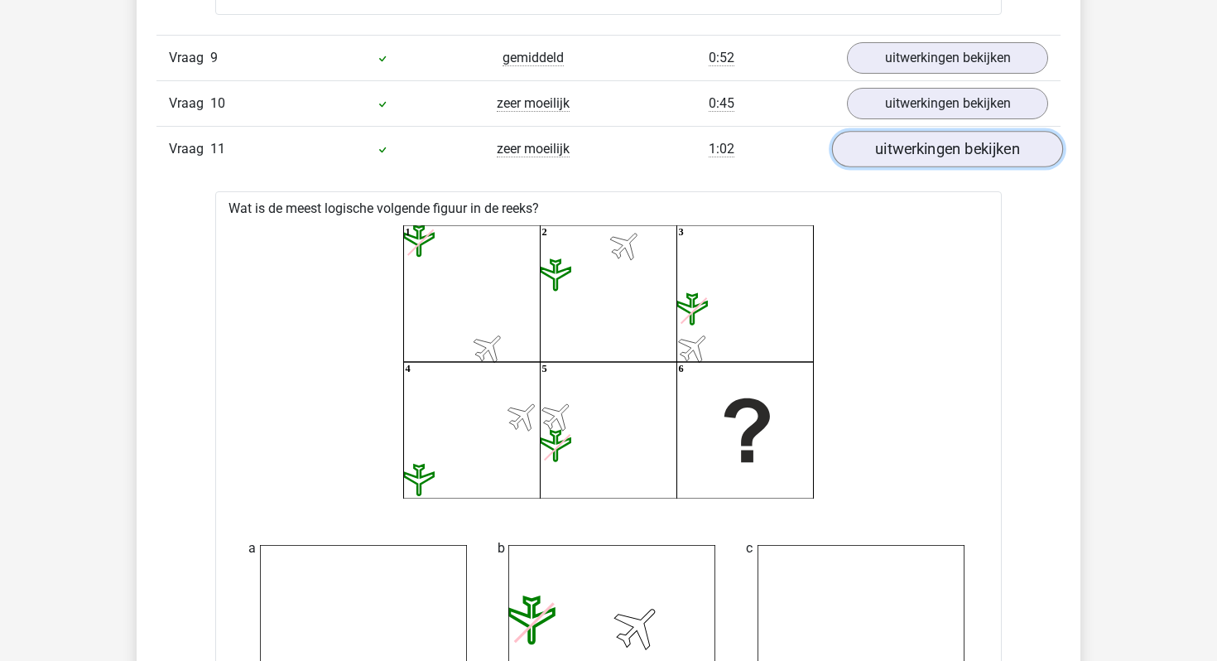
scroll to position [2218, 0]
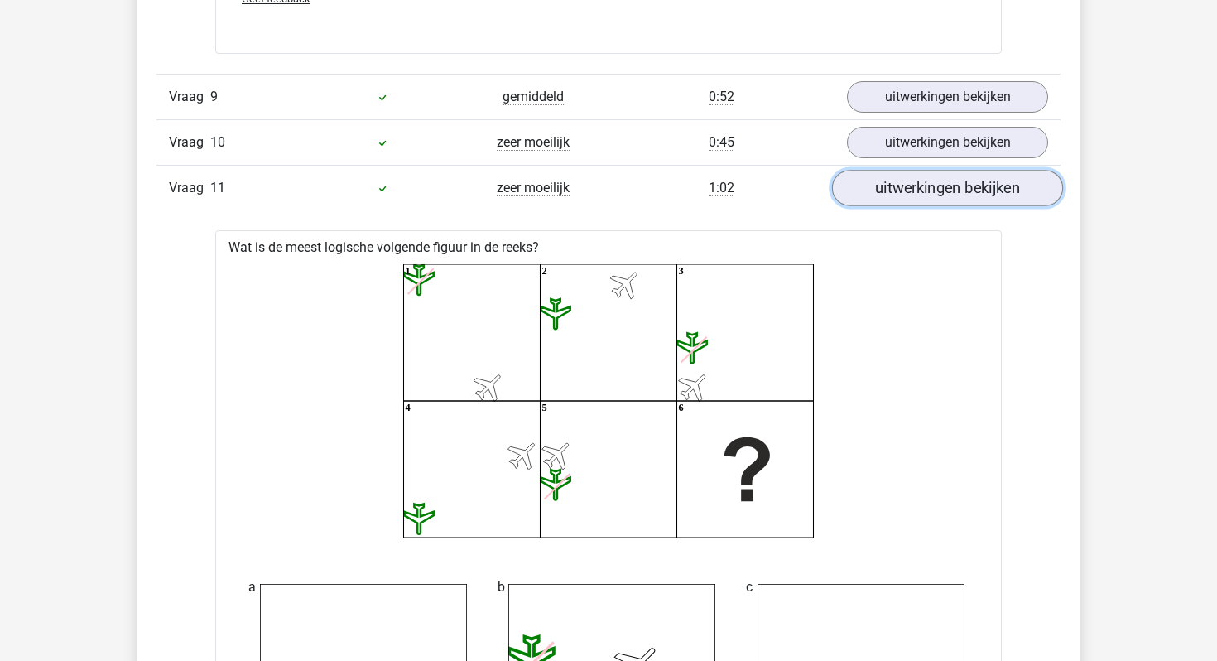
click at [981, 182] on link "uitwerkingen bekijken" at bounding box center [947, 188] width 231 height 36
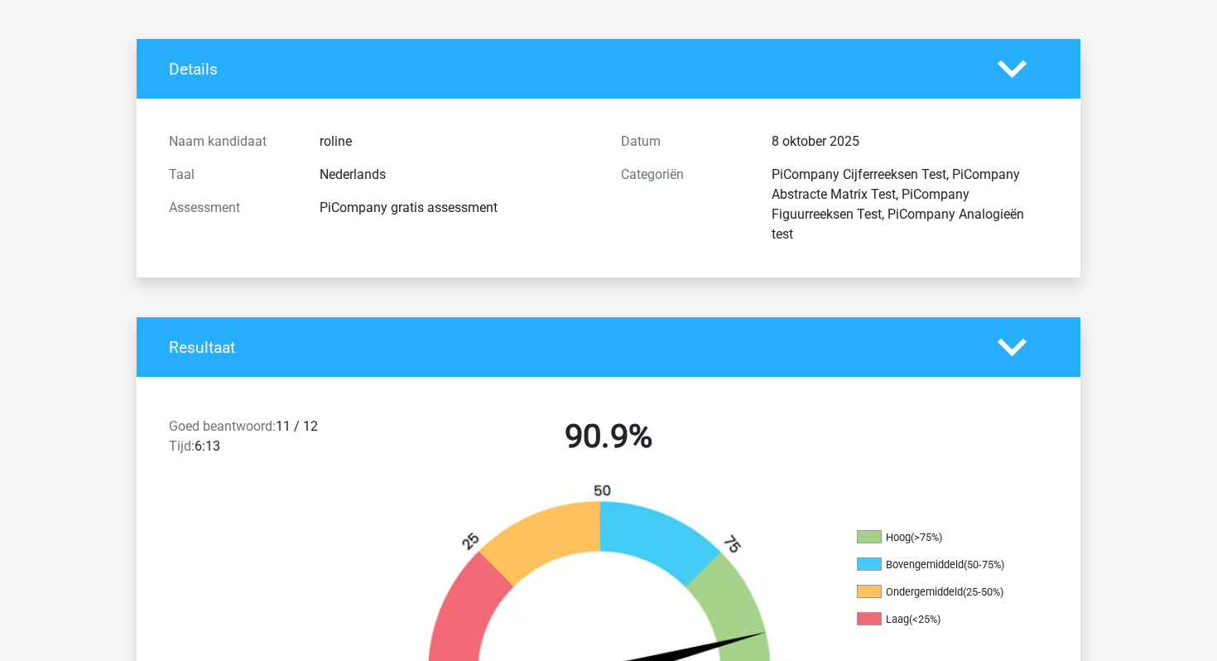
scroll to position [0, 0]
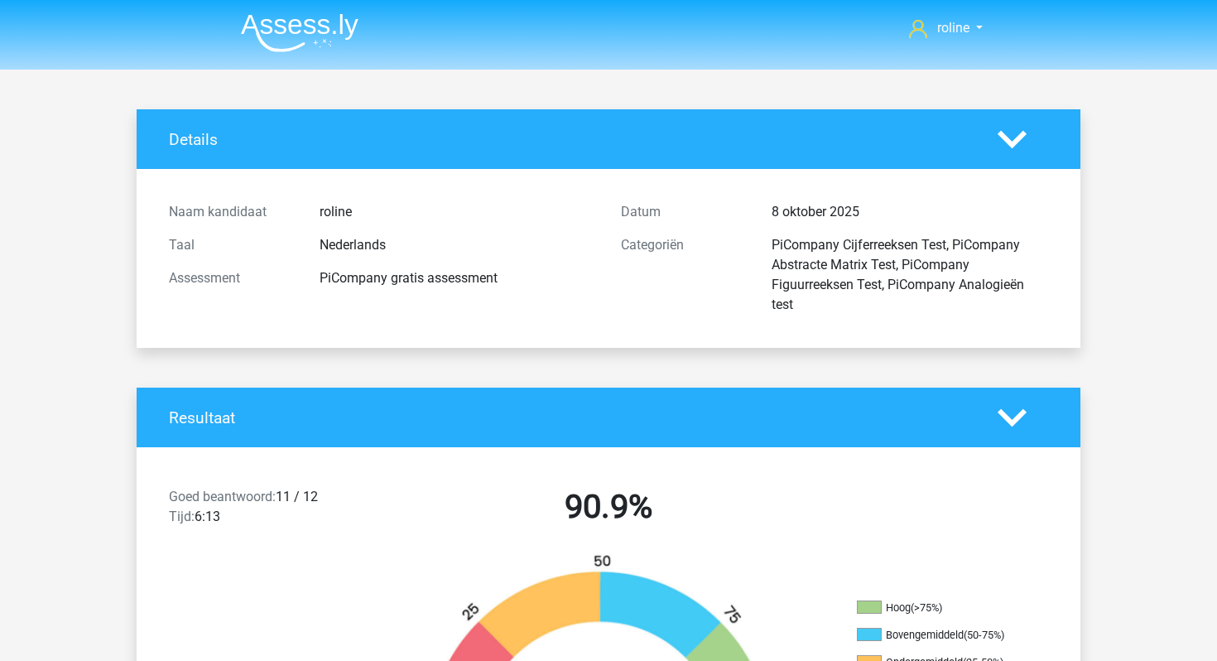
click at [266, 43] on img at bounding box center [300, 32] width 118 height 39
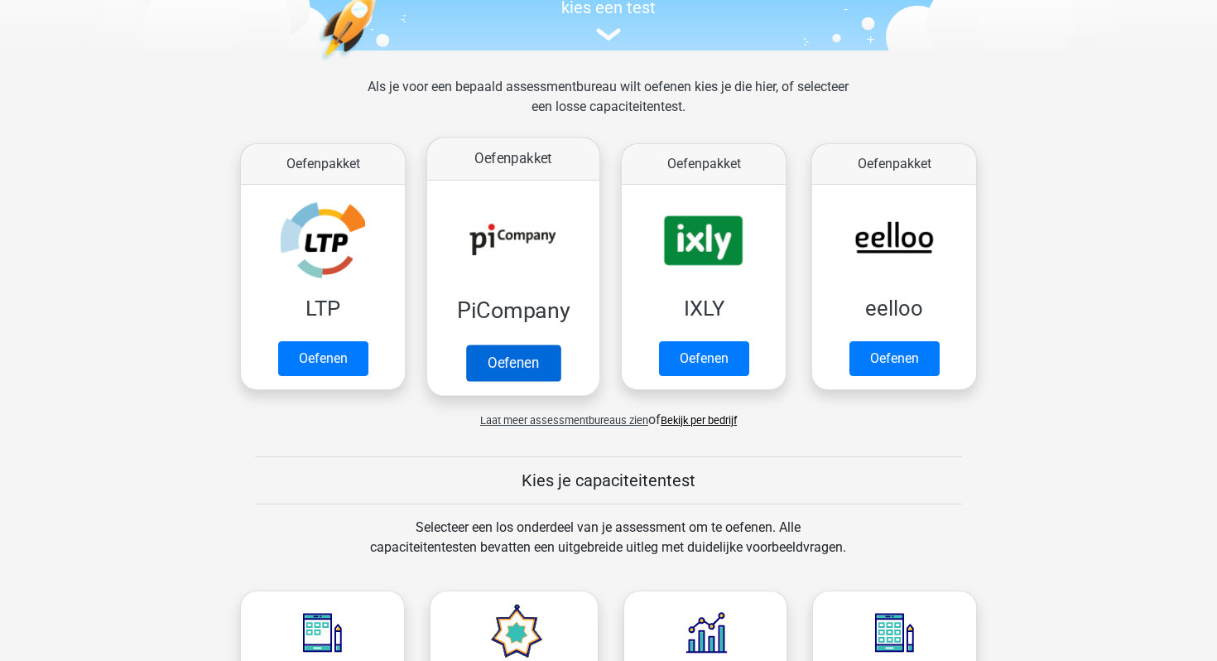
scroll to position [189, 0]
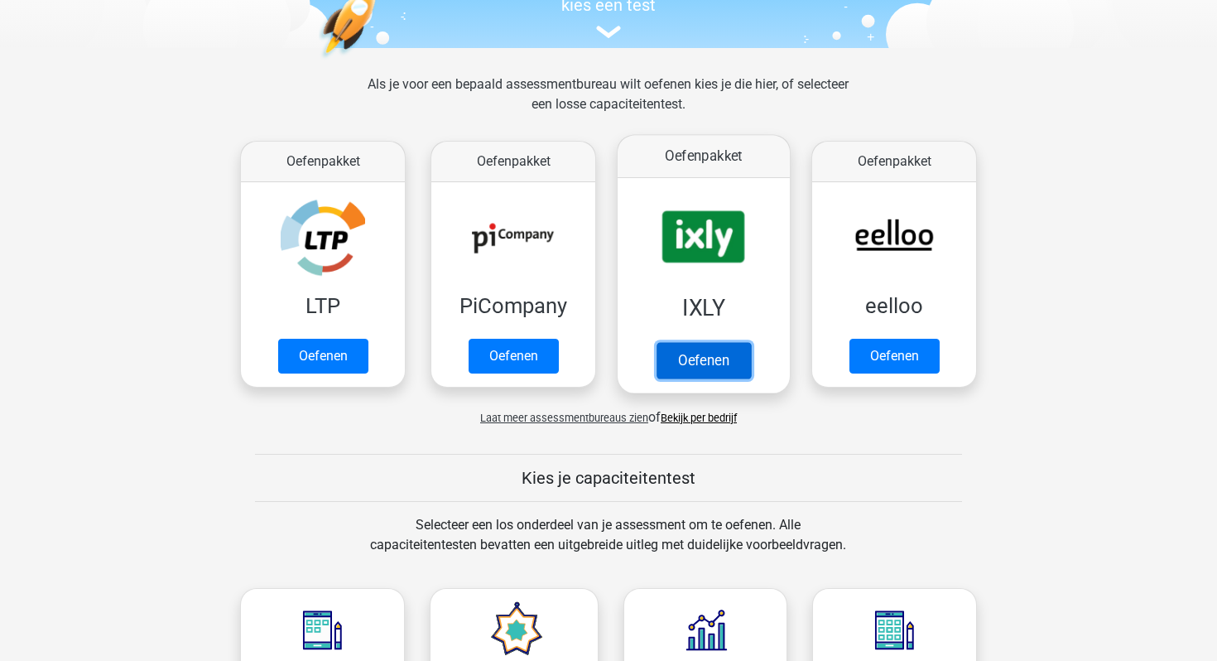
click at [698, 373] on link "Oefenen" at bounding box center [704, 360] width 94 height 36
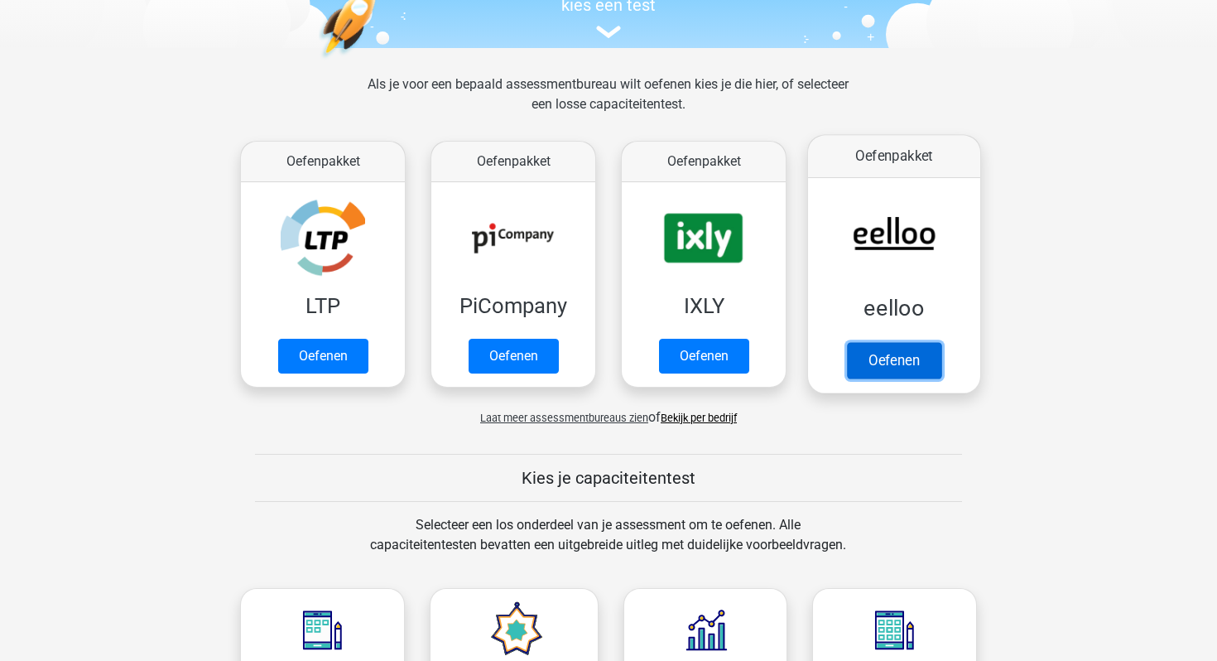
click at [885, 360] on link "Oefenen" at bounding box center [894, 360] width 94 height 36
click at [583, 418] on span "Laat meer assessmentbureaus zien" at bounding box center [564, 418] width 168 height 12
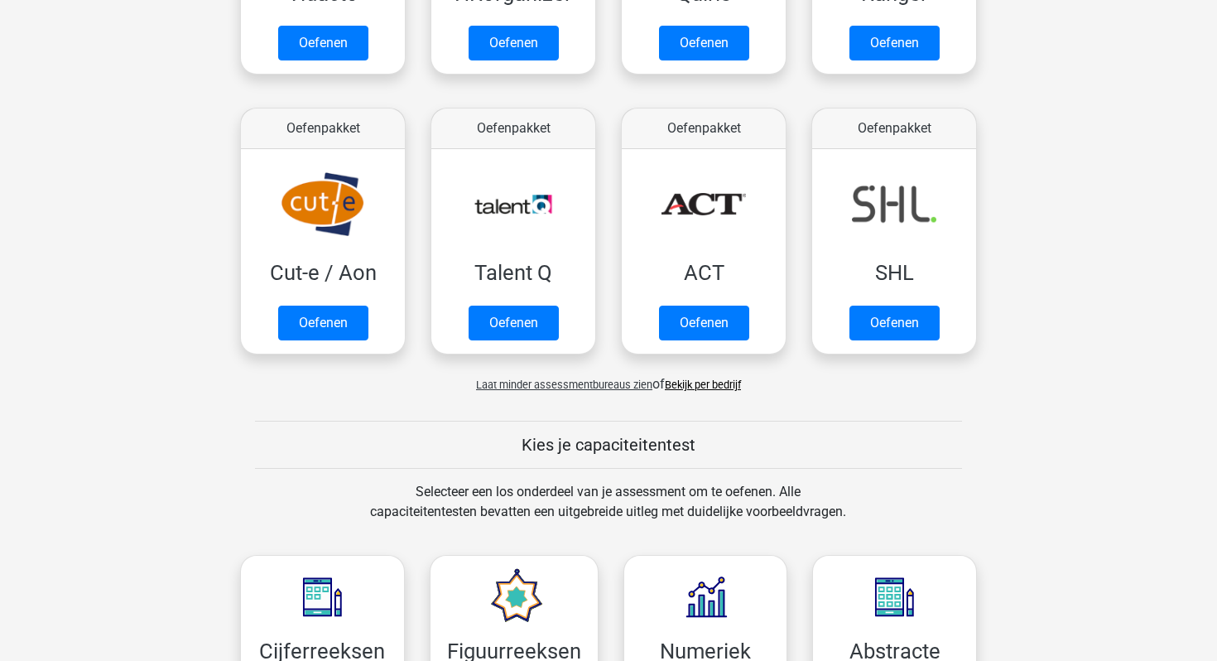
scroll to position [1064, 0]
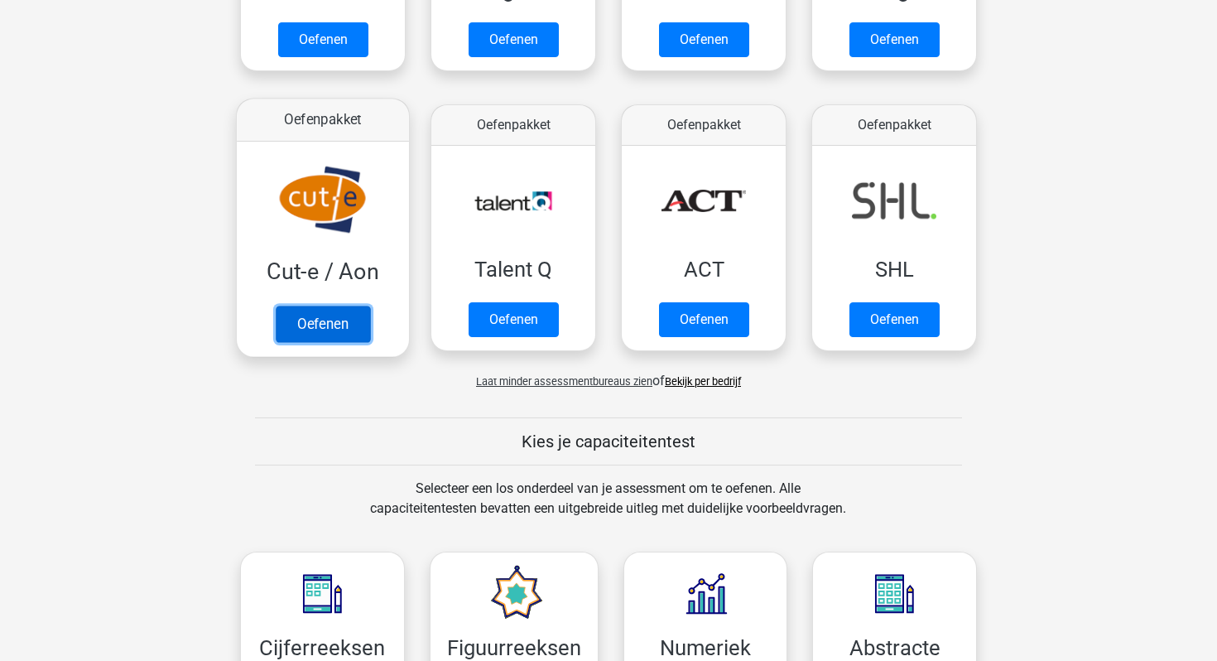
click at [321, 340] on link "Oefenen" at bounding box center [323, 324] width 94 height 36
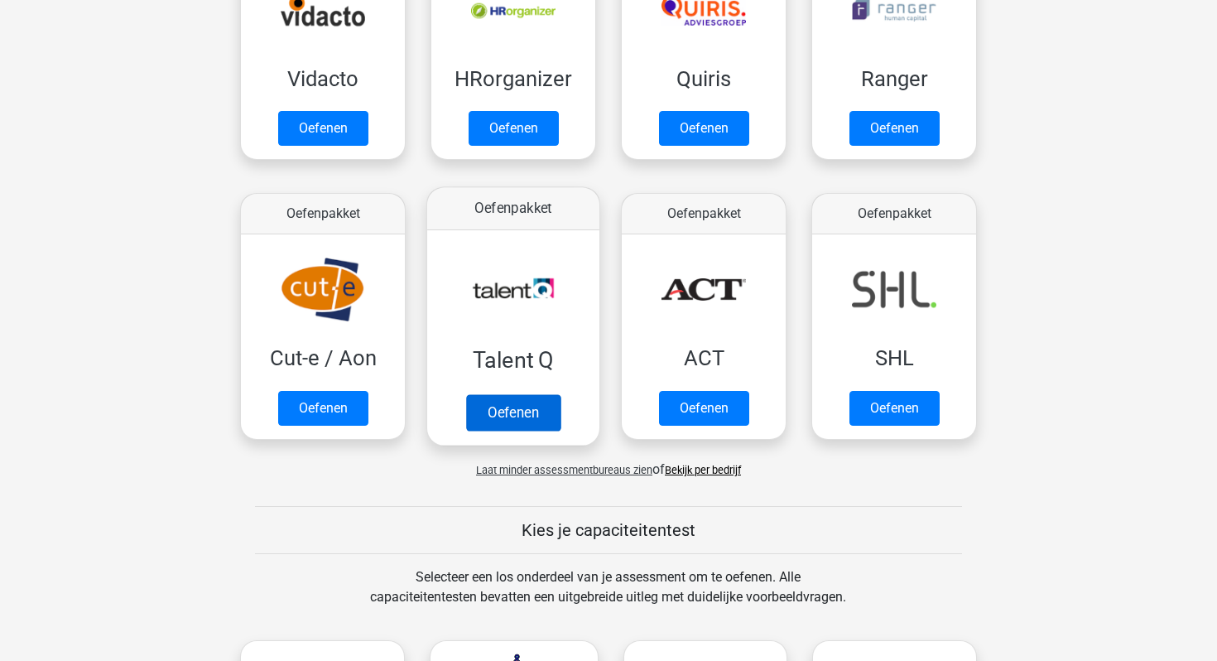
scroll to position [964, 0]
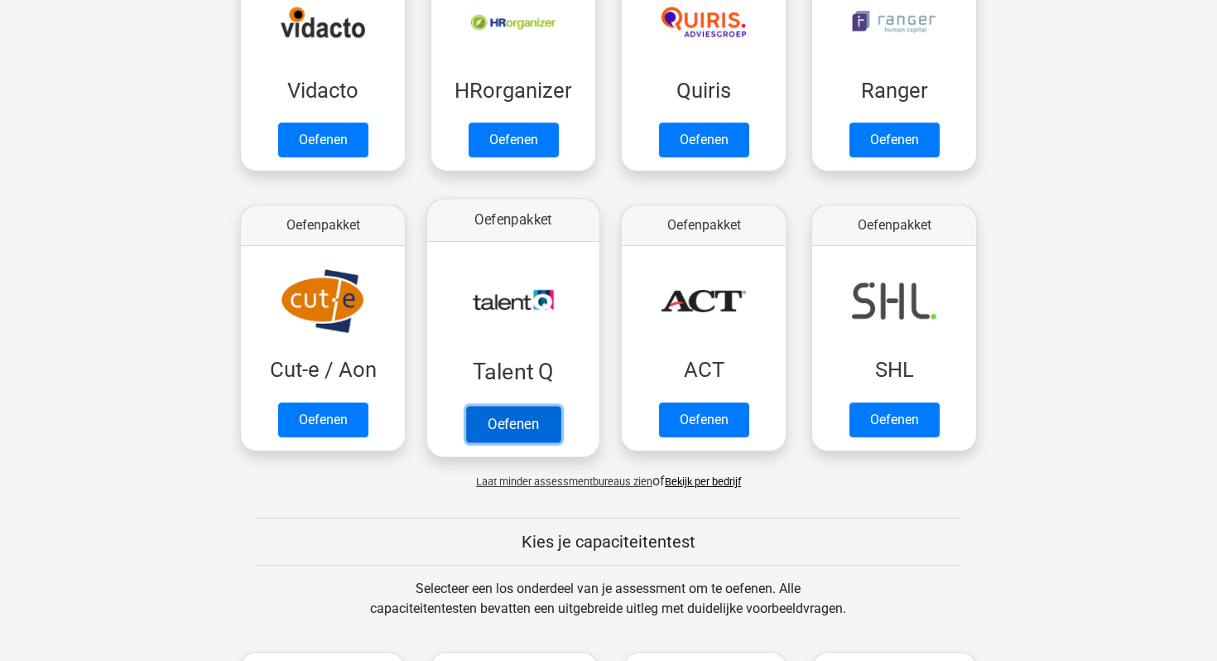
click at [523, 431] on link "Oefenen" at bounding box center [513, 424] width 94 height 36
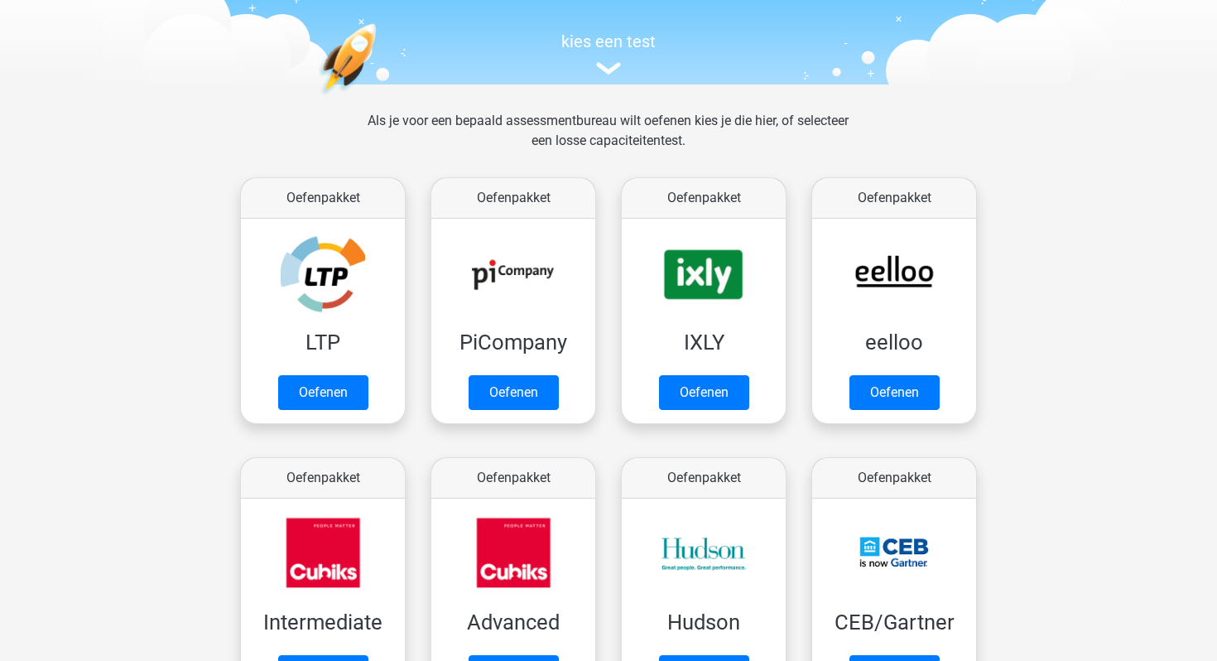
scroll to position [0, 0]
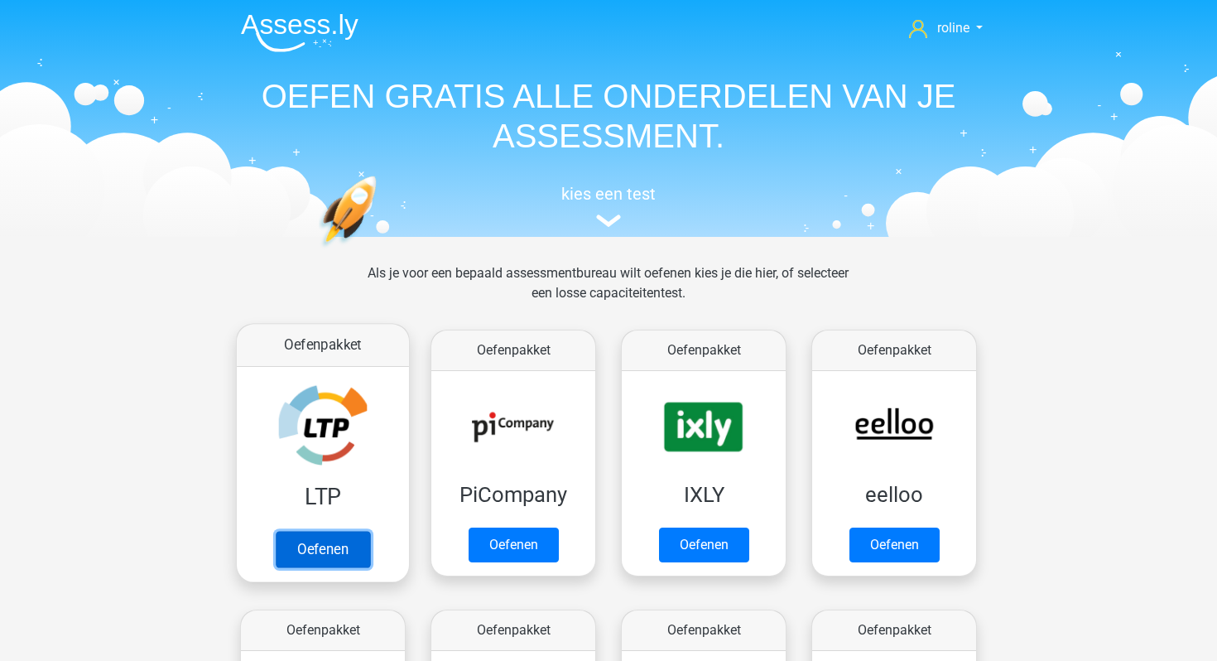
click at [343, 531] on link "Oefenen" at bounding box center [323, 549] width 94 height 36
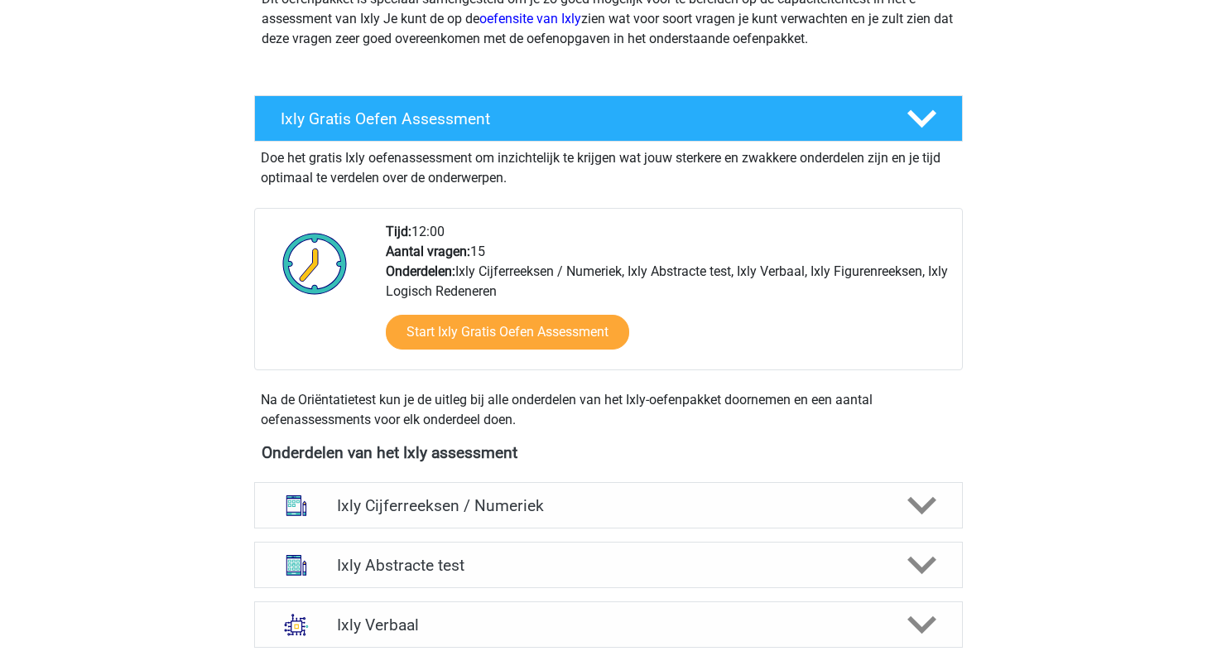
scroll to position [277, 0]
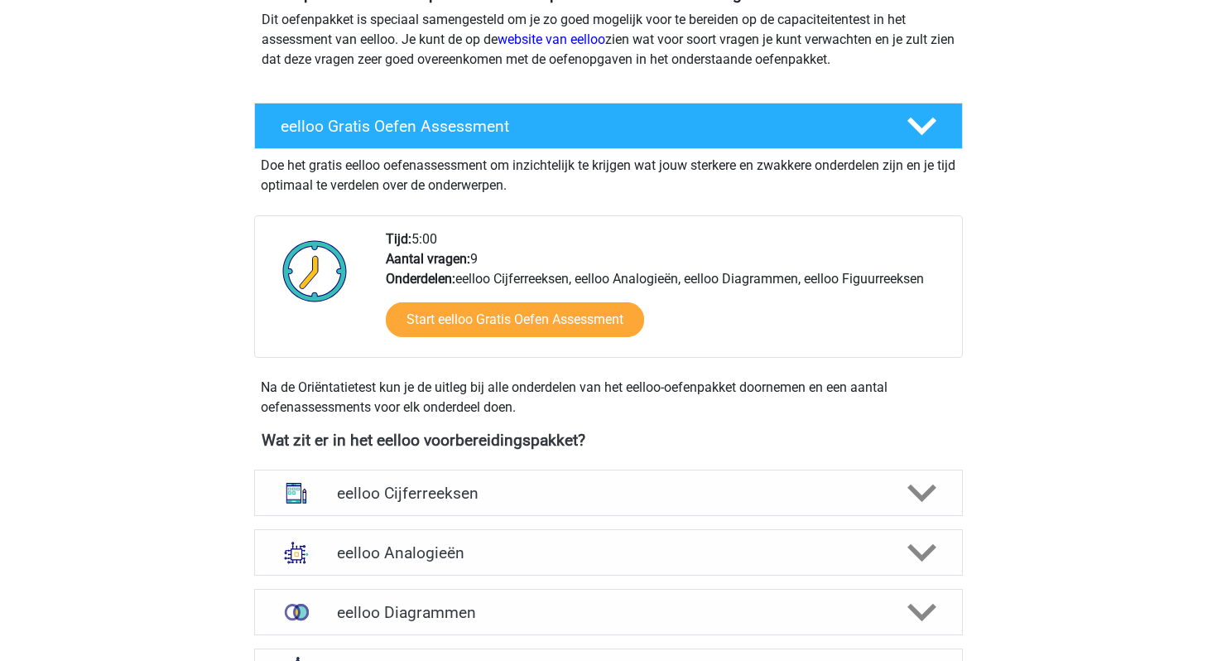
scroll to position [245, 0]
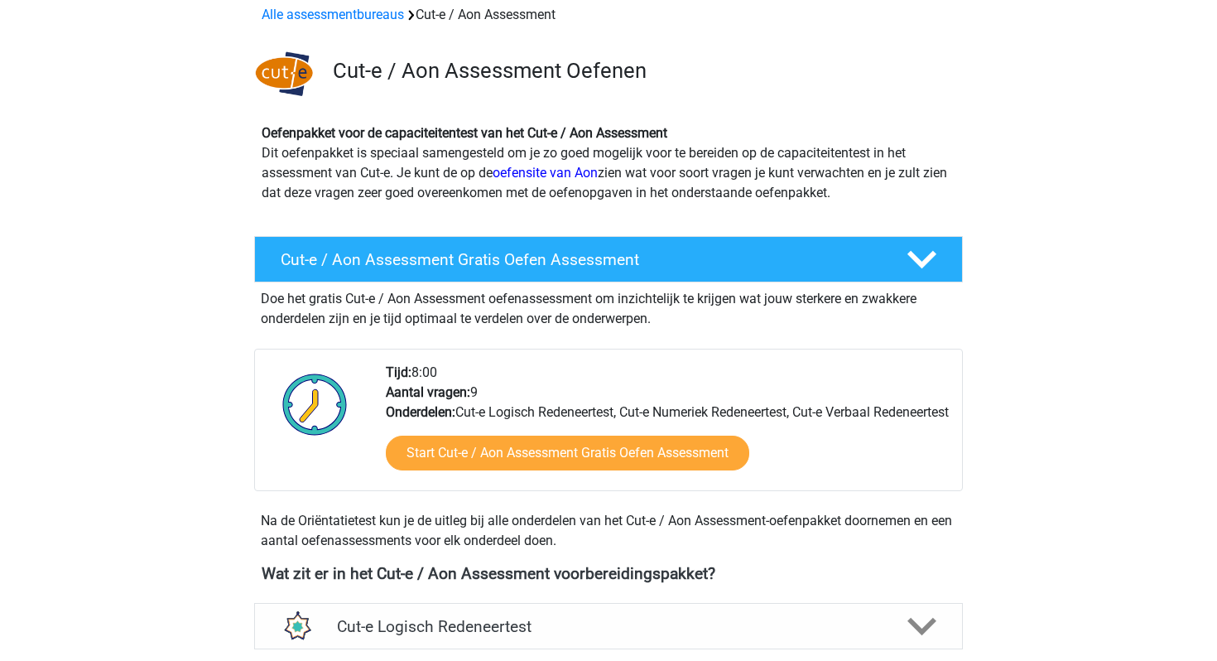
scroll to position [80, 0]
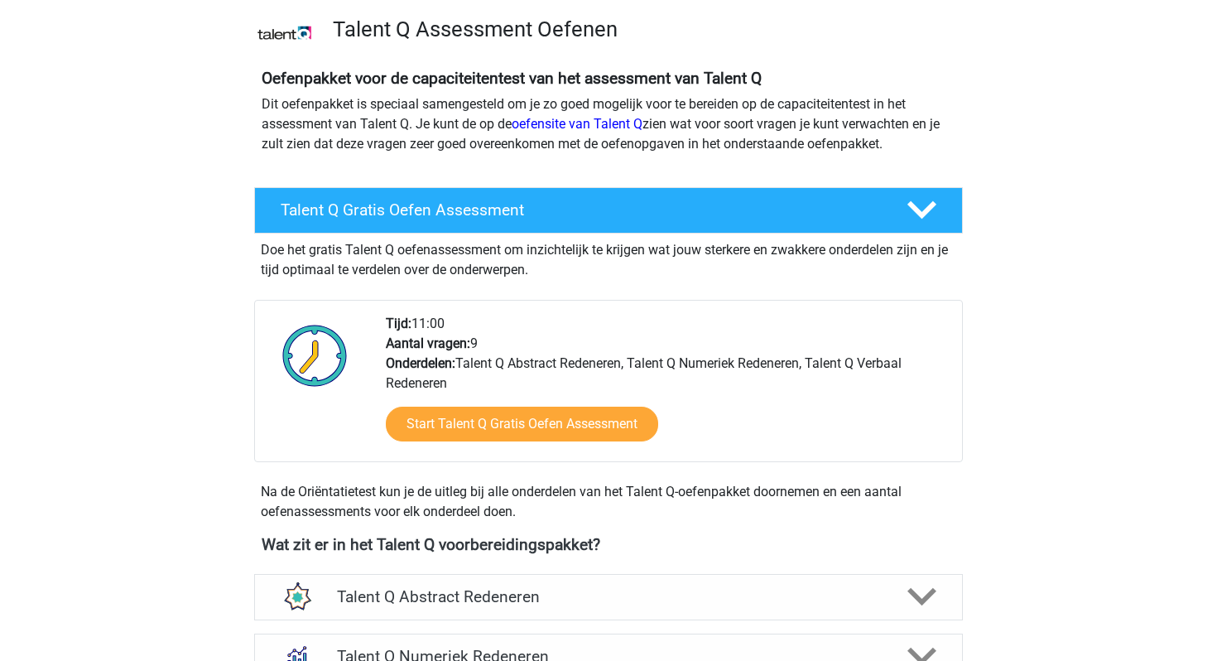
scroll to position [107, 0]
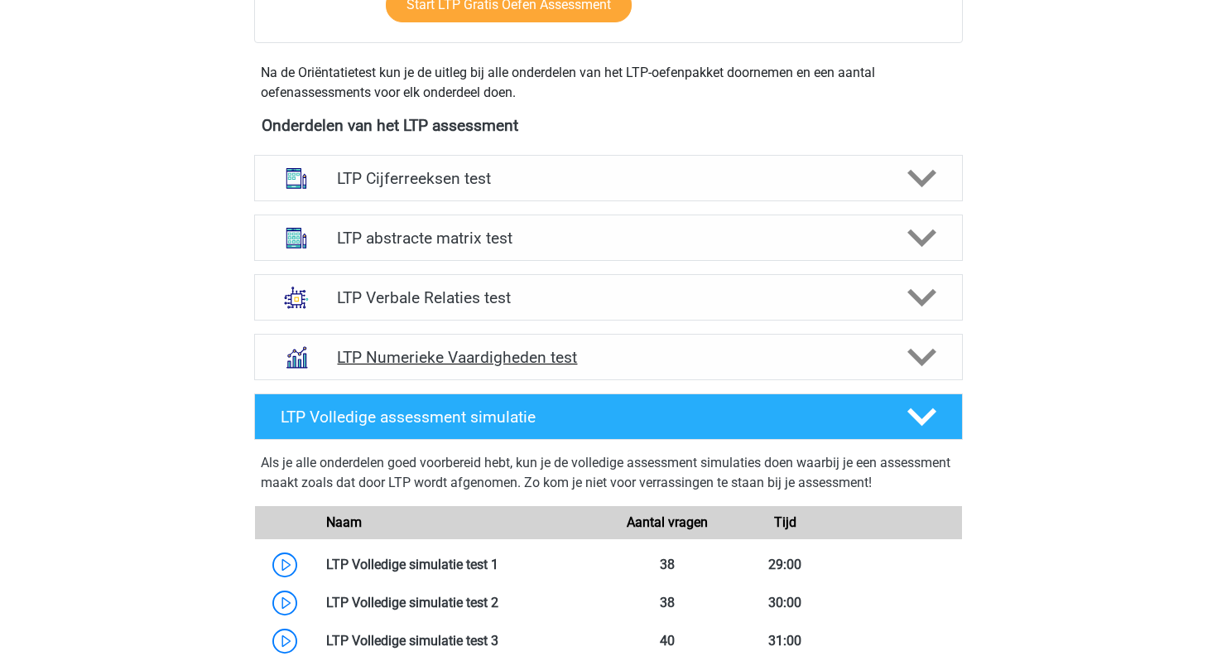
scroll to position [540, 0]
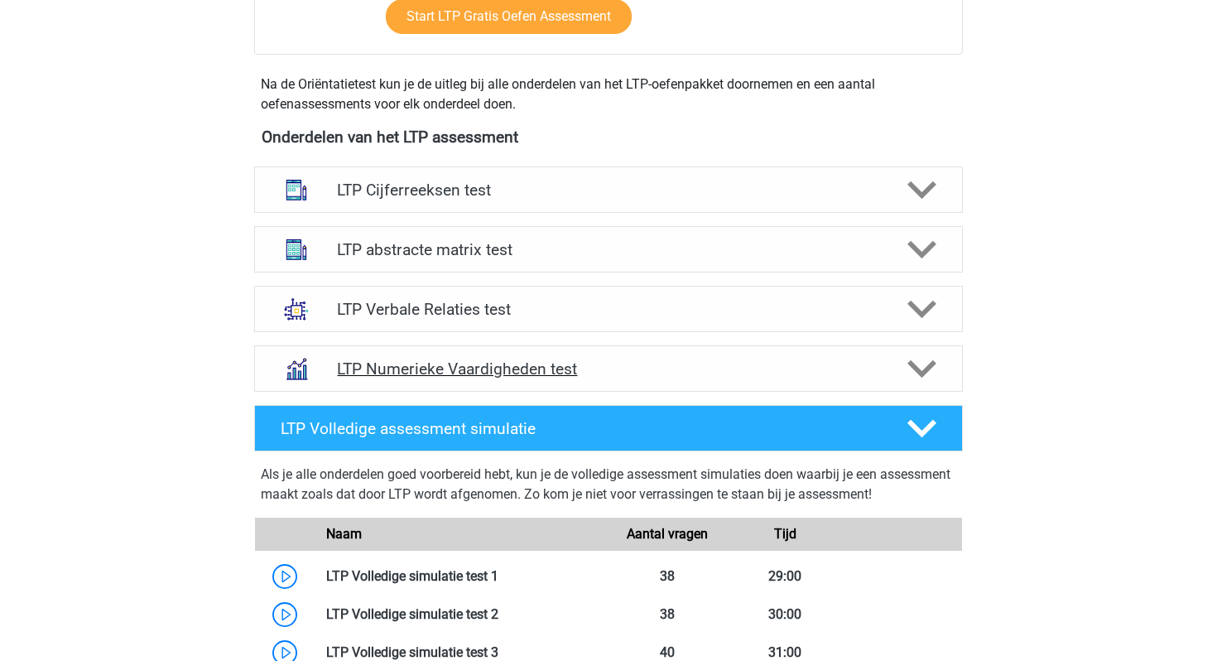
click at [465, 360] on h4 "LTP Numerieke Vaardigheden test" at bounding box center [608, 368] width 542 height 19
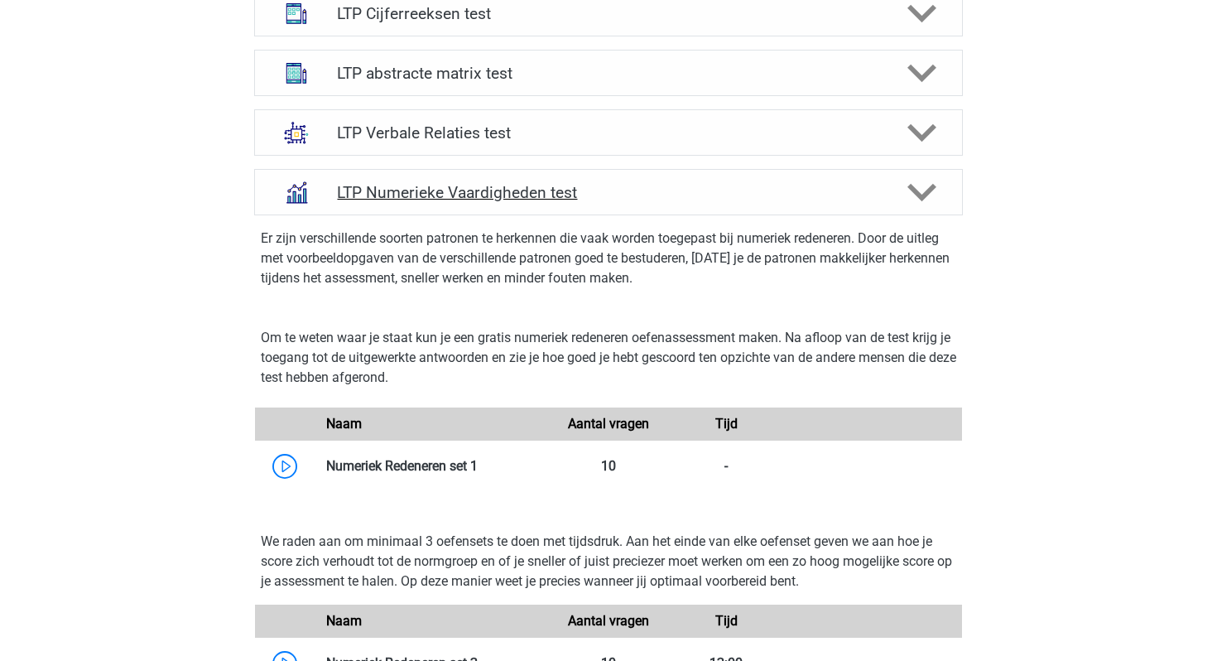
scroll to position [720, 0]
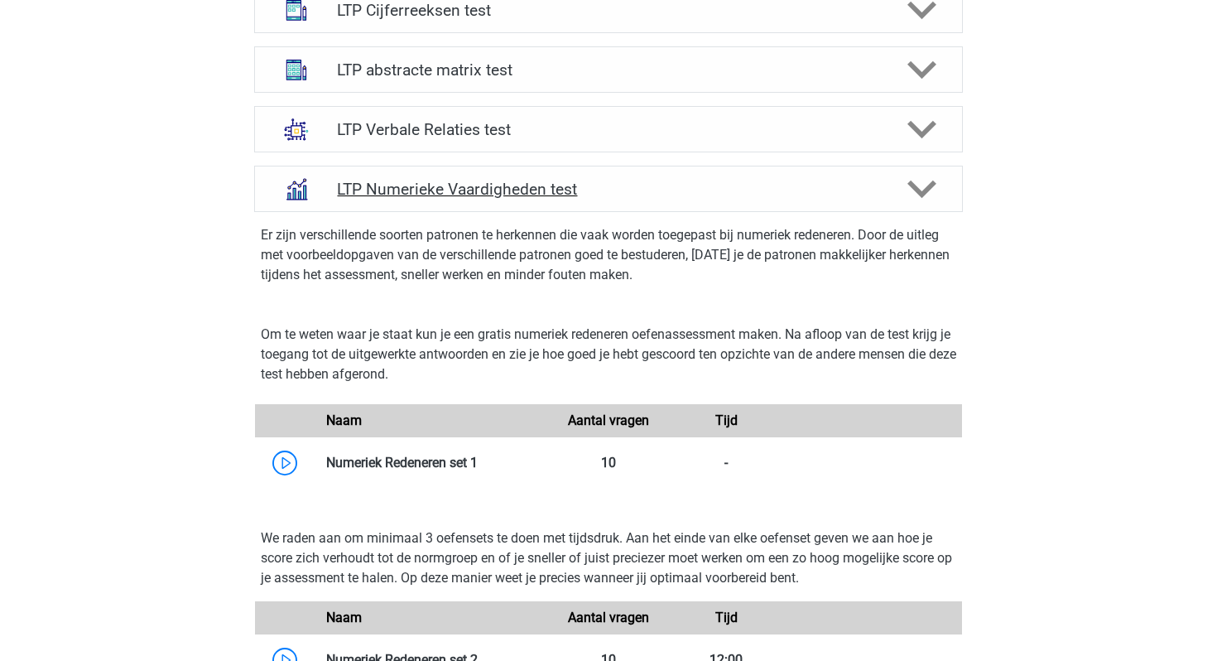
click at [500, 204] on div "LTP Numerieke Vaardigheden test" at bounding box center [608, 189] width 709 height 46
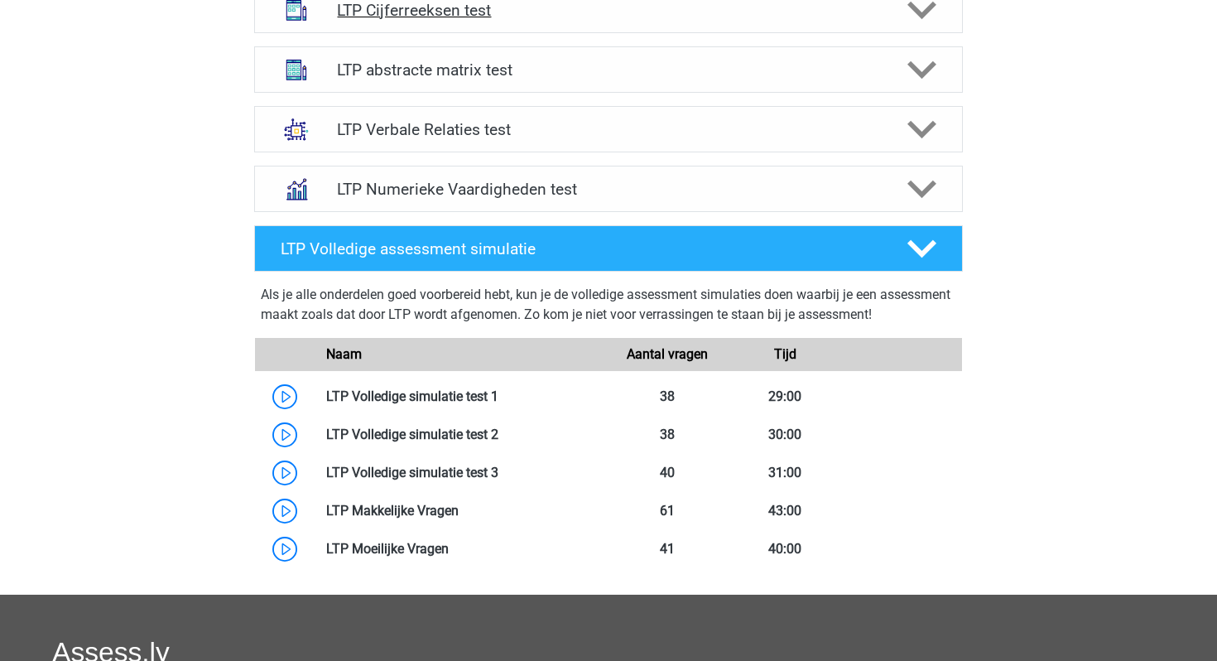
click at [576, 7] on h4 "LTP Cijferreeksen test" at bounding box center [608, 10] width 542 height 19
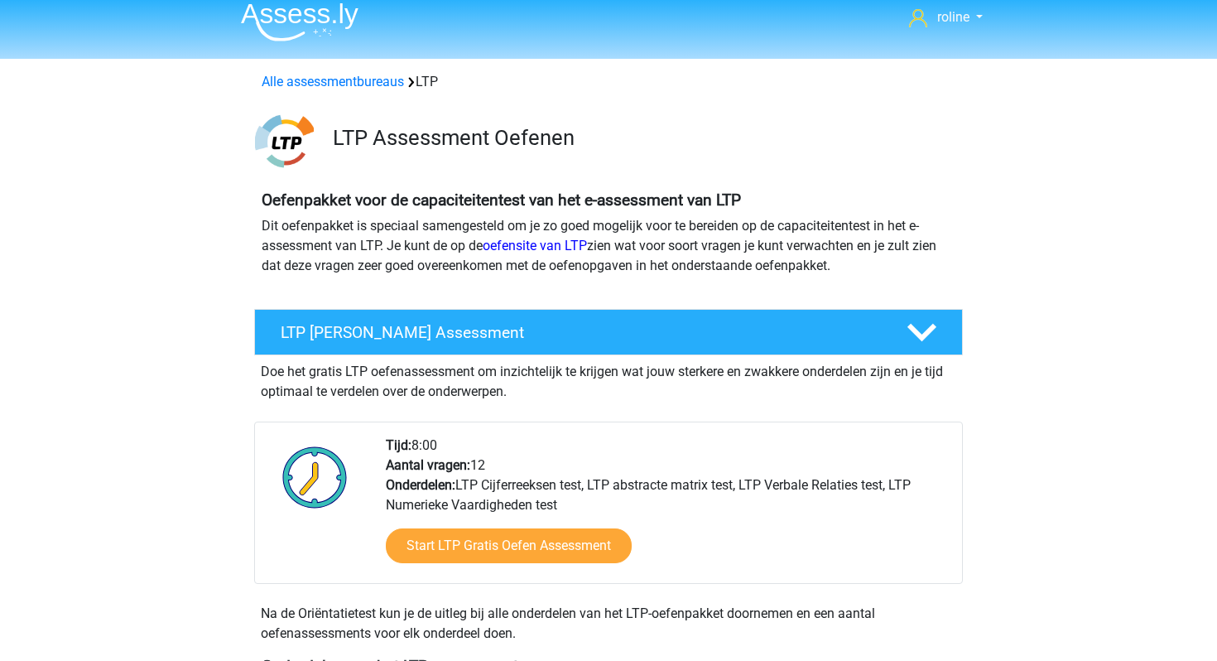
scroll to position [0, 0]
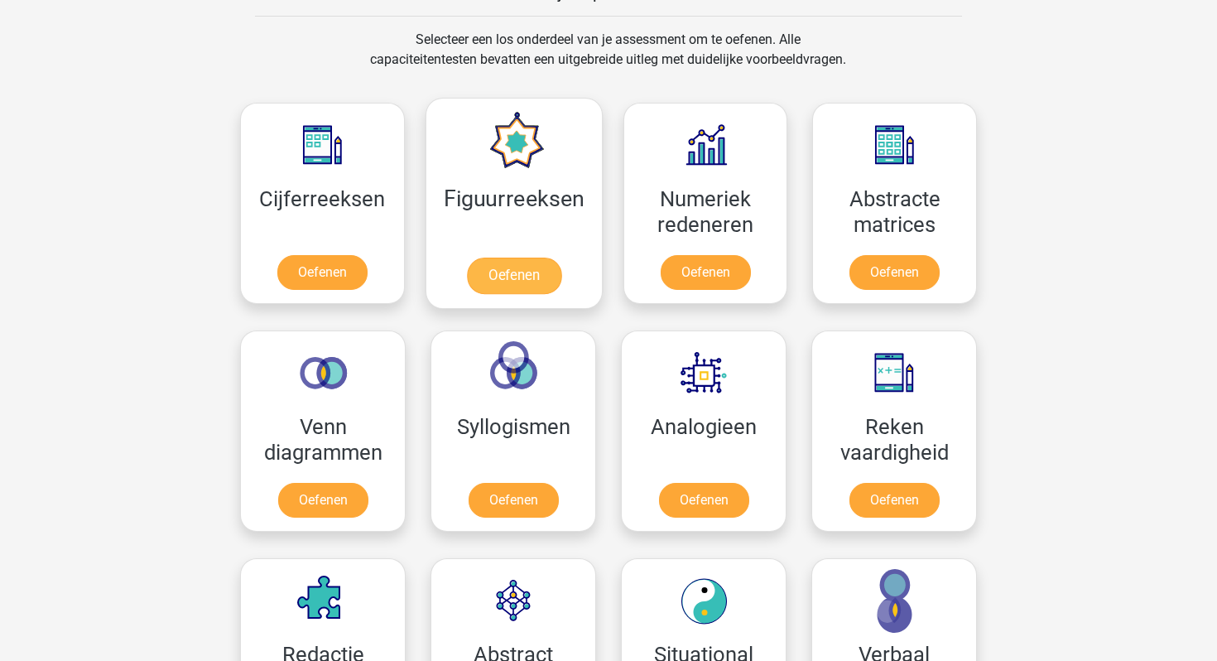
scroll to position [638, 0]
